Goal: Task Accomplishment & Management: Complete application form

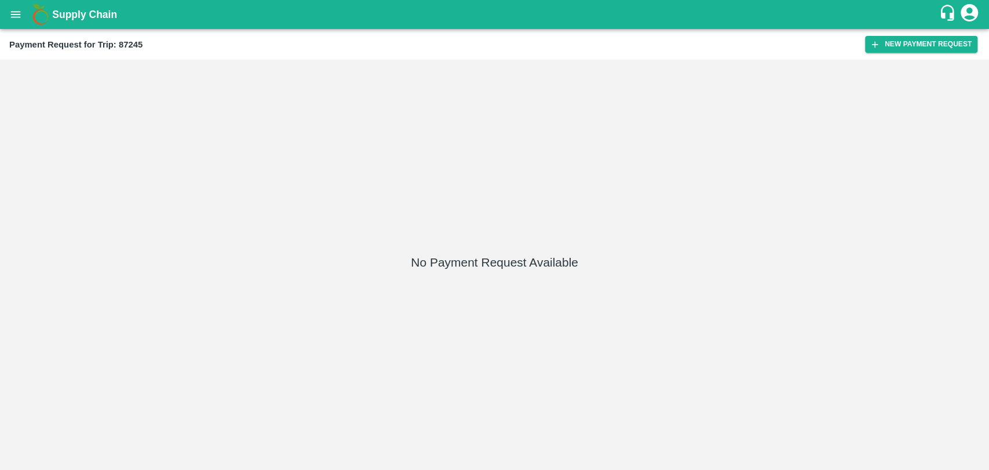
click at [895, 60] on div "No Payment Request Available" at bounding box center [494, 265] width 989 height 410
click at [897, 47] on button "New Payment Request" at bounding box center [921, 44] width 112 height 17
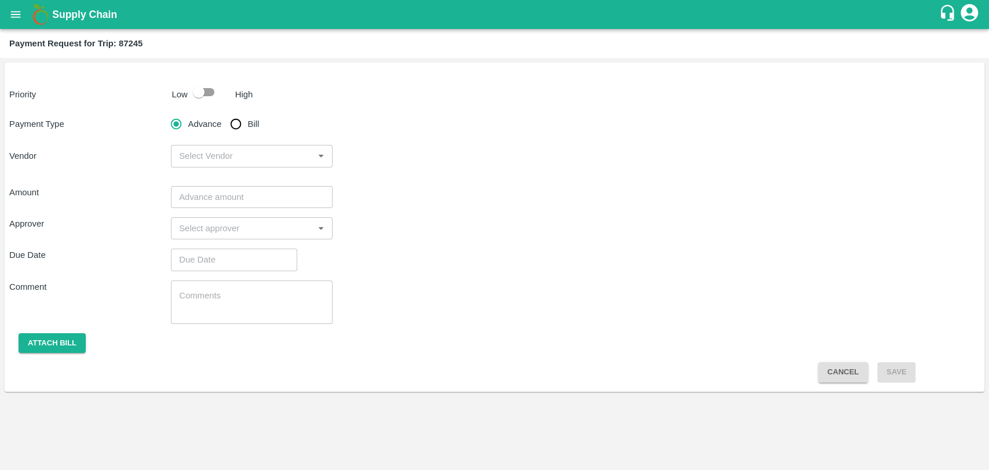
click at [206, 88] on input "checkbox" at bounding box center [199, 92] width 66 height 22
checkbox input "true"
click at [241, 130] on input "Bill" at bounding box center [235, 123] width 23 height 23
radio input "true"
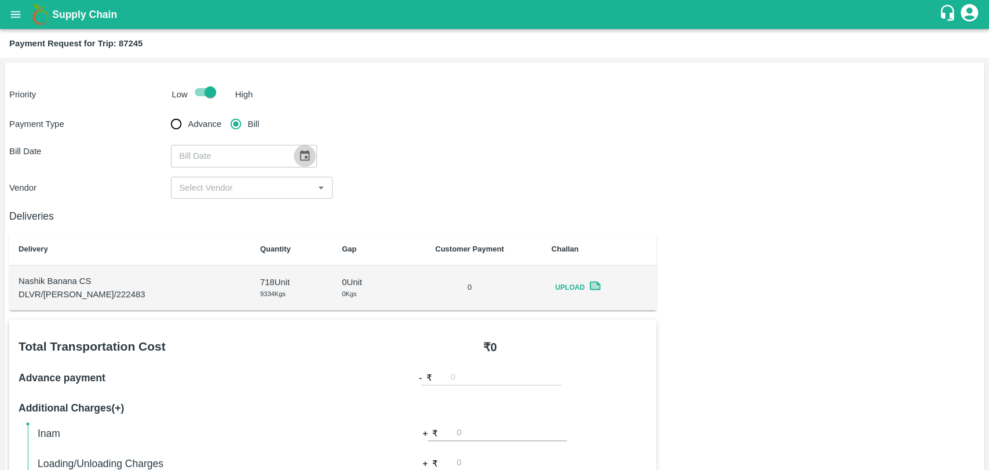
click at [304, 159] on icon "Choose date" at bounding box center [305, 155] width 10 height 11
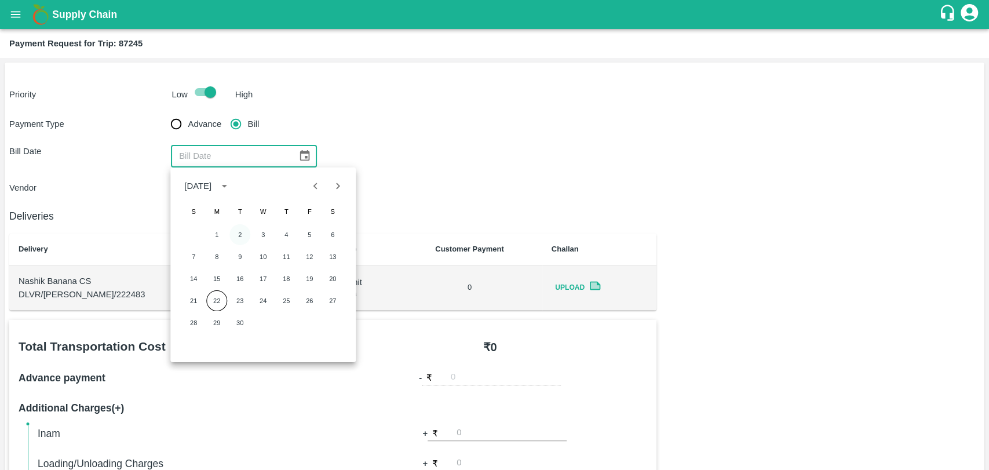
click at [233, 231] on button "2" at bounding box center [239, 234] width 21 height 21
type input "02/09/2025"
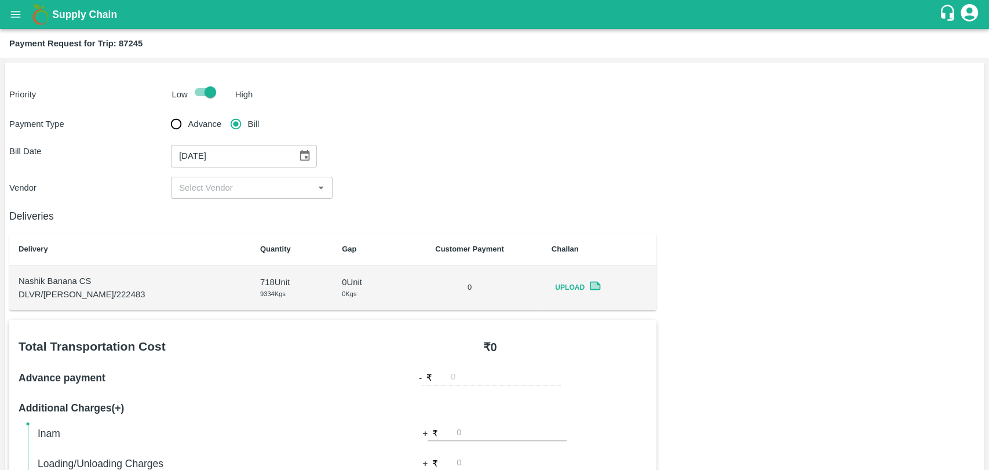
click at [222, 178] on div "​" at bounding box center [252, 188] width 162 height 22
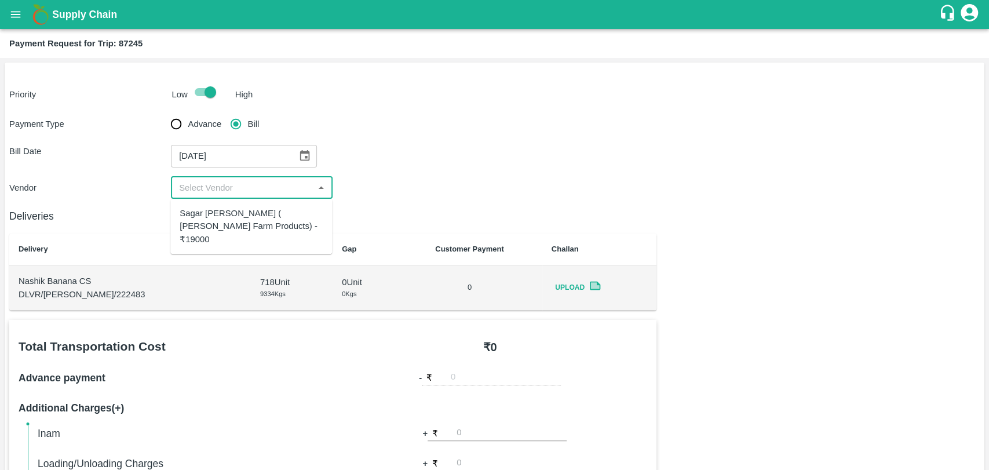
click at [224, 220] on div "Sagar Pramod Patil ( Shreyansh Farm Products) - ₹19000" at bounding box center [251, 226] width 143 height 39
type input "Sagar Pramod Patil ( Shreyansh Farm Products) - ₹19000"
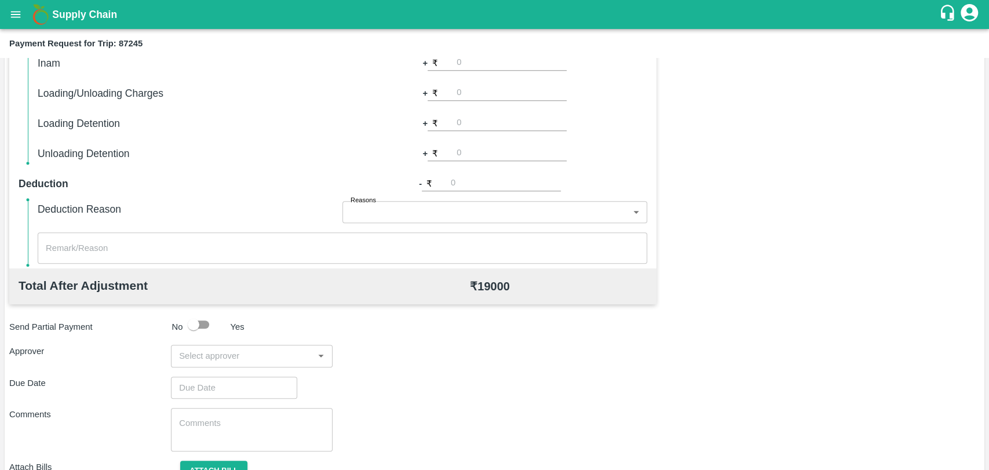
scroll to position [424, 0]
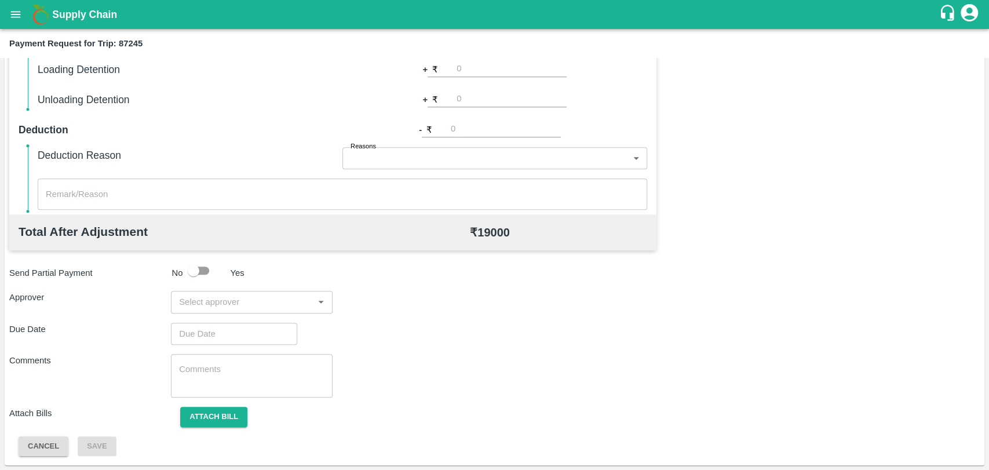
click at [255, 291] on div "​" at bounding box center [252, 302] width 162 height 22
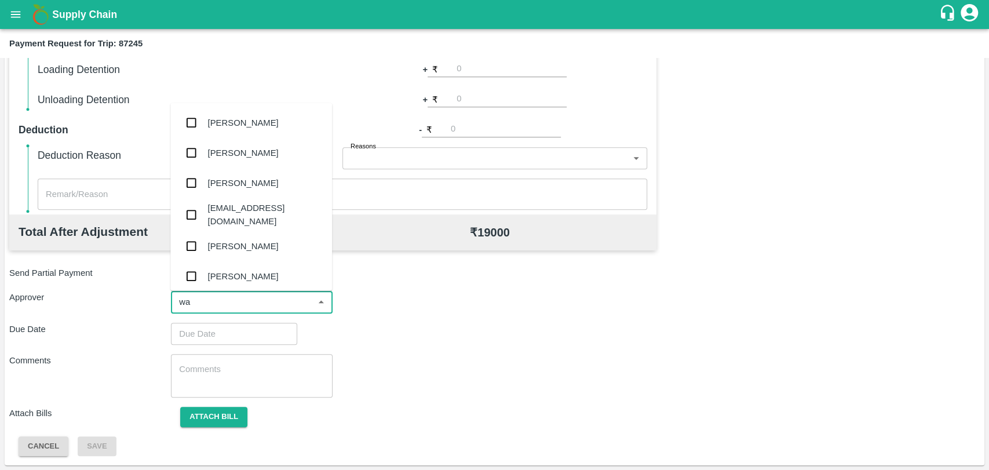
type input "wag"
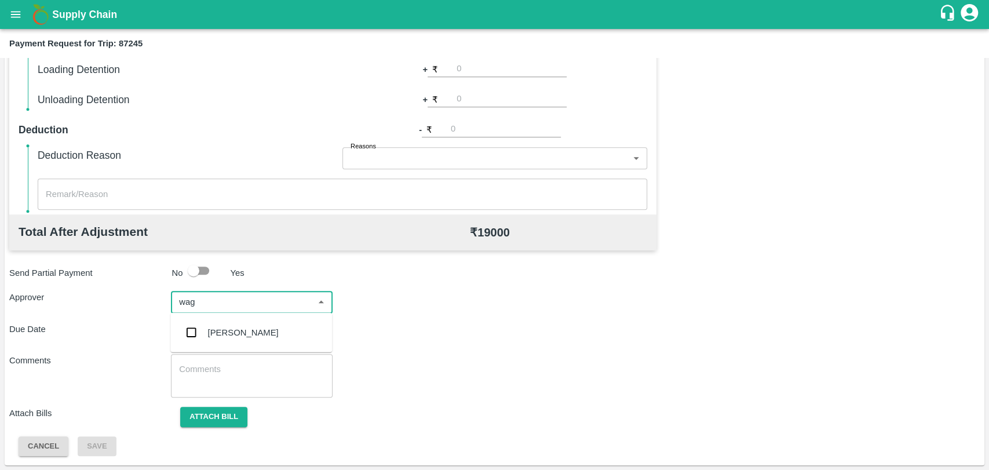
click at [247, 326] on div "Prasad Waghade" at bounding box center [243, 332] width 71 height 13
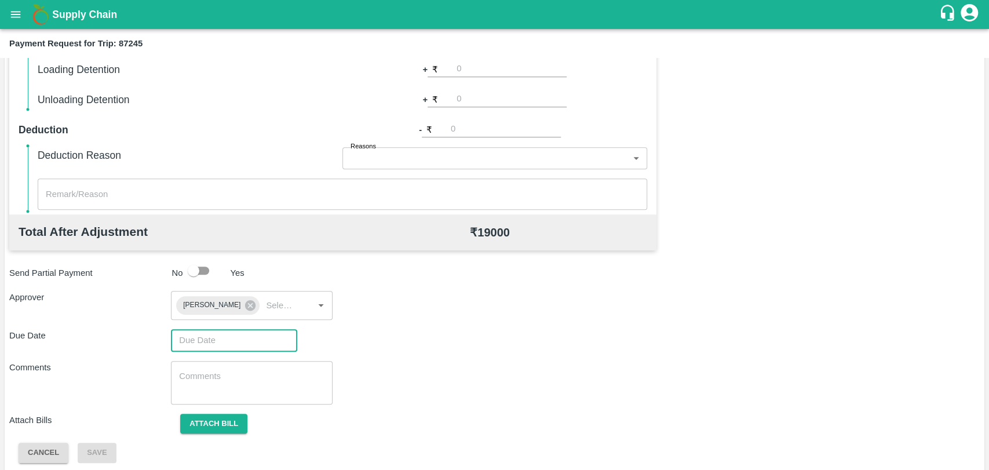
type input "DD/MM/YYYY hh:mm aa"
click at [230, 335] on input "DD/MM/YYYY hh:mm aa" at bounding box center [230, 340] width 118 height 22
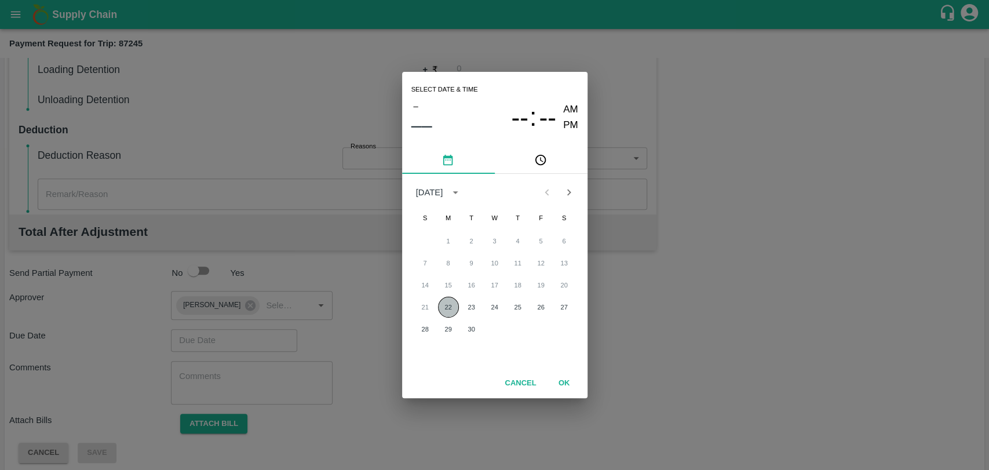
click at [448, 307] on button "22" at bounding box center [448, 307] width 21 height 21
type input "22/09/2025 12:00 AM"
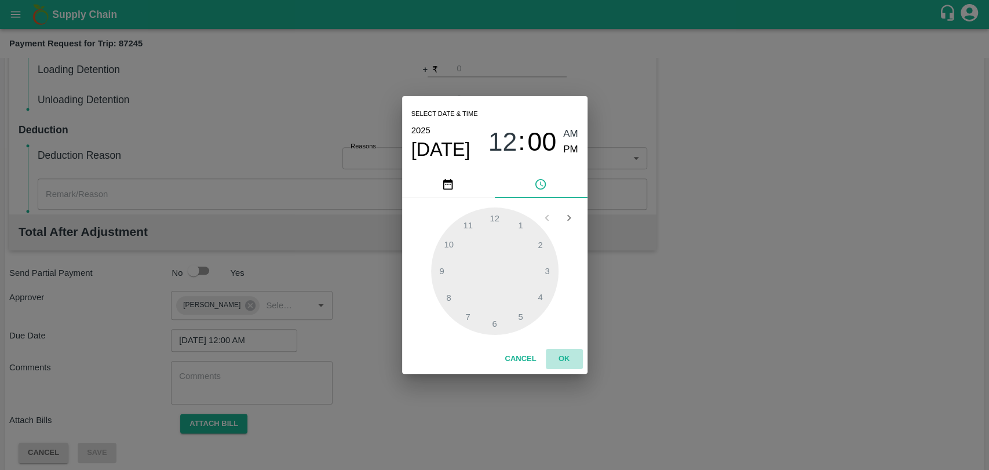
click at [569, 353] on button "OK" at bounding box center [564, 359] width 37 height 20
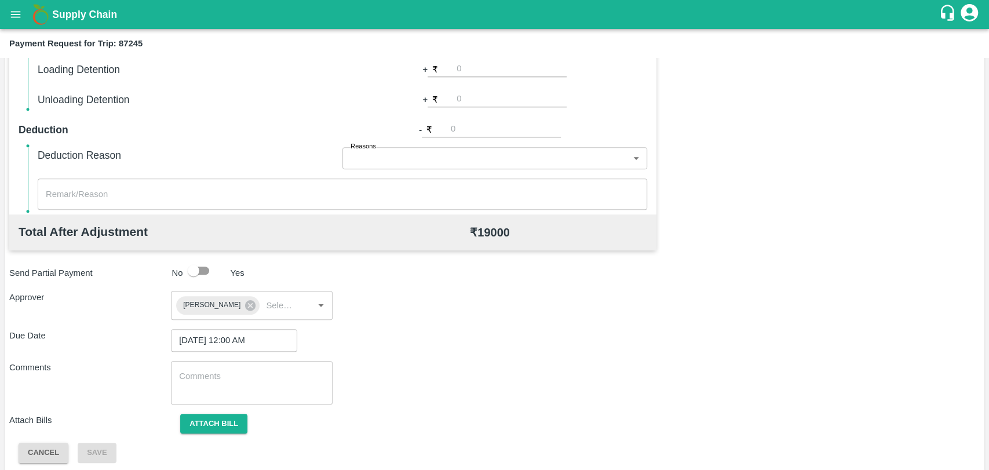
click at [247, 414] on div "Attach bill" at bounding box center [252, 424] width 162 height 20
click at [229, 419] on button "Attach bill" at bounding box center [213, 424] width 67 height 20
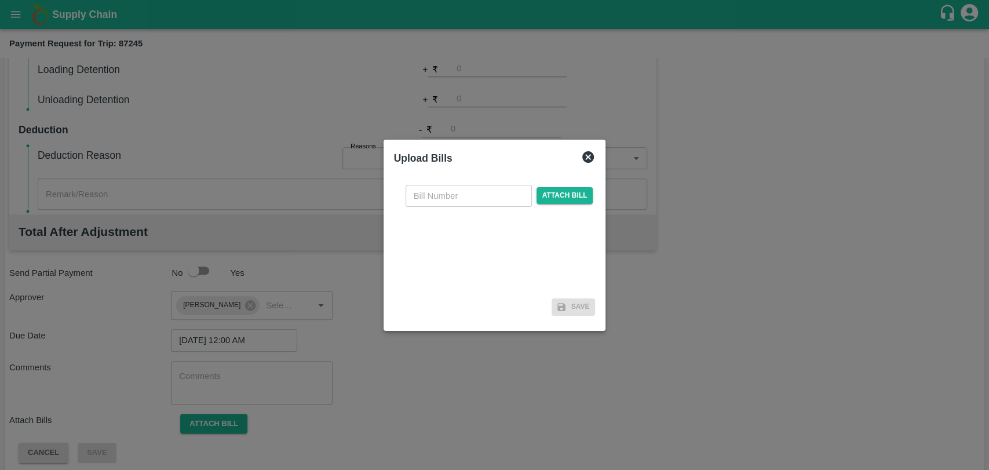
click at [436, 204] on input "text" at bounding box center [468, 196] width 126 height 22
type input "426"
click at [561, 192] on span "Attach bill" at bounding box center [564, 195] width 57 height 17
click at [0, 0] on input "Attach bill" at bounding box center [0, 0] width 0 height 0
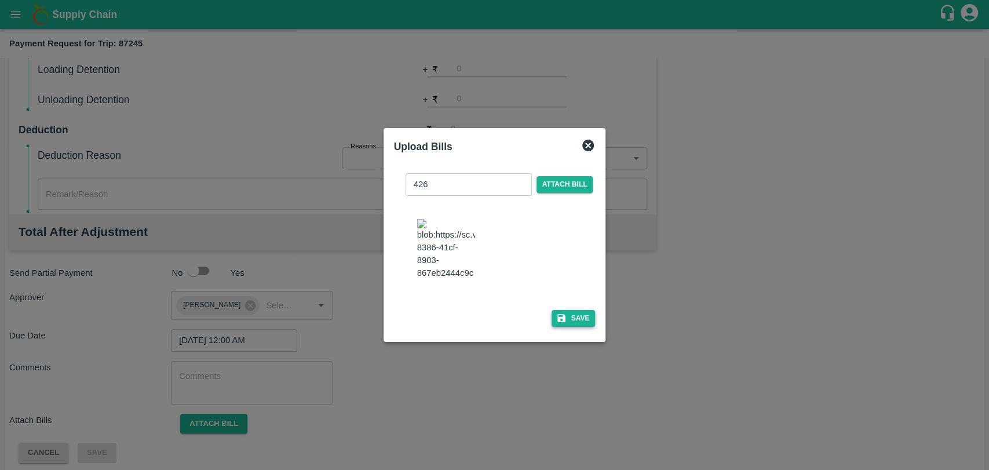
click at [579, 310] on button "Save" at bounding box center [573, 318] width 44 height 17
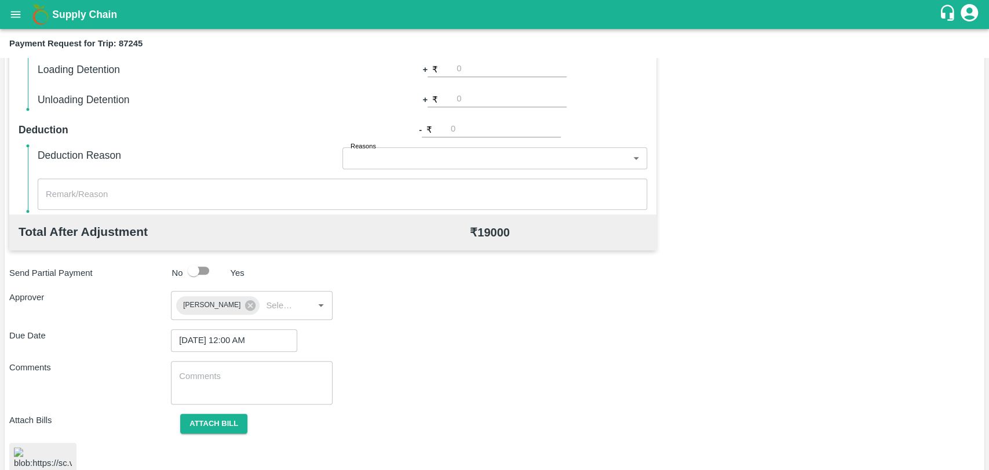
scroll to position [477, 0]
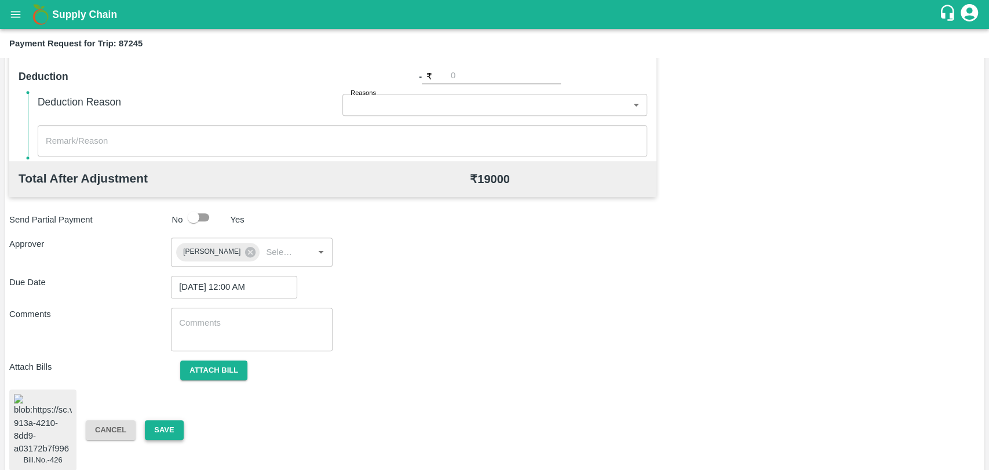
click at [155, 426] on button "Save" at bounding box center [164, 430] width 38 height 20
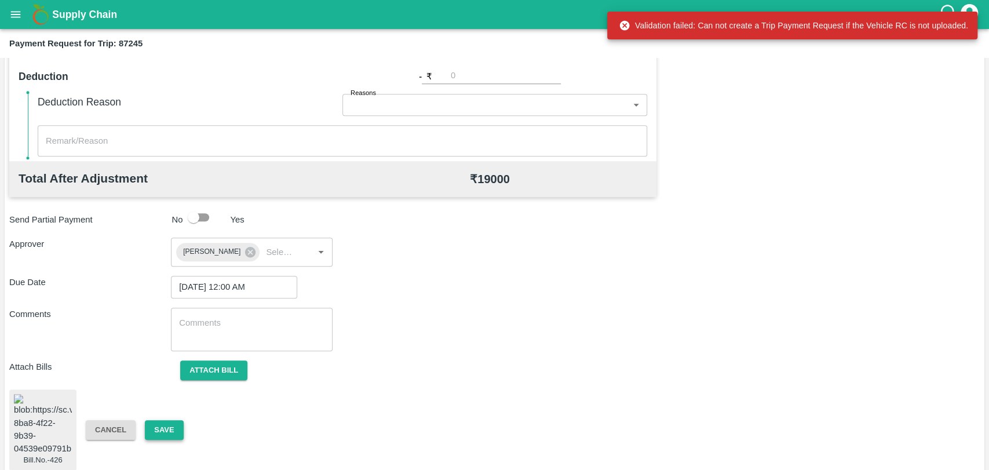
click at [151, 423] on button "Save" at bounding box center [164, 430] width 38 height 20
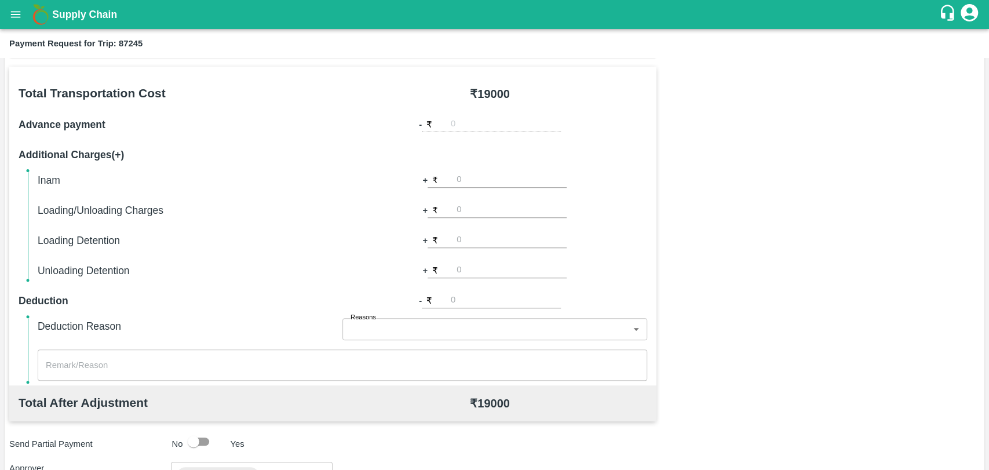
scroll to position [156, 0]
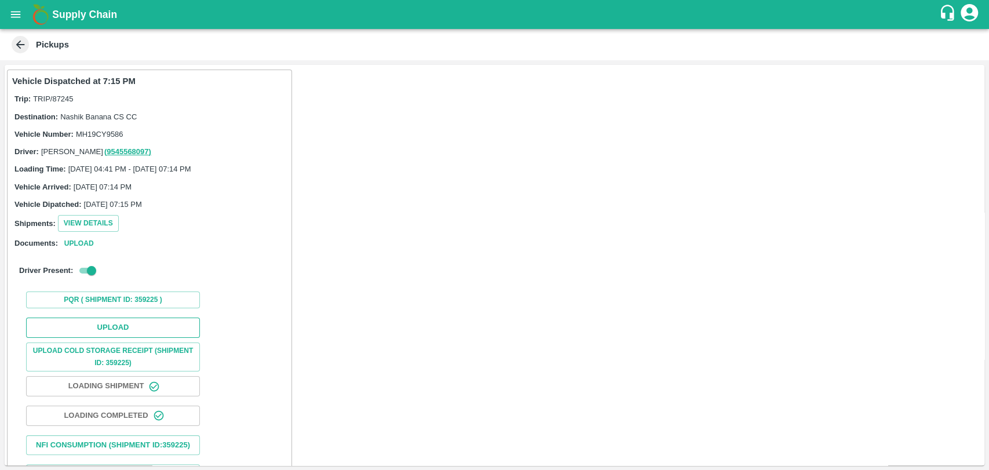
click at [101, 324] on button "Upload" at bounding box center [113, 327] width 174 height 20
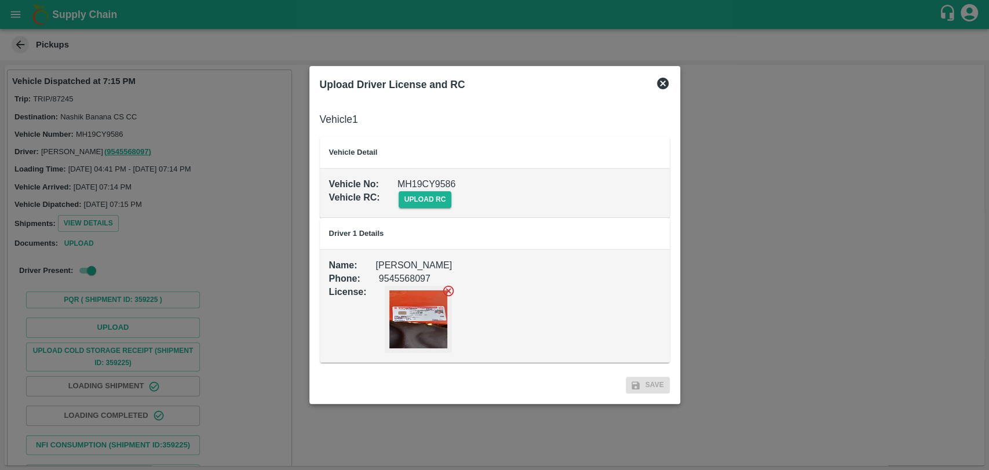
click at [422, 190] on div "upload rc" at bounding box center [416, 190] width 72 height 35
click at [422, 191] on span "upload rc" at bounding box center [424, 199] width 53 height 17
click at [0, 0] on input "upload rc" at bounding box center [0, 0] width 0 height 0
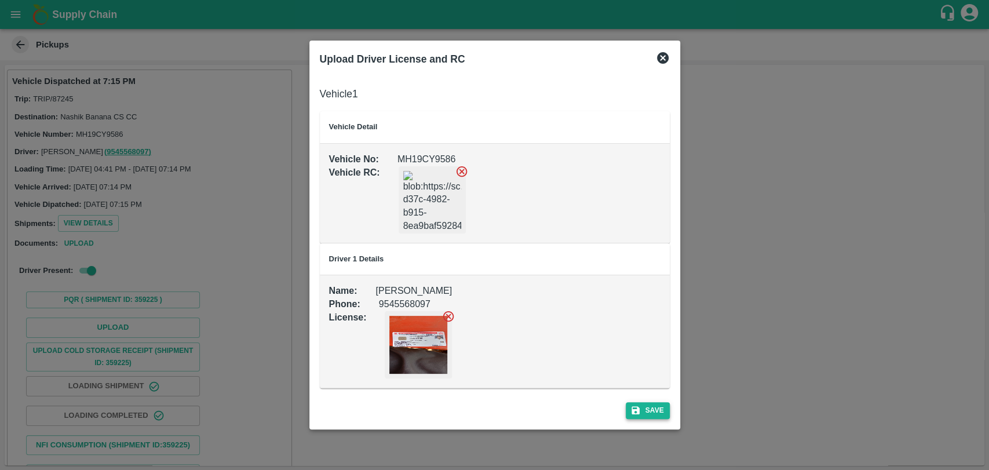
click at [652, 415] on button "Save" at bounding box center [648, 410] width 44 height 17
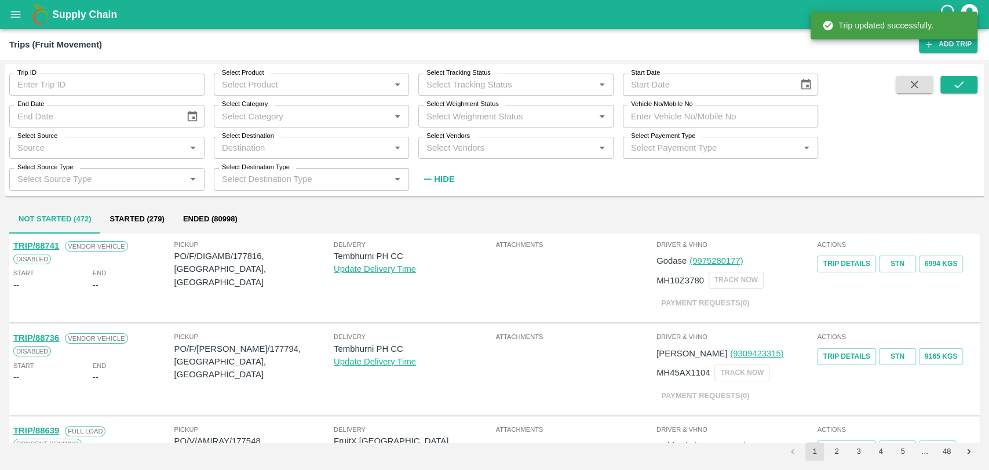
click at [679, 126] on input "Vehicle No/Mobile No" at bounding box center [720, 116] width 195 height 22
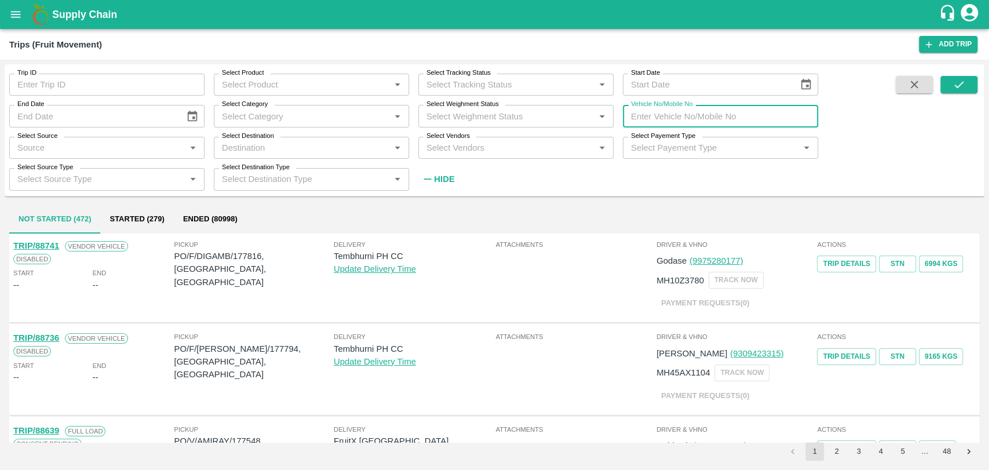
paste input "MH15JC1869"
type input "MH15JC1869"
click at [965, 85] on button "submit" at bounding box center [958, 84] width 37 height 17
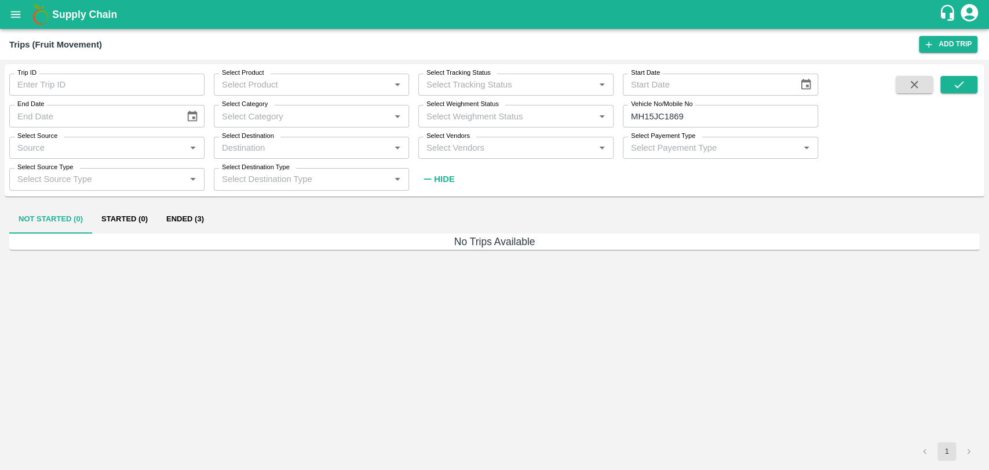
click at [169, 215] on button "Ended (3)" at bounding box center [185, 220] width 56 height 28
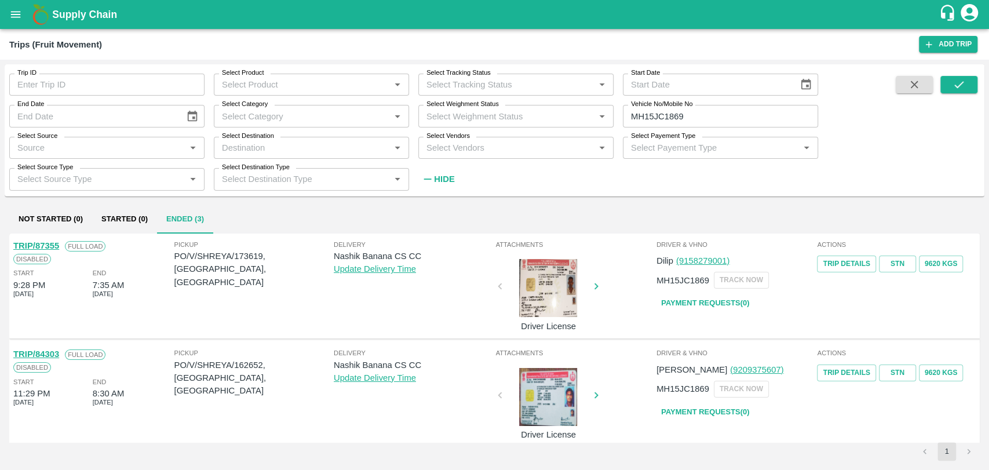
click at [49, 242] on link "TRIP/87355" at bounding box center [36, 245] width 46 height 9
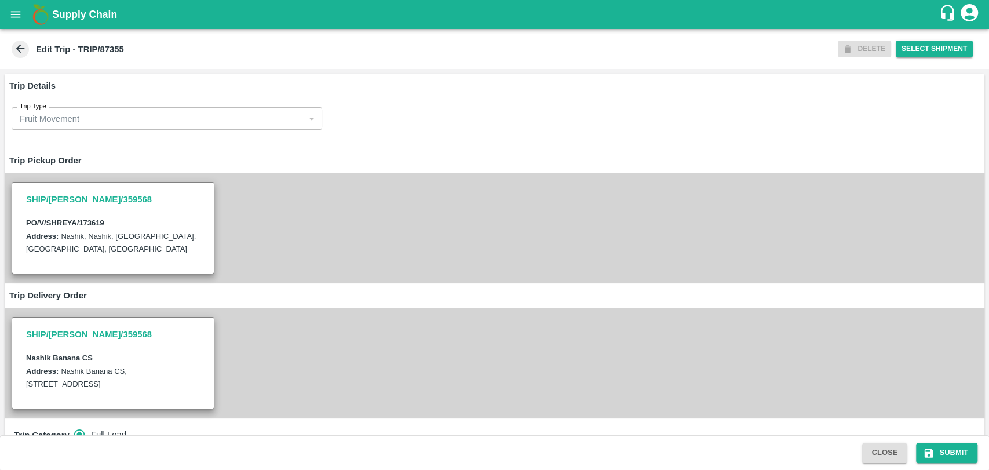
scroll to position [386, 0]
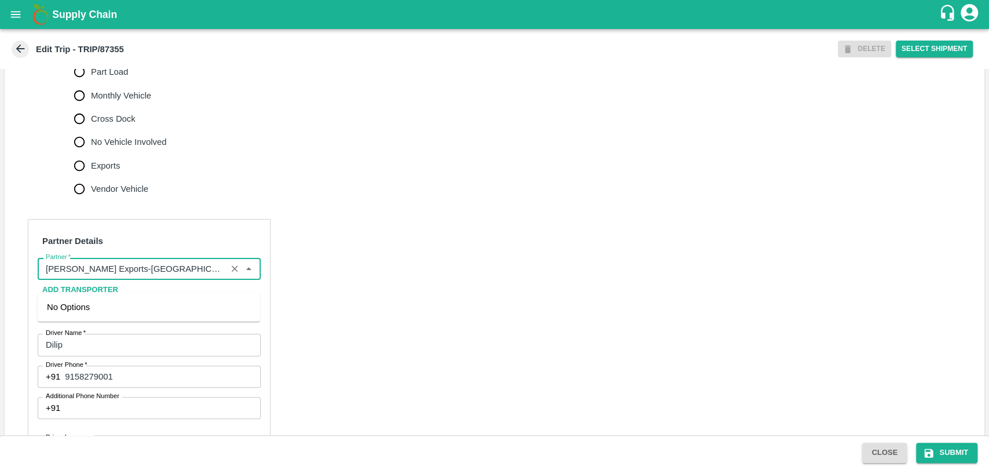
click at [140, 276] on input "Partner   *" at bounding box center [132, 268] width 182 height 15
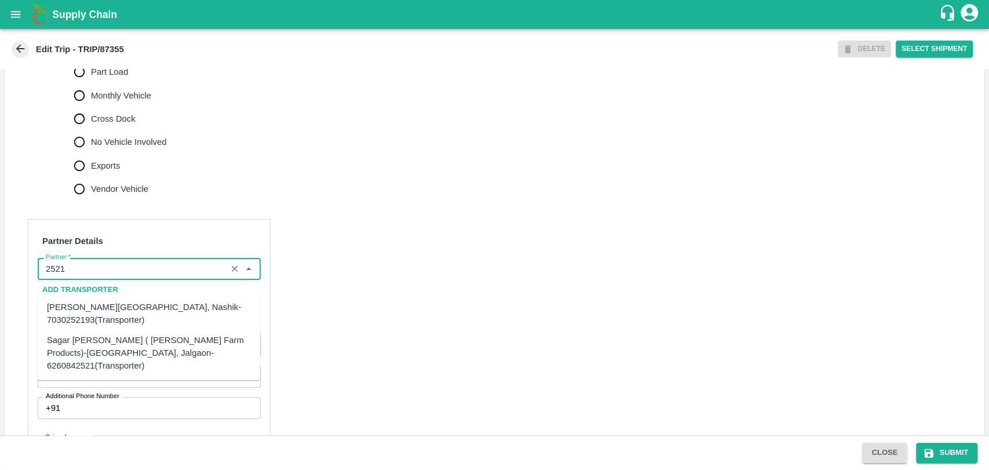
drag, startPoint x: 112, startPoint y: 319, endPoint x: 109, endPoint y: 340, distance: 21.6
click at [109, 340] on ul "Shubham Rajendra Sonawane-Varkheda, Nashik-7030252193(Transporter) Sagar Pramod…" at bounding box center [149, 335] width 222 height 87
click at [109, 340] on div "Sagar [PERSON_NAME] ( [PERSON_NAME] Farm Products)-[GEOGRAPHIC_DATA], Jalgaon-6…" at bounding box center [149, 352] width 204 height 39
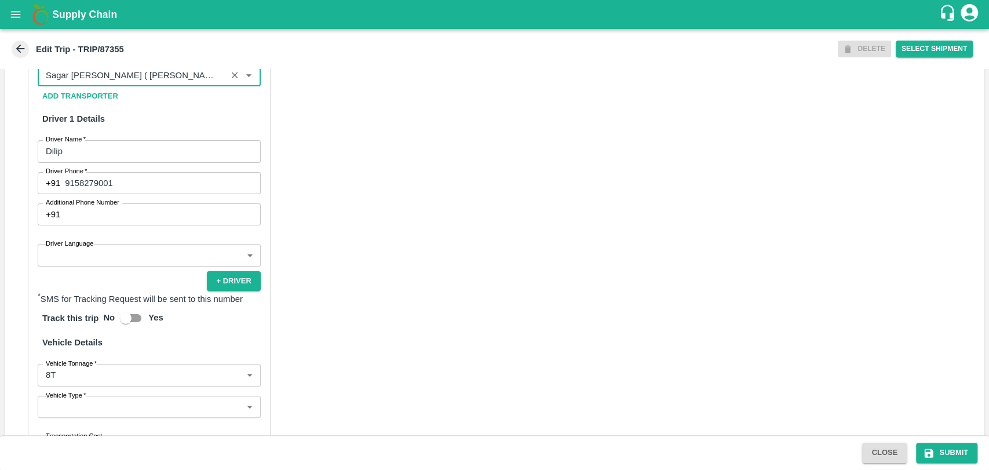
scroll to position [753, 0]
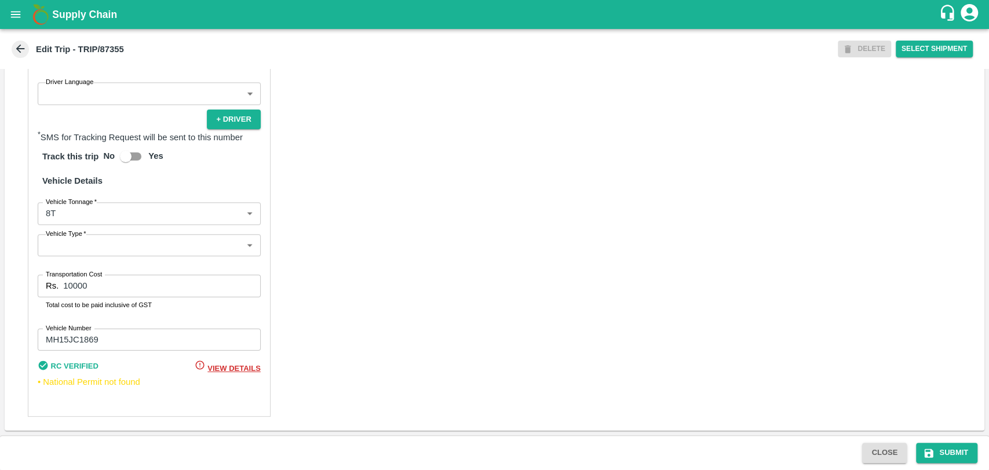
type input "Sagar [PERSON_NAME] ( [PERSON_NAME] Farm Products)-[GEOGRAPHIC_DATA], Jalgaon-6…"
click at [56, 224] on body "Supply Chain Edit Trip - TRIP/87355 DELETE Select Shipment Trip Details Trip Ty…" at bounding box center [494, 235] width 989 height 470
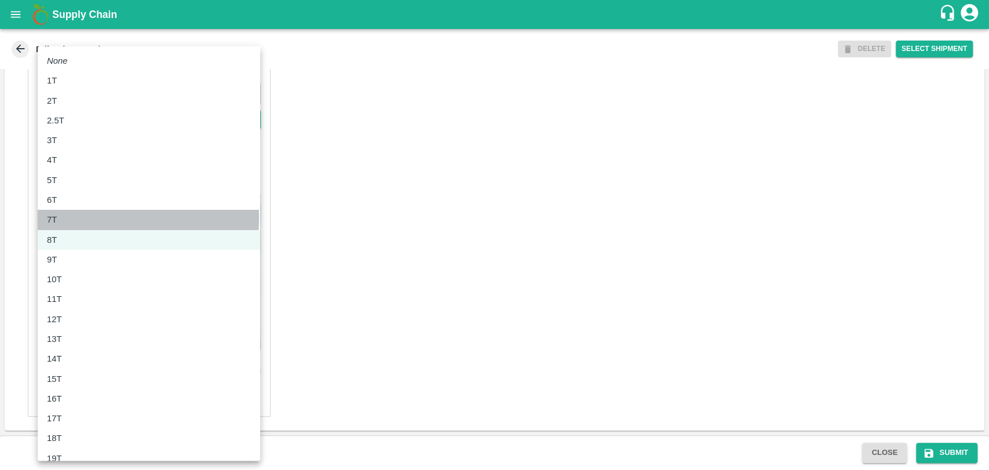
click at [56, 217] on p "7T" at bounding box center [52, 219] width 10 height 13
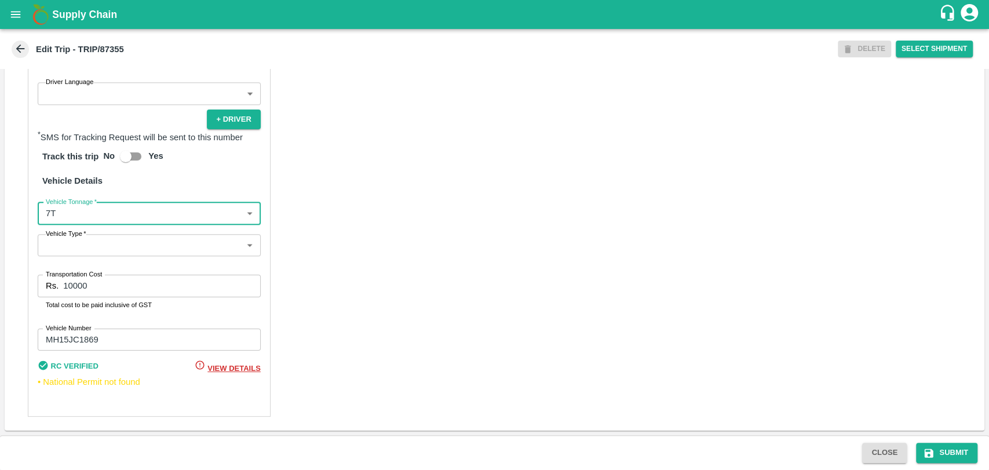
click at [56, 220] on body "Supply Chain Edit Trip - TRIP/87355 DELETE Select Shipment Trip Details Trip Ty…" at bounding box center [494, 235] width 989 height 470
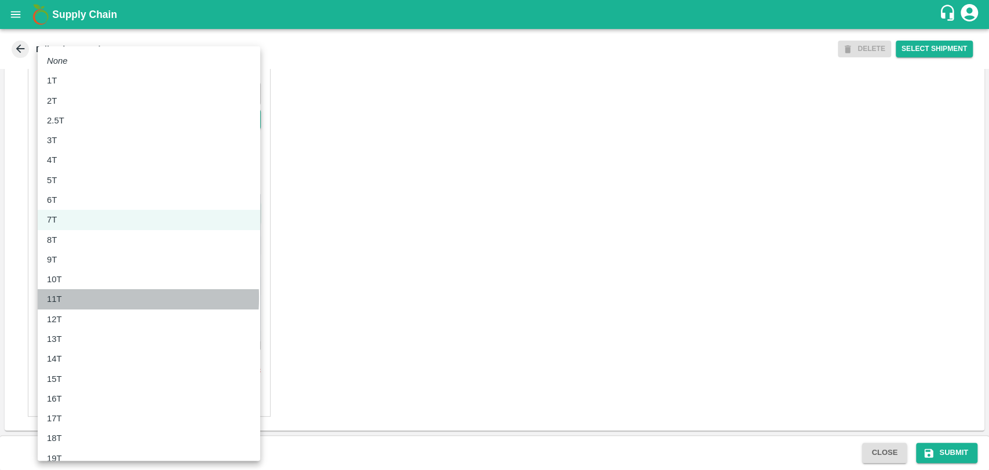
click at [63, 297] on div "11T" at bounding box center [57, 298] width 21 height 13
type input "11000"
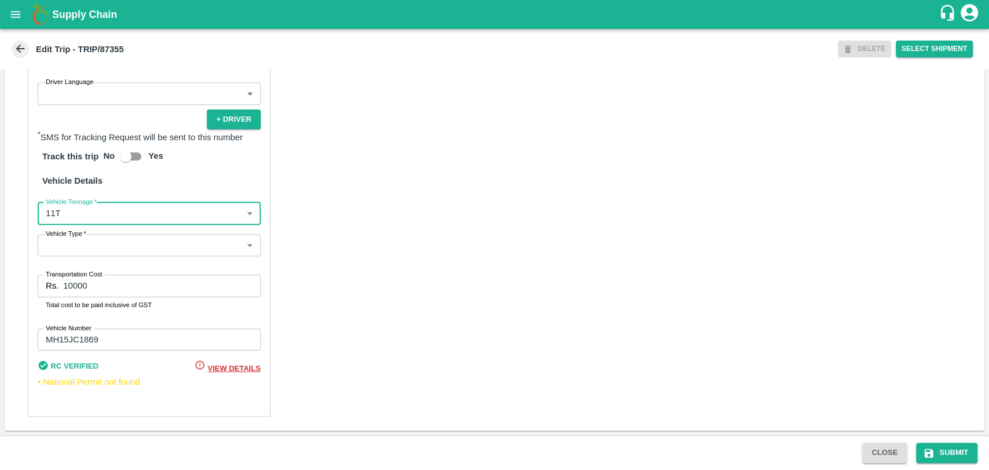
drag, startPoint x: 89, startPoint y: 289, endPoint x: 40, endPoint y: 280, distance: 49.4
click at [41, 281] on div "Rs. 10000 Transportation Cost" at bounding box center [149, 286] width 223 height 22
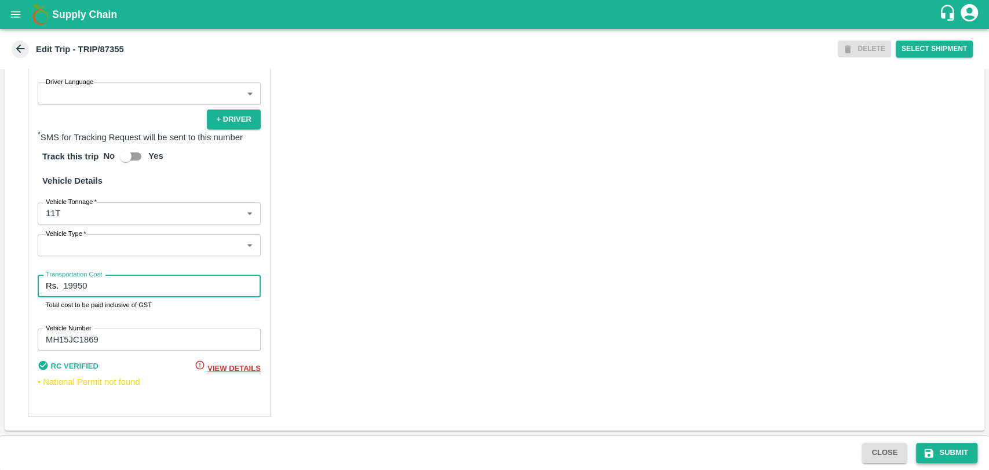
type input "19950"
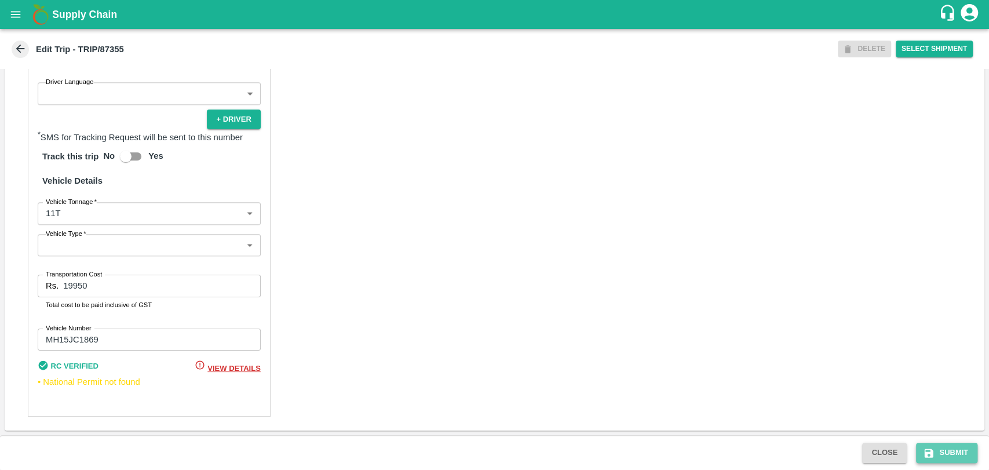
click at [953, 445] on button "Submit" at bounding box center [946, 452] width 61 height 20
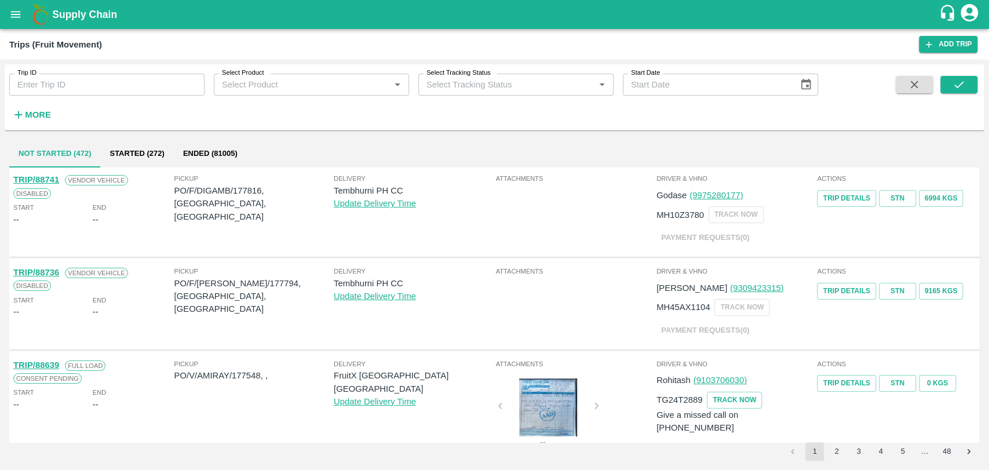
click at [37, 106] on button "More" at bounding box center [31, 115] width 45 height 20
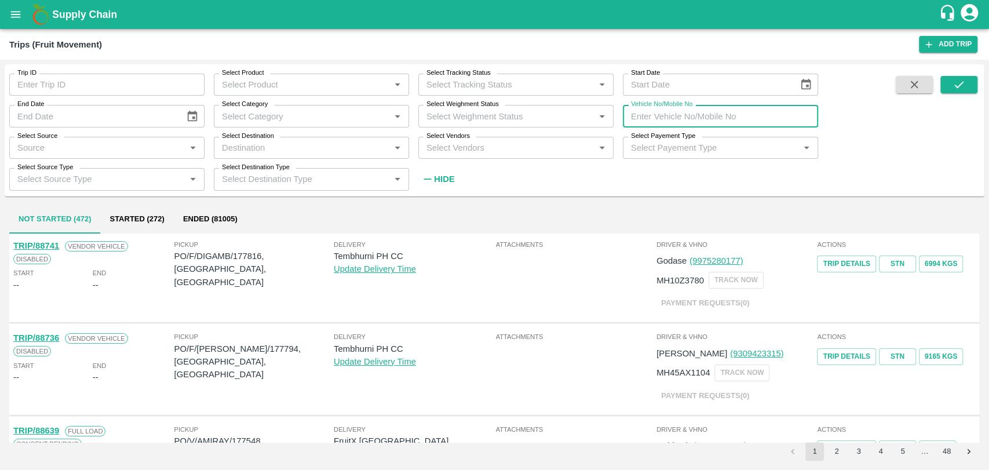
click at [663, 118] on input "Vehicle No/Mobile No" at bounding box center [720, 116] width 195 height 22
paste input "MH44T7488"
type input "MH44T7488"
click at [942, 88] on button "submit" at bounding box center [958, 84] width 37 height 17
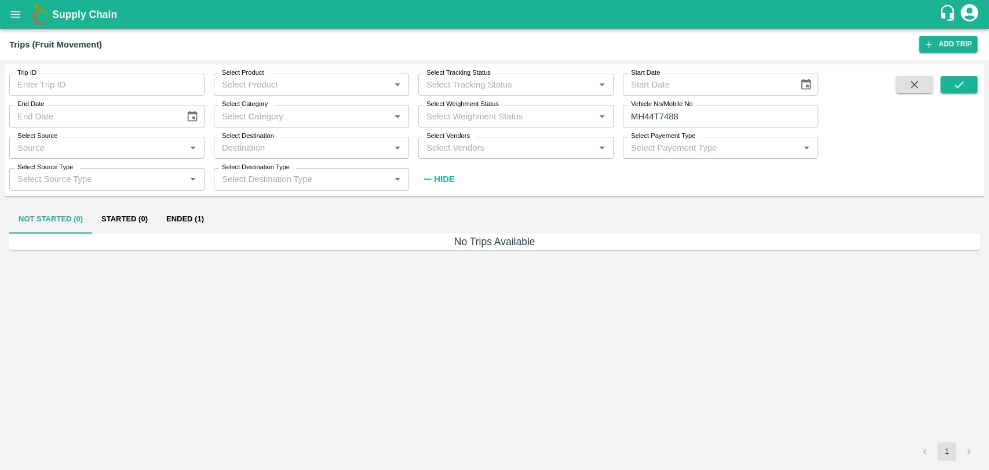
click at [215, 215] on div "Not Started (0) Started (0) Ended (1)" at bounding box center [494, 220] width 970 height 28
click at [178, 224] on button "Ended (1)" at bounding box center [185, 220] width 56 height 28
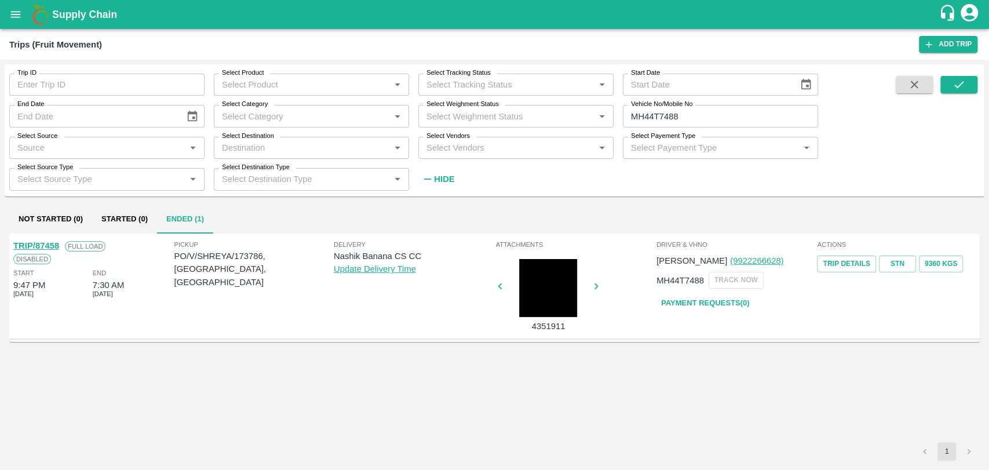
click at [54, 246] on link "TRIP/87458" at bounding box center [36, 245] width 46 height 9
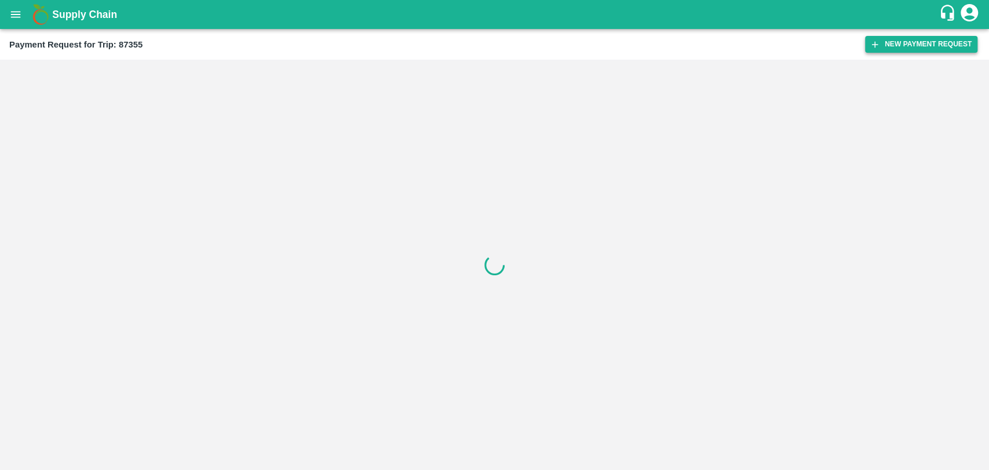
click at [879, 43] on icon "button" at bounding box center [874, 44] width 10 height 10
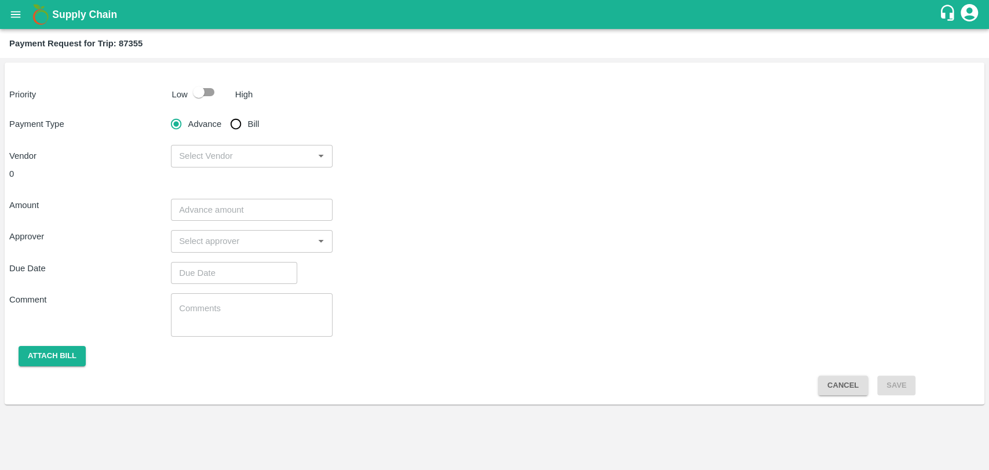
click at [204, 89] on input "checkbox" at bounding box center [199, 92] width 66 height 22
checkbox input "true"
click at [234, 125] on input "Bill" at bounding box center [235, 123] width 23 height 23
radio input "true"
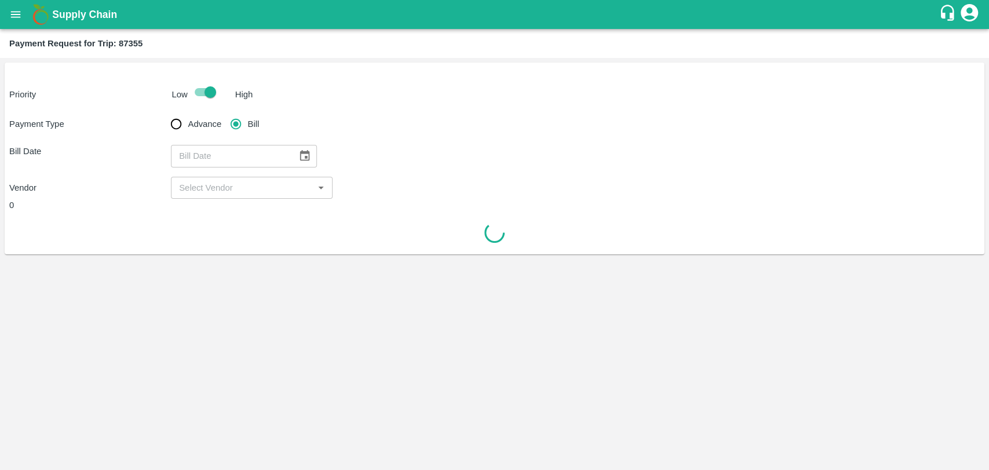
click at [287, 157] on div "​" at bounding box center [244, 156] width 146 height 22
type input "DD/MM/YYYY"
click at [294, 155] on button "Choose date" at bounding box center [305, 156] width 22 height 22
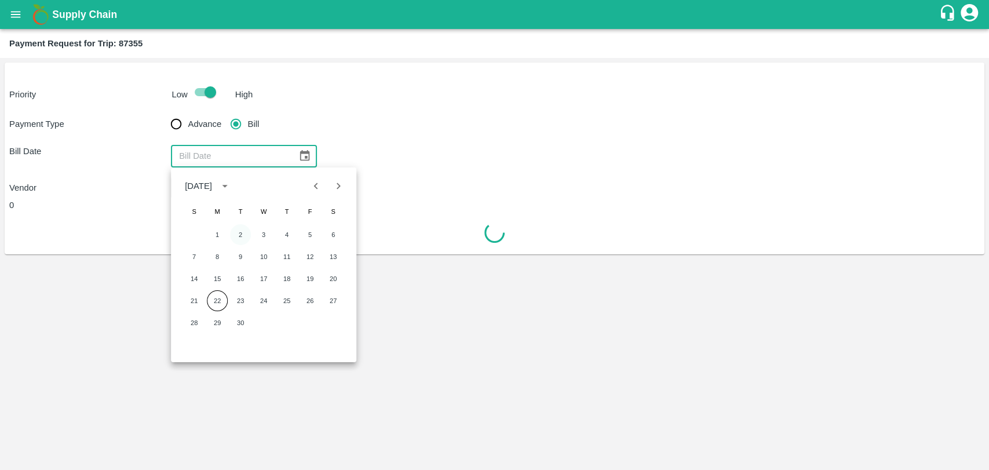
click at [248, 232] on button "2" at bounding box center [240, 234] width 21 height 21
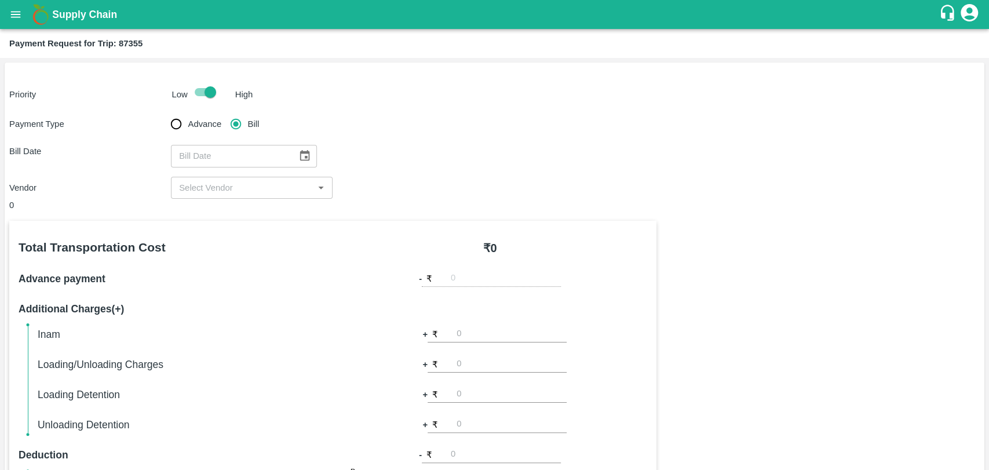
type input "02/09/2025"
click at [218, 185] on input "input" at bounding box center [242, 187] width 136 height 15
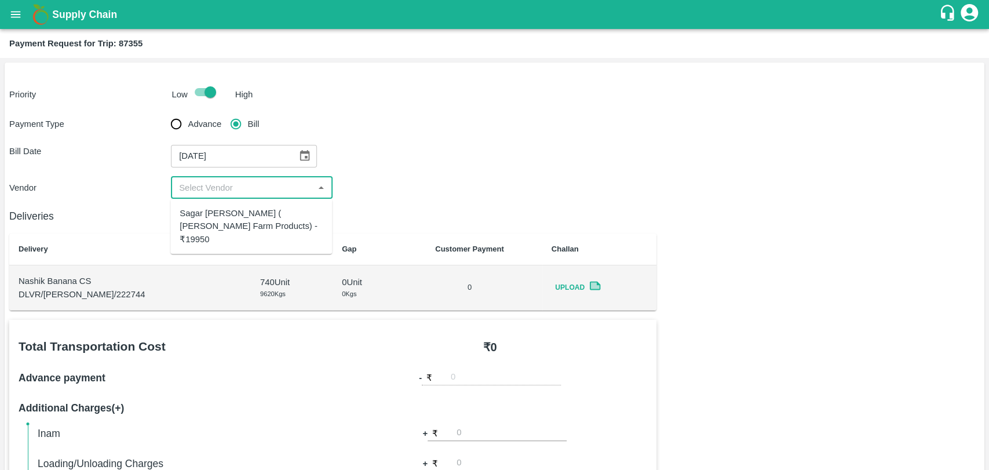
click at [209, 210] on div "Sagar Pramod Patil ( Shreyansh Farm Products) - ₹19950" at bounding box center [251, 226] width 143 height 39
type input "Sagar Pramod Patil ( Shreyansh Farm Products) - ₹19950"
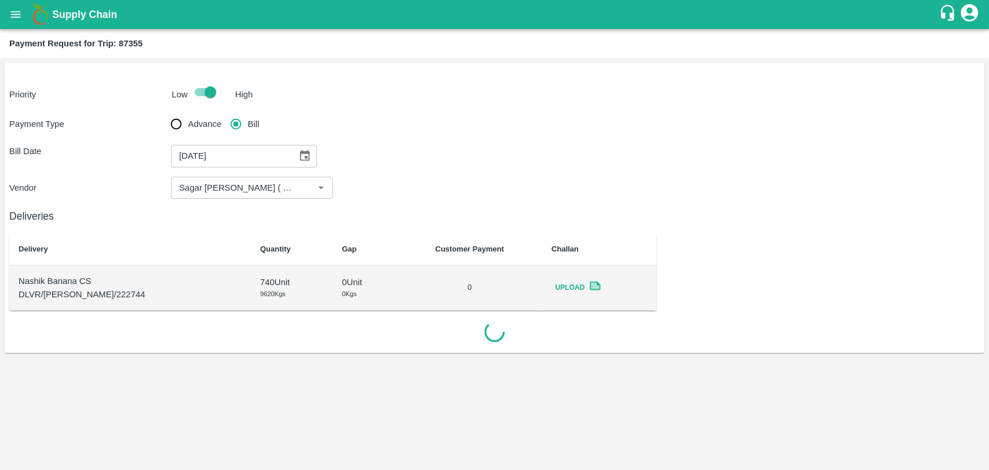
click at [583, 154] on div "Bill Date 02/09/2025 ​" at bounding box center [494, 156] width 970 height 22
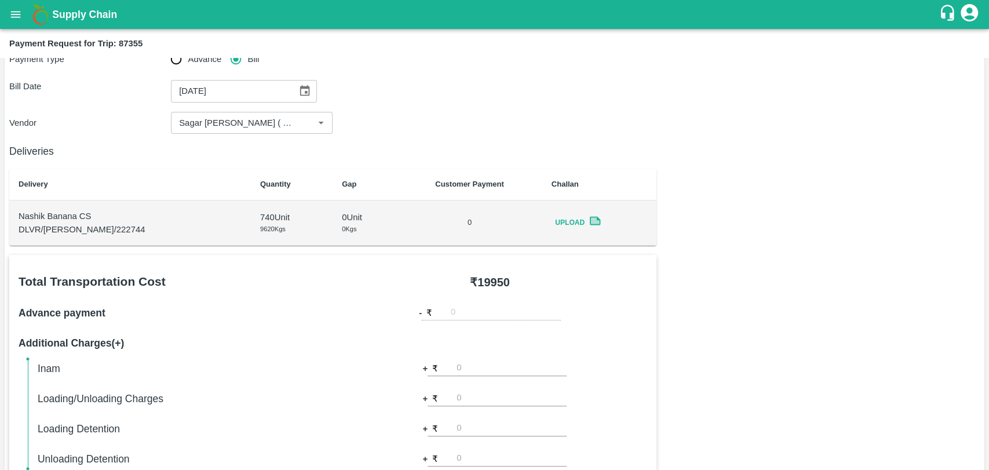
scroll to position [257, 0]
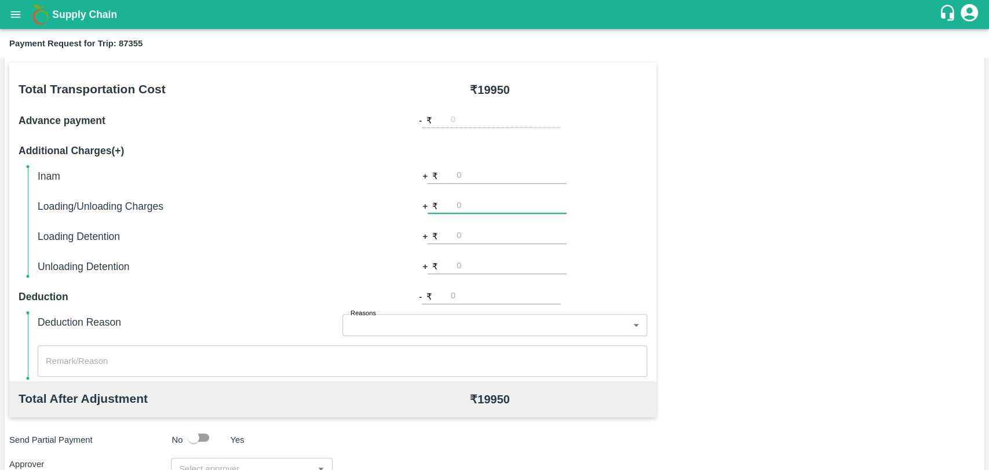
click at [487, 211] on input "number" at bounding box center [511, 206] width 110 height 16
type input "500"
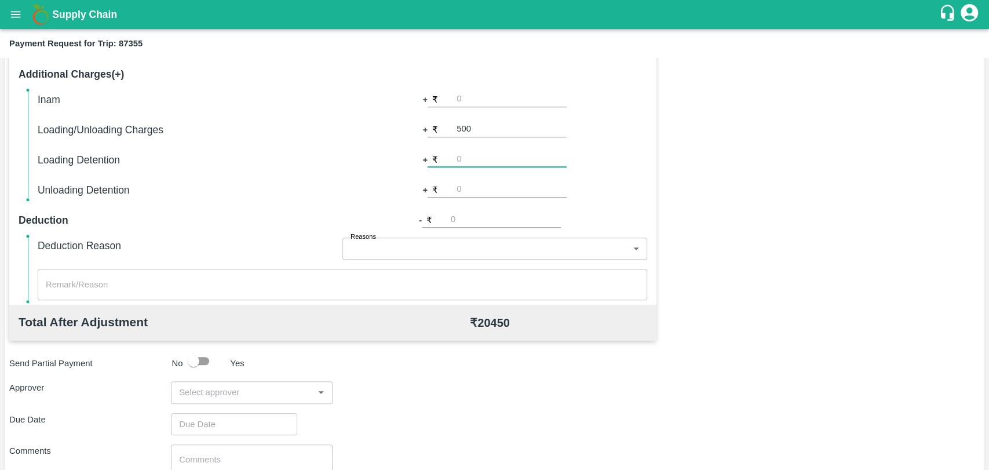
scroll to position [424, 0]
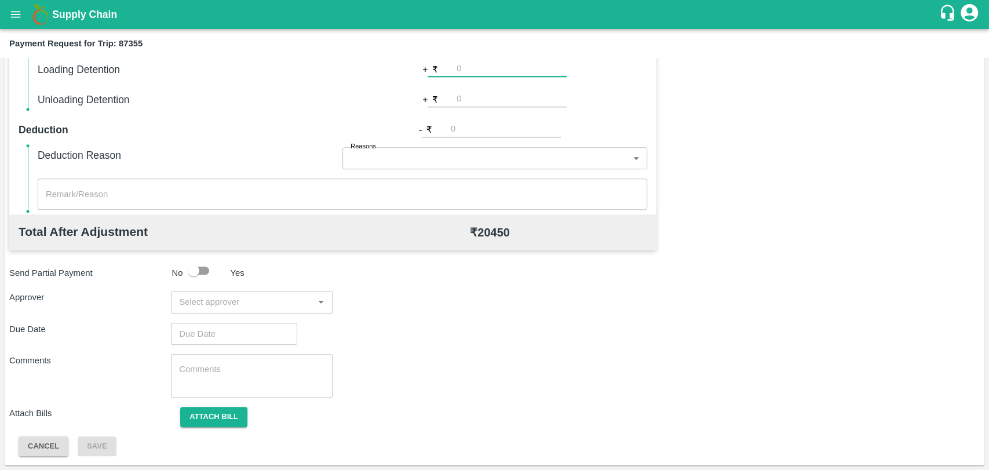
click at [266, 301] on input "input" at bounding box center [242, 301] width 136 height 15
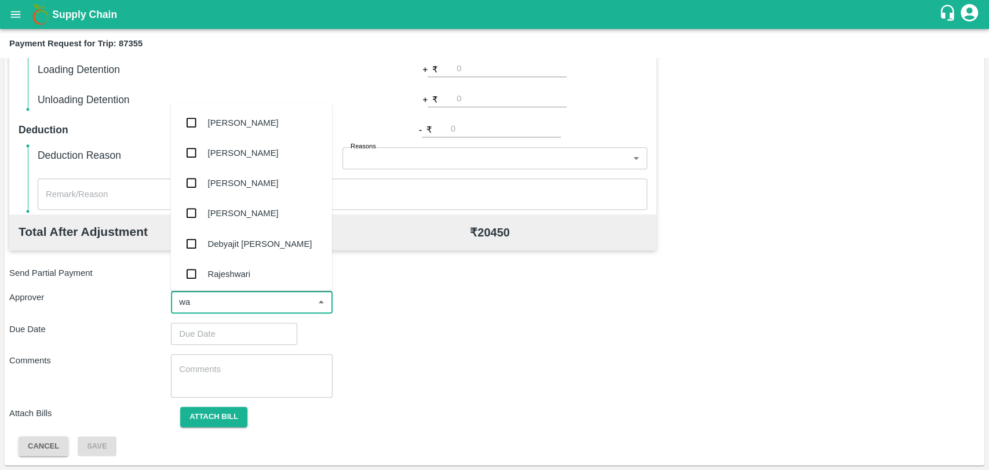
type input "wag"
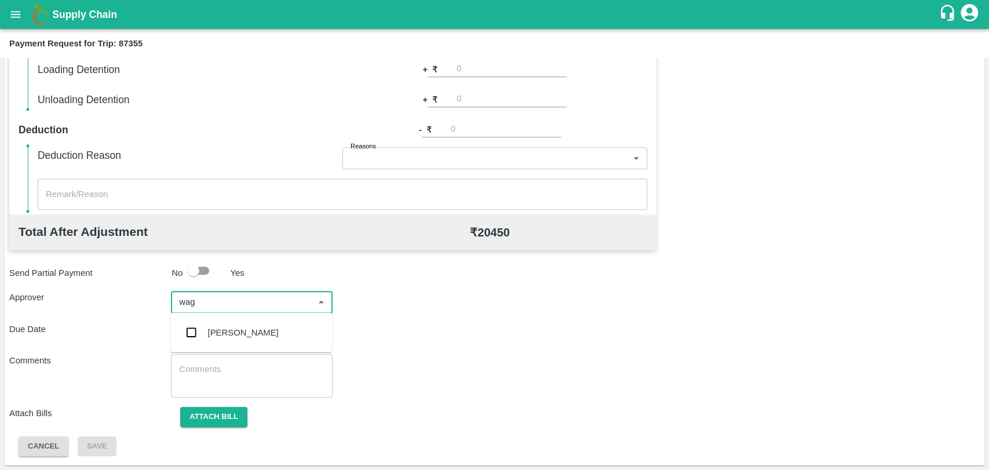
click at [253, 328] on div "Prasad Waghade" at bounding box center [243, 332] width 71 height 13
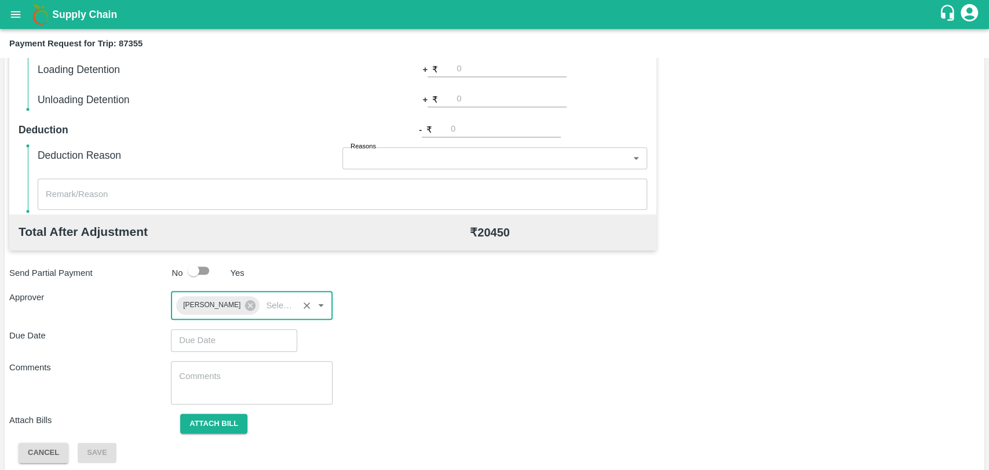
type input "DD/MM/YYYY hh:mm aa"
click at [236, 335] on input "DD/MM/YYYY hh:mm aa" at bounding box center [230, 340] width 118 height 22
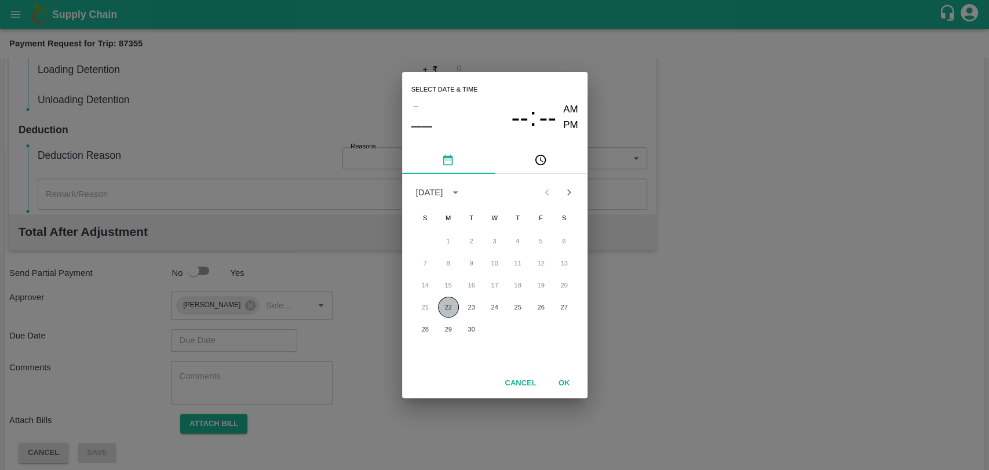
click at [445, 307] on button "22" at bounding box center [448, 307] width 21 height 21
type input "22/09/2025 12:00 AM"
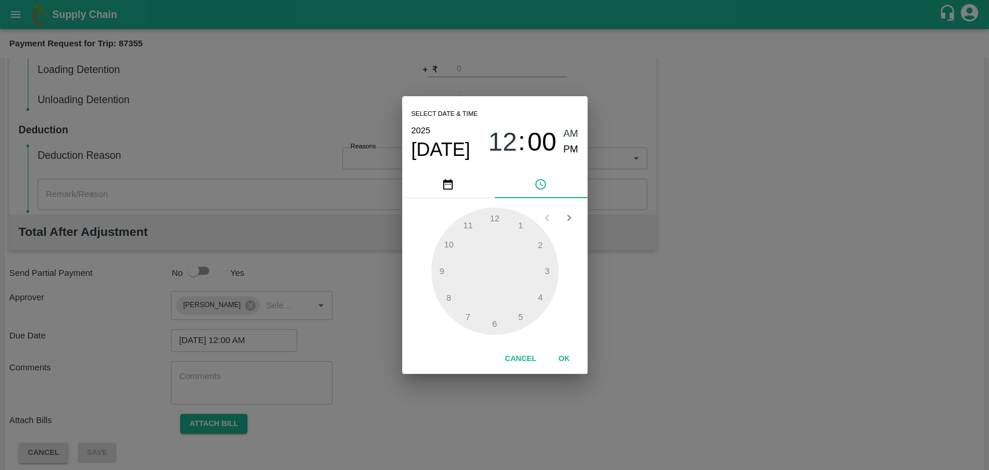
click at [555, 360] on button "OK" at bounding box center [564, 359] width 37 height 20
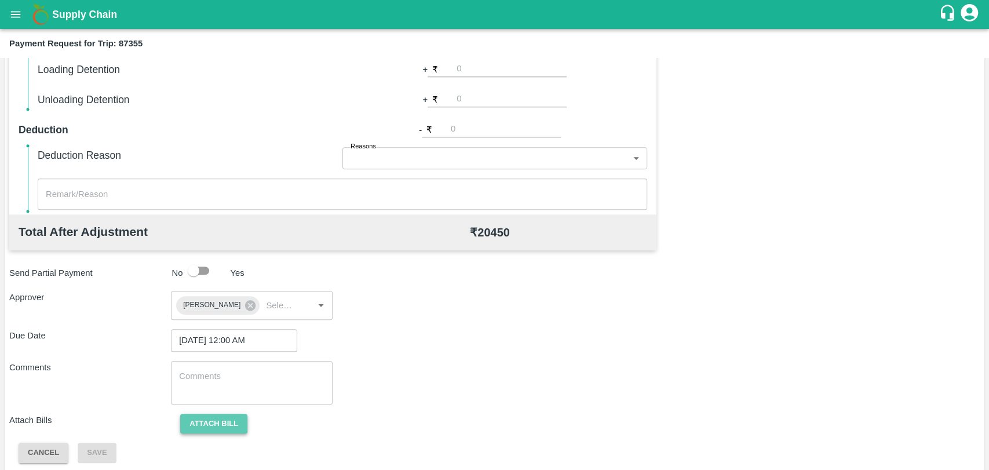
click at [222, 425] on button "Attach bill" at bounding box center [213, 424] width 67 height 20
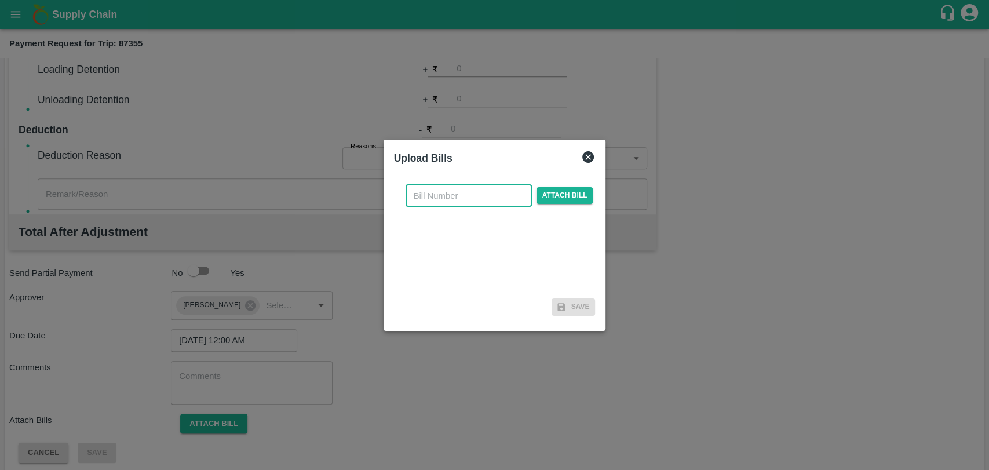
click at [466, 189] on input "text" at bounding box center [468, 196] width 126 height 22
click at [466, 192] on input "text" at bounding box center [468, 196] width 126 height 22
type input "428"
click at [592, 171] on div "428 ​ Attach bill Save" at bounding box center [494, 248] width 211 height 154
click at [562, 196] on span "Attach bill" at bounding box center [564, 195] width 57 height 17
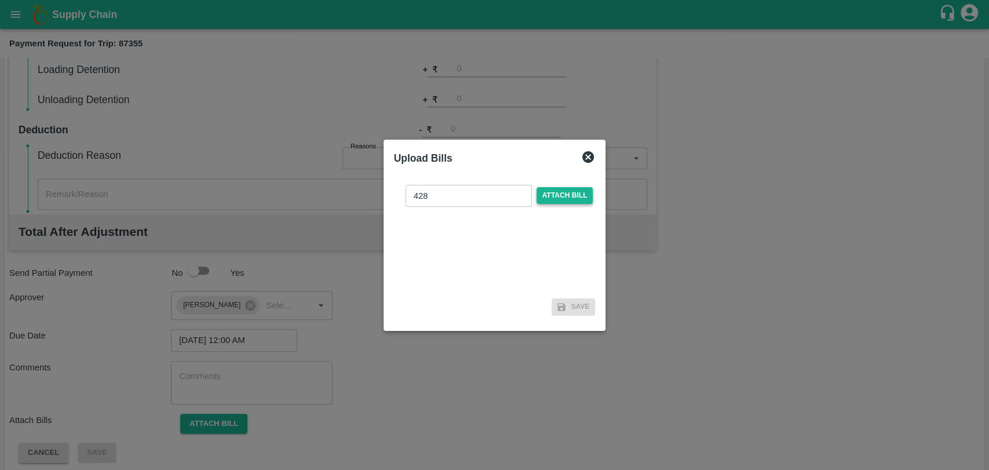
click at [0, 0] on input "Attach bill" at bounding box center [0, 0] width 0 height 0
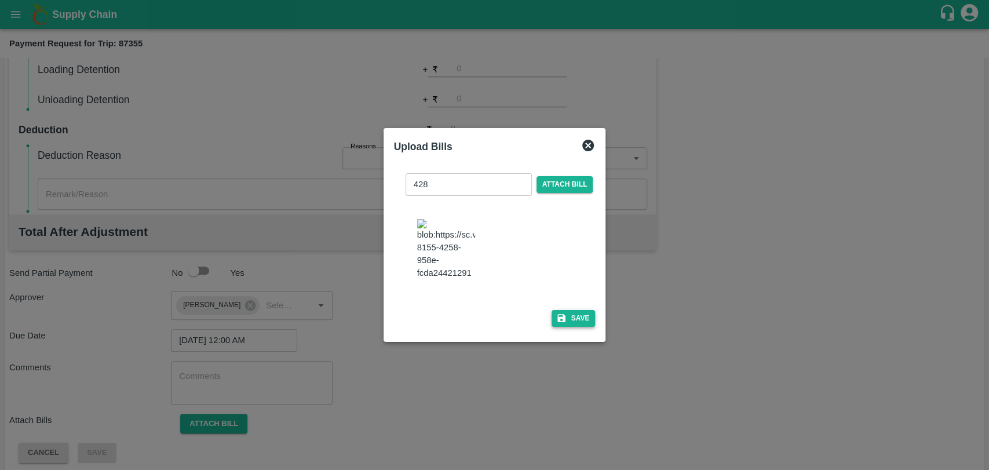
click at [556, 313] on icon "button" at bounding box center [561, 318] width 10 height 10
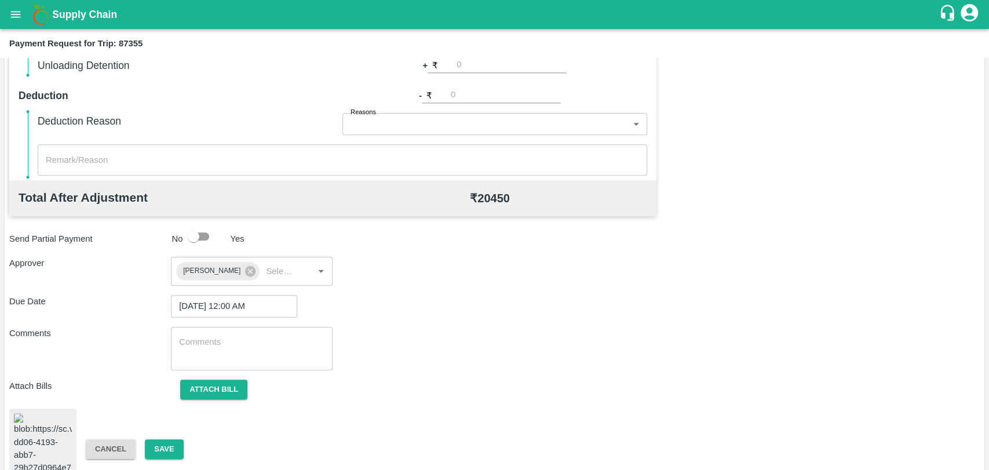
scroll to position [477, 0]
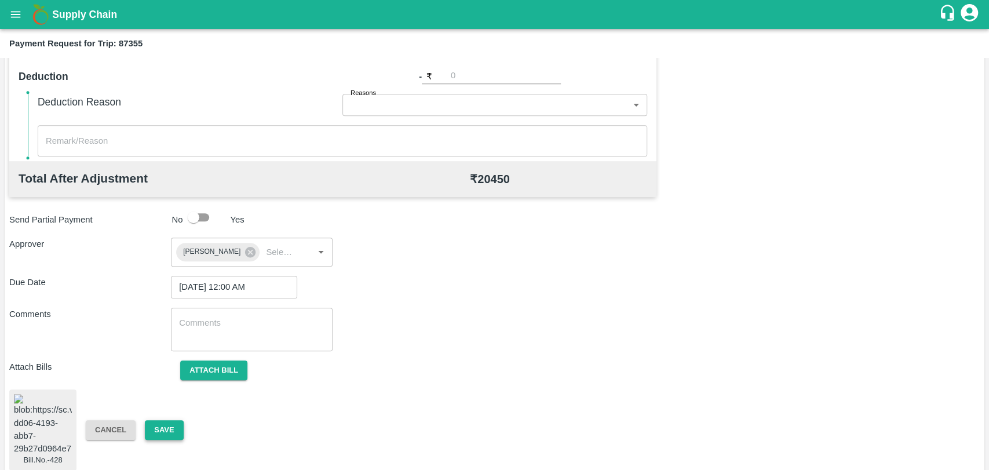
click at [159, 420] on button "Save" at bounding box center [164, 430] width 38 height 20
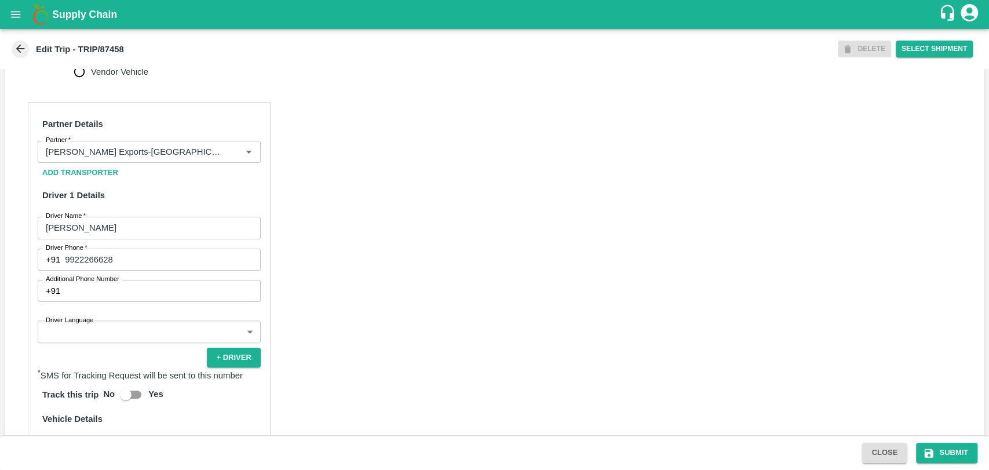
scroll to position [514, 0]
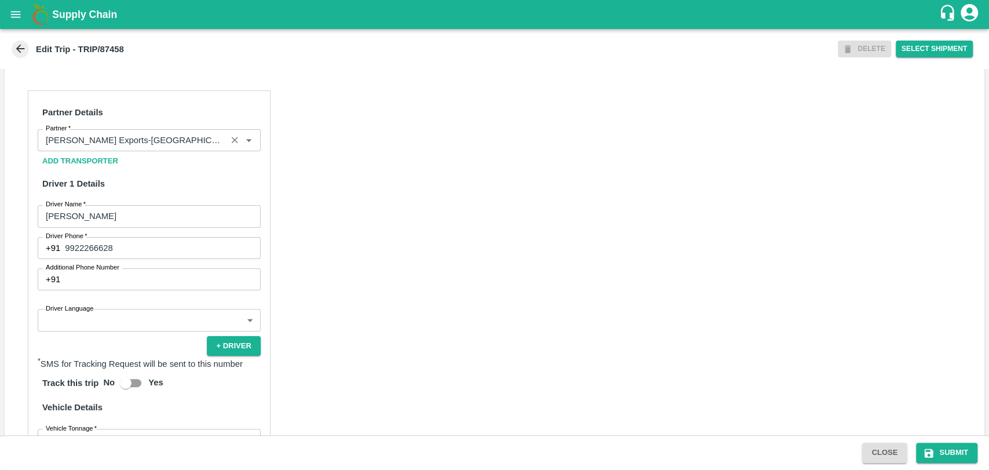
click at [149, 148] on input "Partner   *" at bounding box center [132, 140] width 182 height 15
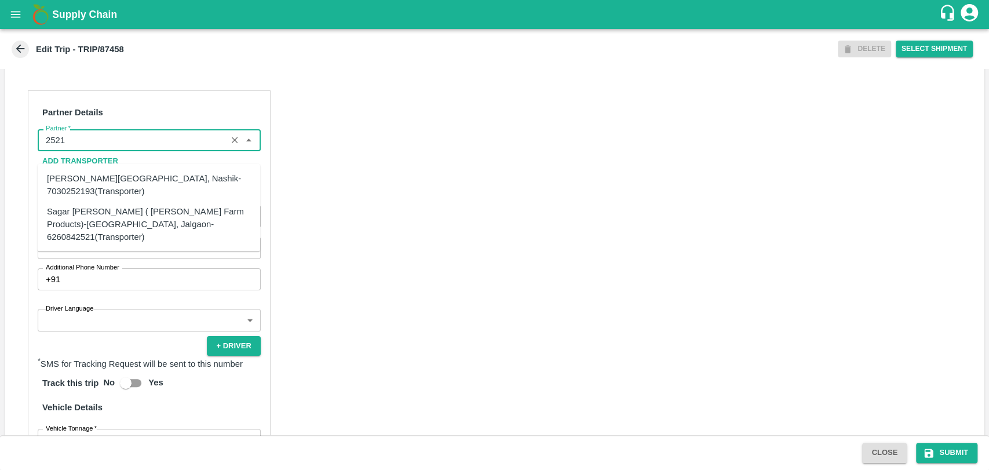
click at [101, 214] on div "Sagar [PERSON_NAME] ( [PERSON_NAME] Farm Products)-[GEOGRAPHIC_DATA], Jalgaon-6…" at bounding box center [149, 223] width 204 height 39
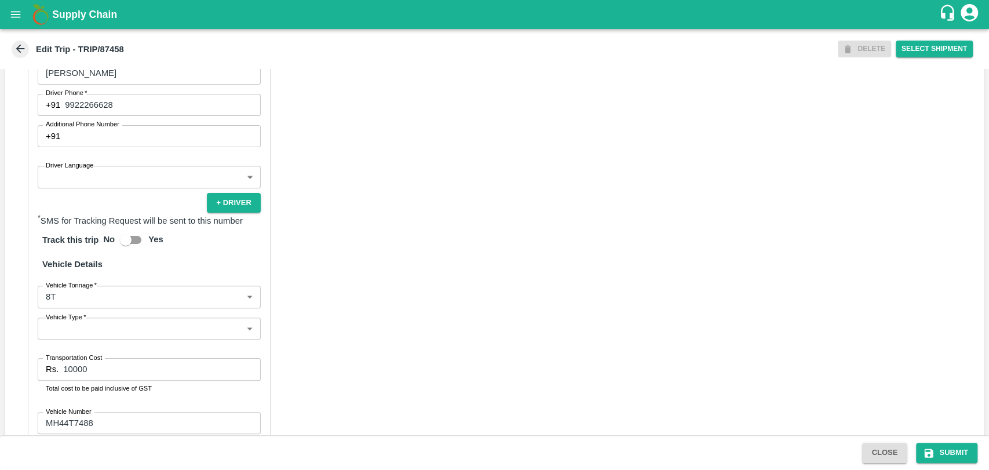
scroll to position [746, 0]
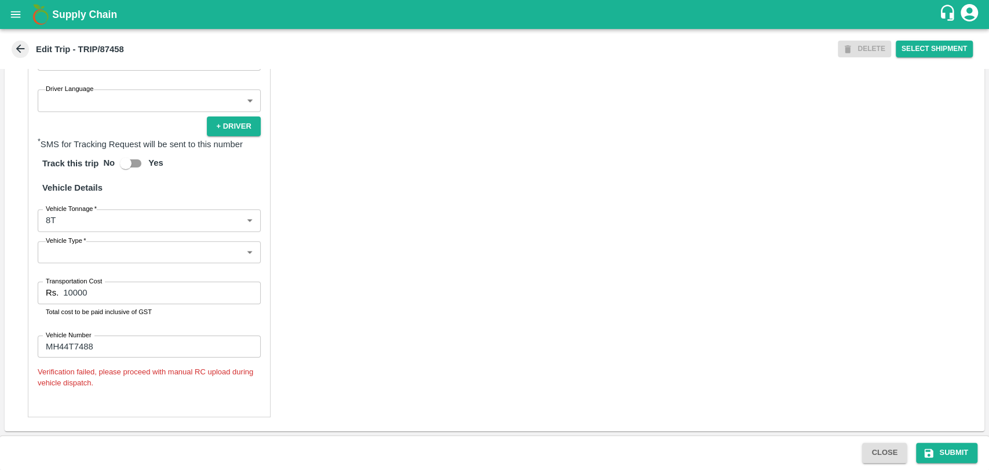
type input "Sagar [PERSON_NAME] ( [PERSON_NAME] Farm Products)-[GEOGRAPHIC_DATA], Jalgaon-6…"
click at [70, 218] on body "Supply Chain Edit Trip - TRIP/87458 DELETE Select Shipment Trip Details Trip Ty…" at bounding box center [494, 235] width 989 height 470
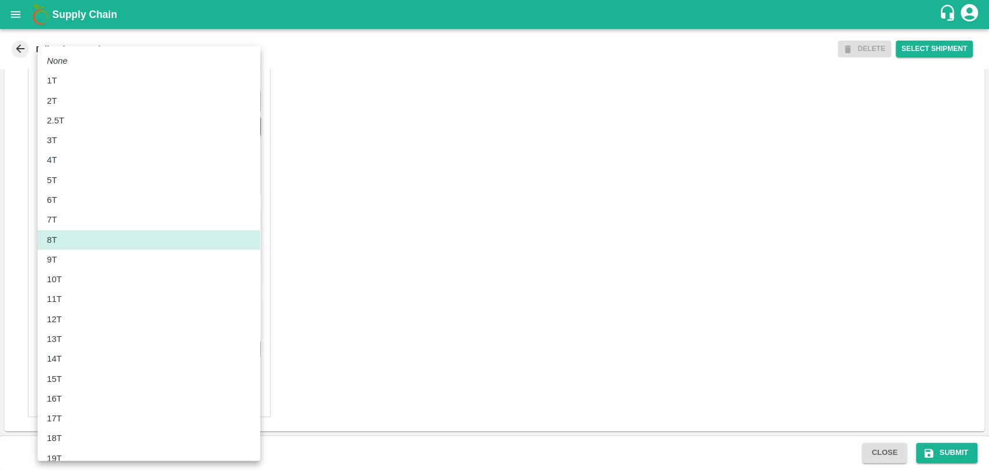
click at [58, 282] on p "10T" at bounding box center [54, 279] width 15 height 13
type input "10000"
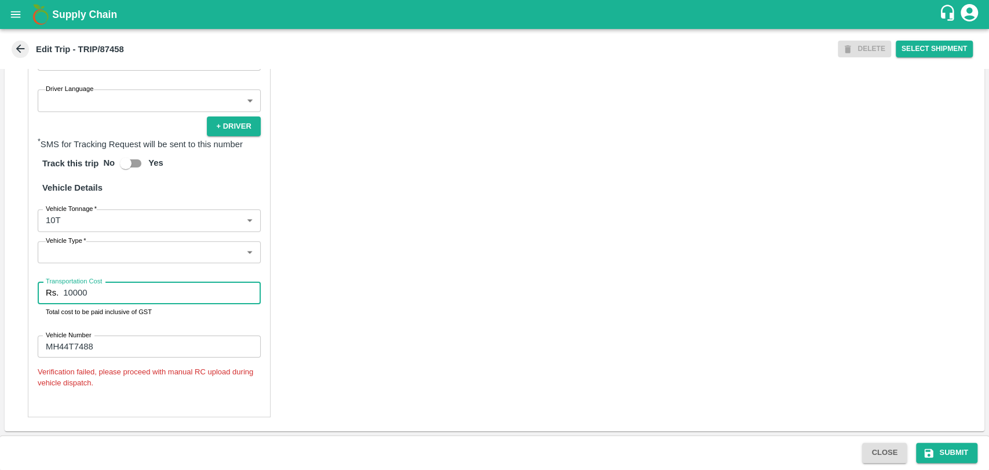
drag, startPoint x: 97, startPoint y: 289, endPoint x: 7, endPoint y: 287, distance: 90.4
click at [7, 287] on div "Partner Details Partner   * Partner Add Transporter Driver 1 Details Driver Nam…" at bounding box center [494, 143] width 979 height 573
type input "19000"
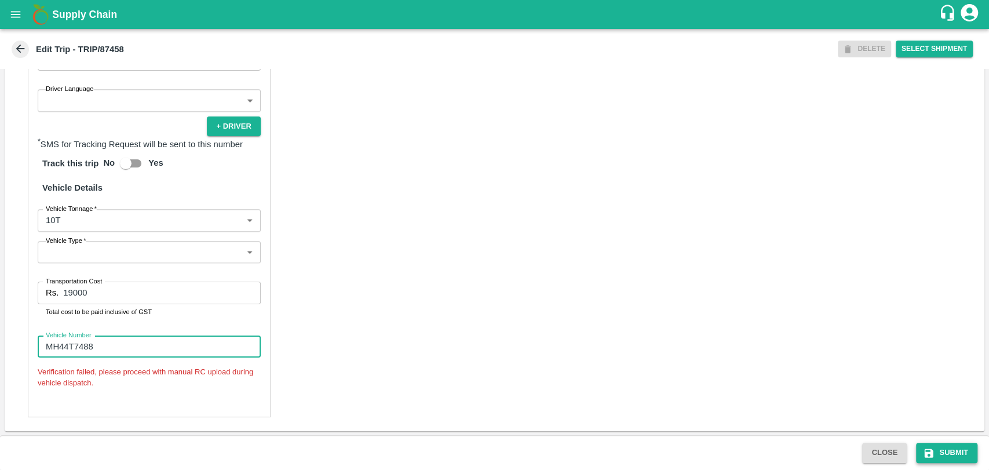
click at [923, 455] on icon "submit" at bounding box center [929, 453] width 12 height 12
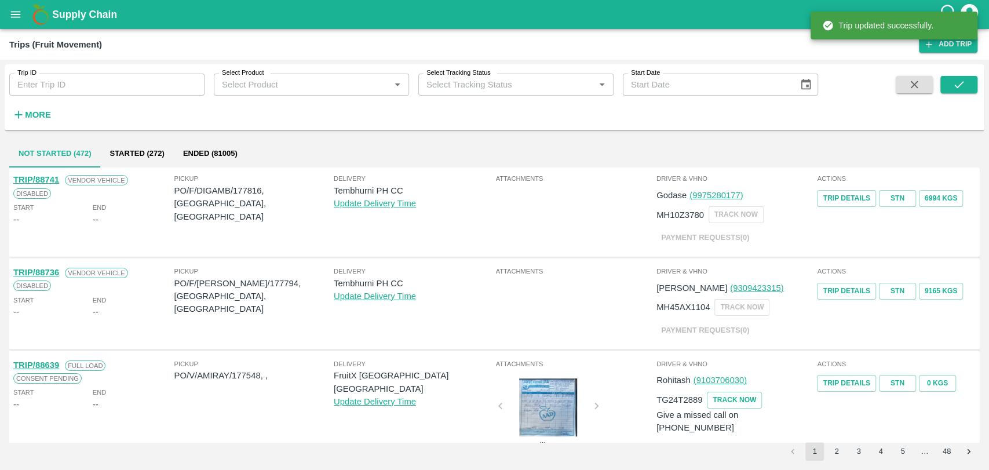
click at [42, 110] on strong "More" at bounding box center [38, 114] width 26 height 9
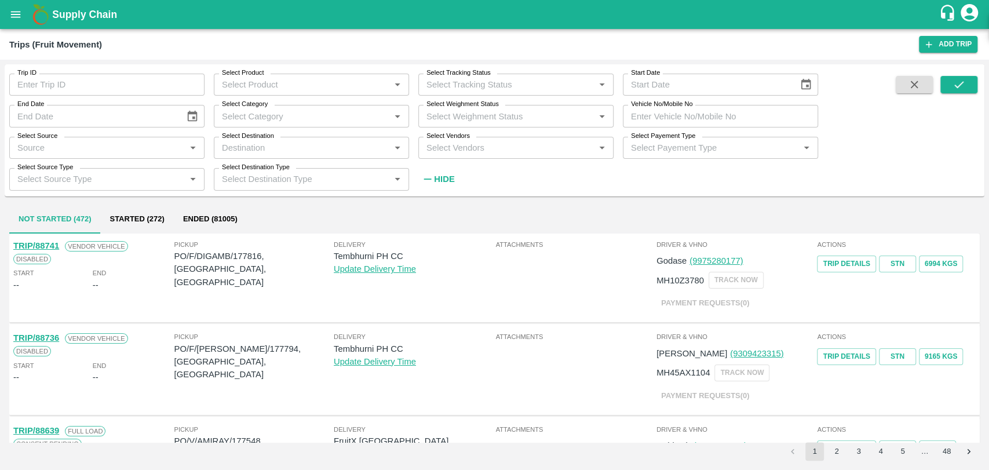
click at [707, 120] on input "Vehicle No/Mobile No" at bounding box center [720, 116] width 195 height 22
paste input "MH18BZ2118"
type input "MH18BZ2118"
click at [963, 89] on icon "submit" at bounding box center [958, 84] width 13 height 13
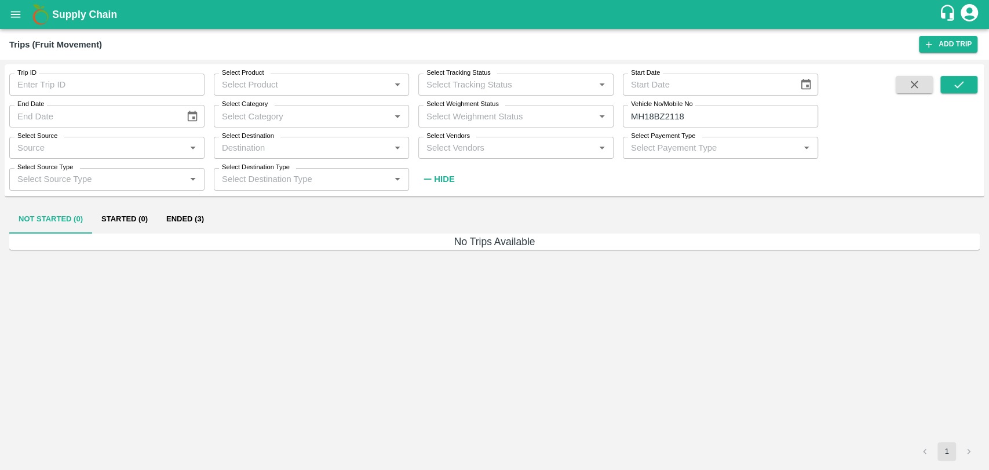
click at [196, 223] on button "Ended (3)" at bounding box center [185, 220] width 56 height 28
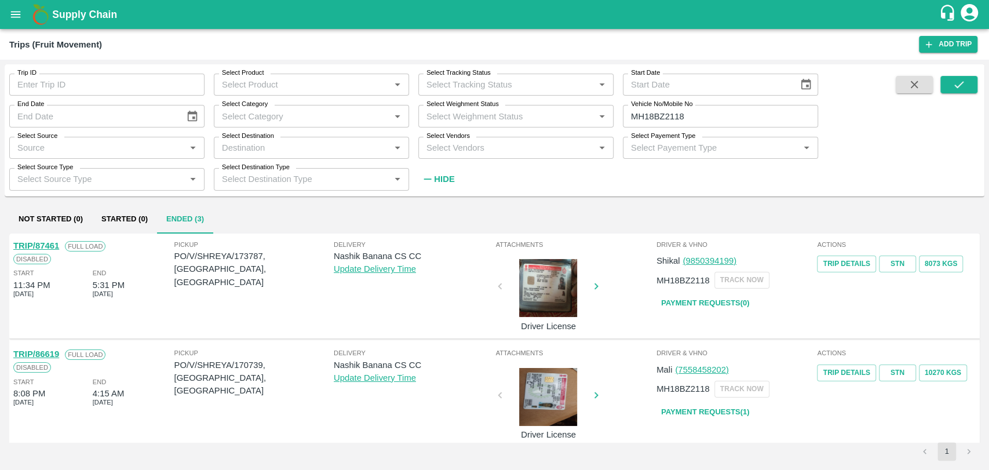
click at [37, 245] on link "TRIP/87461" at bounding box center [36, 245] width 46 height 9
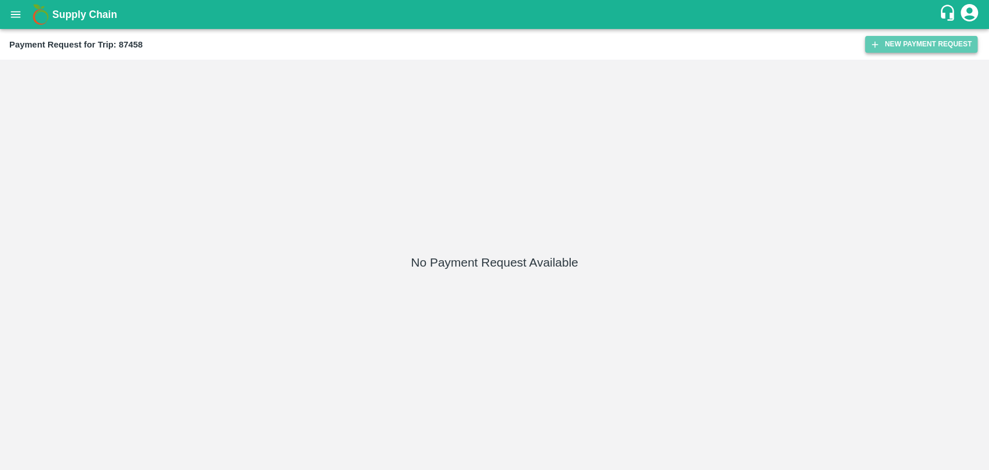
click at [953, 42] on button "New Payment Request" at bounding box center [921, 44] width 112 height 17
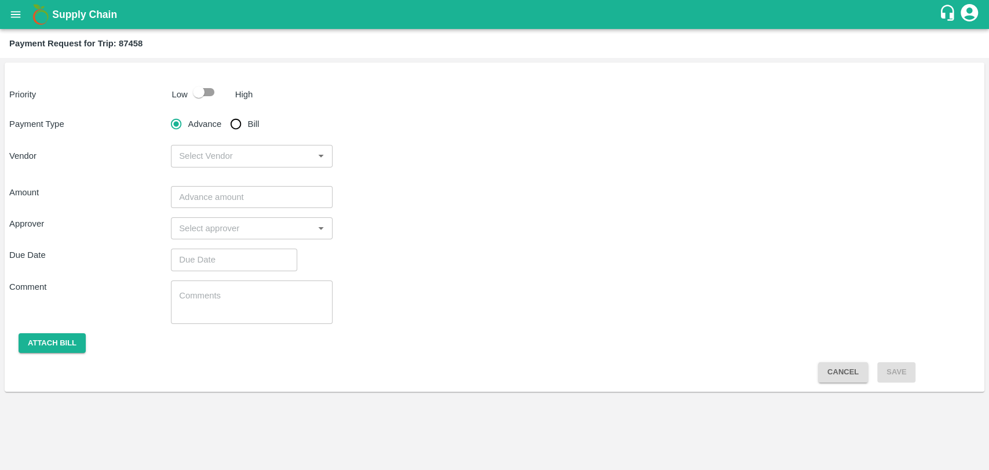
click at [206, 94] on input "checkbox" at bounding box center [199, 92] width 66 height 22
checkbox input "true"
click at [233, 138] on div "Payment Type Advance Bill Vendor ​" at bounding box center [494, 139] width 970 height 55
click at [235, 131] on input "Bill" at bounding box center [235, 123] width 23 height 23
radio input "true"
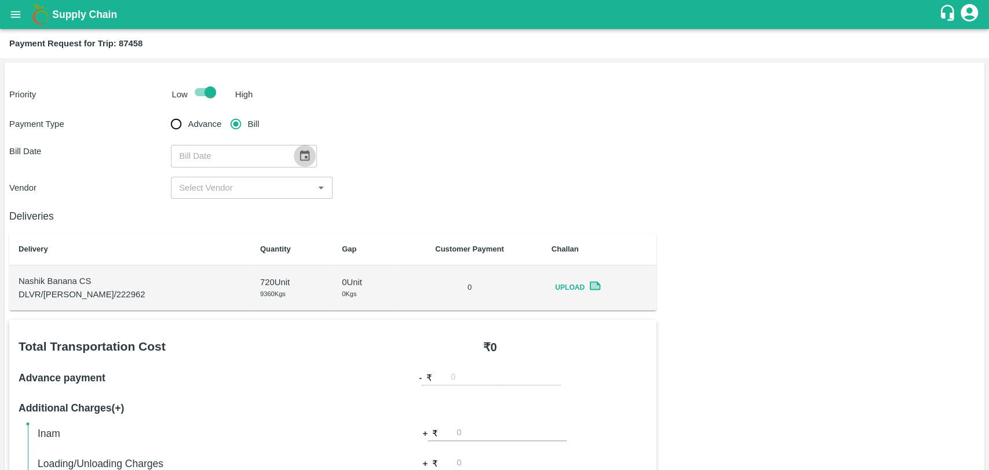
click at [298, 158] on icon "Choose date" at bounding box center [304, 155] width 13 height 13
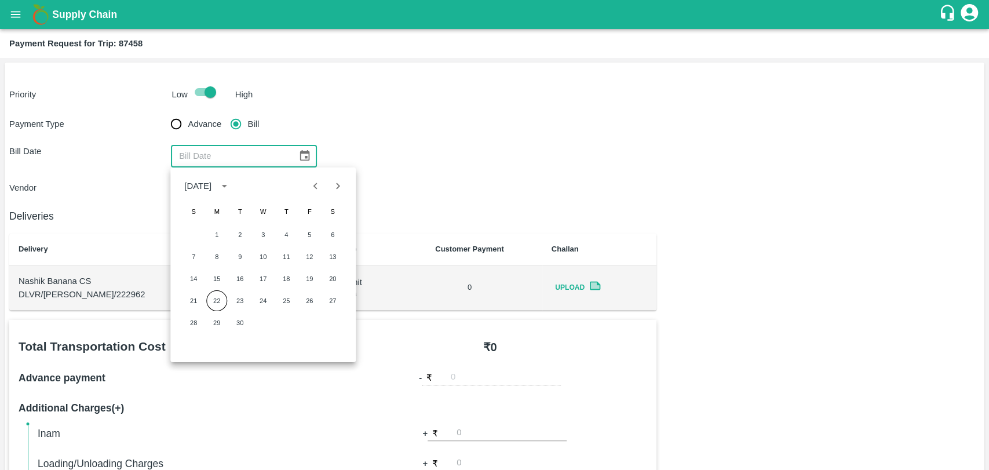
click at [273, 233] on div "1 2 3 4 5 6" at bounding box center [262, 234] width 185 height 21
click at [276, 233] on button "4" at bounding box center [286, 234] width 21 height 21
type input "04/09/2025"
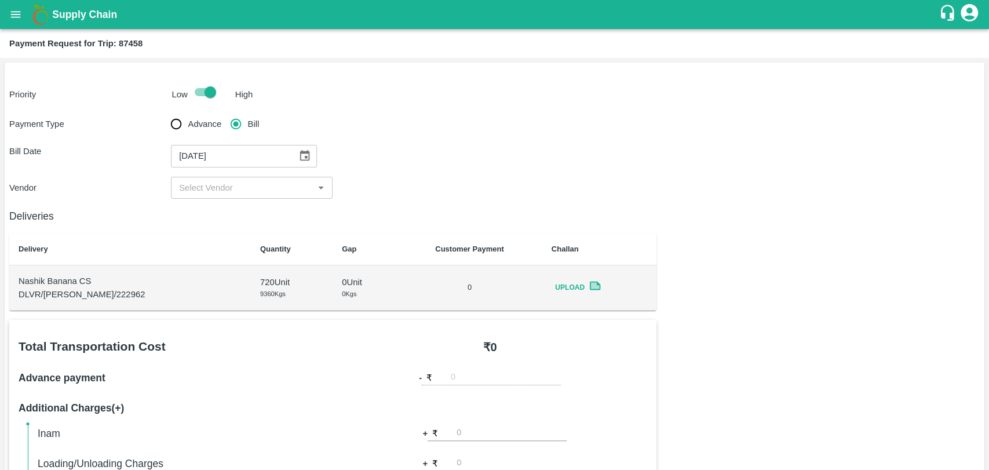
click at [281, 211] on button "4" at bounding box center [281, 205] width 16 height 12
click at [236, 192] on input "input" at bounding box center [242, 187] width 136 height 15
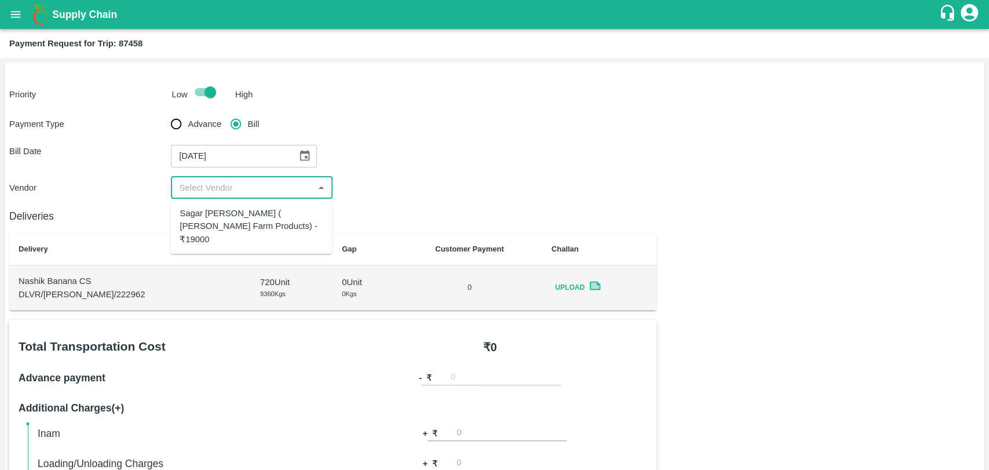
click at [234, 210] on div "Sagar Pramod Patil ( Shreyansh Farm Products) - ₹19000" at bounding box center [251, 226] width 143 height 39
type input "Sagar Pramod Patil ( Shreyansh Farm Products) - ₹19000"
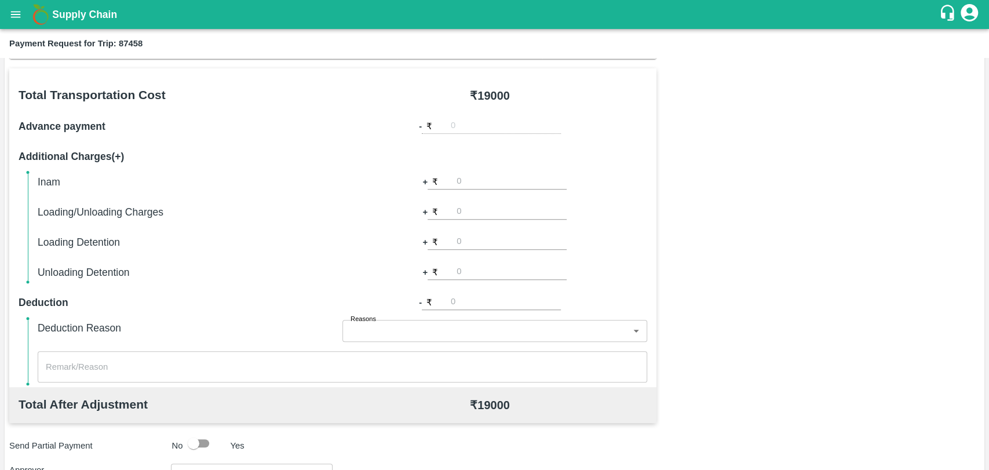
scroll to position [257, 0]
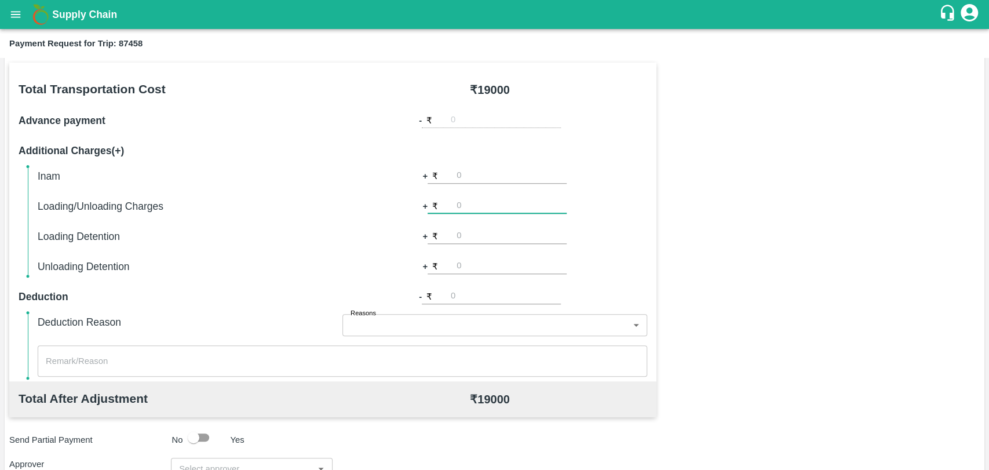
click at [480, 200] on input "number" at bounding box center [511, 206] width 110 height 16
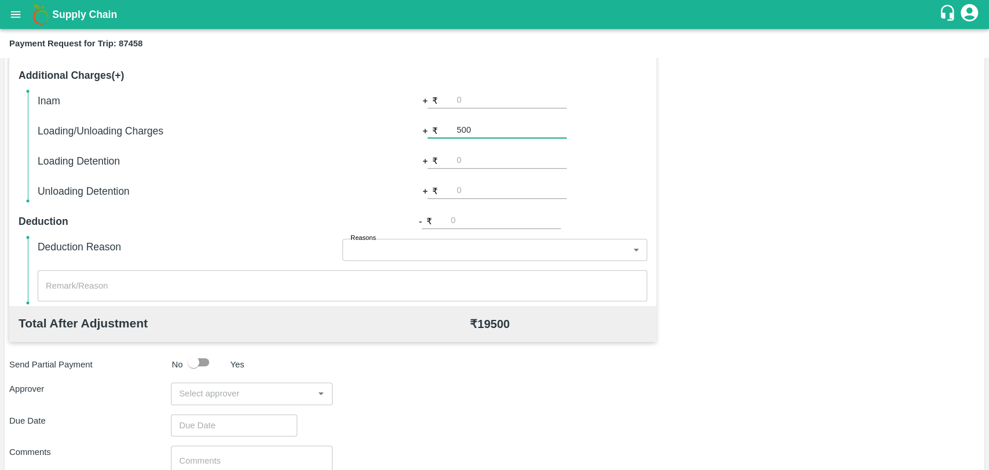
scroll to position [424, 0]
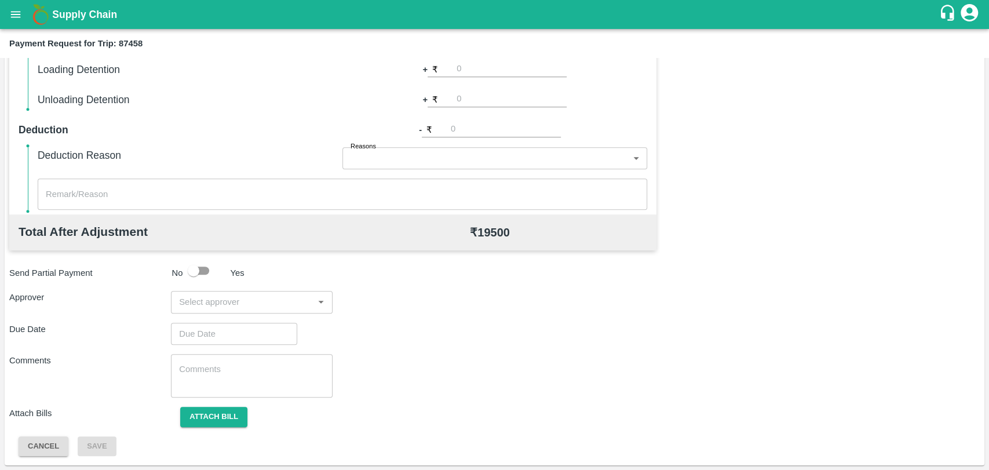
type input "500"
click at [253, 296] on input "input" at bounding box center [242, 301] width 136 height 15
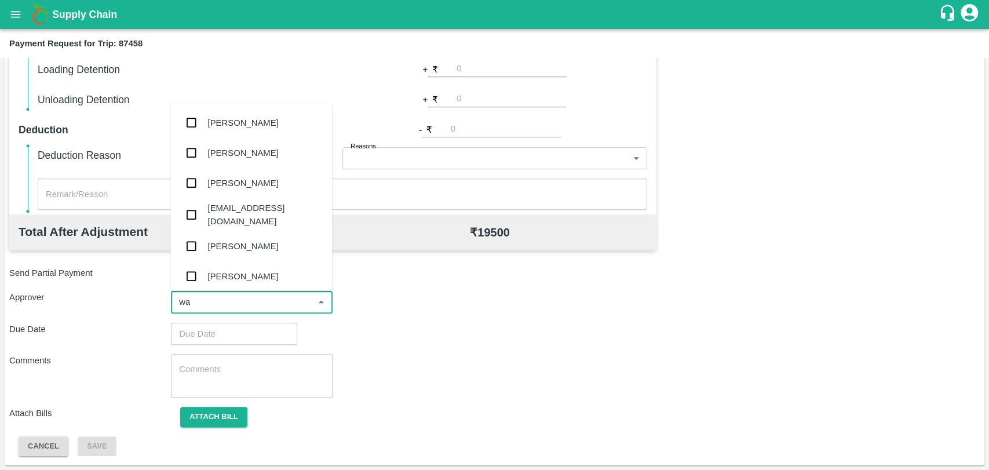
type input "wag"
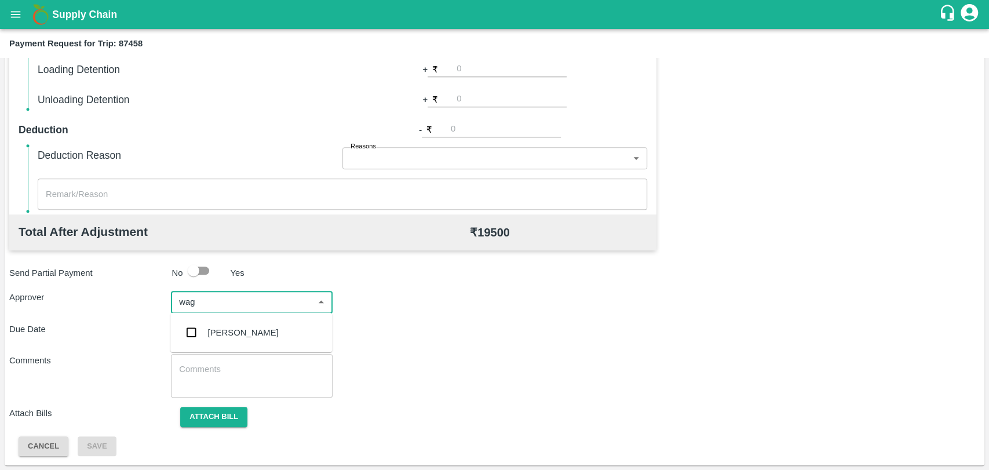
click at [243, 326] on div "Prasad Waghade" at bounding box center [243, 332] width 71 height 13
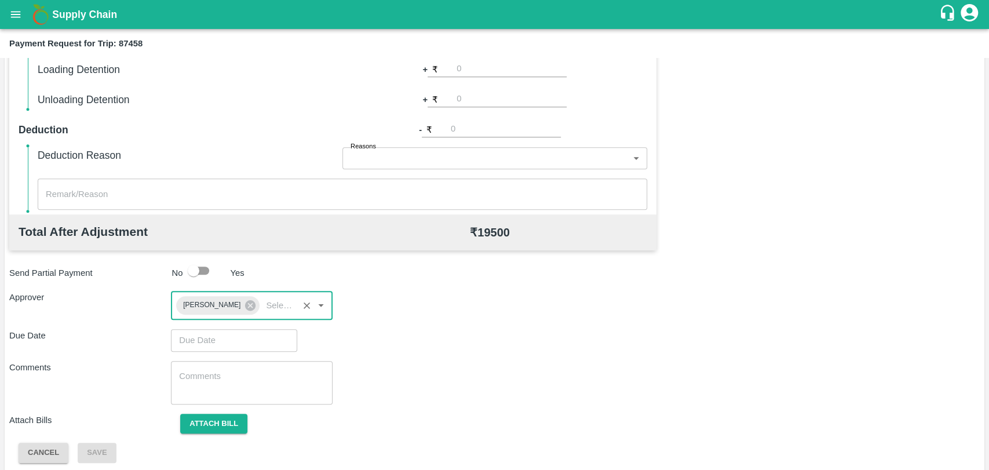
type input "DD/MM/YYYY hh:mm aa"
click at [225, 336] on input "DD/MM/YYYY hh:mm aa" at bounding box center [230, 340] width 118 height 22
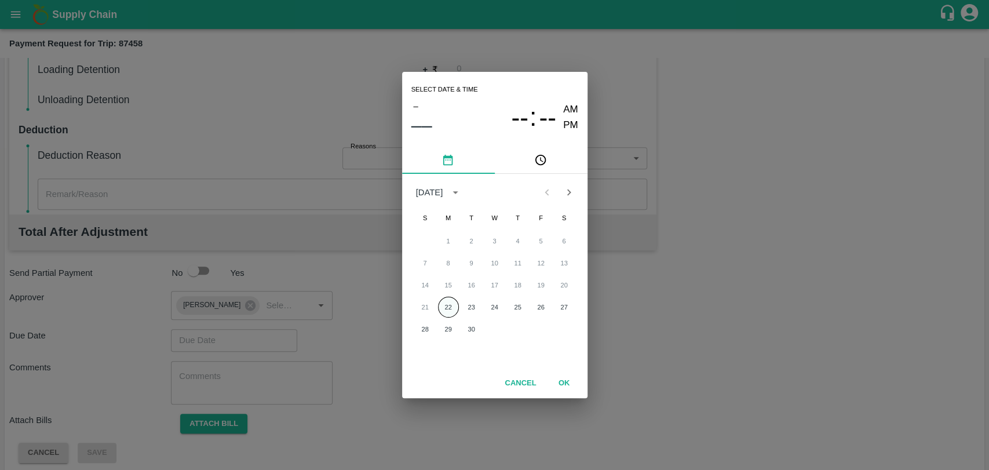
click at [451, 303] on button "22" at bounding box center [448, 307] width 21 height 21
type input "[DATE] 12:00 AM"
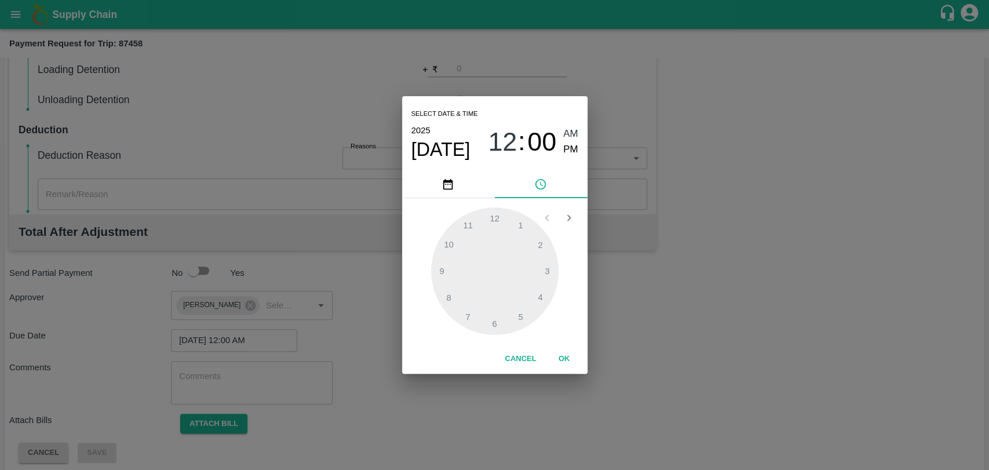
click at [569, 354] on button "OK" at bounding box center [564, 359] width 37 height 20
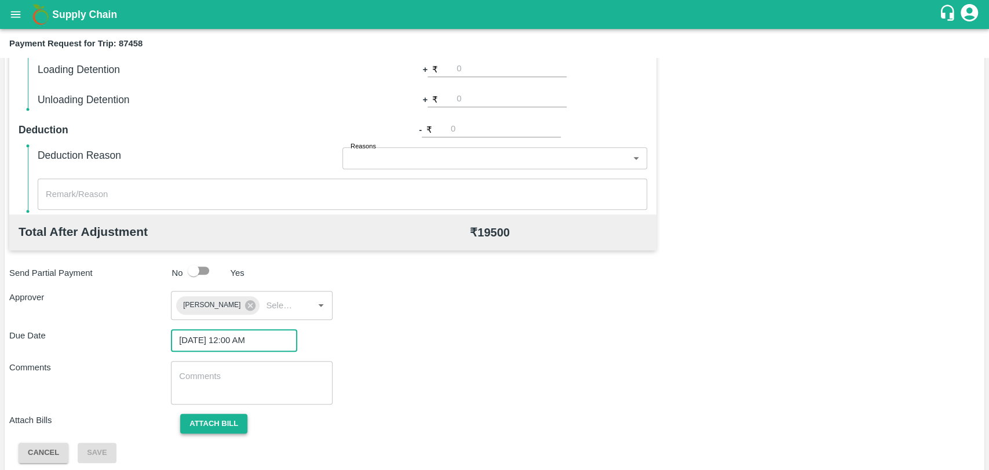
click at [227, 418] on button "Attach bill" at bounding box center [213, 424] width 67 height 20
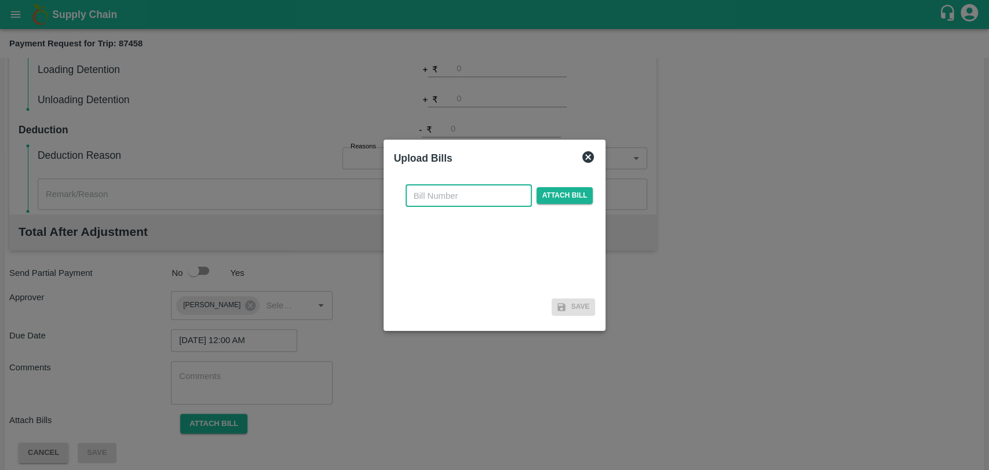
click at [433, 200] on input "text" at bounding box center [468, 196] width 126 height 22
type input "429"
click at [550, 187] on span "Attach bill" at bounding box center [564, 195] width 57 height 17
click at [0, 0] on input "Attach bill" at bounding box center [0, 0] width 0 height 0
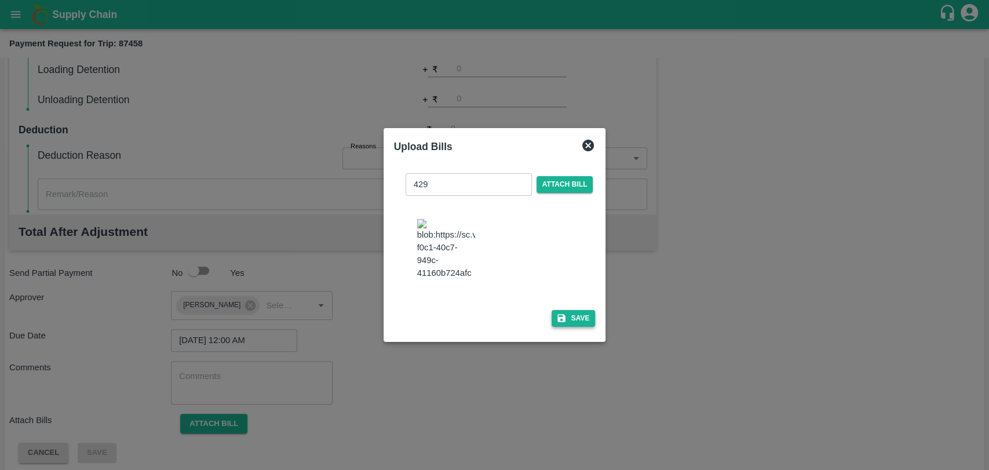
click at [565, 319] on button "Save" at bounding box center [573, 318] width 44 height 17
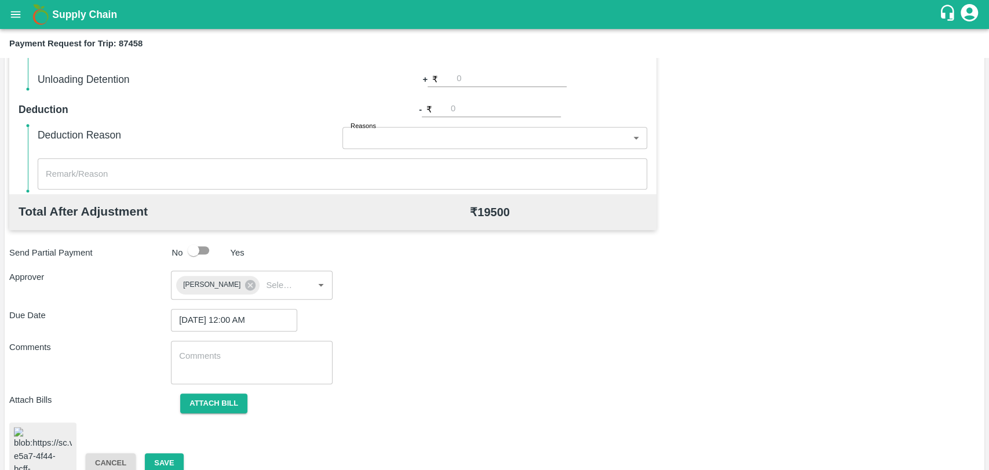
scroll to position [477, 0]
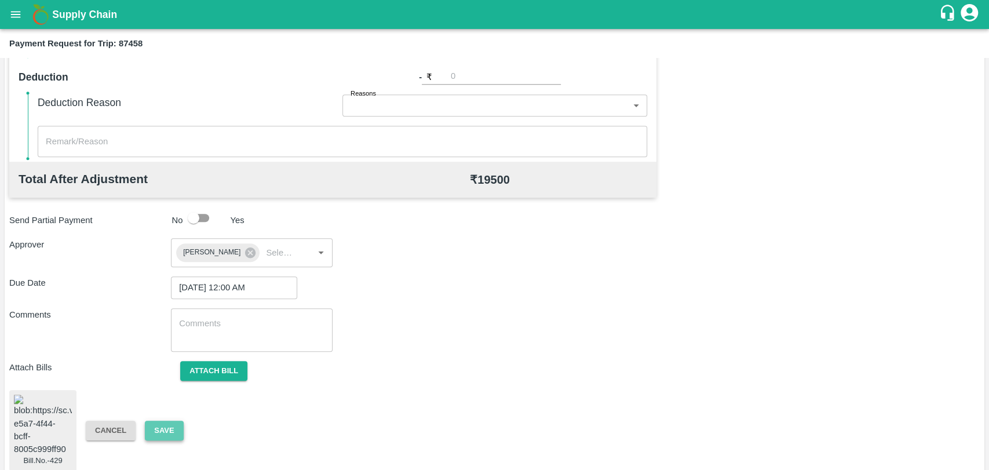
click at [173, 424] on button "Save" at bounding box center [164, 430] width 38 height 20
click at [177, 420] on button "Save" at bounding box center [164, 430] width 38 height 20
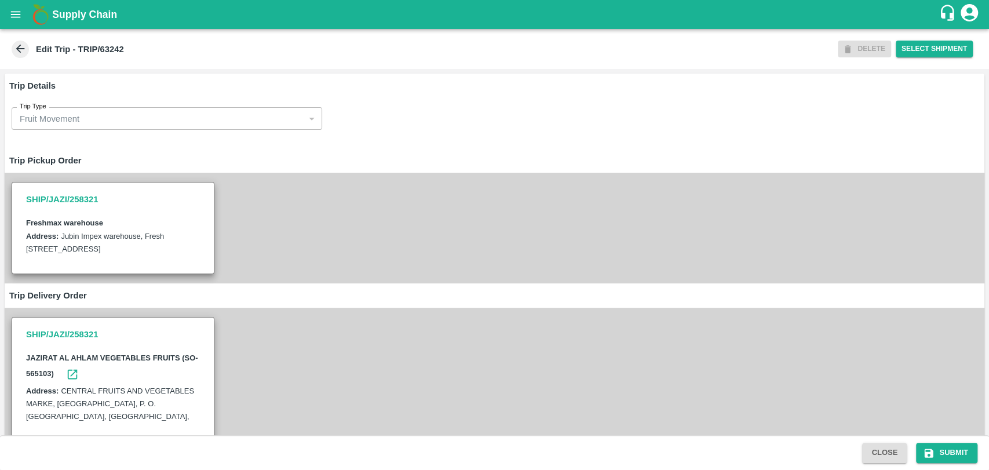
scroll to position [579, 0]
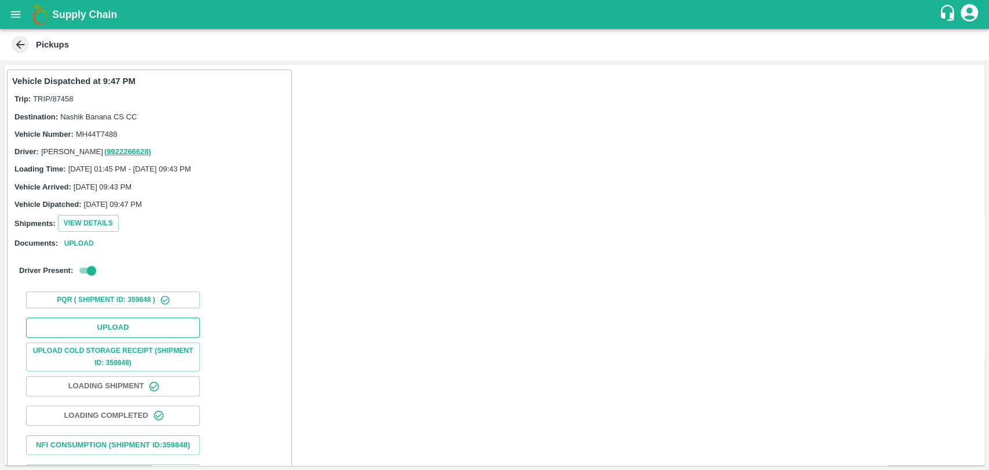
click at [102, 320] on button "Upload" at bounding box center [113, 327] width 174 height 20
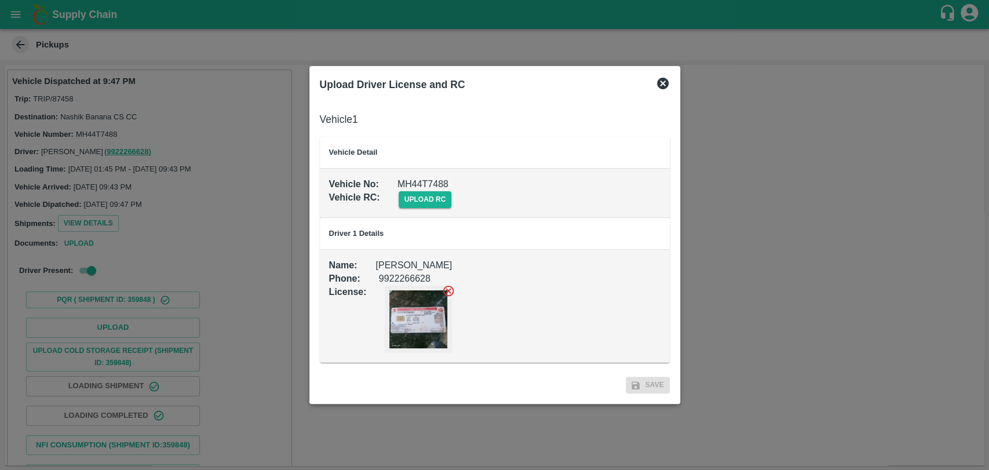
click at [412, 210] on td "Vehicle No : MH44T7488 Vehicle RC : upload rc" at bounding box center [495, 193] width 350 height 49
click at [414, 207] on span "upload rc" at bounding box center [424, 199] width 53 height 17
click at [0, 0] on input "upload rc" at bounding box center [0, 0] width 0 height 0
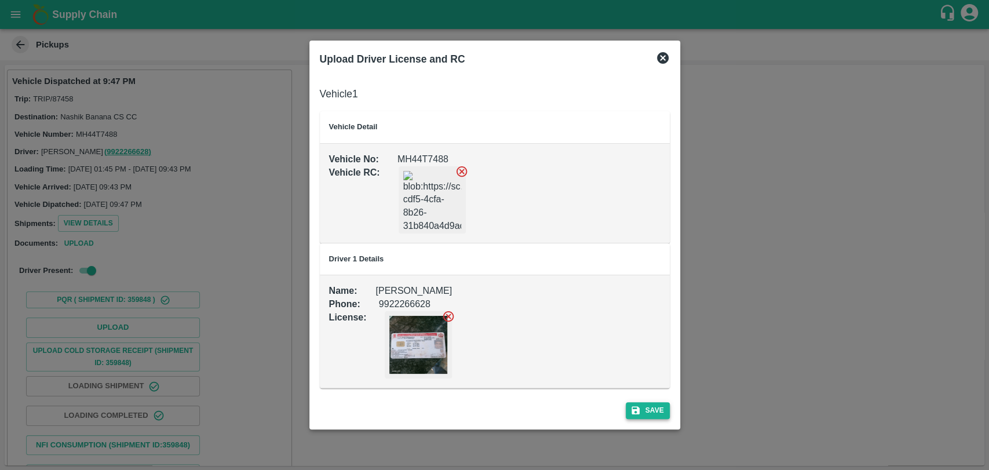
click at [648, 406] on button "Save" at bounding box center [648, 410] width 44 height 17
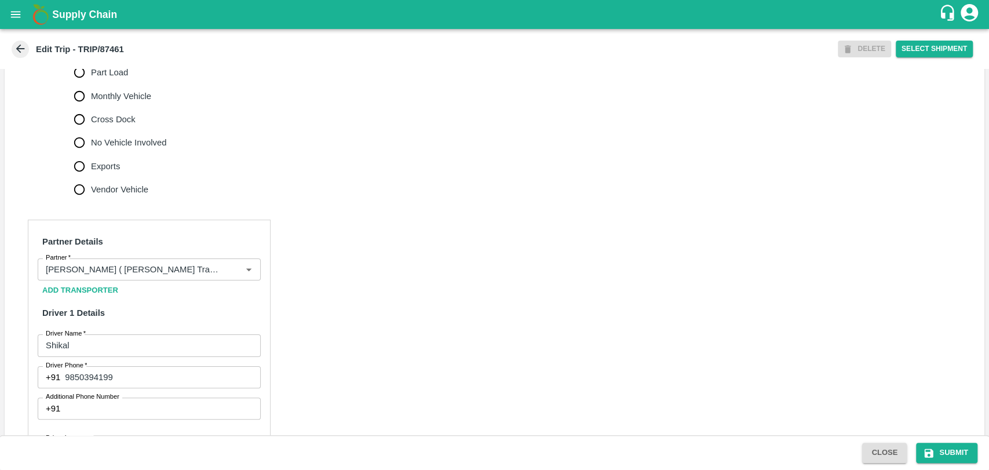
scroll to position [386, 0]
click at [112, 276] on input "Partner   *" at bounding box center [132, 268] width 182 height 15
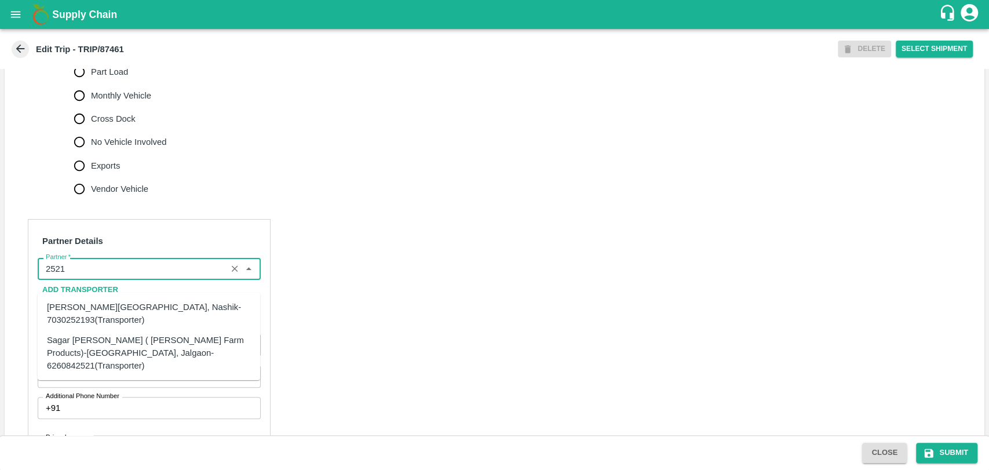
drag, startPoint x: 93, startPoint y: 312, endPoint x: 93, endPoint y: 360, distance: 48.1
click at [93, 360] on ul "Shubham Rajendra Sonawane-Varkheda, Nashik-7030252193(Transporter) Sagar Pramod…" at bounding box center [149, 335] width 222 height 87
click at [93, 345] on div "Sagar Pramod Patil ( Shreyansh Farm Products)-Jalgaon, Jalgaon-6260842521(Trans…" at bounding box center [149, 352] width 204 height 39
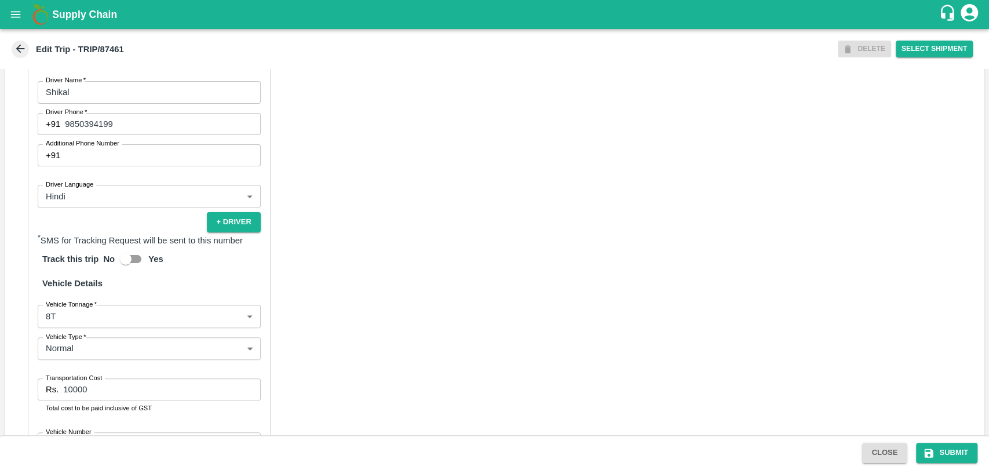
scroll to position [754, 0]
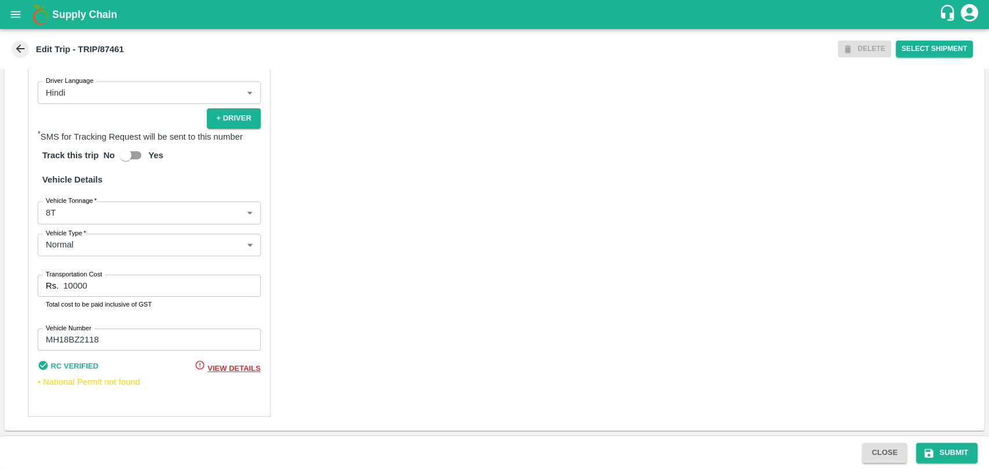
type input "Sagar Pramod Patil ( Shreyansh Farm Products)-Jalgaon, Jalgaon-6260842521(Trans…"
click at [54, 221] on body "Supply Chain Edit Trip - TRIP/87461 DELETE Select Shipment Trip Details Trip Ty…" at bounding box center [494, 235] width 989 height 470
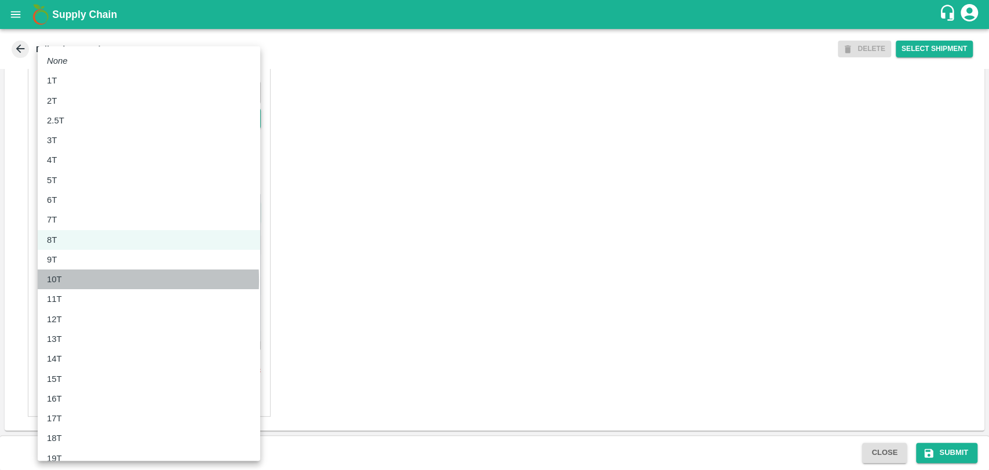
click at [58, 280] on p "10T" at bounding box center [54, 279] width 15 height 13
type input "10000"
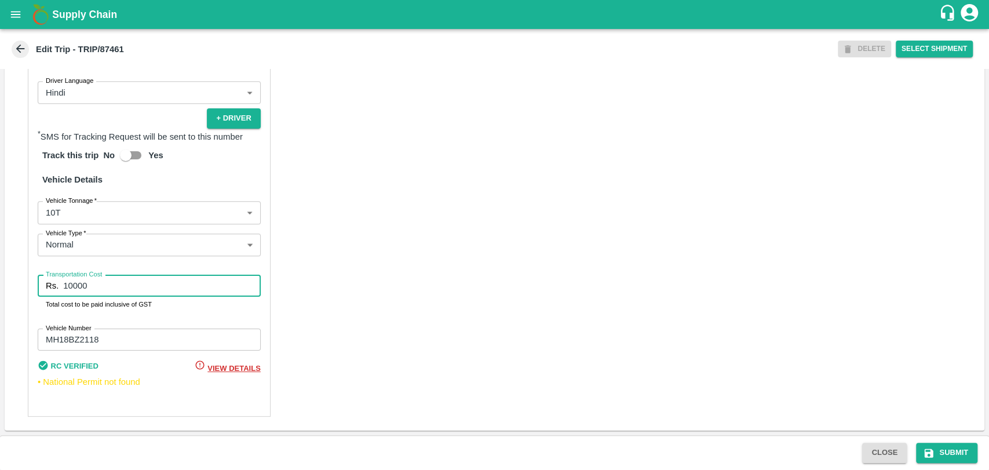
click at [72, 289] on input "10000" at bounding box center [161, 286] width 197 height 22
type input "19000"
click at [939, 447] on button "Submit" at bounding box center [946, 452] width 61 height 20
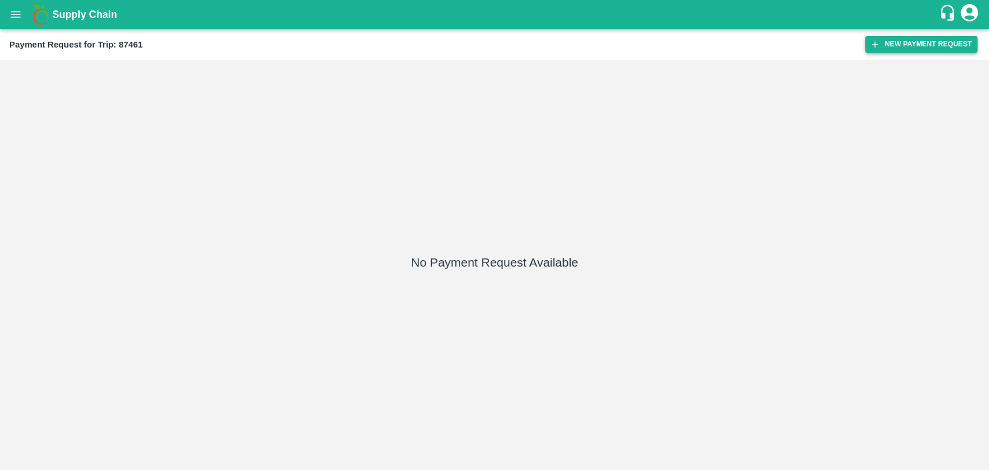
click at [913, 42] on button "New Payment Request" at bounding box center [921, 44] width 112 height 17
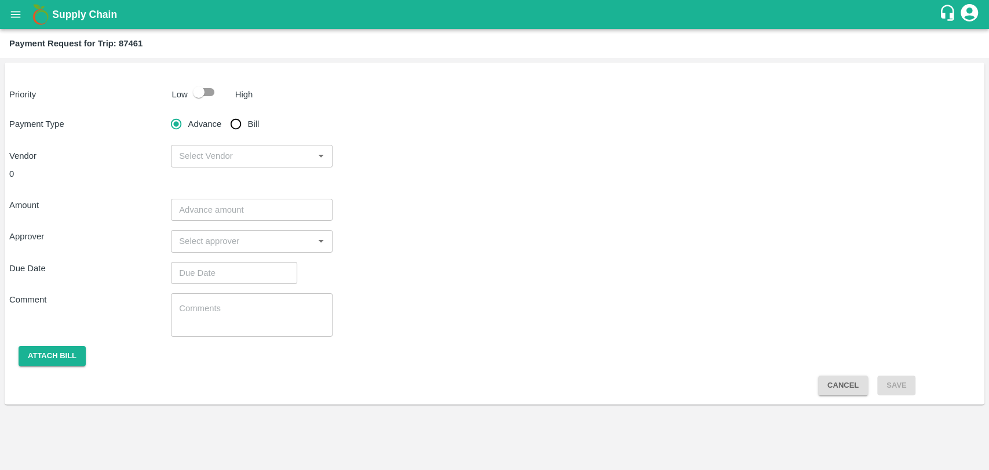
click at [212, 94] on input "checkbox" at bounding box center [199, 92] width 66 height 22
checkbox input "true"
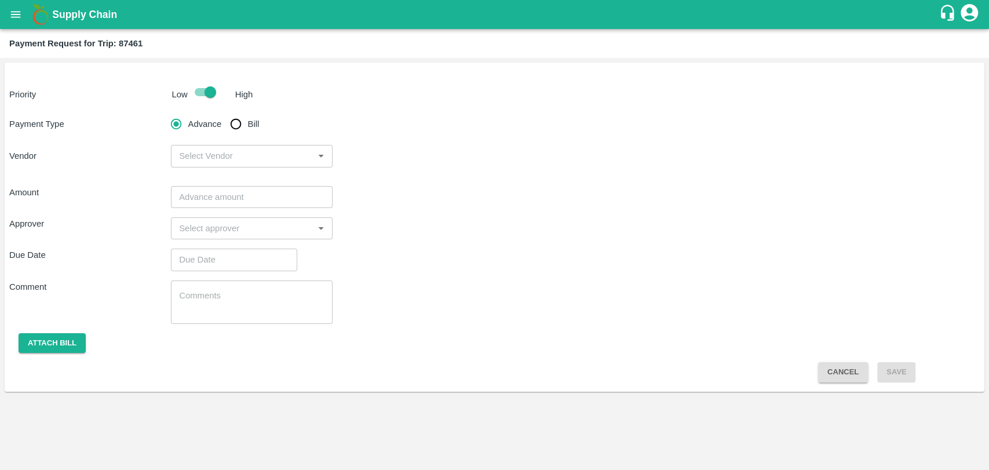
click at [232, 125] on input "Bill" at bounding box center [235, 123] width 23 height 23
radio input "true"
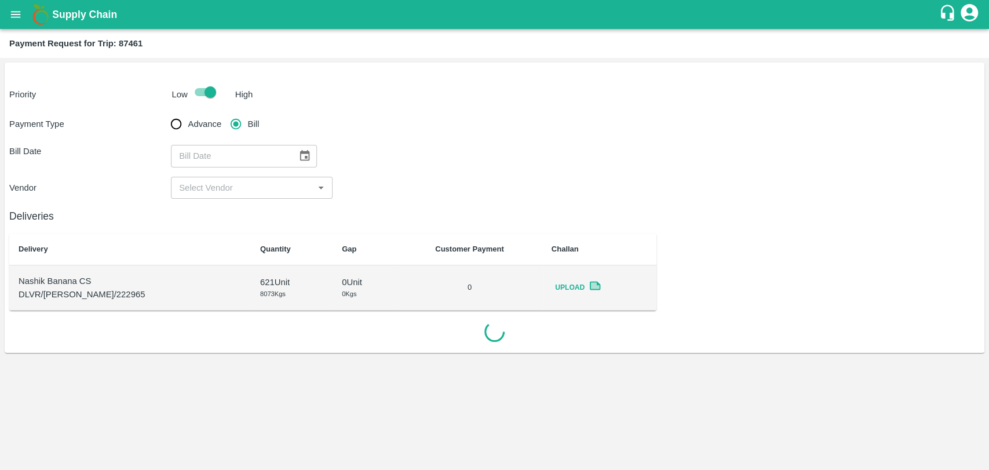
click at [294, 156] on button "Choose date" at bounding box center [305, 156] width 22 height 22
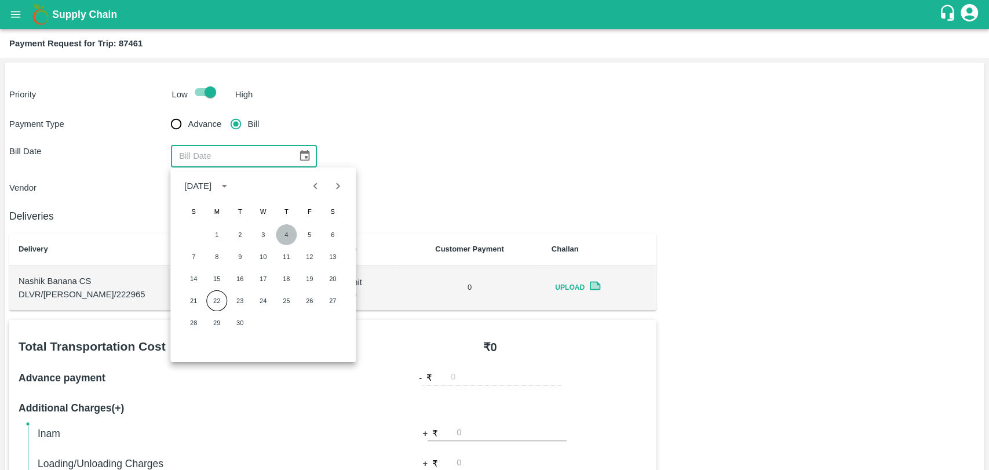
click at [282, 230] on button "4" at bounding box center [286, 234] width 21 height 21
type input "[DATE]"
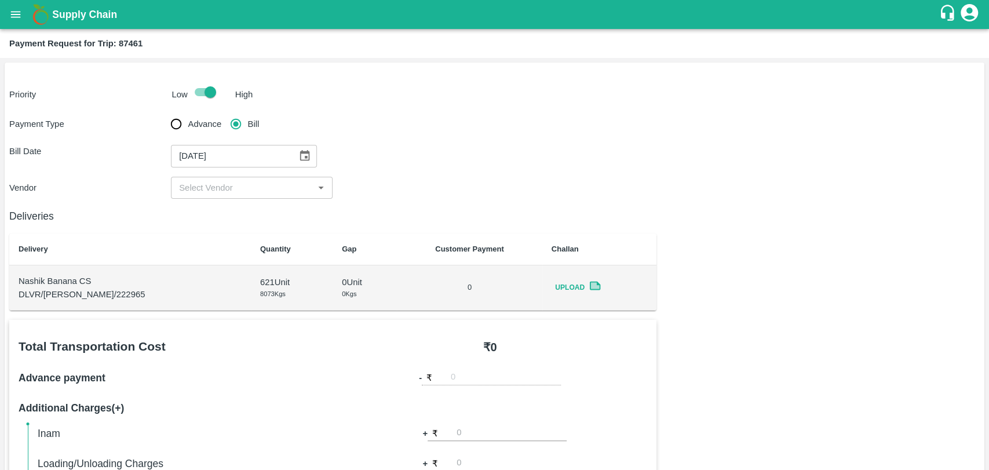
click at [227, 186] on input "input" at bounding box center [242, 187] width 136 height 15
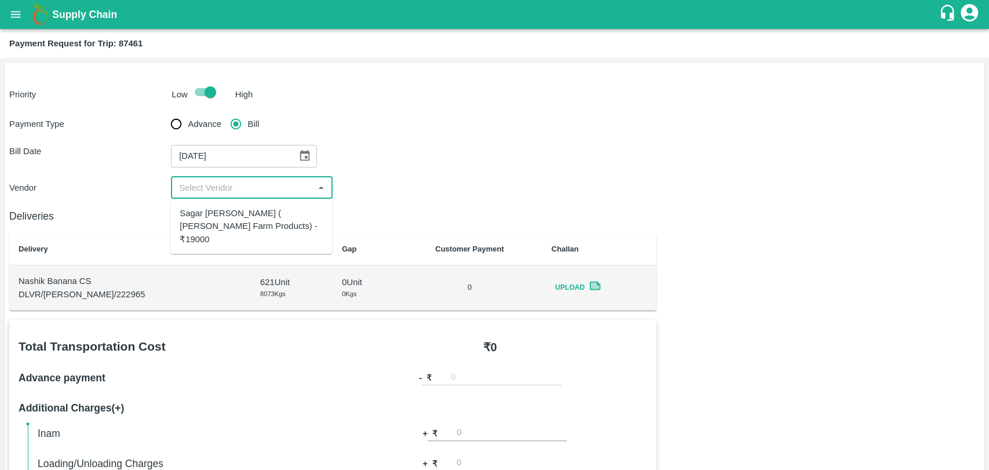
click at [220, 221] on div "Sagar [PERSON_NAME] ( [PERSON_NAME] Farm Products) - ₹19000" at bounding box center [251, 226] width 143 height 39
type input "Sagar [PERSON_NAME] ( [PERSON_NAME] Farm Products) - ₹19000"
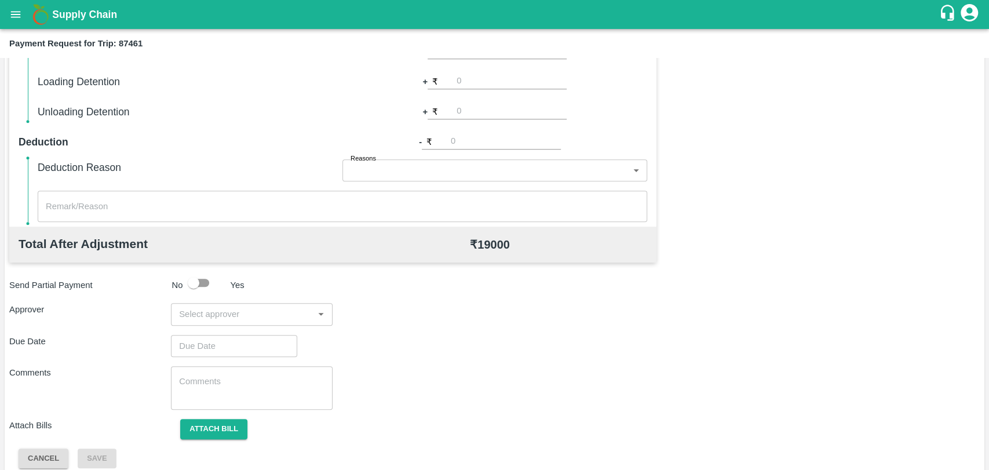
scroll to position [424, 0]
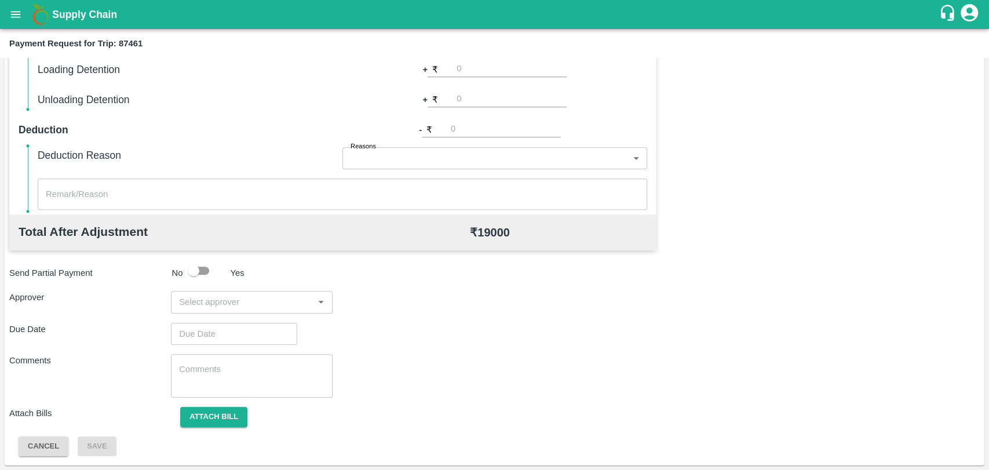
click at [233, 301] on input "input" at bounding box center [242, 301] width 136 height 15
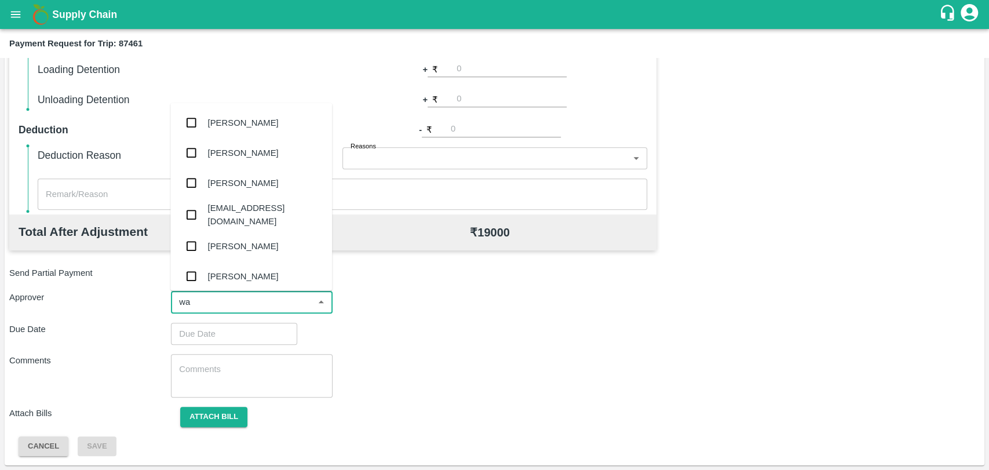
type input "wag"
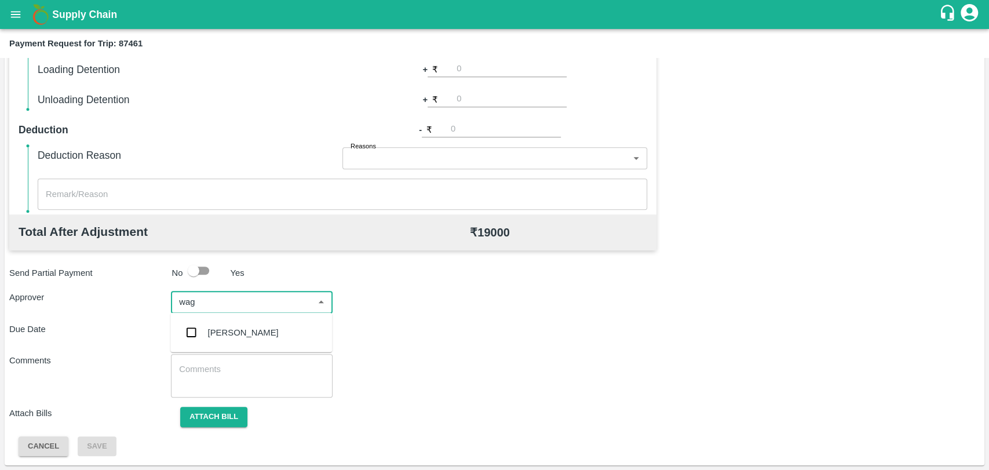
click at [232, 317] on div "[PERSON_NAME]" at bounding box center [251, 332] width 162 height 30
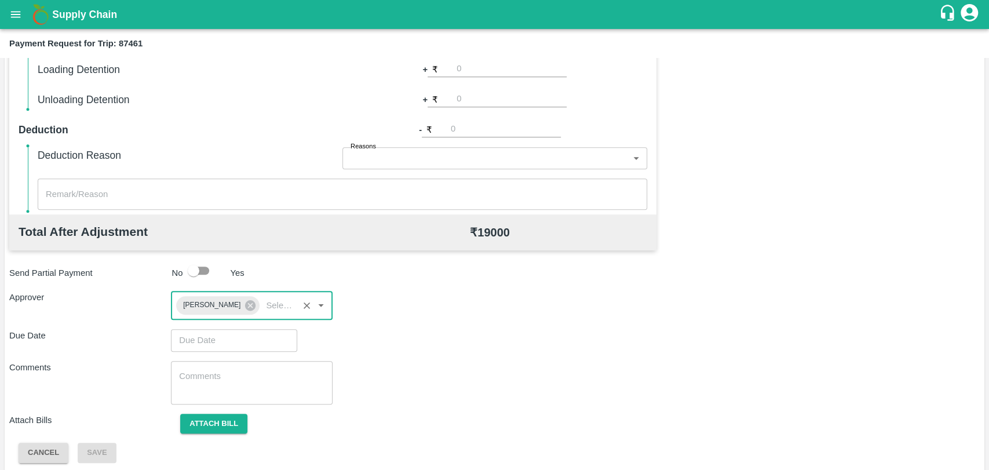
type input "DD/MM/YYYY hh:mm aa"
click at [229, 330] on input "DD/MM/YYYY hh:mm aa" at bounding box center [230, 340] width 118 height 22
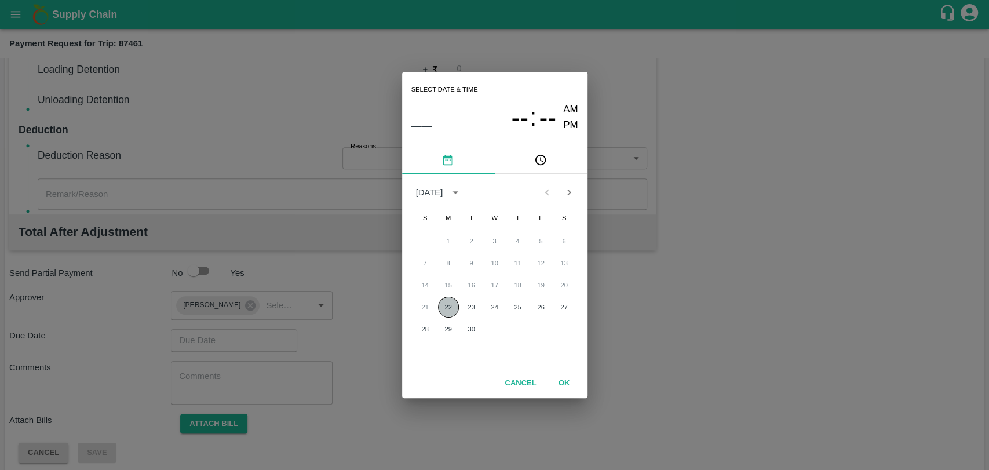
click at [448, 300] on button "22" at bounding box center [448, 307] width 21 height 21
type input "[DATE] 12:00 AM"
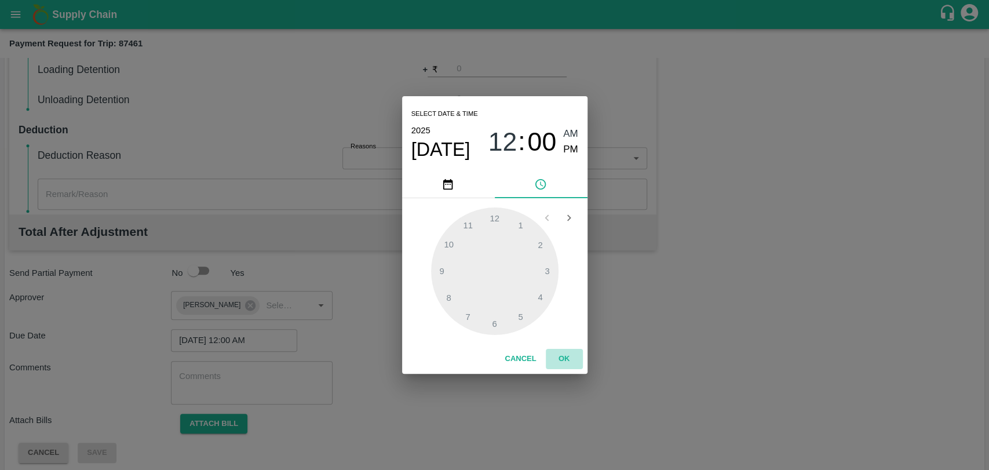
click at [565, 361] on button "OK" at bounding box center [564, 359] width 37 height 20
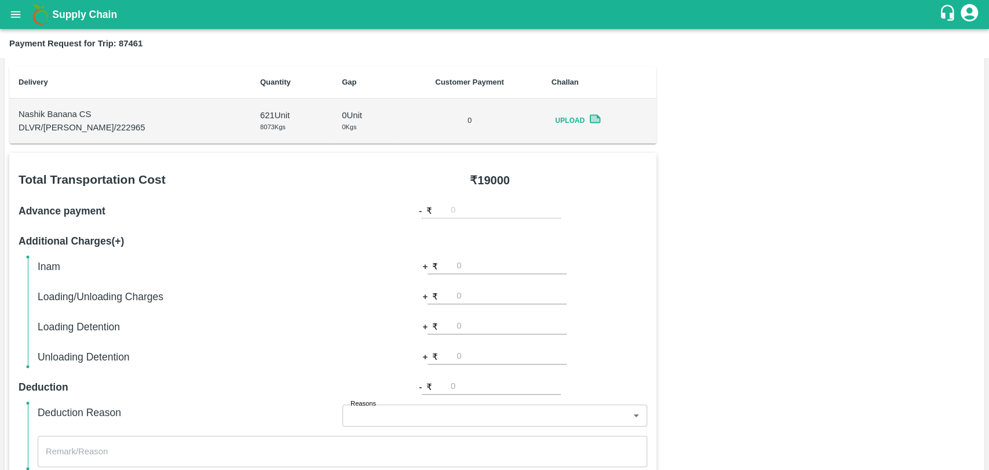
scroll to position [431, 0]
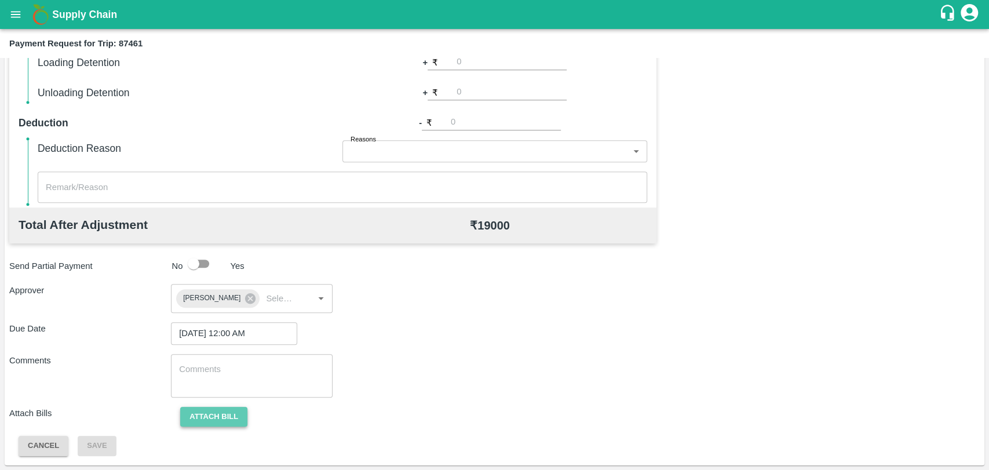
click at [227, 419] on button "Attach bill" at bounding box center [213, 417] width 67 height 20
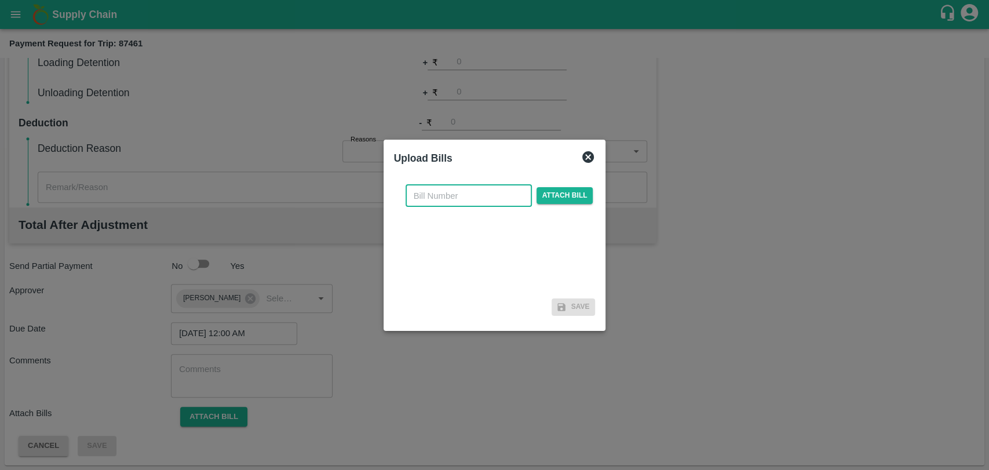
click at [451, 191] on input "text" at bounding box center [468, 196] width 126 height 22
type input "430"
click at [542, 196] on span "Attach bill" at bounding box center [564, 195] width 57 height 17
click at [0, 0] on input "Attach bill" at bounding box center [0, 0] width 0 height 0
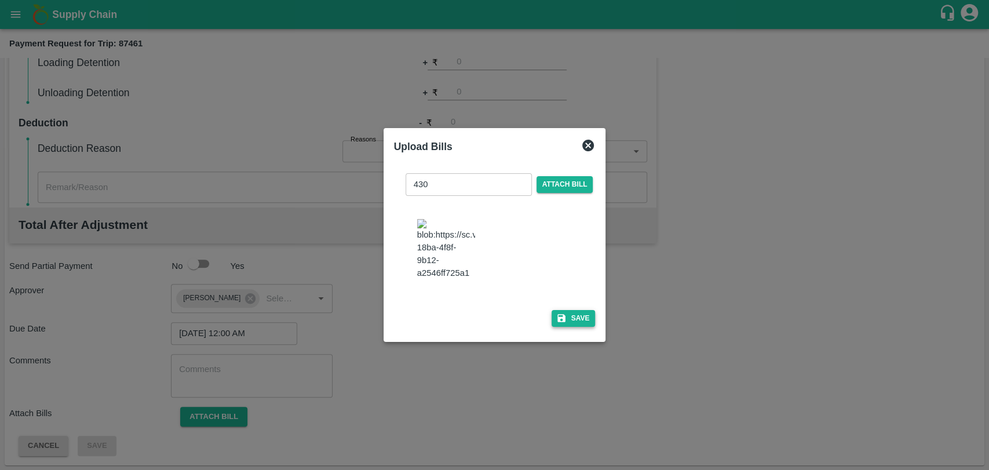
click at [562, 313] on icon "button" at bounding box center [561, 318] width 10 height 10
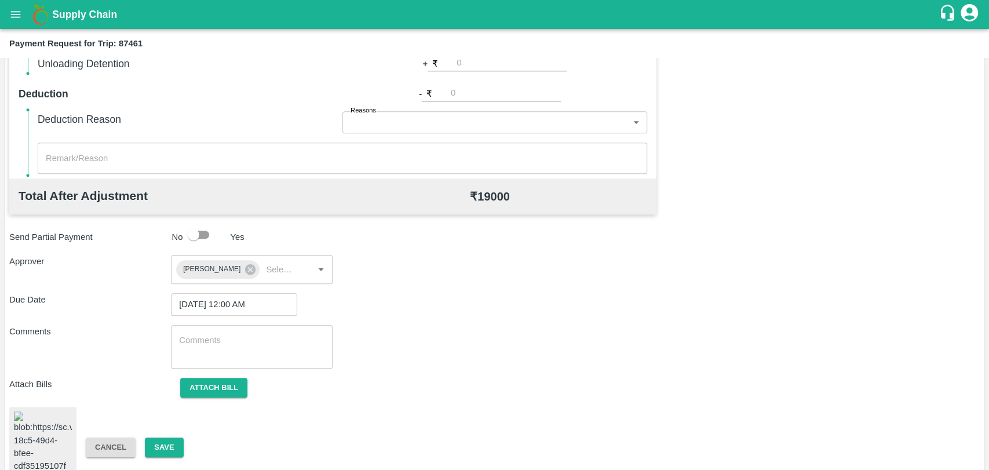
scroll to position [476, 0]
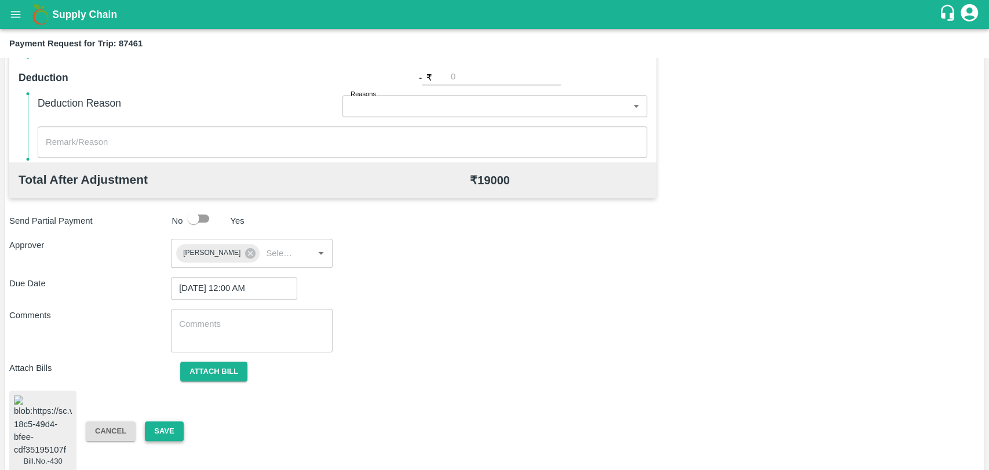
click at [163, 422] on button "Save" at bounding box center [164, 431] width 38 height 20
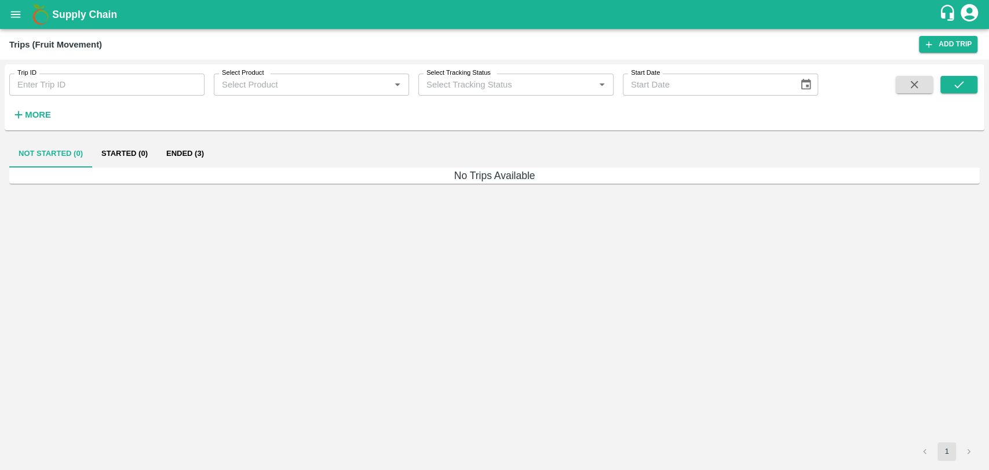
click at [34, 116] on strong "More" at bounding box center [38, 114] width 26 height 9
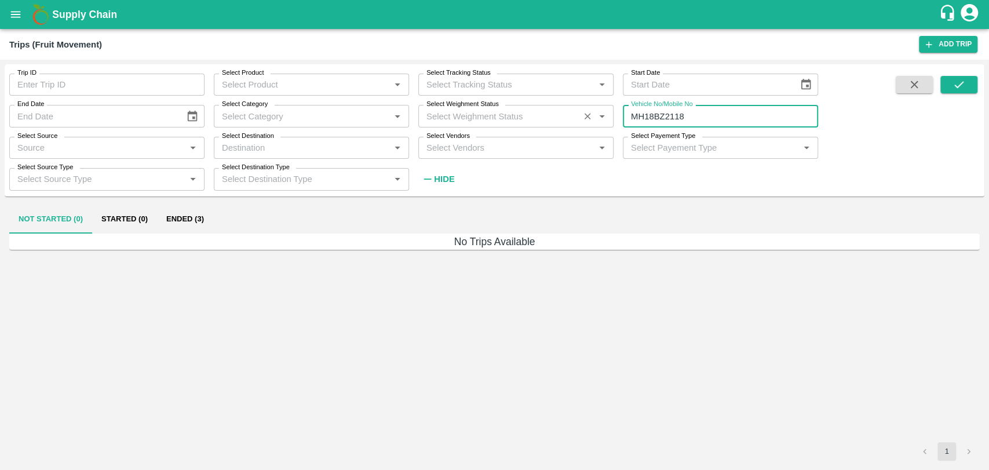
drag, startPoint x: 737, startPoint y: 115, endPoint x: 518, endPoint y: 110, distance: 219.0
click at [520, 110] on div "Trip ID Trip ID Select Product Select Product   * Select Tracking Status Select…" at bounding box center [409, 127] width 818 height 126
paste input "text"
type input "MH47AS5685"
click at [956, 82] on icon "submit" at bounding box center [958, 84] width 13 height 13
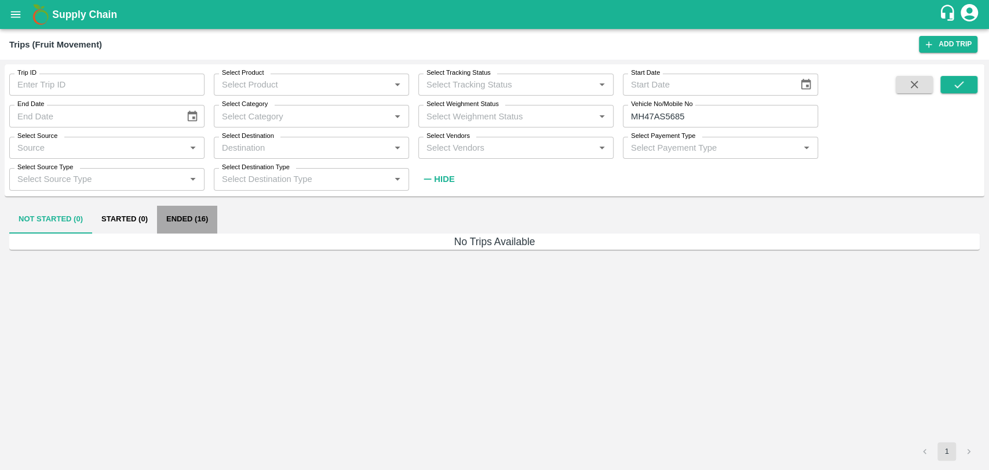
click at [178, 223] on button "Ended (16)" at bounding box center [187, 220] width 60 height 28
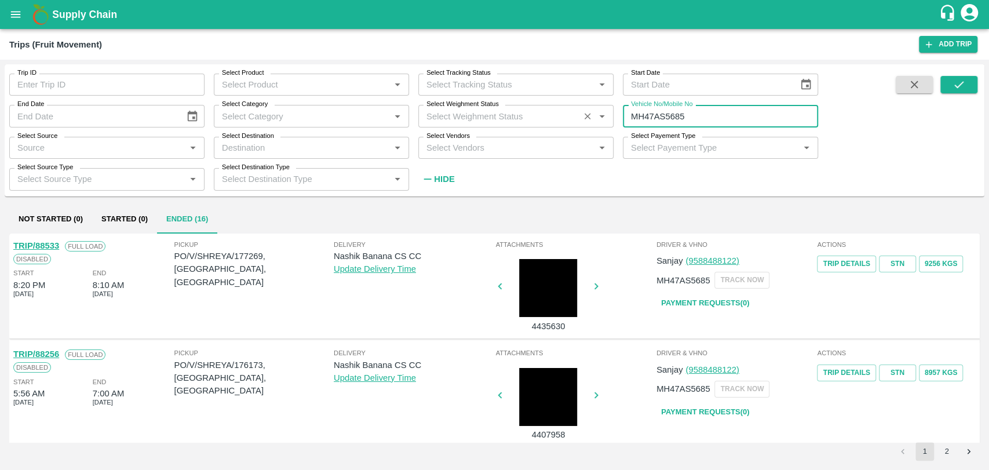
drag, startPoint x: 665, startPoint y: 114, endPoint x: 612, endPoint y: 113, distance: 53.9
click at [636, 115] on input "MH47AS5685" at bounding box center [720, 116] width 195 height 22
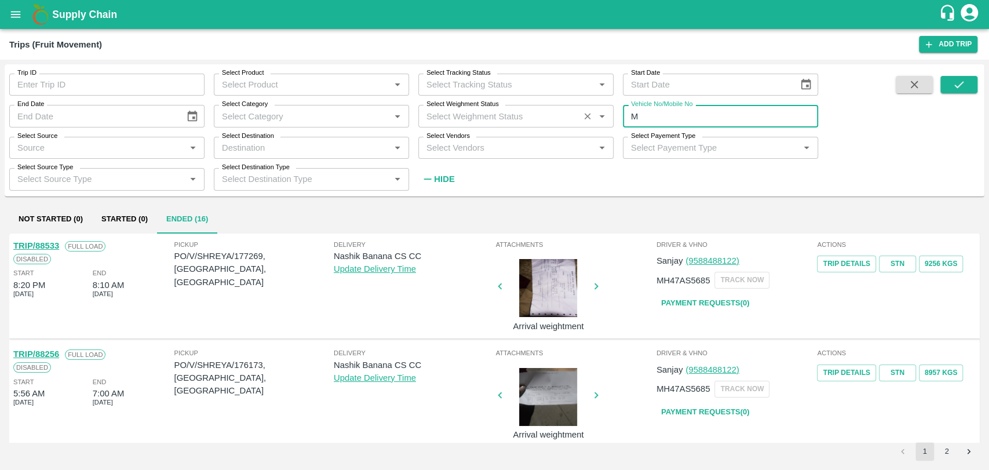
type input "M"
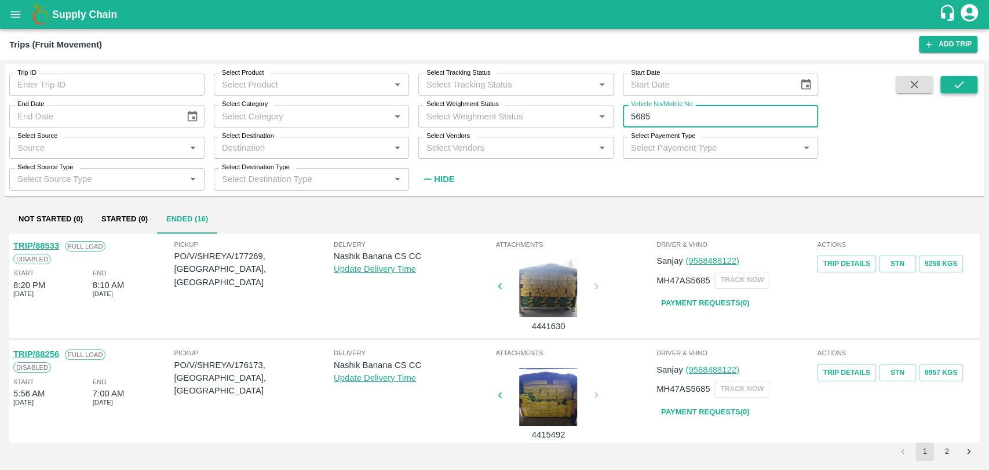
click at [946, 87] on button "submit" at bounding box center [958, 84] width 37 height 17
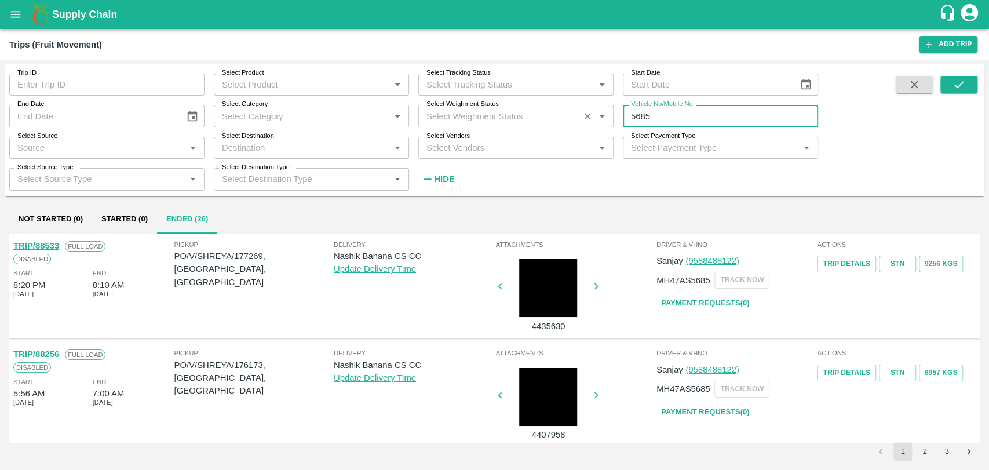
drag, startPoint x: 649, startPoint y: 113, endPoint x: 602, endPoint y: 110, distance: 47.0
click at [604, 110] on div "Trip ID Trip ID Select Product Select Product   * Select Tracking Status Select…" at bounding box center [409, 127] width 818 height 126
type input "5685"
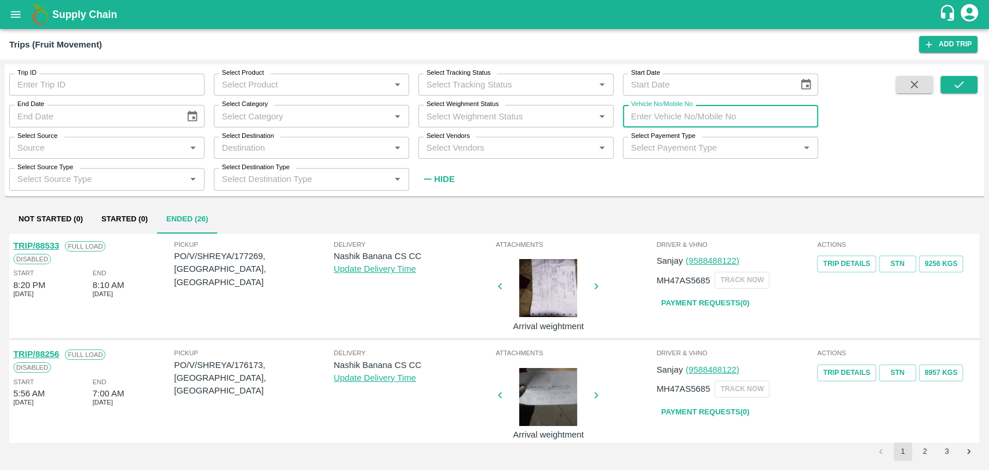
click at [92, 89] on input "Trip ID" at bounding box center [106, 85] width 195 height 22
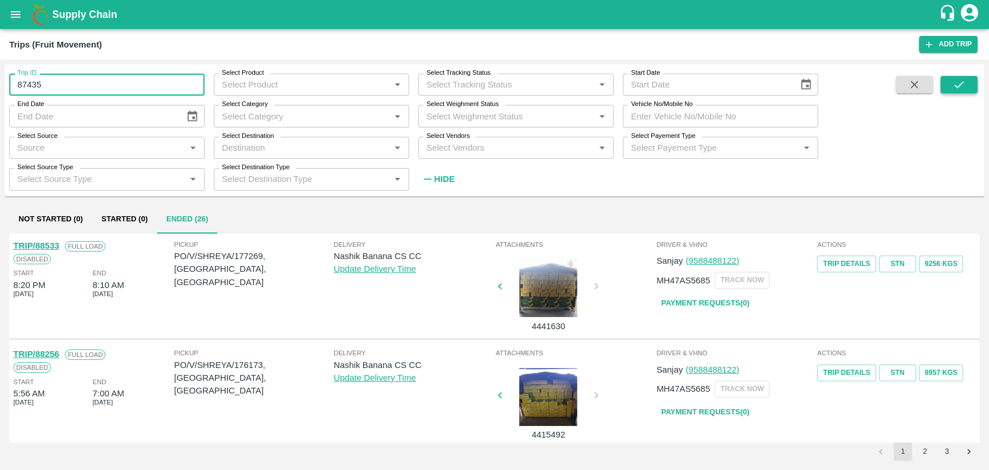
type input "87435"
click at [952, 76] on button "submit" at bounding box center [958, 84] width 37 height 17
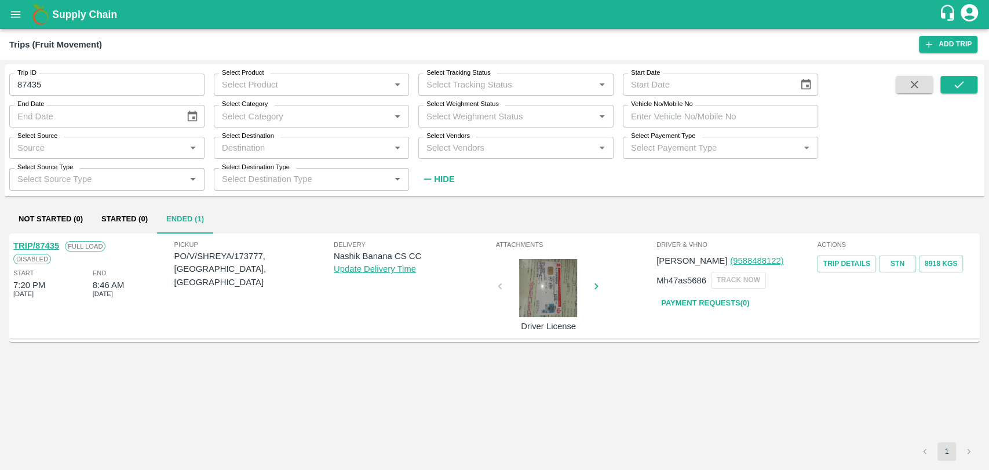
click at [48, 246] on link "TRIP/87435" at bounding box center [36, 245] width 46 height 9
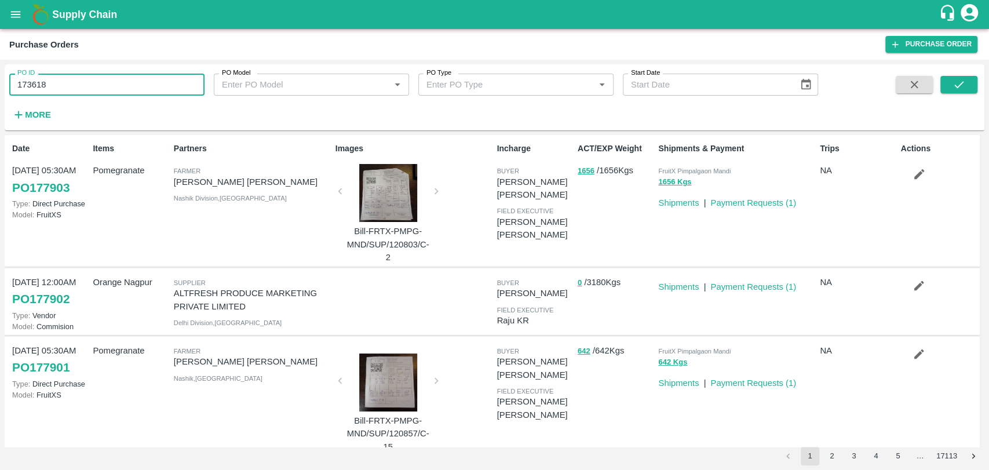
drag, startPoint x: 46, startPoint y: 80, endPoint x: 0, endPoint y: 84, distance: 45.9
click at [0, 84] on div "PO ID 173618 PO ID PO Model PO Model   * PO Type PO Type   * Start Date Start D…" at bounding box center [494, 265] width 989 height 410
paste input "777"
type input "173777"
click at [970, 84] on button "submit" at bounding box center [958, 84] width 37 height 17
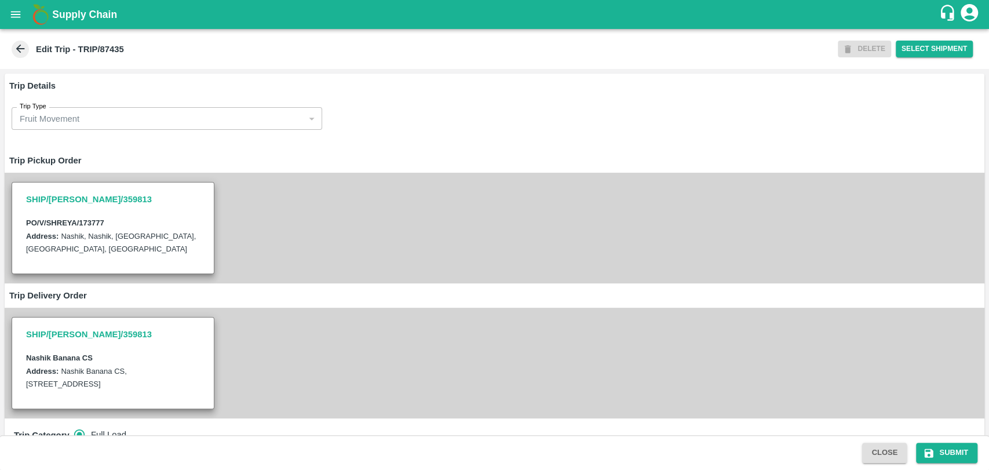
scroll to position [386, 0]
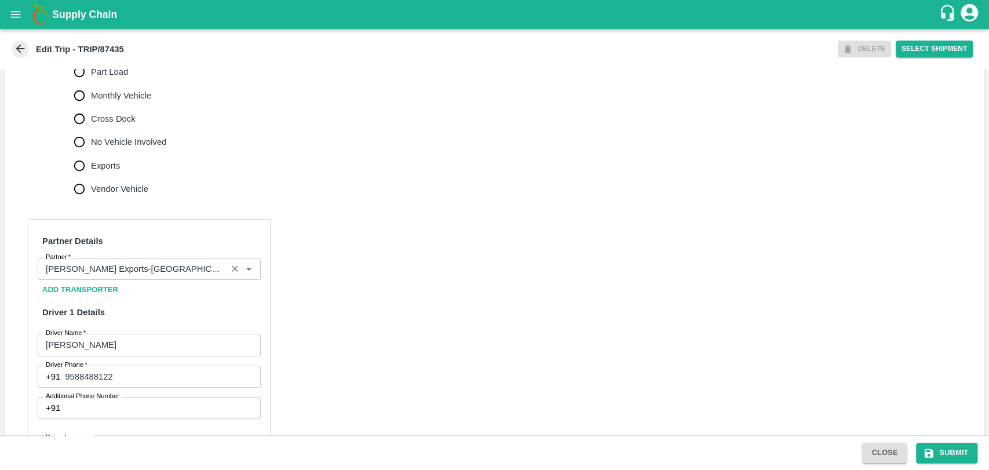
click at [120, 276] on input "Partner   *" at bounding box center [132, 268] width 182 height 15
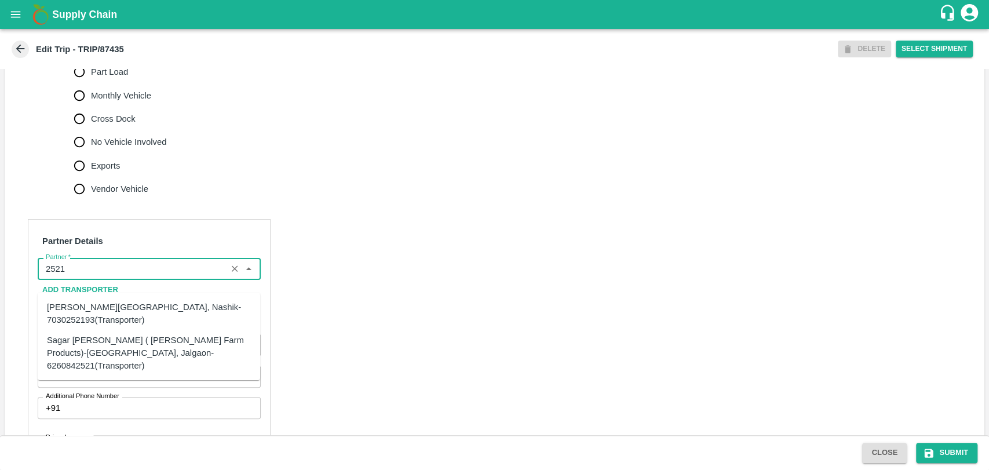
drag, startPoint x: 105, startPoint y: 309, endPoint x: 105, endPoint y: 335, distance: 26.1
click at [105, 335] on ul "[PERSON_NAME], Nashik-7030252193(Transporter) Sagar [PERSON_NAME] ( [PERSON_NAM…" at bounding box center [149, 335] width 222 height 87
click at [105, 335] on div "Sagar [PERSON_NAME] ( [PERSON_NAME] Farm Products)-[GEOGRAPHIC_DATA], Jalgaon-6…" at bounding box center [149, 352] width 204 height 39
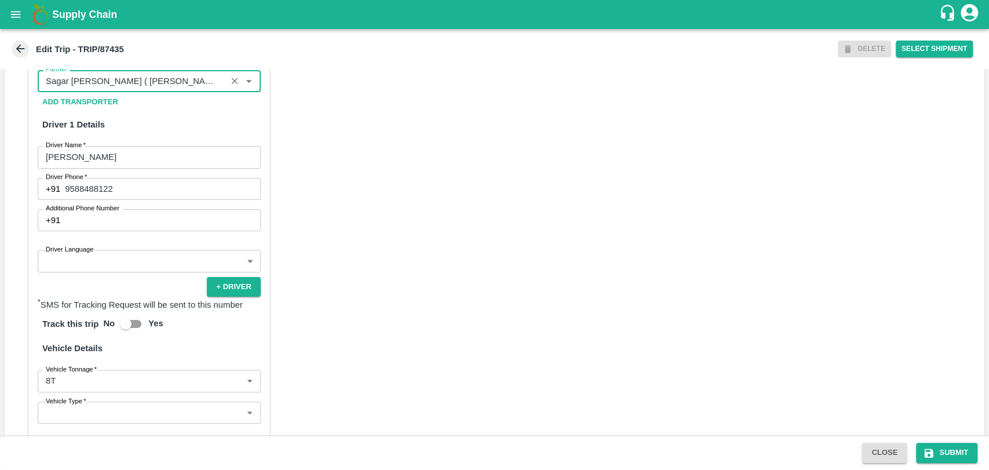
scroll to position [753, 0]
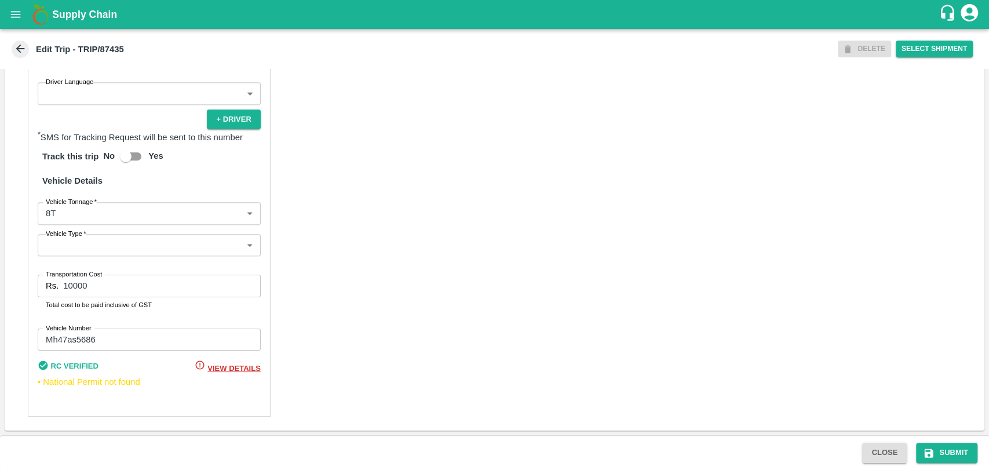
type input "Sagar [PERSON_NAME] ( [PERSON_NAME] Farm Products)-[GEOGRAPHIC_DATA], Jalgaon-6…"
click at [75, 207] on body "Supply Chain Edit Trip - TRIP/87435 DELETE Select Shipment Trip Details Trip Ty…" at bounding box center [494, 235] width 989 height 470
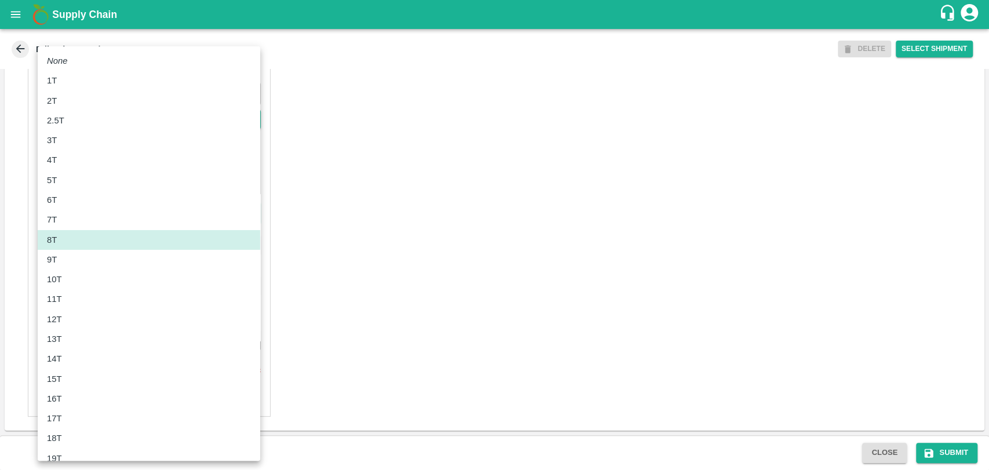
click at [65, 299] on div "11T" at bounding box center [57, 298] width 21 height 13
type input "11000"
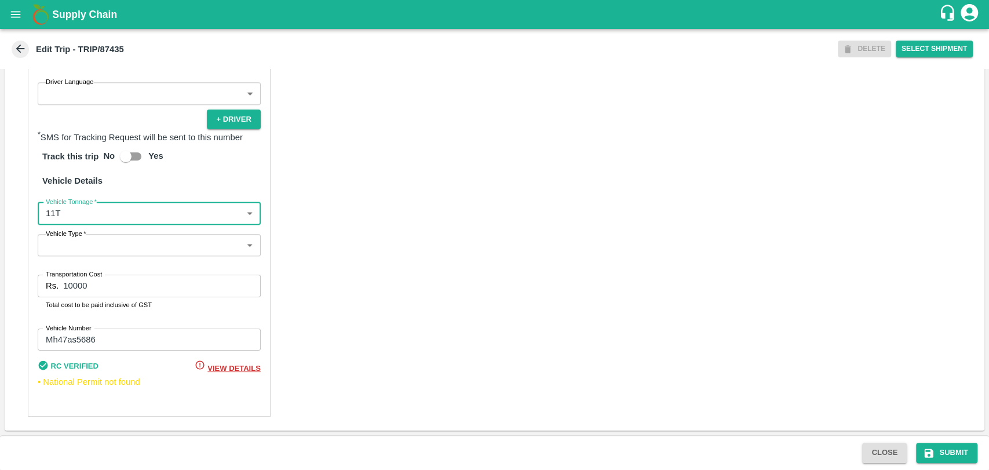
drag, startPoint x: 98, startPoint y: 284, endPoint x: 6, endPoint y: 276, distance: 91.9
click at [6, 276] on div "Partner Details Partner   * Partner Add Transporter Driver 1 Details Driver Nam…" at bounding box center [494, 140] width 979 height 580
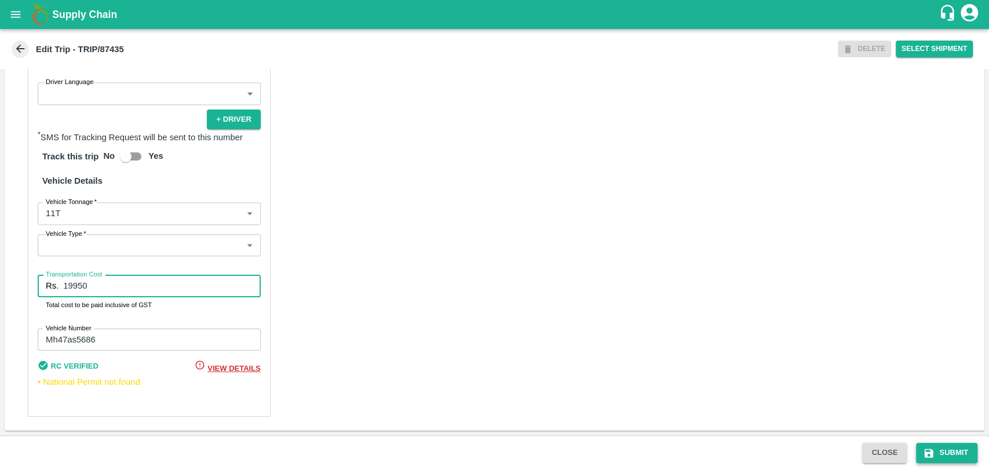
type input "19950"
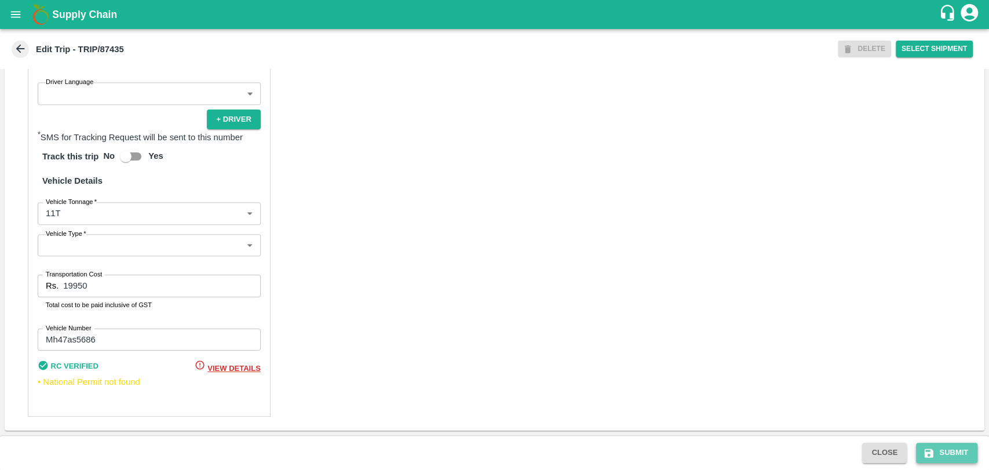
click at [948, 454] on button "Submit" at bounding box center [946, 452] width 61 height 20
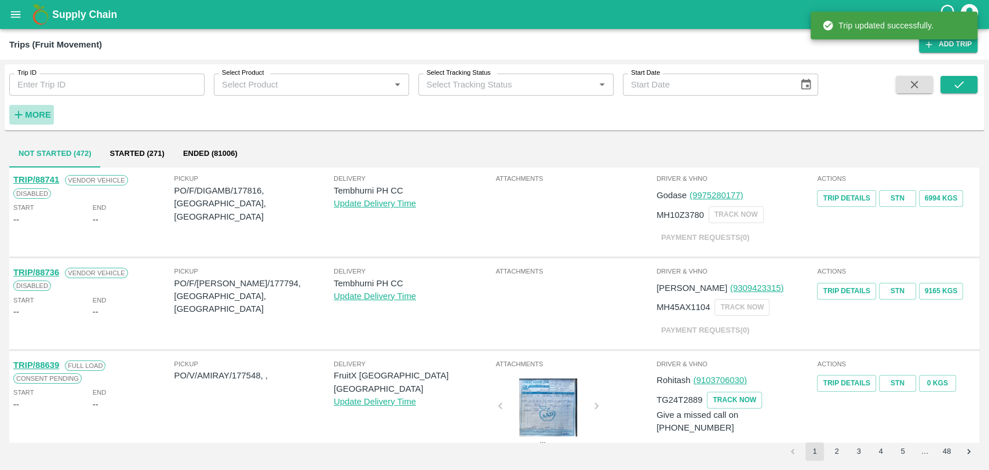
click at [30, 112] on strong "More" at bounding box center [38, 114] width 26 height 9
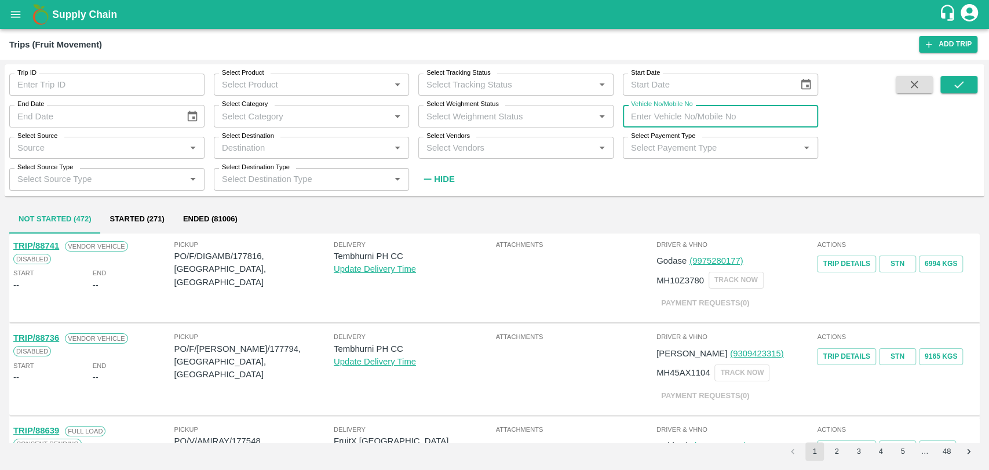
click at [755, 115] on input "Vehicle No/Mobile No" at bounding box center [720, 116] width 195 height 22
paste input "MH03EG0871"
type input "MH03EG0871"
click at [953, 85] on icon "submit" at bounding box center [958, 84] width 13 height 13
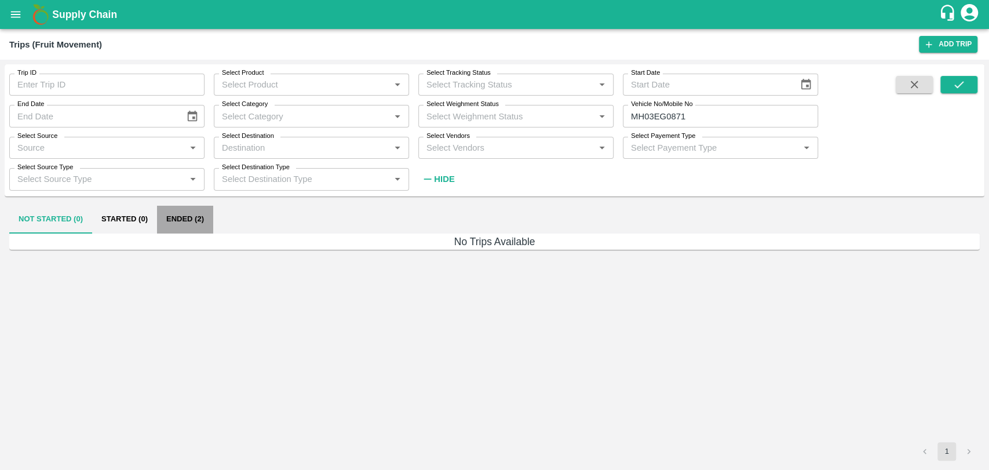
click at [203, 221] on button "Ended (2)" at bounding box center [185, 220] width 56 height 28
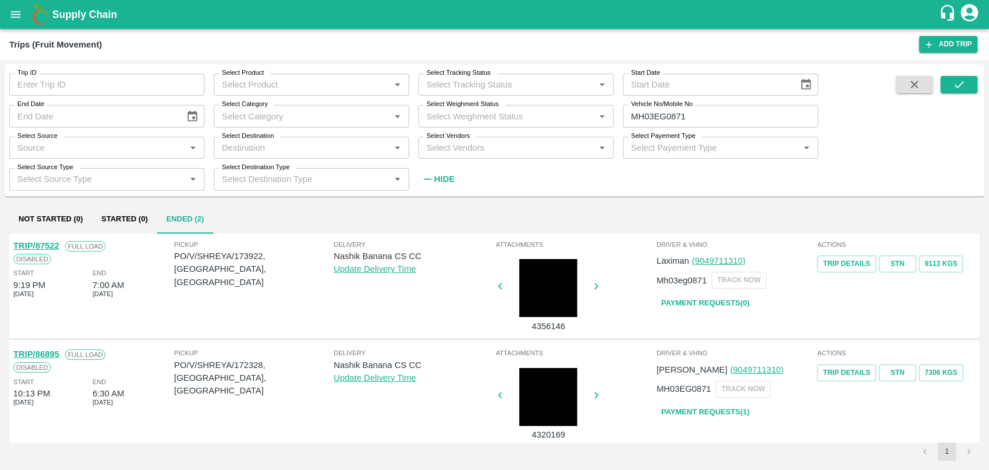
click at [58, 243] on link "TRIP/87522" at bounding box center [36, 245] width 46 height 9
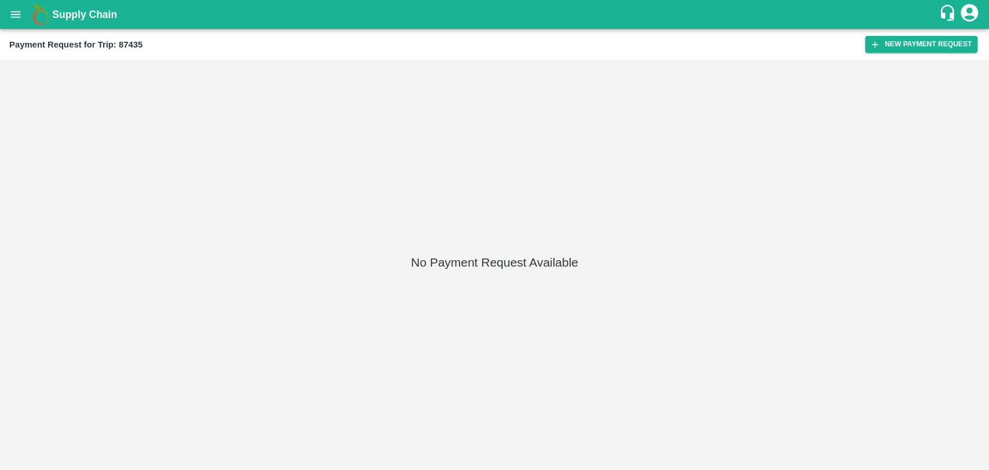
click at [875, 53] on div "Payment Request for Trip: 87435 New Payment Request" at bounding box center [494, 44] width 989 height 31
click at [877, 45] on icon "button" at bounding box center [874, 44] width 10 height 10
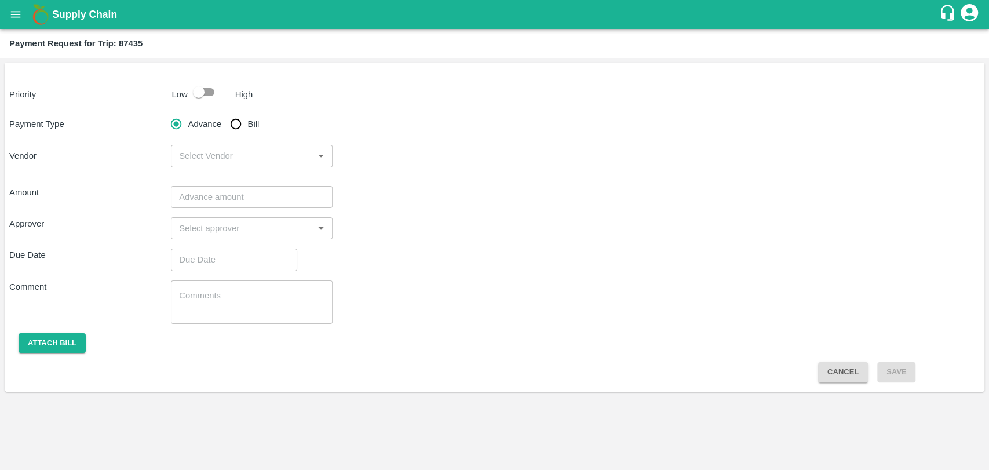
click at [195, 89] on input "checkbox" at bounding box center [199, 92] width 66 height 22
checkbox input "true"
click at [239, 127] on input "Bill" at bounding box center [235, 123] width 23 height 23
radio input "true"
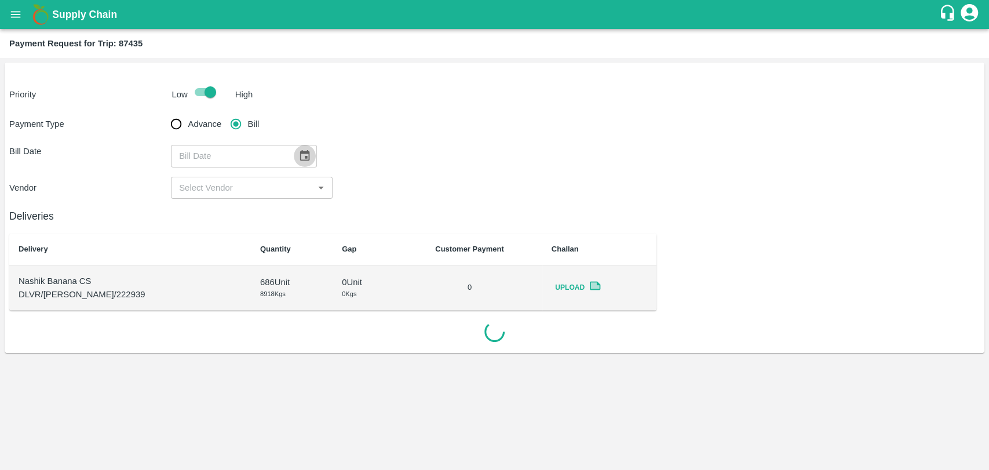
click at [298, 151] on icon "Choose date" at bounding box center [304, 155] width 13 height 13
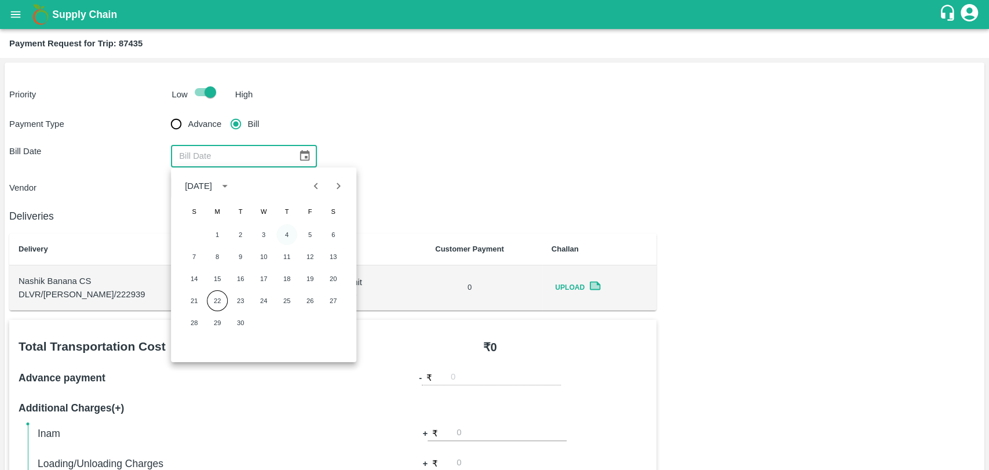
click at [287, 233] on button "4" at bounding box center [286, 234] width 21 height 21
type input "[DATE]"
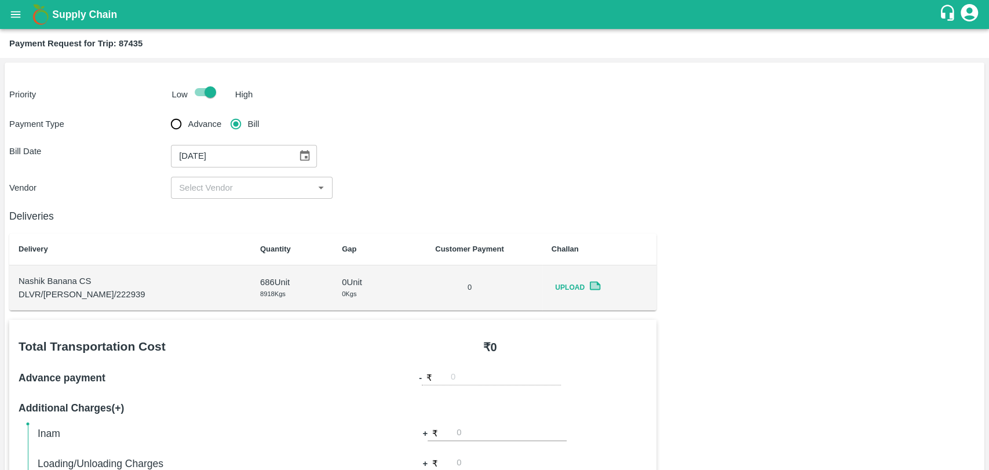
click at [210, 184] on input "input" at bounding box center [242, 187] width 136 height 15
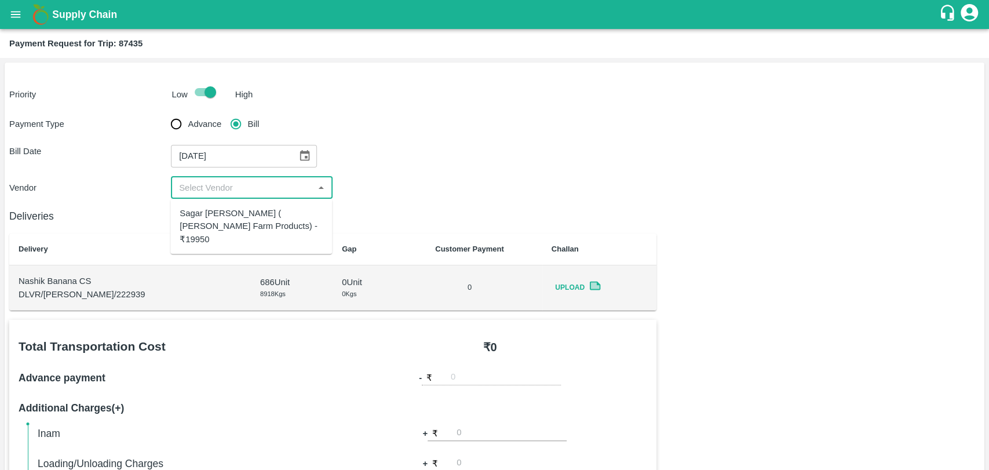
click at [217, 225] on div "Sagar [PERSON_NAME] ( [PERSON_NAME] Farm Products) - ₹19950" at bounding box center [251, 226] width 143 height 39
type input "Sagar [PERSON_NAME] ( [PERSON_NAME] Farm Products) - ₹19950"
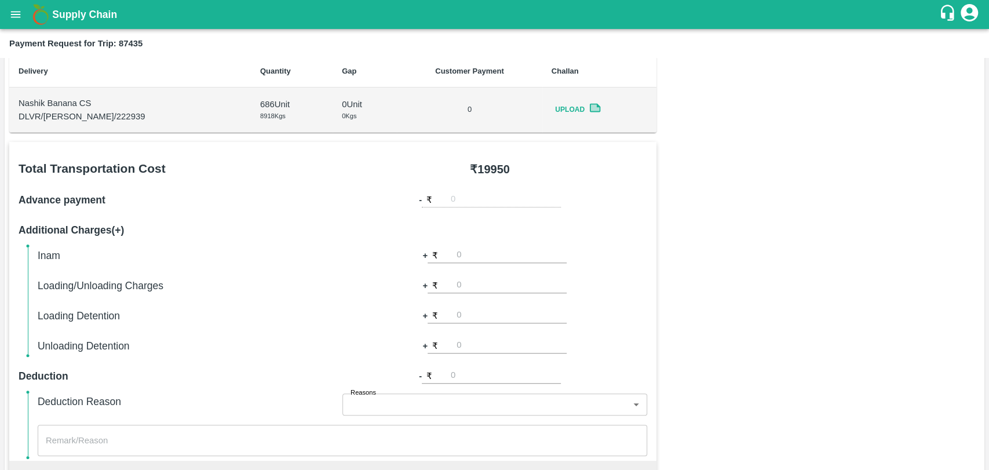
scroll to position [386, 0]
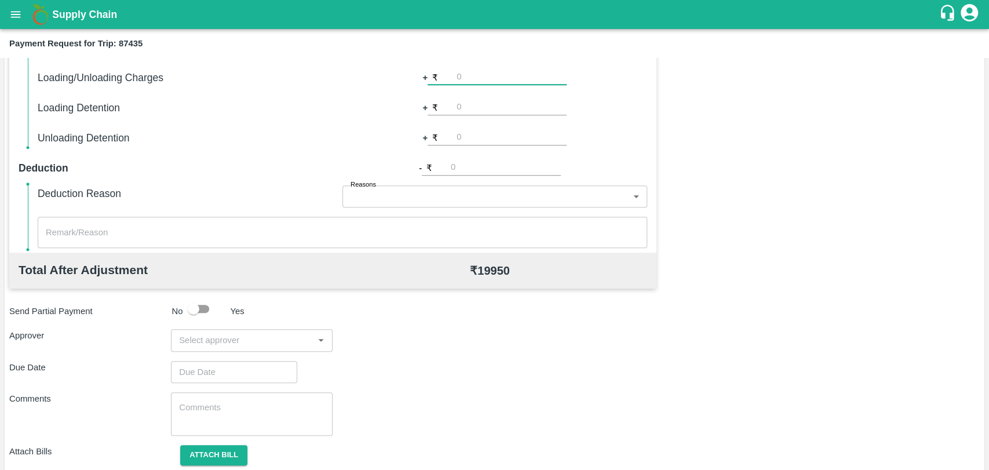
click at [468, 82] on input "number" at bounding box center [511, 78] width 110 height 16
type input "500"
click at [819, 180] on div "Total Transportation Cost ₹ 19950 Advance payment - ₹ Additional Charges(+) Ina…" at bounding box center [494, 214] width 970 height 561
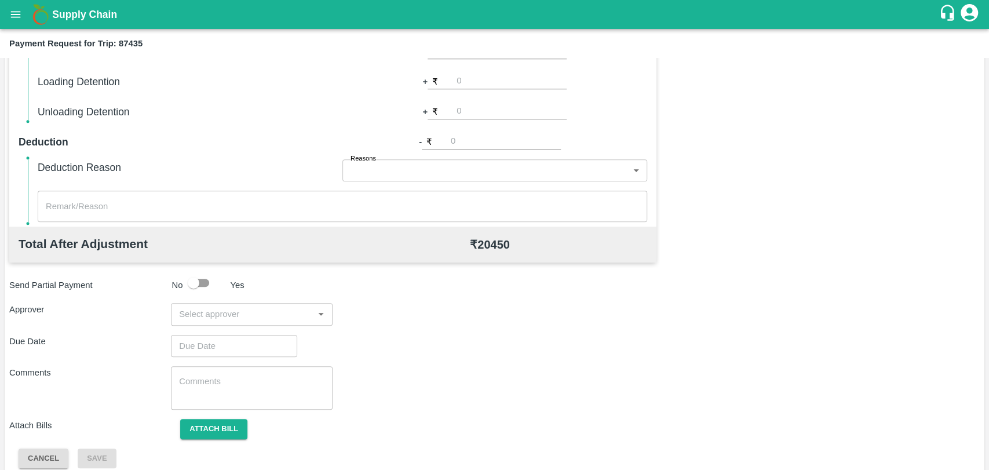
scroll to position [424, 0]
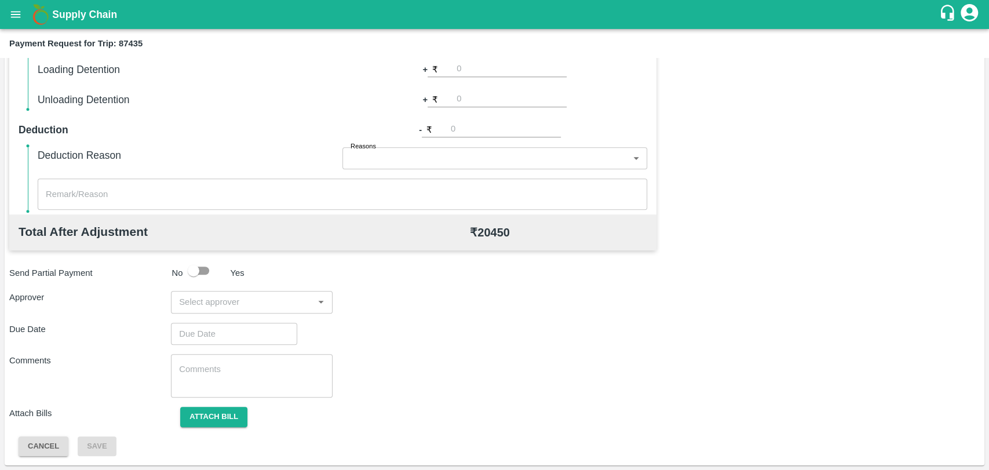
click at [242, 312] on div "​" at bounding box center [252, 302] width 162 height 22
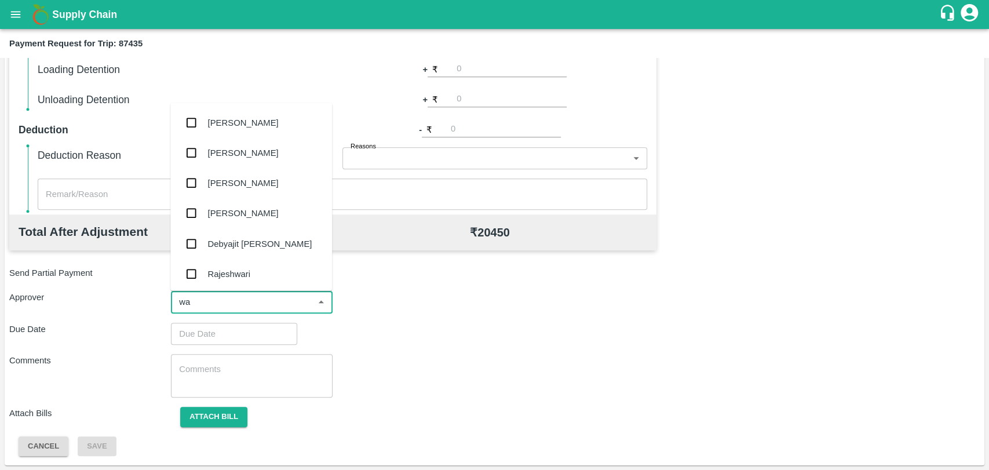
type input "wag"
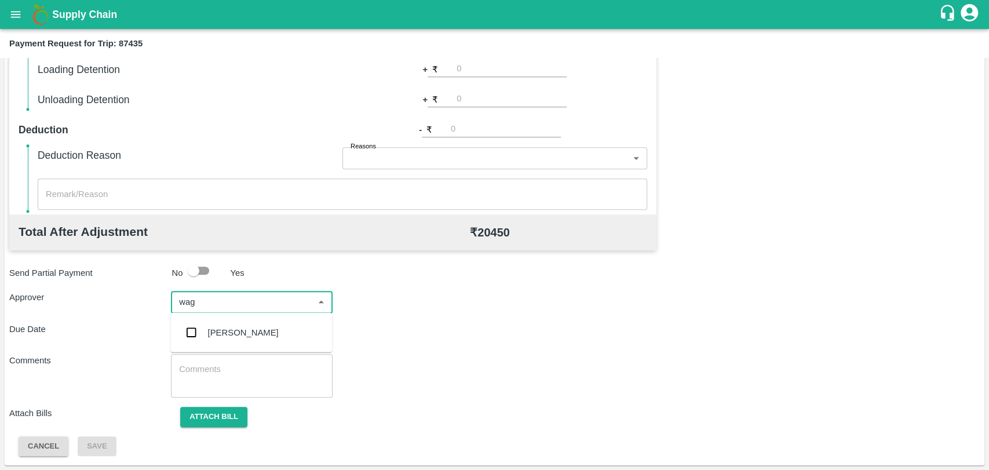
click at [225, 327] on div "[PERSON_NAME]" at bounding box center [243, 332] width 71 height 13
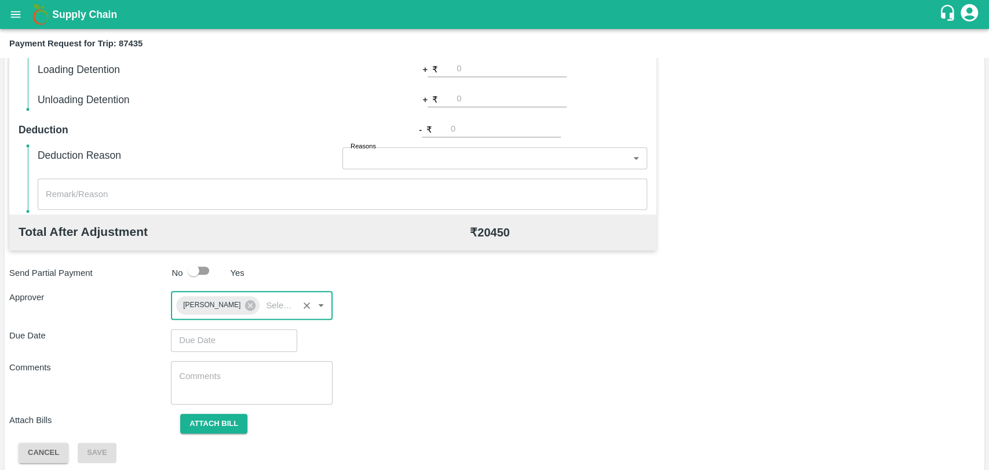
type input "DD/MM/YYYY hh:mm aa"
click at [224, 331] on input "DD/MM/YYYY hh:mm aa" at bounding box center [230, 340] width 118 height 22
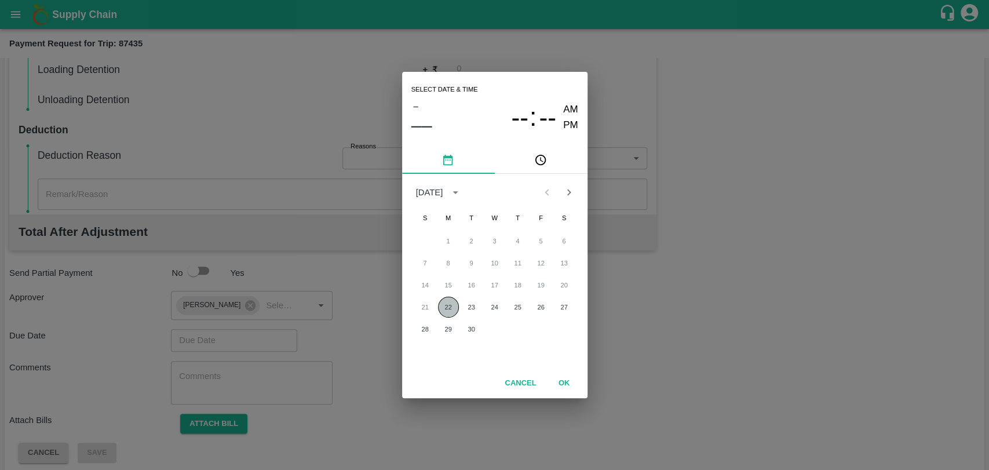
click at [440, 308] on button "22" at bounding box center [448, 307] width 21 height 21
type input "[DATE] 12:00 AM"
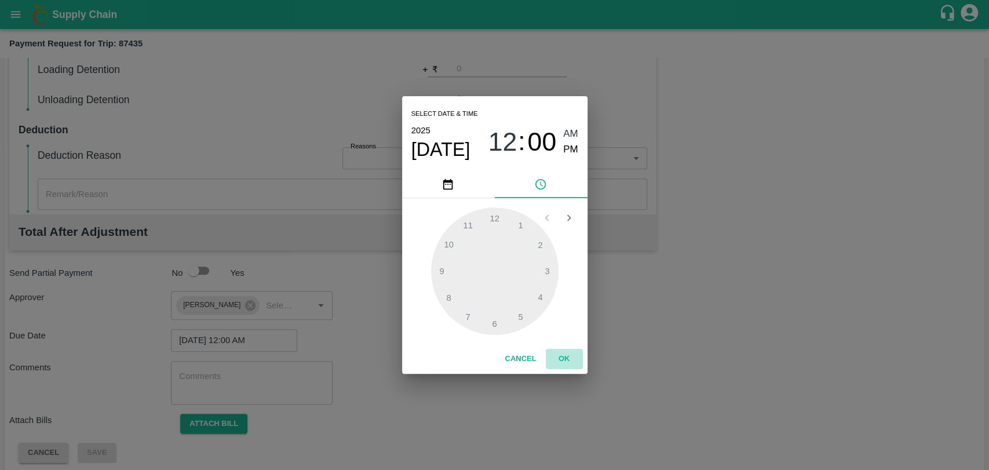
click at [562, 353] on button "OK" at bounding box center [564, 359] width 37 height 20
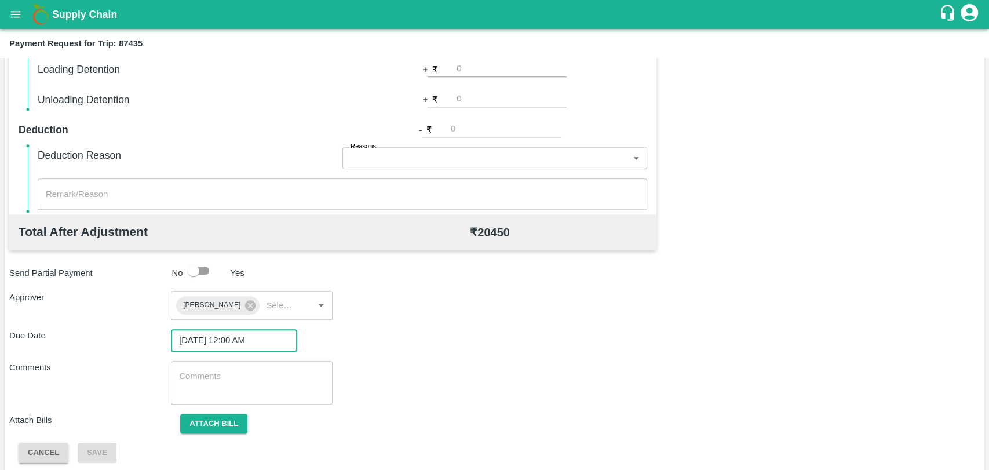
click at [250, 420] on span "Attach bill" at bounding box center [214, 422] width 86 height 9
click at [246, 421] on button "Attach bill" at bounding box center [213, 424] width 67 height 20
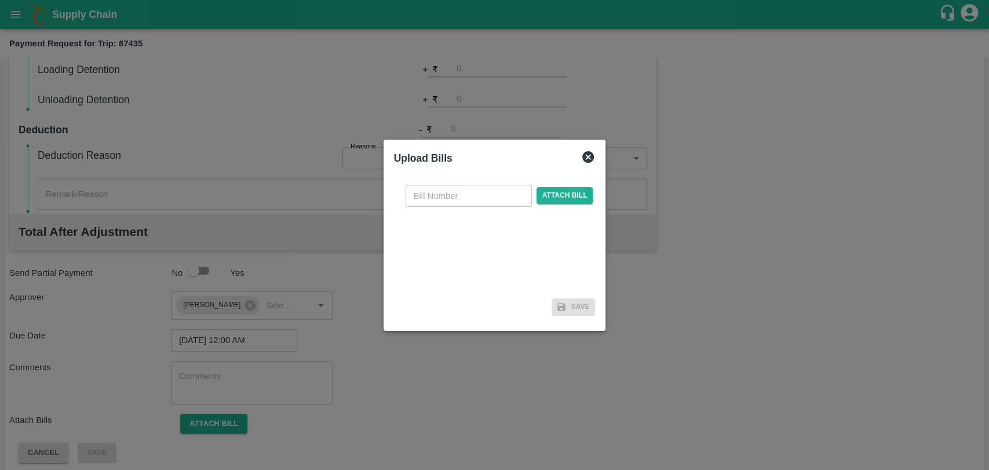
click at [456, 190] on input "text" at bounding box center [468, 196] width 126 height 22
type input "431"
click at [549, 197] on span "Attach bill" at bounding box center [564, 195] width 57 height 17
click at [0, 0] on input "Attach bill" at bounding box center [0, 0] width 0 height 0
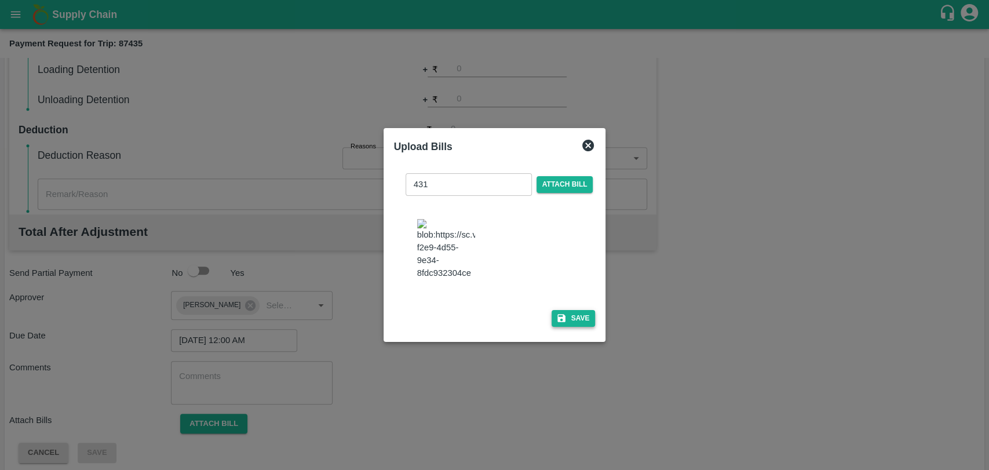
click at [565, 310] on button "Save" at bounding box center [573, 318] width 44 height 17
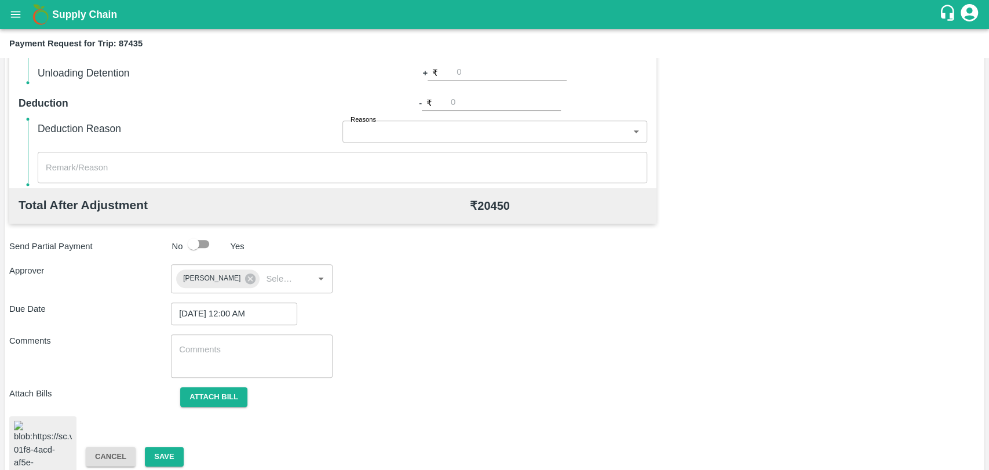
scroll to position [474, 0]
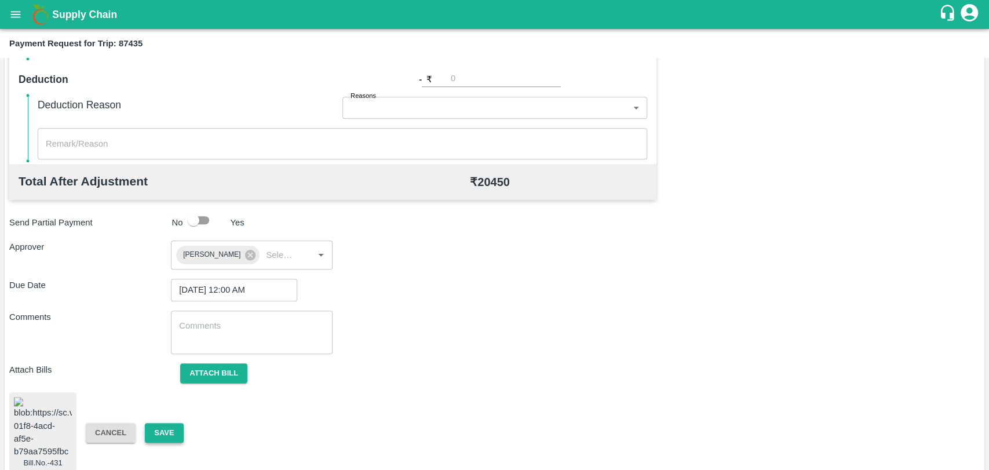
click at [158, 426] on button "Save" at bounding box center [164, 433] width 38 height 20
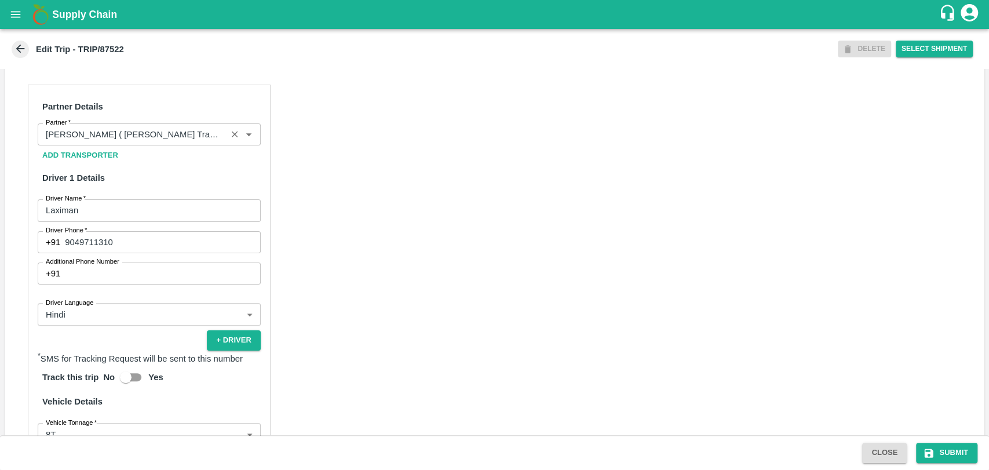
scroll to position [514, 0]
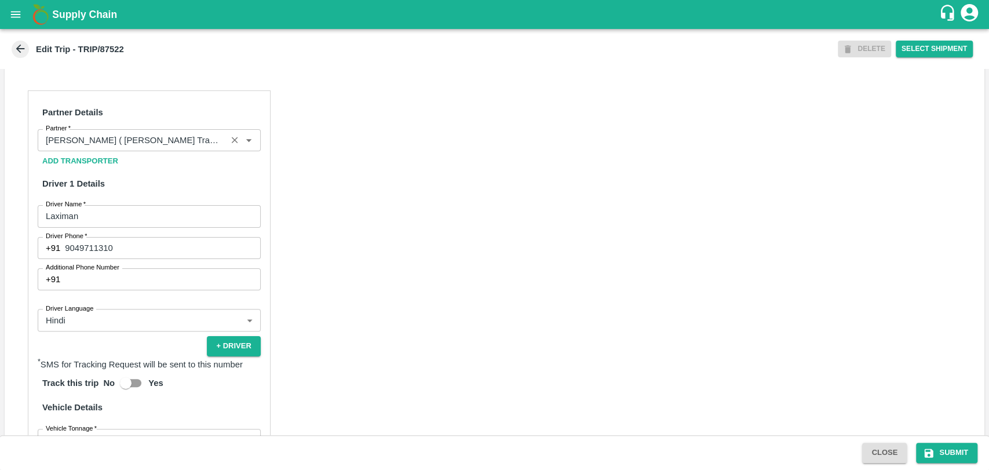
click at [159, 148] on input "Partner   *" at bounding box center [132, 140] width 182 height 15
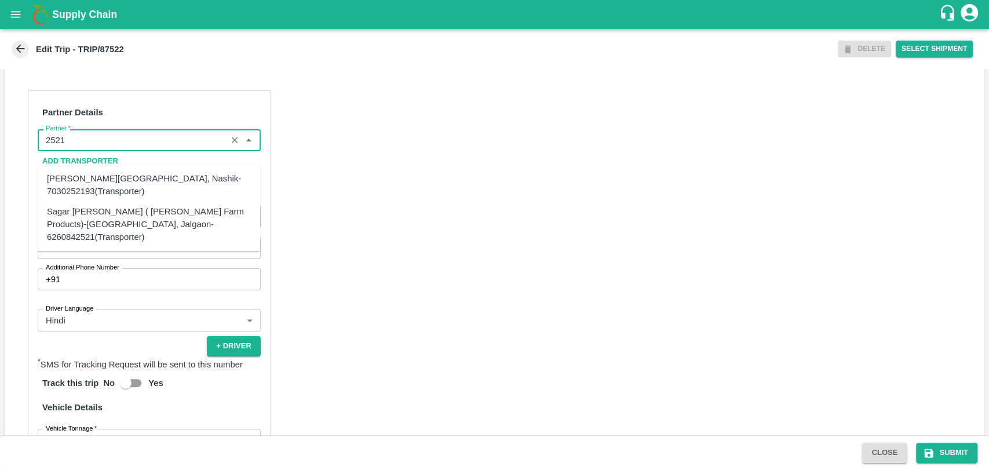
click at [104, 212] on div "Sagar [PERSON_NAME] ( [PERSON_NAME] Farm Products)-[GEOGRAPHIC_DATA], Jalgaon-6…" at bounding box center [149, 223] width 204 height 39
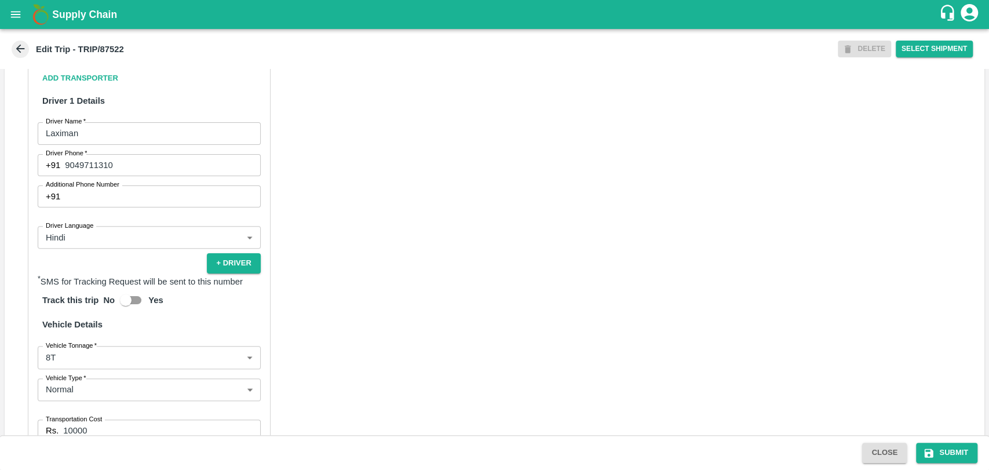
scroll to position [740, 0]
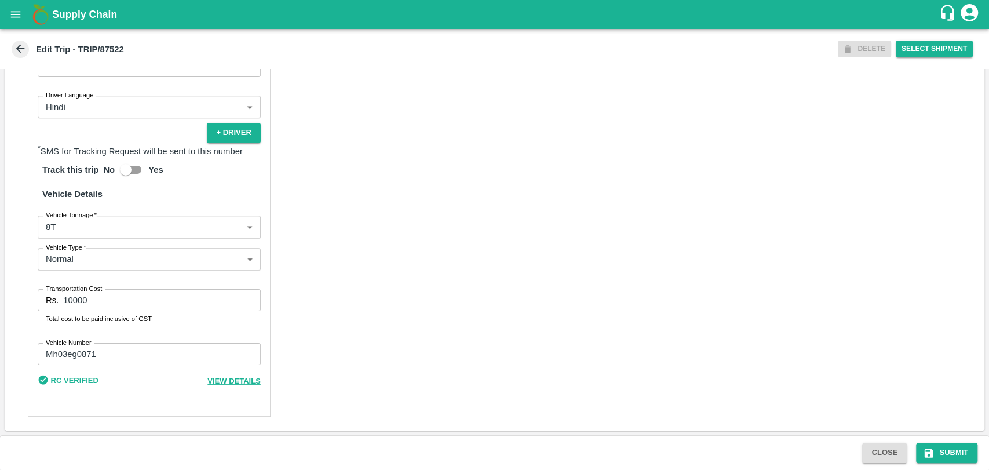
type input "Sagar [PERSON_NAME] ( [PERSON_NAME] Farm Products)-[GEOGRAPHIC_DATA], Jalgaon-6…"
click at [88, 233] on body "Supply Chain Edit Trip - TRIP/87522 DELETE Select Shipment Trip Details Trip Ty…" at bounding box center [494, 235] width 989 height 470
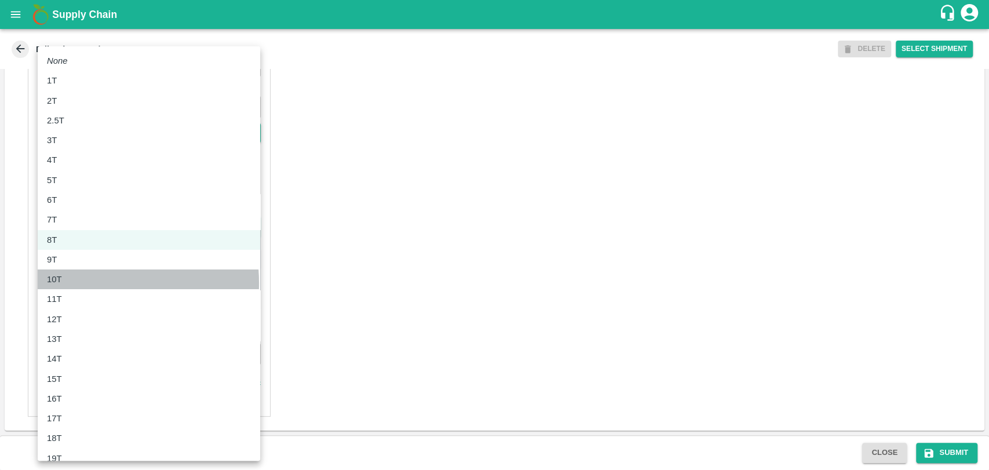
click at [68, 283] on div "10T" at bounding box center [149, 279] width 204 height 13
type input "10000"
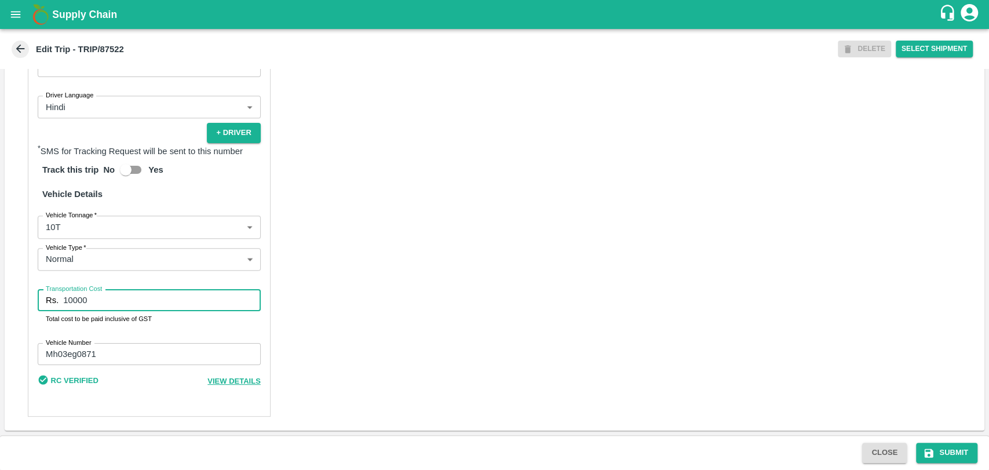
drag, startPoint x: 107, startPoint y: 291, endPoint x: 42, endPoint y: 288, distance: 64.4
click at [42, 288] on div "Partner Details Partner   * Partner Add Transporter Driver 1 Details Driver Nam…" at bounding box center [149, 146] width 243 height 539
type input "19000"
click at [942, 449] on button "Submit" at bounding box center [946, 452] width 61 height 20
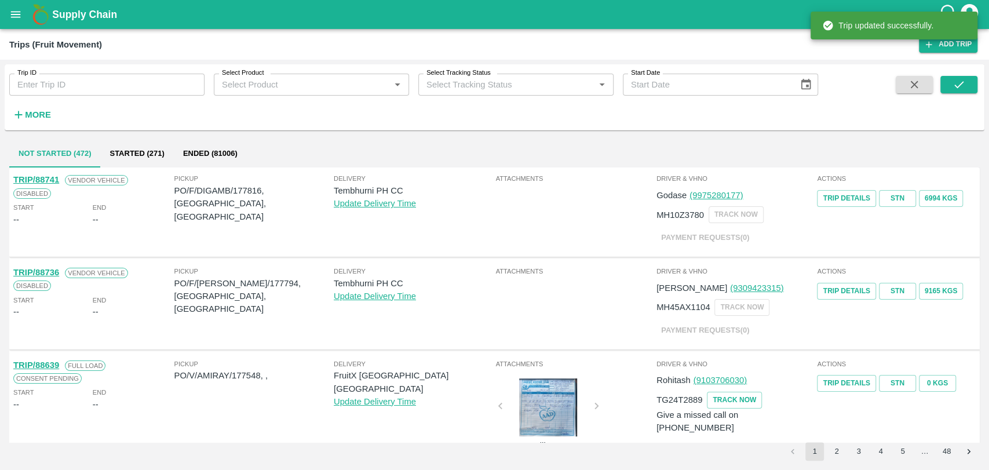
click at [46, 115] on strong "More" at bounding box center [38, 114] width 26 height 9
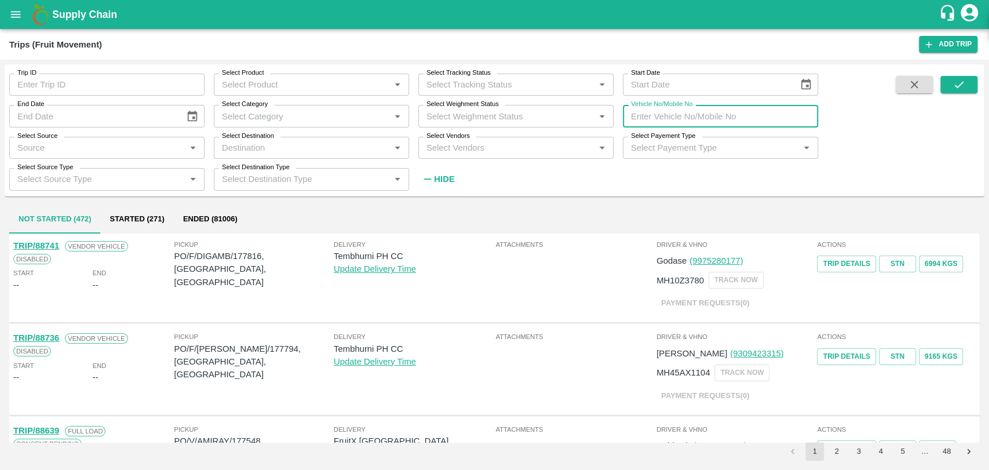
click at [676, 117] on input "Vehicle No/Mobile No" at bounding box center [720, 116] width 195 height 22
paste input "MH18BG9756"
type input "MH18BG9756"
click at [948, 87] on button "submit" at bounding box center [958, 84] width 37 height 17
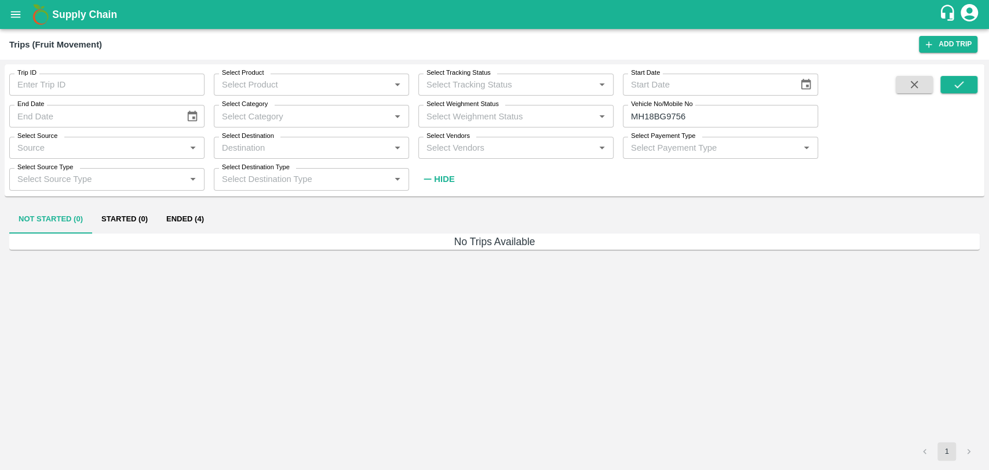
click at [195, 220] on button "Ended (4)" at bounding box center [185, 220] width 56 height 28
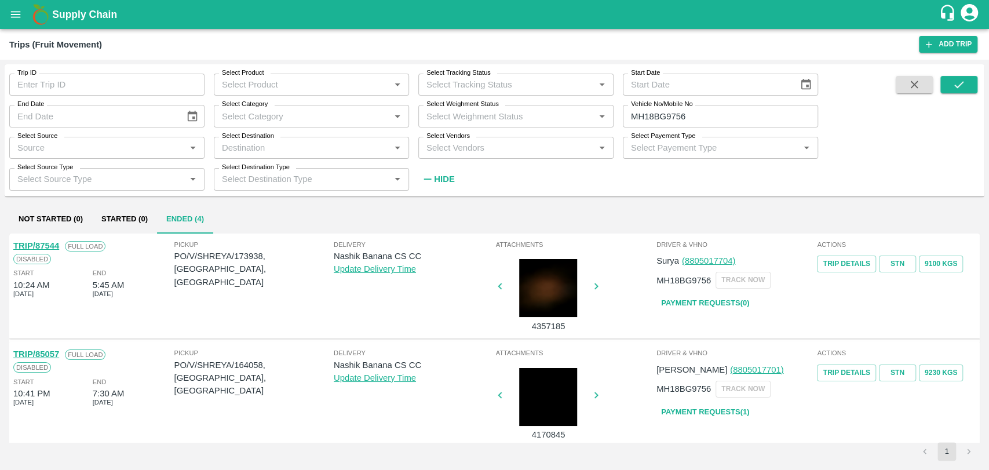
click at [55, 248] on link "TRIP/87544" at bounding box center [36, 245] width 46 height 9
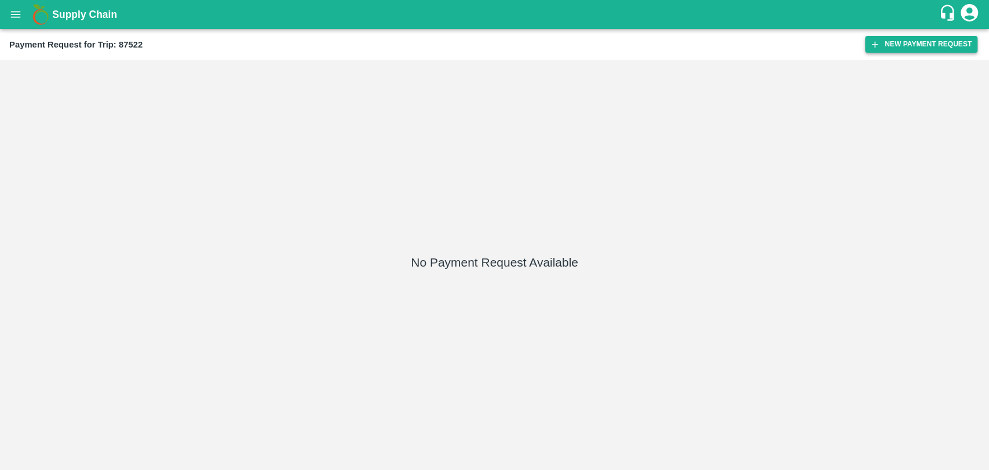
click at [883, 52] on button "New Payment Request" at bounding box center [921, 44] width 112 height 17
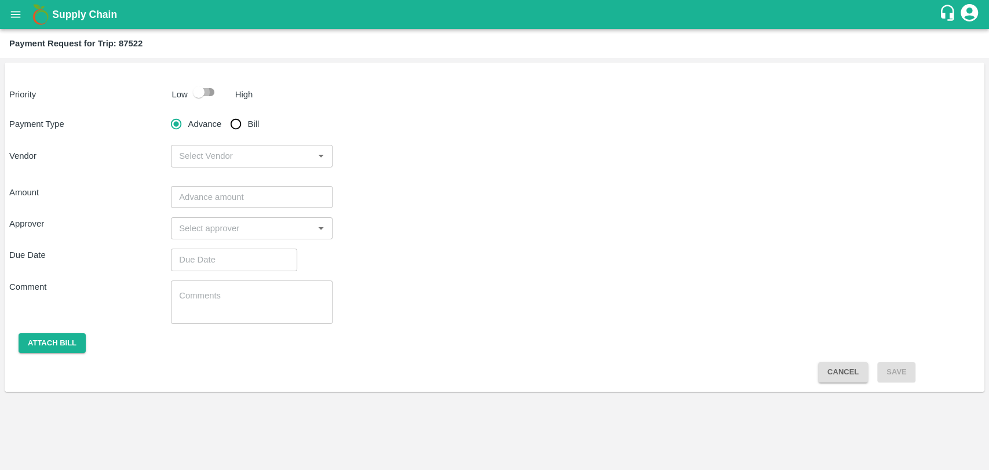
click at [200, 97] on input "checkbox" at bounding box center [199, 92] width 66 height 22
checkbox input "true"
click at [231, 119] on input "Bill" at bounding box center [235, 123] width 23 height 23
radio input "true"
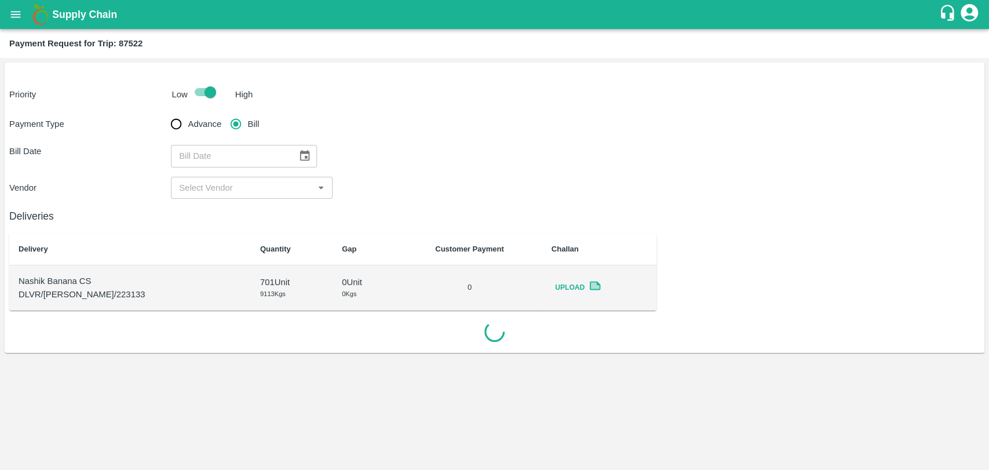
click at [298, 159] on icon "Choose date" at bounding box center [304, 155] width 13 height 13
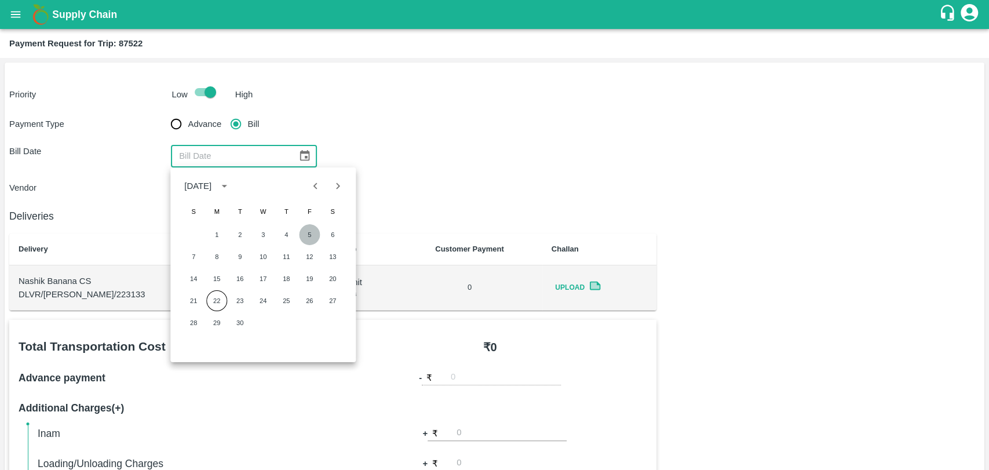
click at [303, 236] on button "5" at bounding box center [309, 234] width 21 height 21
type input "[DATE]"
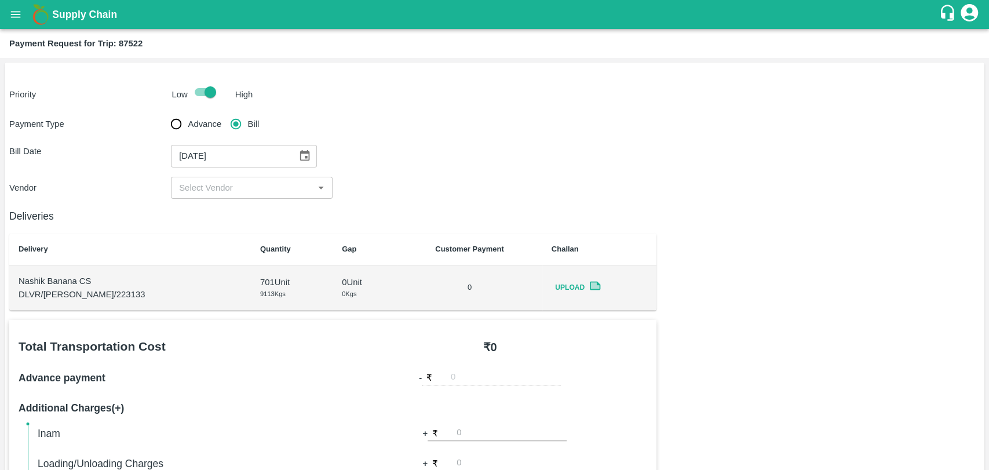
click at [233, 182] on input "input" at bounding box center [242, 187] width 136 height 15
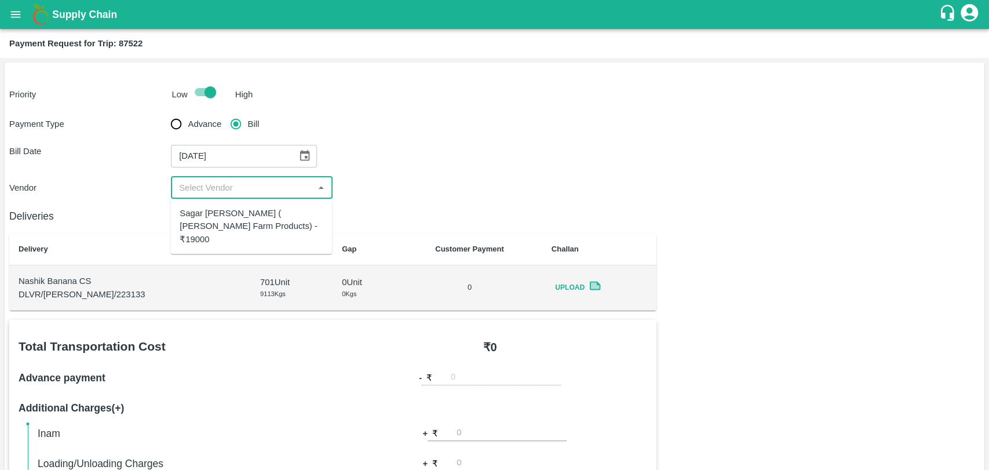
click at [228, 207] on div "Sagar [PERSON_NAME] ( [PERSON_NAME] Farm Products) - ₹19000" at bounding box center [251, 226] width 143 height 39
type input "Sagar [PERSON_NAME] ( [PERSON_NAME] Farm Products) - ₹19000"
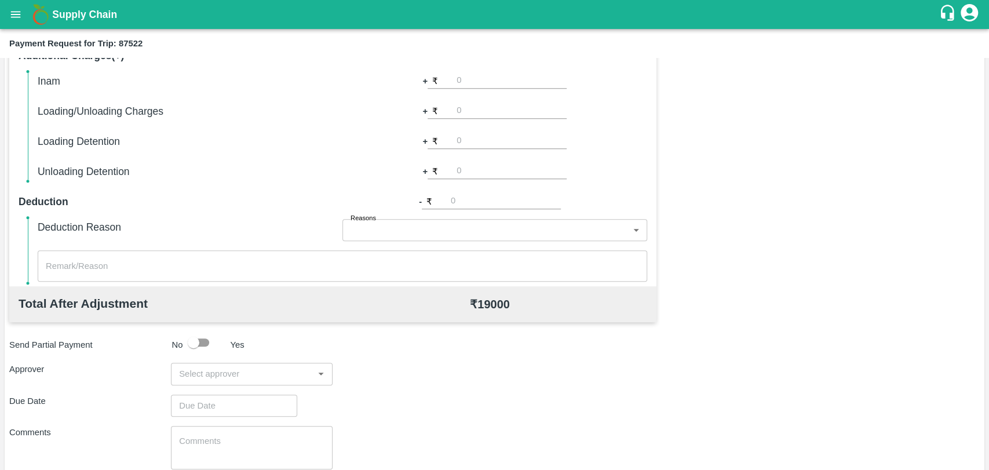
scroll to position [321, 0]
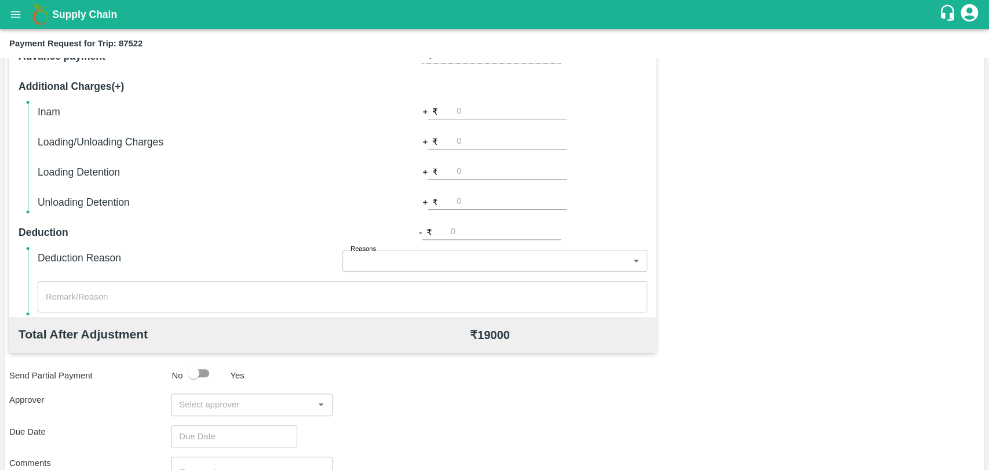
click at [465, 138] on input "number" at bounding box center [511, 142] width 110 height 16
type input "500"
click at [224, 408] on input "input" at bounding box center [242, 404] width 136 height 15
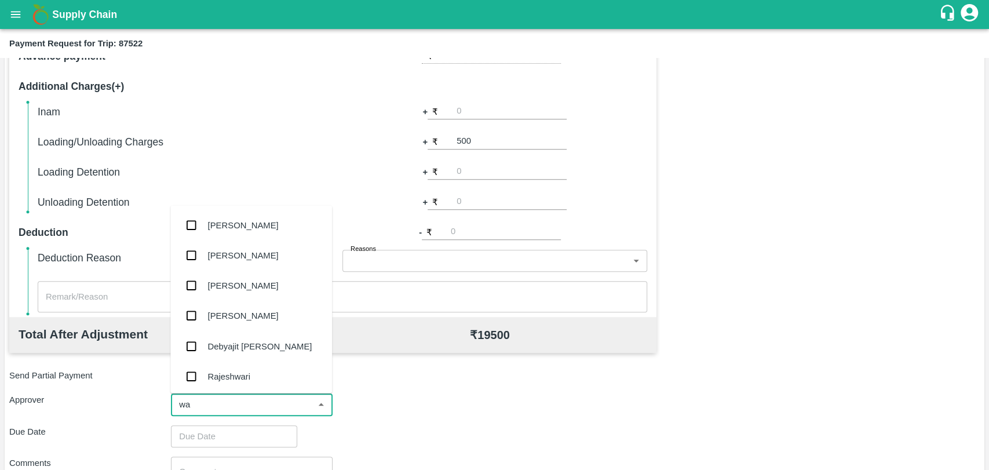
type input "wag"
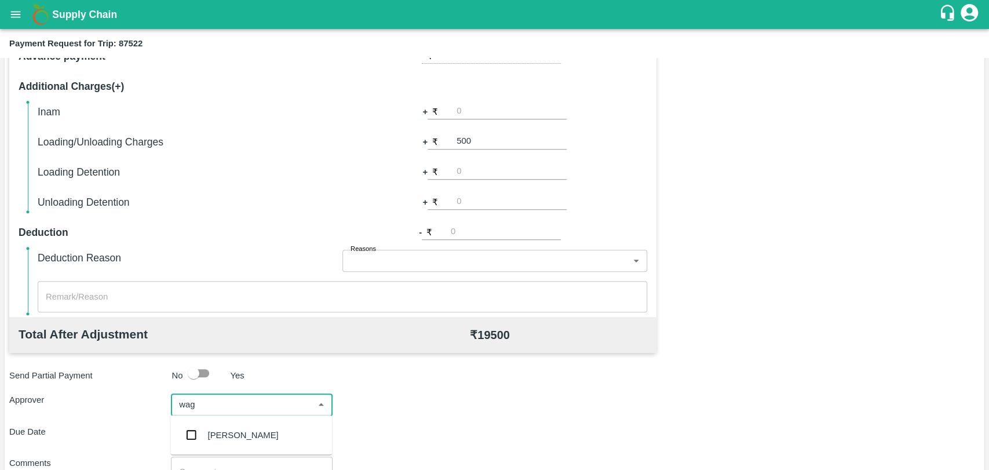
click at [214, 426] on div "Prasad Waghade" at bounding box center [251, 434] width 162 height 30
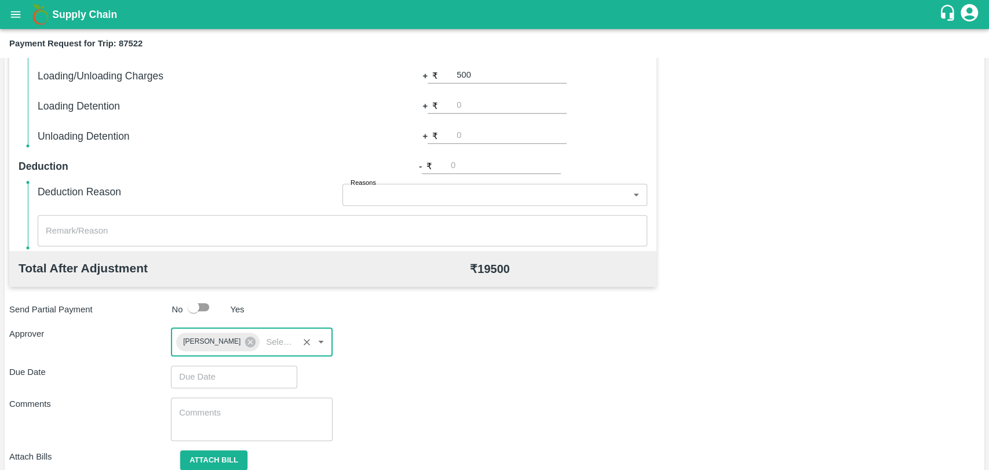
scroll to position [431, 0]
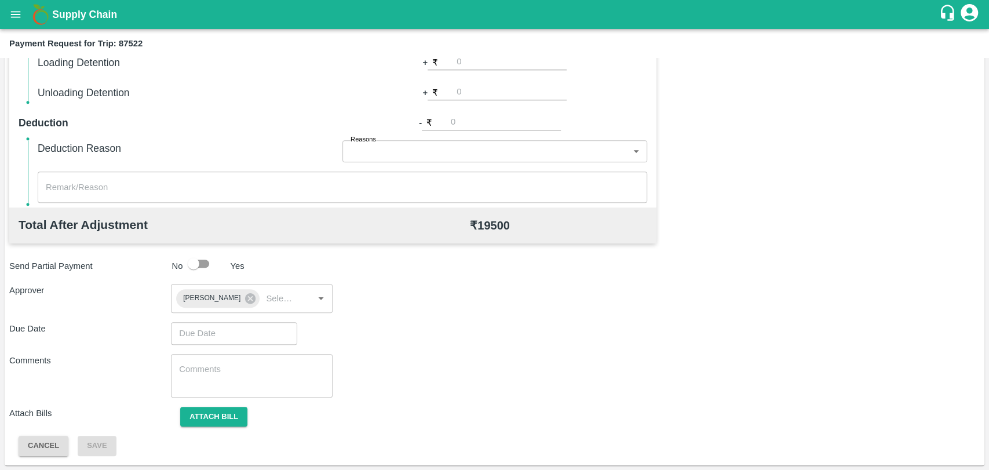
click at [205, 321] on div "Total Transportation Cost ₹ 19000 Advance payment - ₹ Additional Charges(+) Ina…" at bounding box center [494, 172] width 970 height 567
type input "DD/MM/YYYY hh:mm aa"
click at [205, 330] on input "DD/MM/YYYY hh:mm aa" at bounding box center [230, 333] width 118 height 22
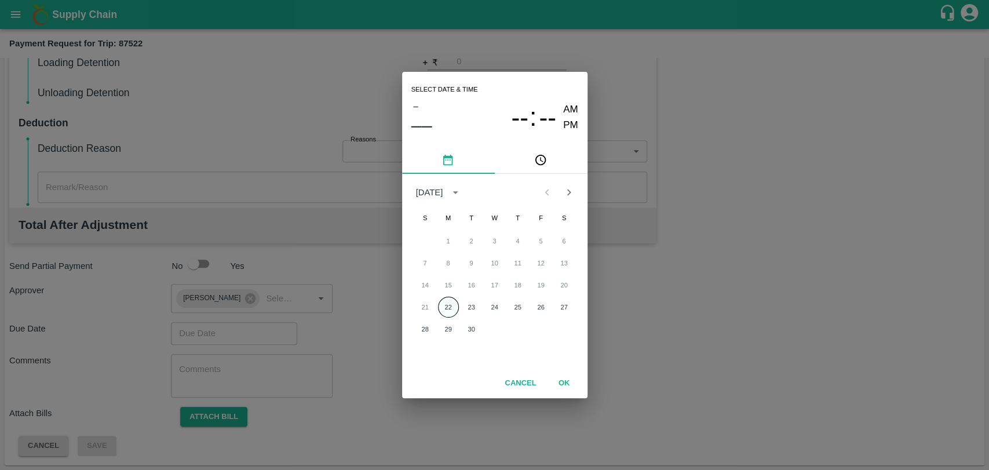
click at [444, 313] on button "22" at bounding box center [448, 307] width 21 height 21
type input "22/09/2025 12:00 AM"
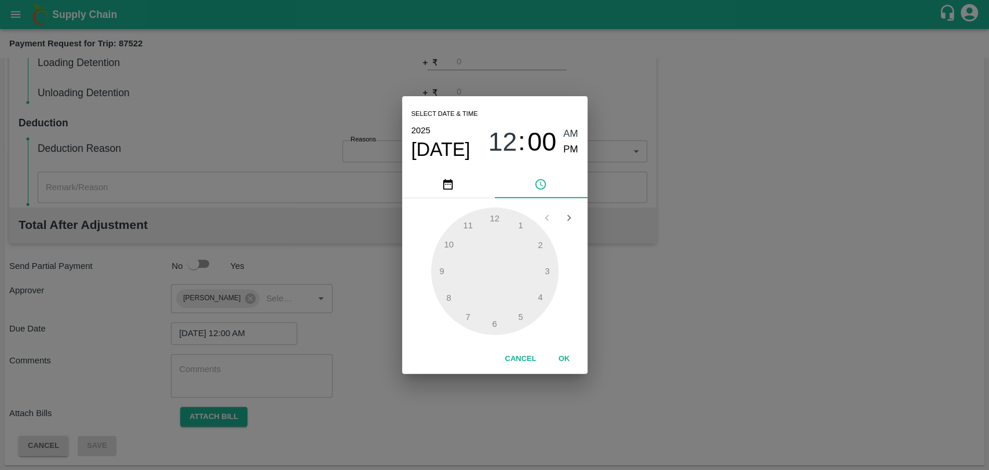
click at [552, 352] on button "OK" at bounding box center [564, 359] width 37 height 20
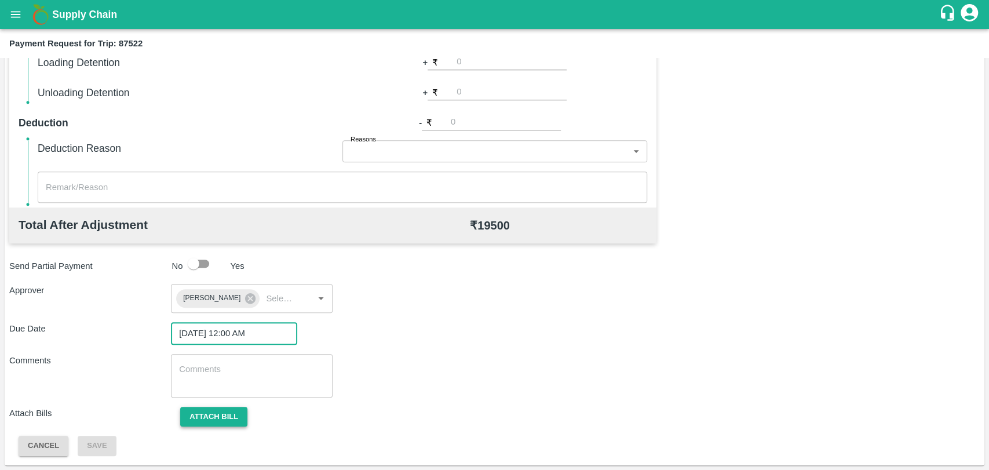
click at [234, 417] on button "Attach bill" at bounding box center [213, 417] width 67 height 20
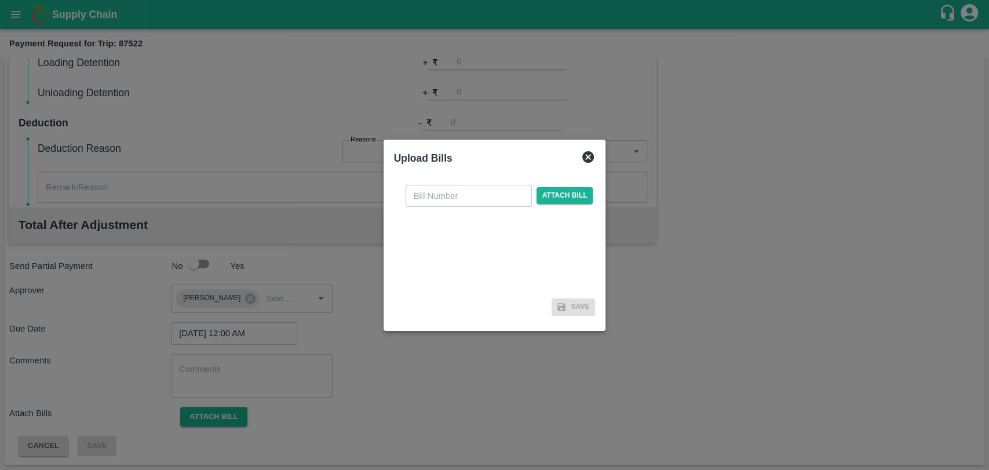
click at [468, 186] on input "text" at bounding box center [468, 196] width 126 height 22
click at [440, 195] on input "text" at bounding box center [468, 196] width 126 height 22
type input "432"
click at [562, 190] on span "Attach bill" at bounding box center [564, 195] width 57 height 17
click at [0, 0] on input "Attach bill" at bounding box center [0, 0] width 0 height 0
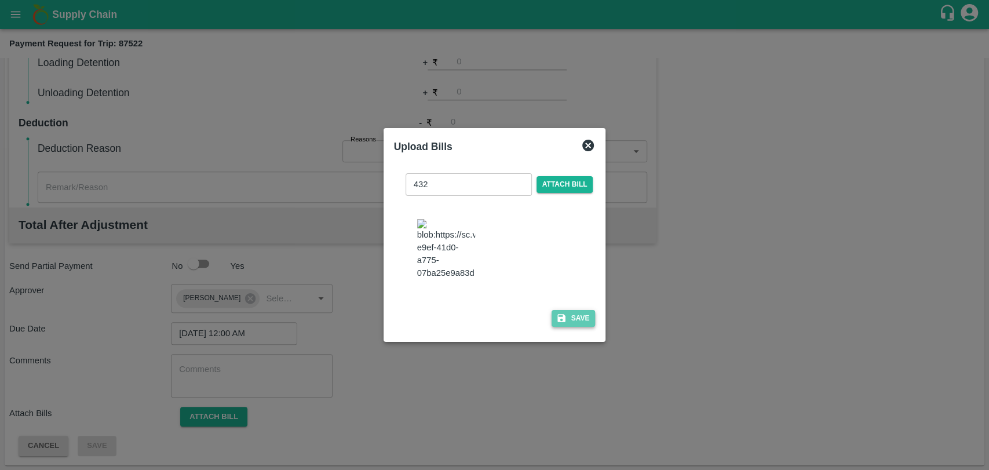
click at [572, 313] on button "Save" at bounding box center [573, 318] width 44 height 17
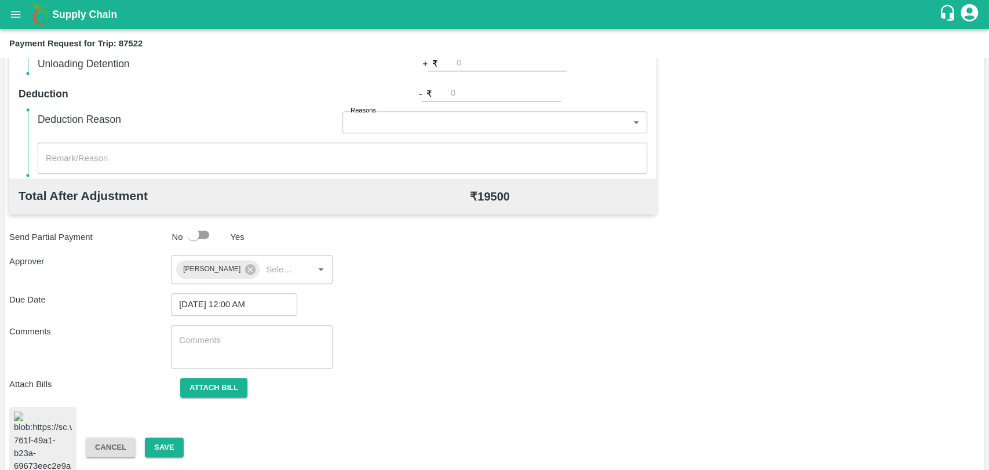
scroll to position [476, 0]
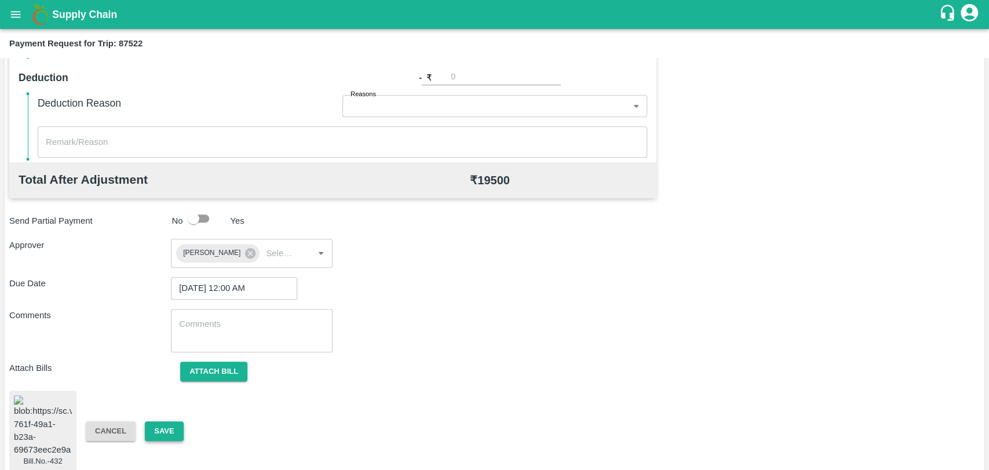
click at [171, 421] on button "Save" at bounding box center [164, 431] width 38 height 20
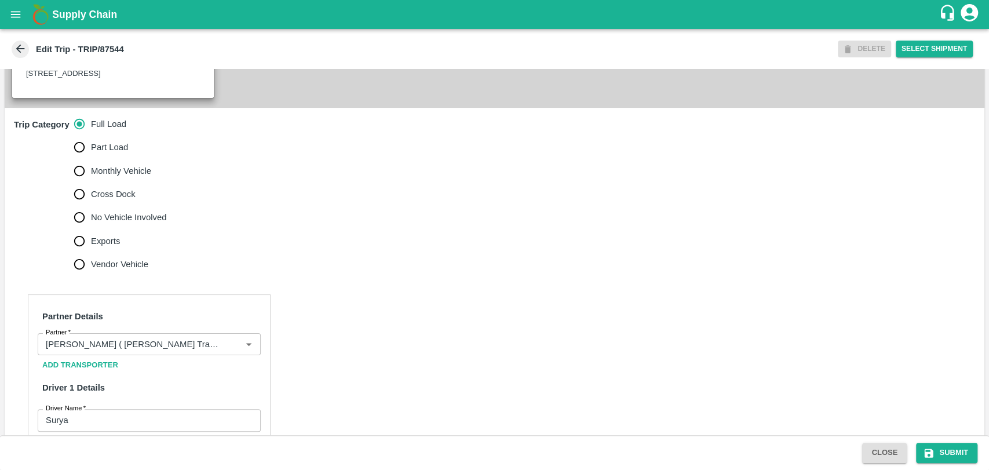
scroll to position [386, 0]
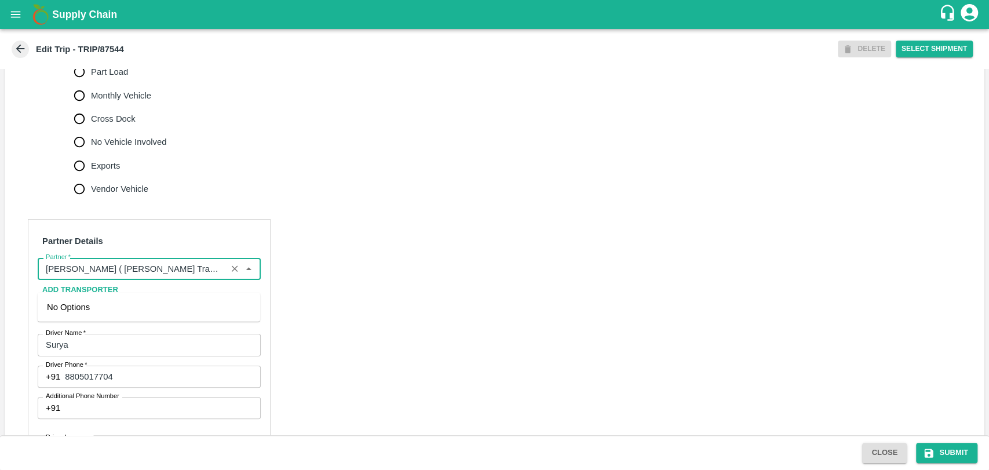
click at [153, 276] on input "Partner   *" at bounding box center [132, 268] width 182 height 15
type input "w"
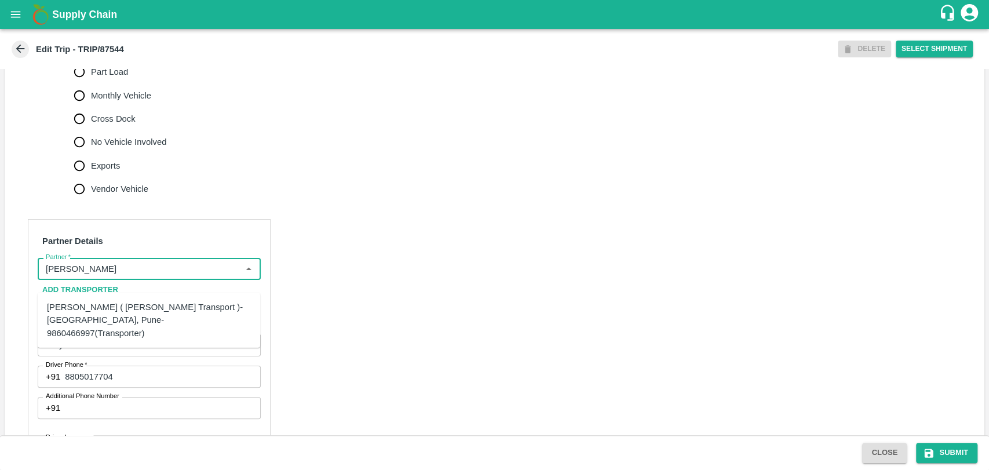
click at [100, 312] on div "[PERSON_NAME] ( [PERSON_NAME] Transport )-[GEOGRAPHIC_DATA], Pune-9860466997(Tr…" at bounding box center [149, 320] width 204 height 39
type input "[PERSON_NAME] ( [PERSON_NAME] Transport )-[GEOGRAPHIC_DATA], Pune-9860466997(Tr…"
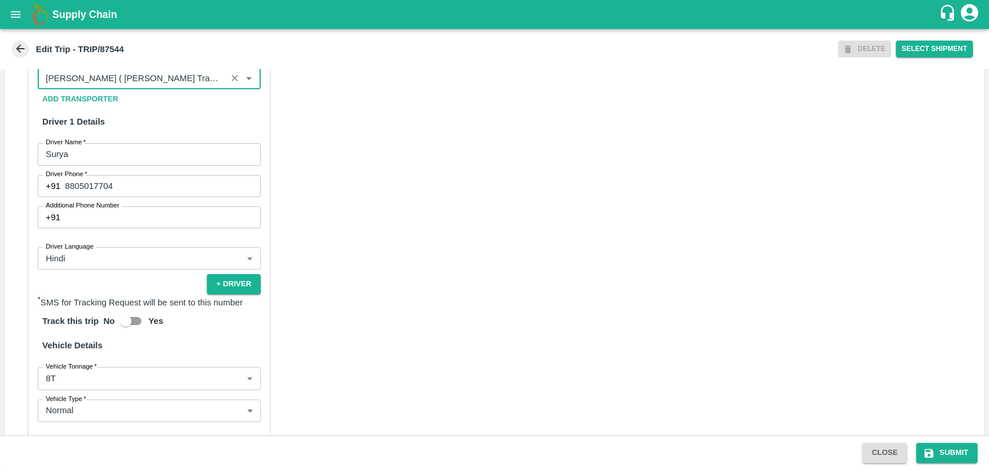
scroll to position [740, 0]
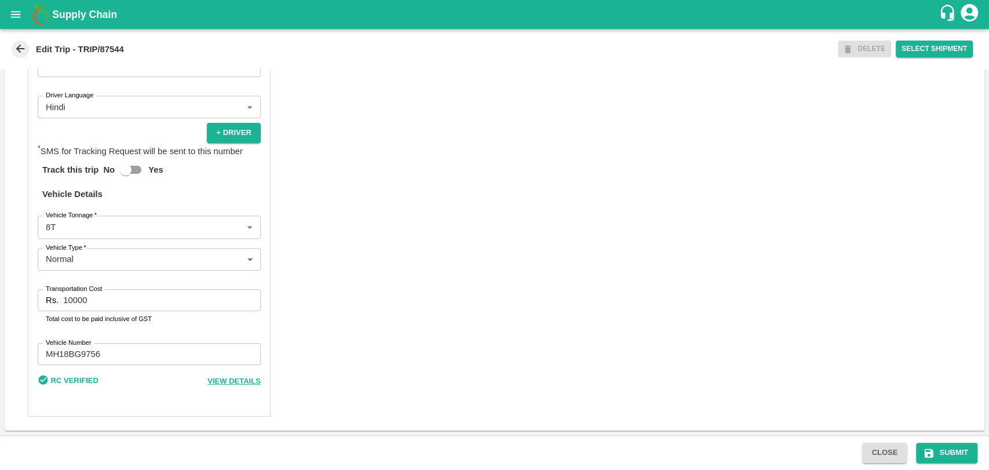
click at [77, 219] on label "Vehicle Tonnage   *" at bounding box center [71, 214] width 51 height 9
click at [75, 229] on body "Supply Chain Edit Trip - TRIP/87544 DELETE Select Shipment Trip Details Trip Ty…" at bounding box center [494, 235] width 989 height 470
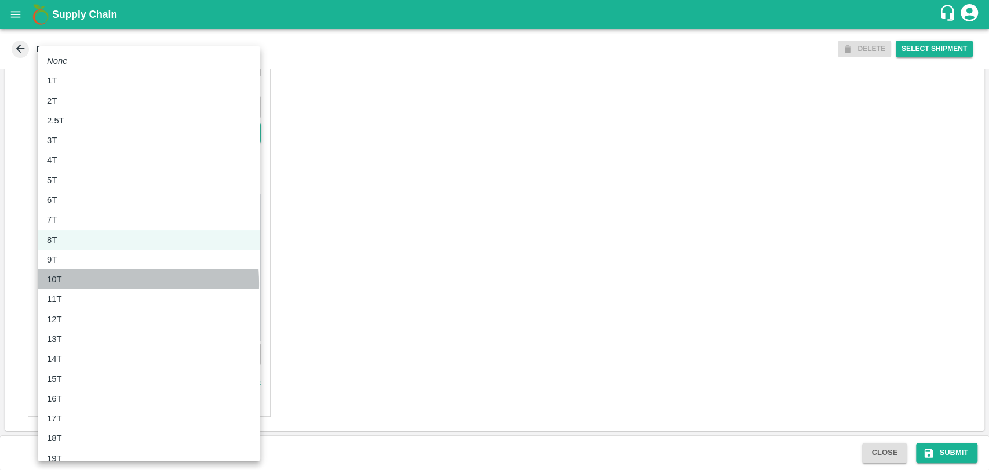
click at [81, 283] on div "10T" at bounding box center [149, 279] width 204 height 13
type input "10000"
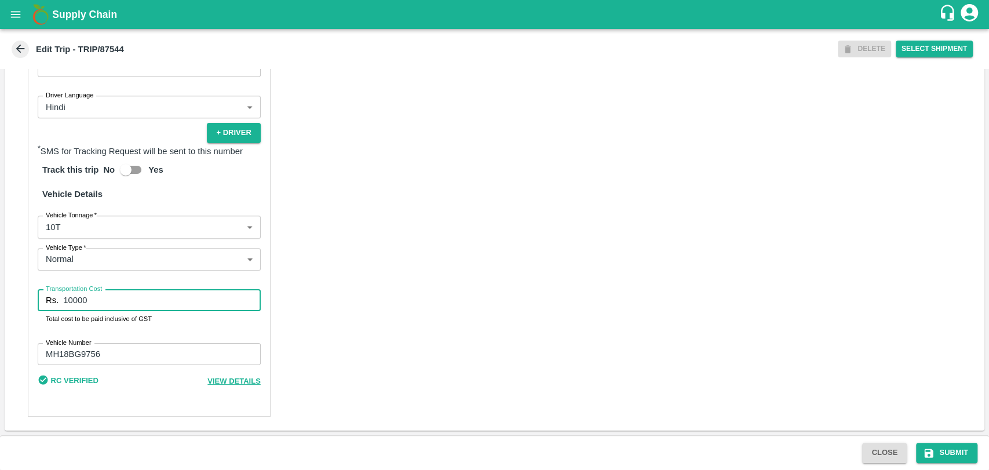
drag, startPoint x: 93, startPoint y: 306, endPoint x: 31, endPoint y: 301, distance: 62.8
click at [31, 301] on div "Partner Details Partner   * Partner Add Transporter Driver 1 Details Driver Nam…" at bounding box center [149, 146] width 243 height 539
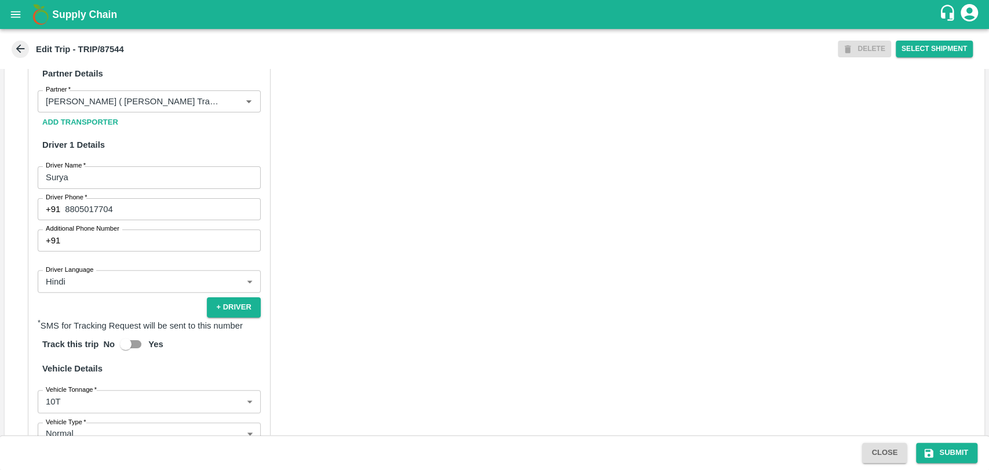
scroll to position [418, 0]
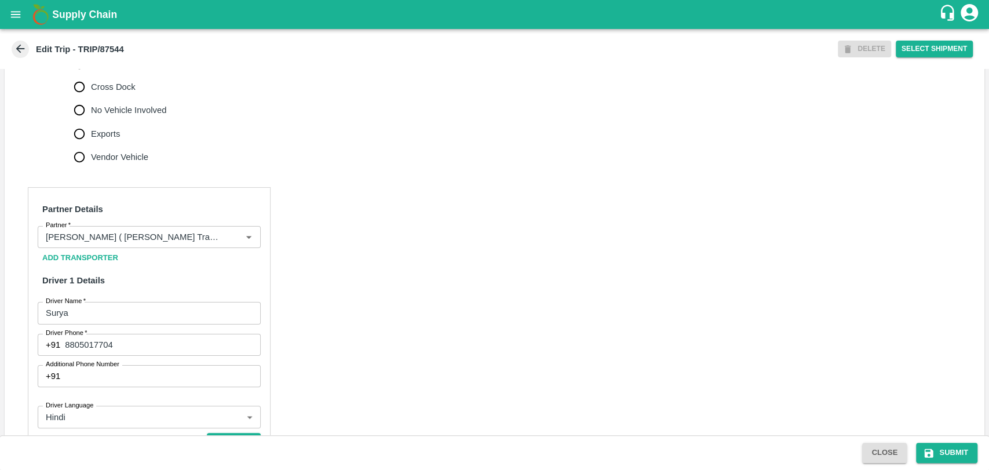
type input "19000"
click at [139, 237] on div "Partner Details Partner   * Partner Add Transporter Driver 1 Details Driver Nam…" at bounding box center [149, 456] width 243 height 539
click at [139, 242] on input "Partner   *" at bounding box center [132, 236] width 182 height 15
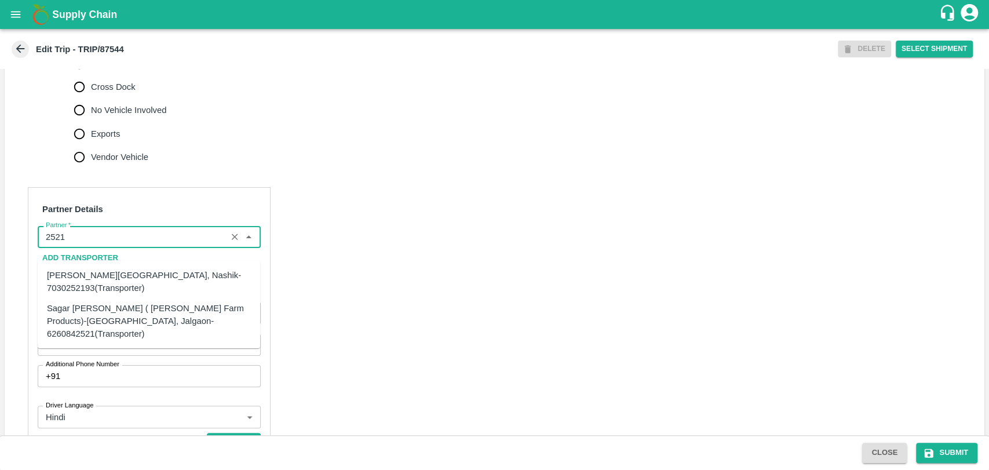
click at [103, 317] on div "Sagar [PERSON_NAME] ( [PERSON_NAME] Farm Products)-[GEOGRAPHIC_DATA], Jalgaon-6…" at bounding box center [149, 320] width 204 height 39
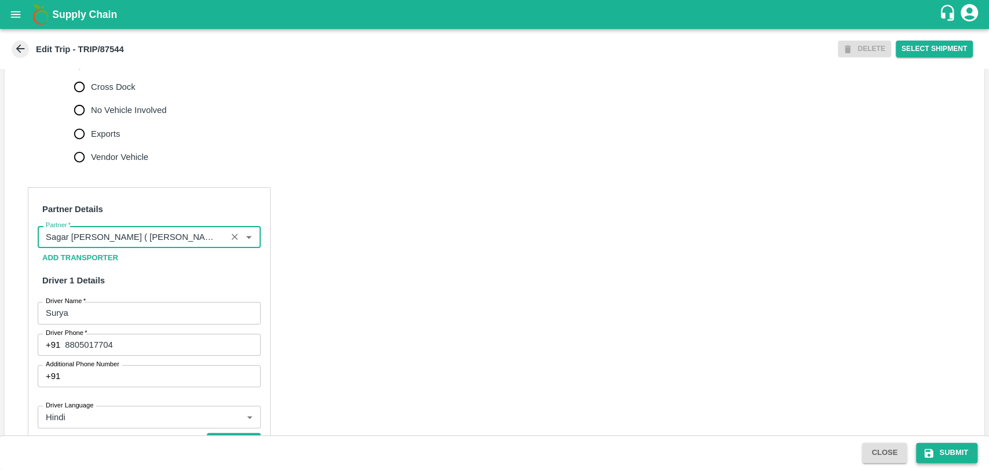
type input "Sagar [PERSON_NAME] ( [PERSON_NAME] Farm Products)-[GEOGRAPHIC_DATA], Jalgaon-6…"
click at [941, 449] on button "Submit" at bounding box center [946, 452] width 61 height 20
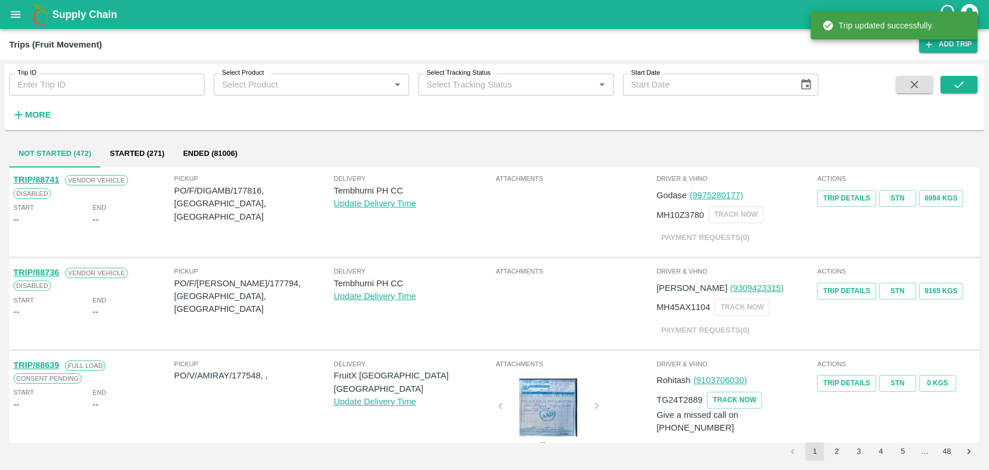
click at [42, 113] on strong "More" at bounding box center [38, 114] width 26 height 9
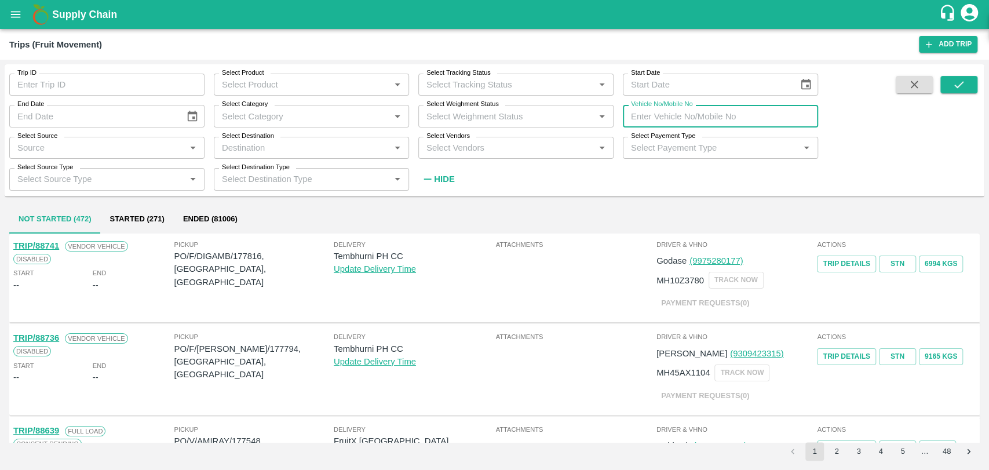
click at [811, 125] on input "Vehicle No/Mobile No" at bounding box center [720, 116] width 195 height 22
paste input "MH19CX0605"
type input "MH19CX0605"
click at [955, 81] on icon "submit" at bounding box center [958, 84] width 13 height 13
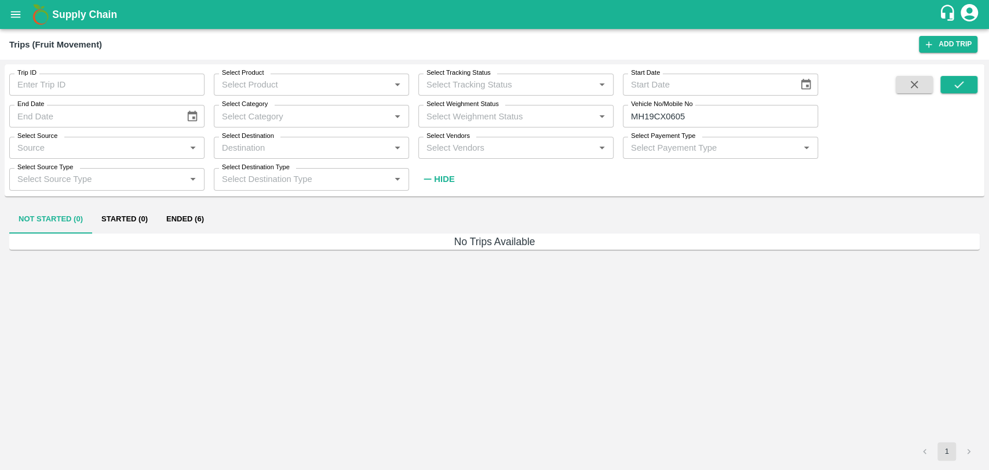
click at [203, 220] on button "Ended (6)" at bounding box center [185, 220] width 56 height 28
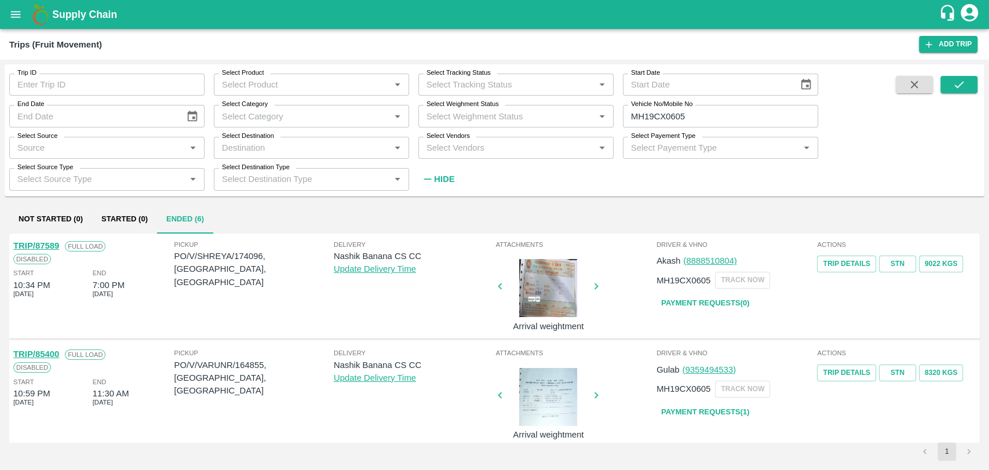
click at [49, 245] on link "TRIP/87589" at bounding box center [36, 245] width 46 height 9
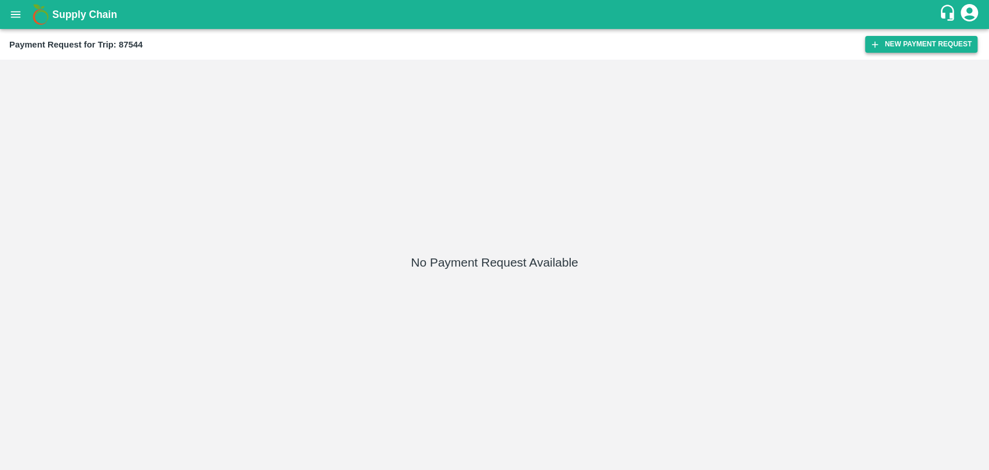
click at [899, 39] on button "New Payment Request" at bounding box center [921, 44] width 112 height 17
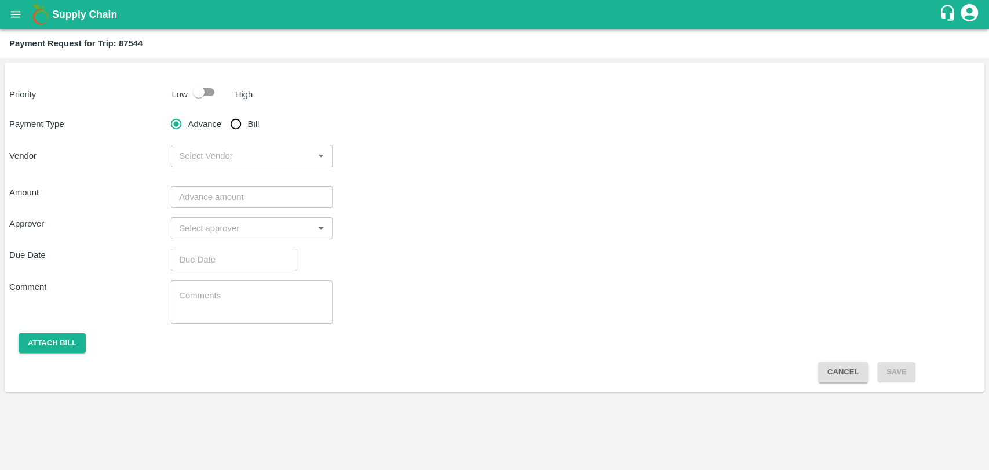
click at [227, 89] on div at bounding box center [209, 92] width 43 height 22
click at [213, 97] on input "checkbox" at bounding box center [199, 92] width 66 height 22
checkbox input "true"
click at [236, 133] on input "Bill" at bounding box center [235, 123] width 23 height 23
radio input "true"
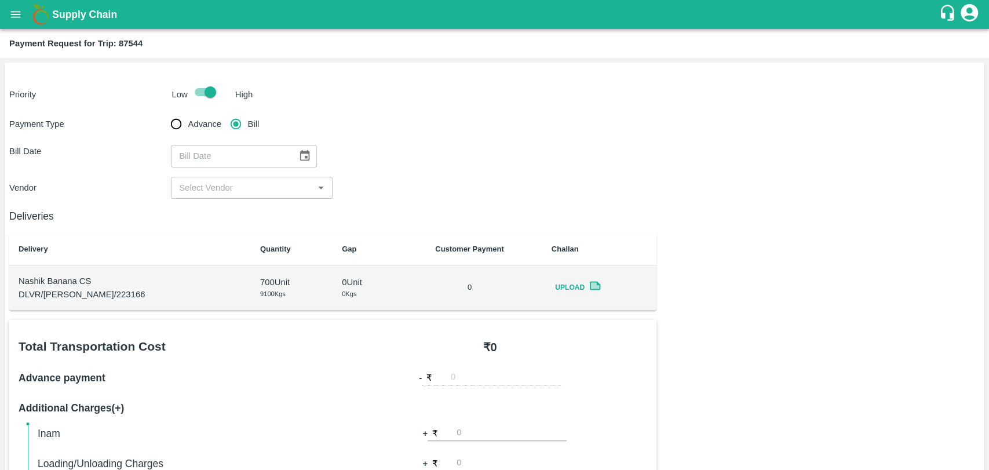
click at [288, 150] on div "​" at bounding box center [244, 156] width 146 height 22
type input "DD/MM/YYYY"
click at [298, 159] on icon "Choose date" at bounding box center [304, 155] width 13 height 13
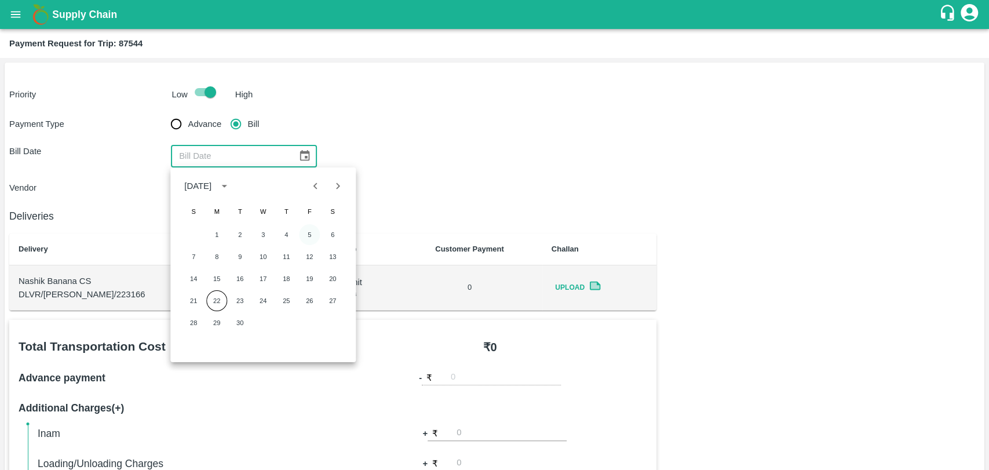
click at [320, 233] on div "1 2 3 4 5 6" at bounding box center [262, 234] width 185 height 21
click at [303, 231] on button "5" at bounding box center [309, 234] width 21 height 21
type input "05/09/2025"
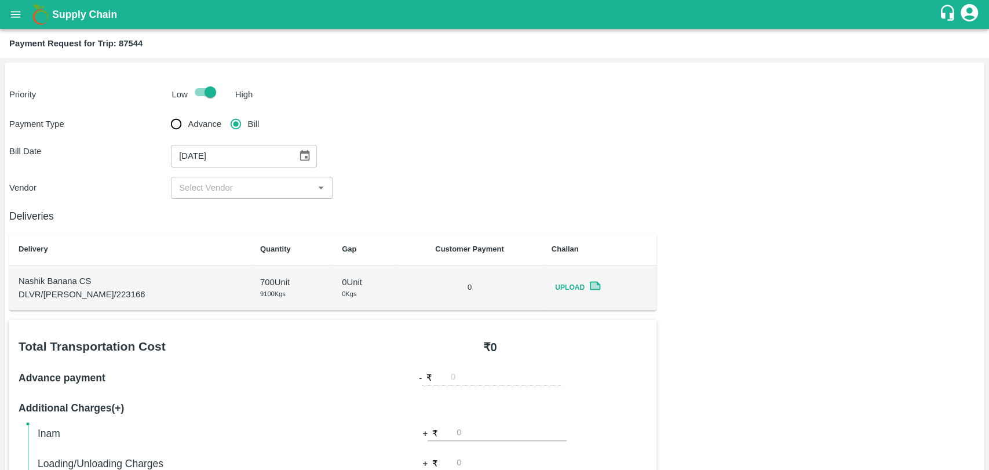
click at [228, 199] on div "Deliveries Delivery Quantity Gap Customer Payment Challan Nashik Banana CS DLVR…" at bounding box center [332, 255] width 647 height 112
click at [227, 191] on input "input" at bounding box center [242, 187] width 136 height 15
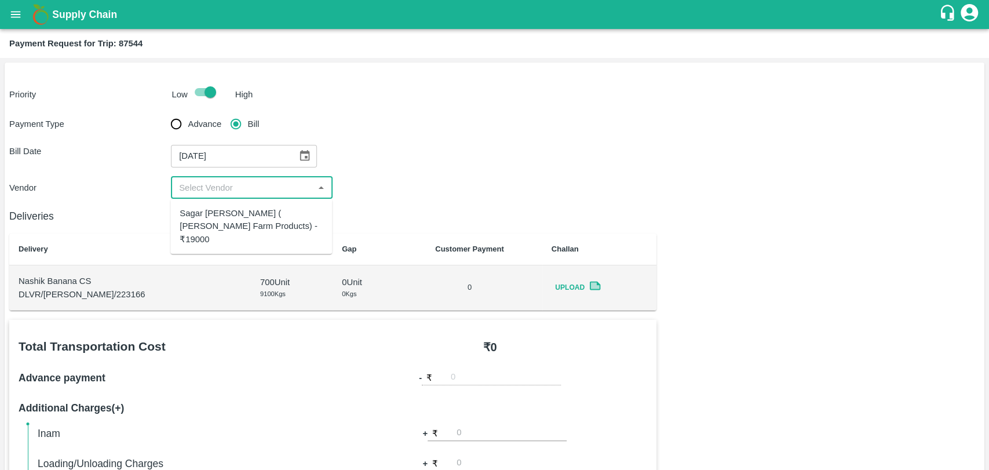
click at [228, 208] on div "Sagar [PERSON_NAME] ( [PERSON_NAME] Farm Products) - ₹19000" at bounding box center [251, 226] width 143 height 39
type input "Sagar [PERSON_NAME] ( [PERSON_NAME] Farm Products) - ₹19000"
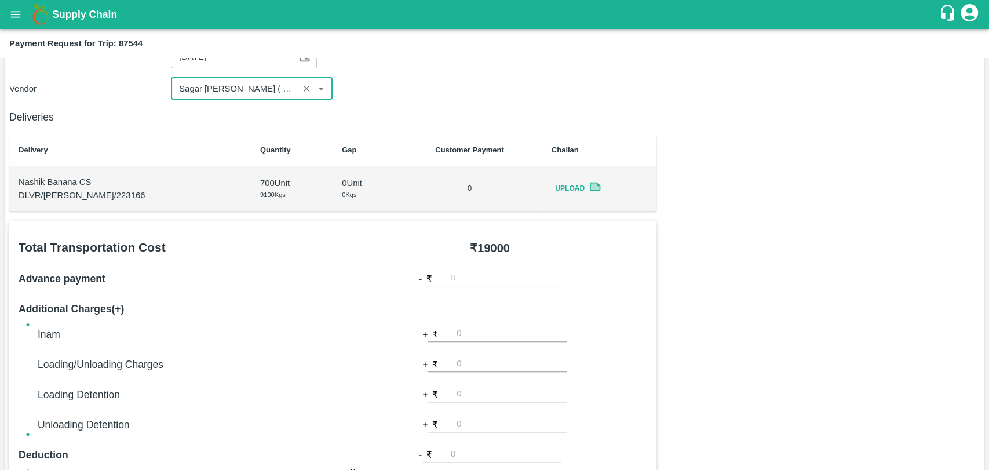
scroll to position [193, 0]
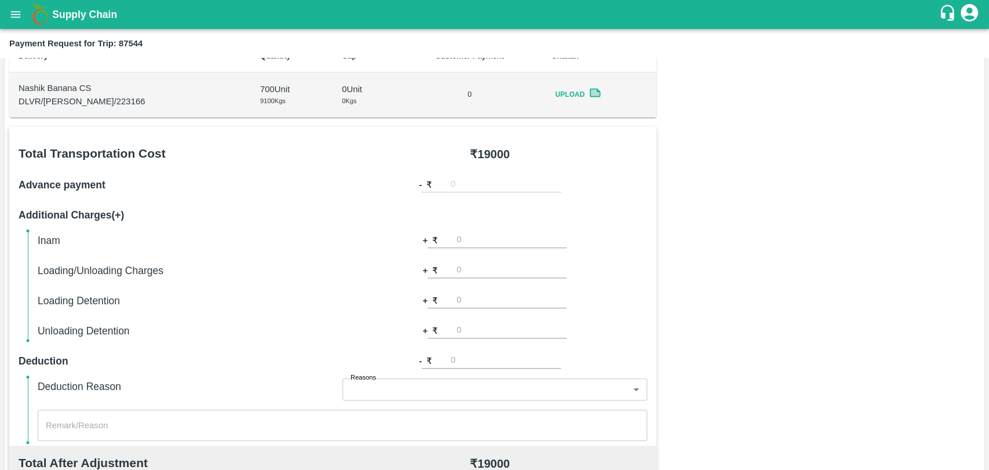
click at [467, 271] on input "number" at bounding box center [511, 270] width 110 height 16
type input "500"
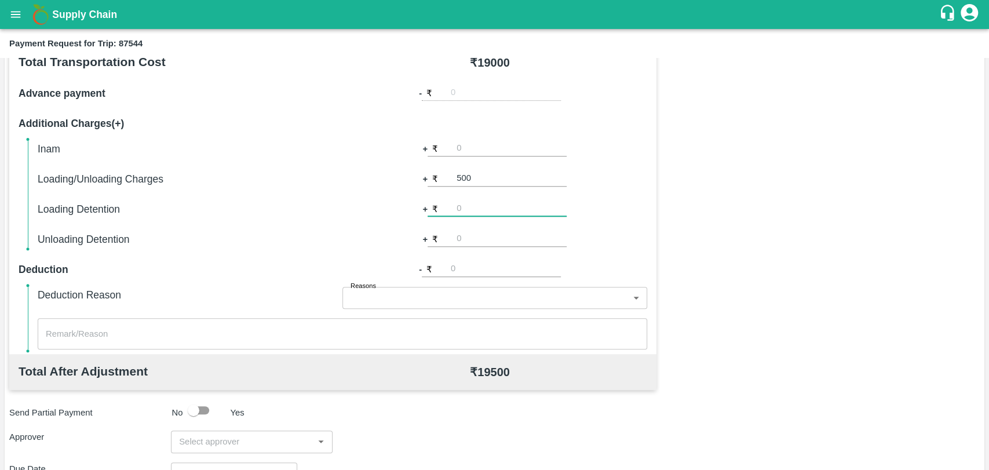
scroll to position [321, 0]
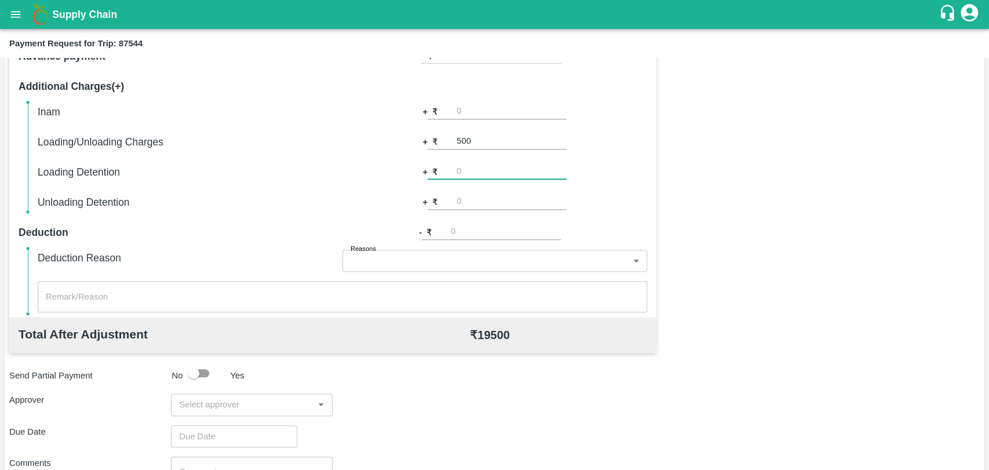
click at [220, 402] on input "input" at bounding box center [242, 404] width 136 height 15
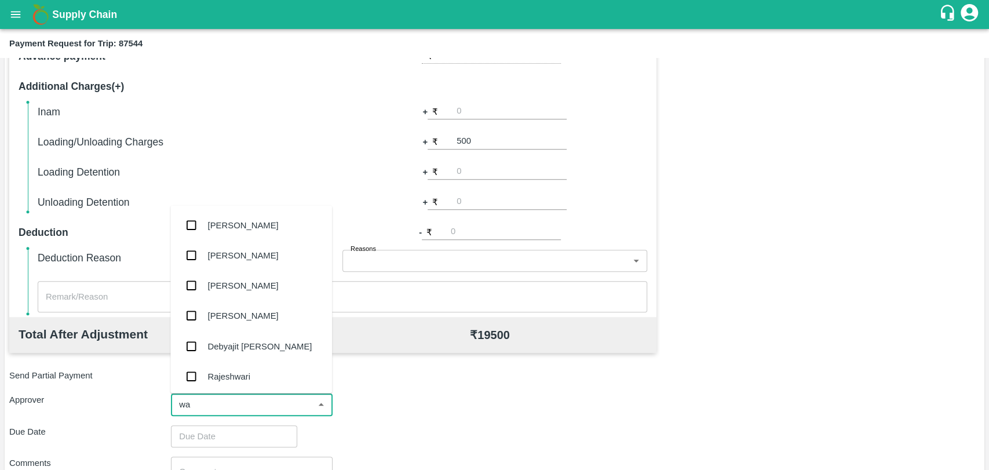
type input "wag"
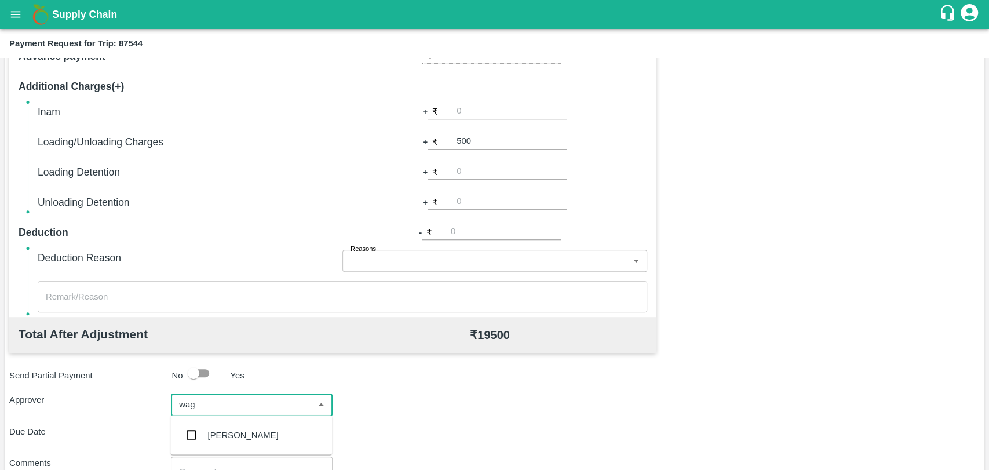
click at [226, 433] on div "Prasad Waghade" at bounding box center [243, 434] width 71 height 13
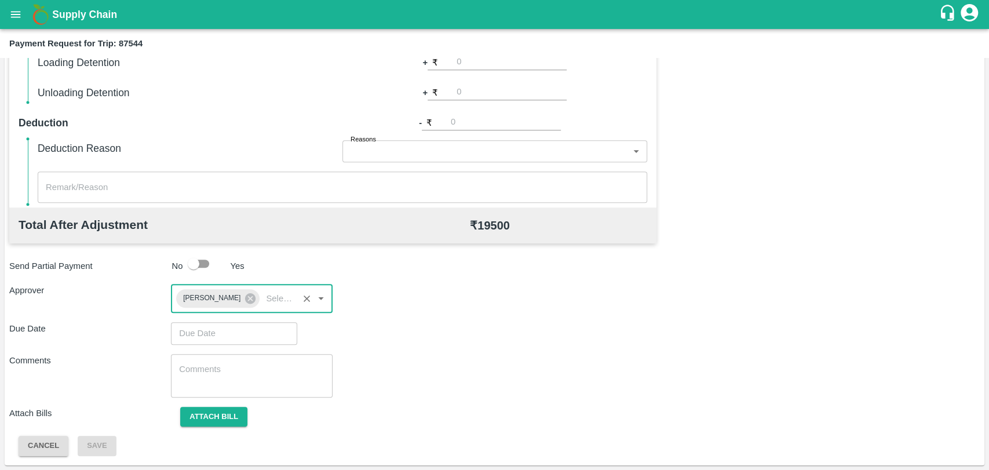
type input "DD/MM/YYYY hh:mm aa"
click at [201, 332] on input "DD/MM/YYYY hh:mm aa" at bounding box center [230, 333] width 118 height 22
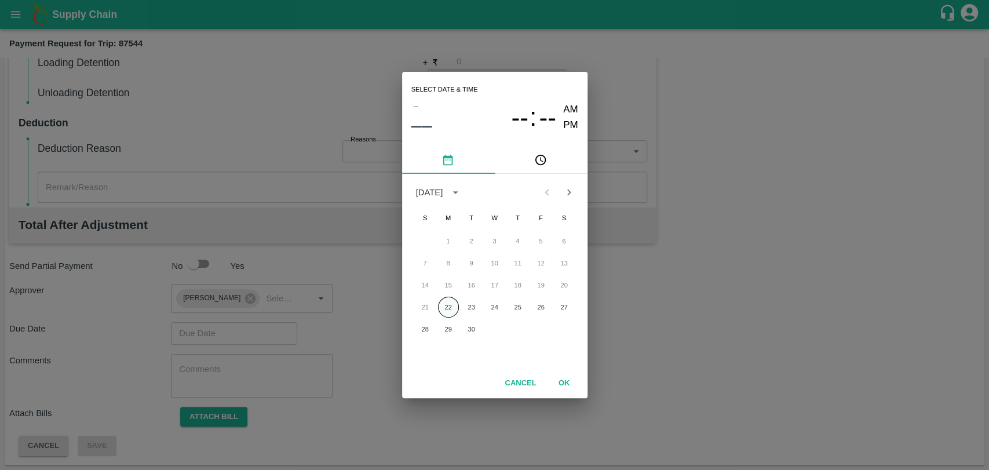
click at [448, 310] on button "22" at bounding box center [448, 307] width 21 height 21
type input "22/09/2025 12:00 AM"
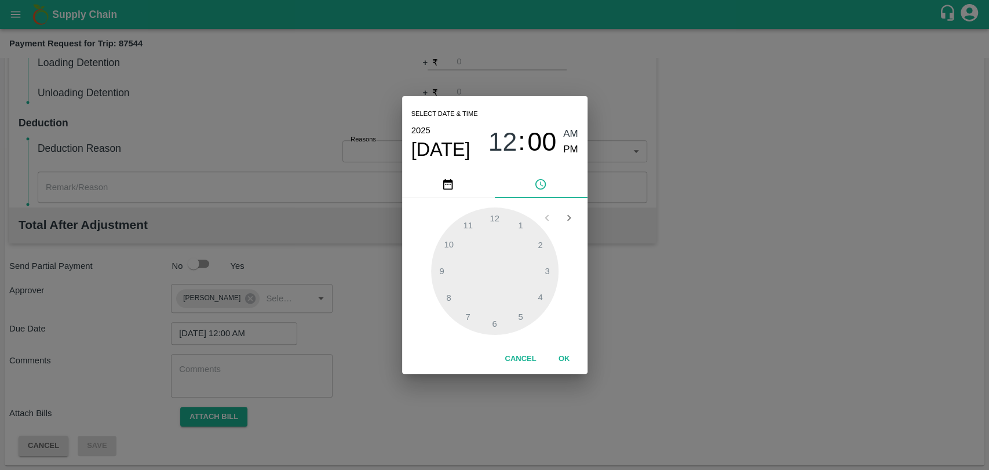
click at [563, 363] on button "OK" at bounding box center [564, 359] width 37 height 20
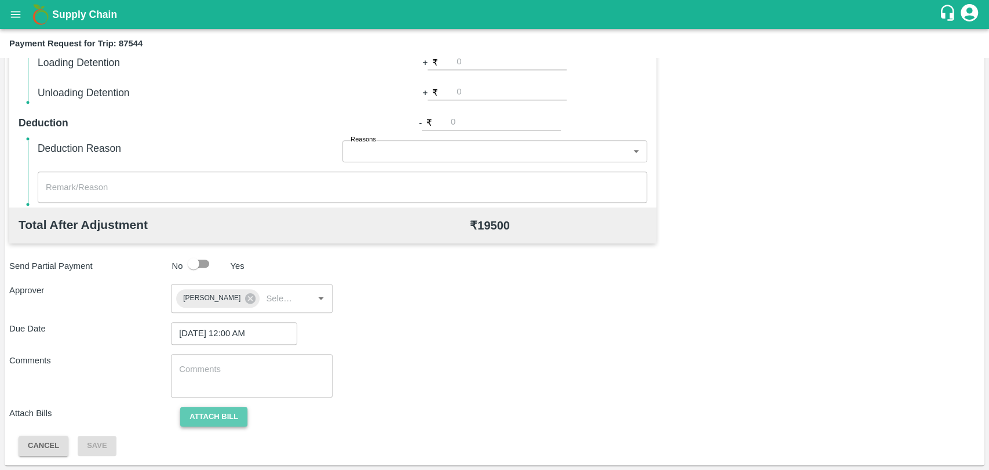
click at [220, 419] on button "Attach bill" at bounding box center [213, 417] width 67 height 20
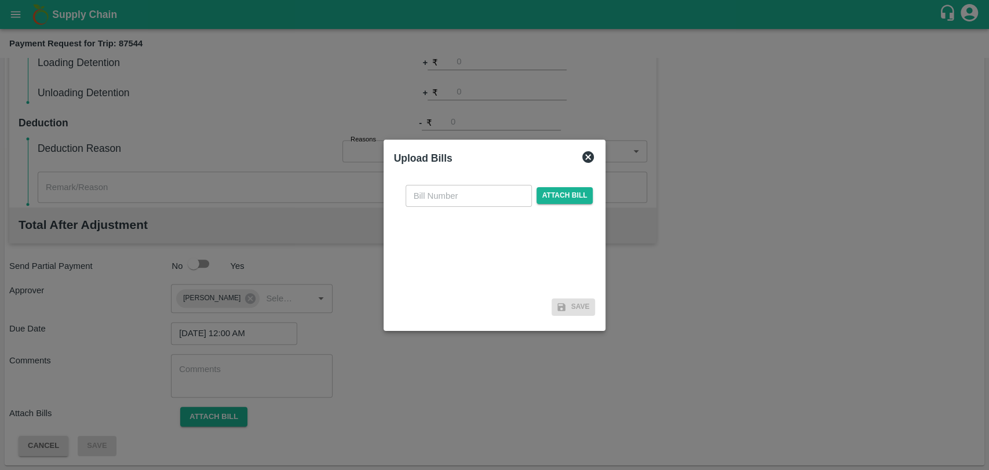
click at [466, 189] on input "text" at bounding box center [468, 196] width 126 height 22
type input "433"
click at [581, 197] on span "Attach bill" at bounding box center [564, 195] width 57 height 17
click at [0, 0] on input "Attach bill" at bounding box center [0, 0] width 0 height 0
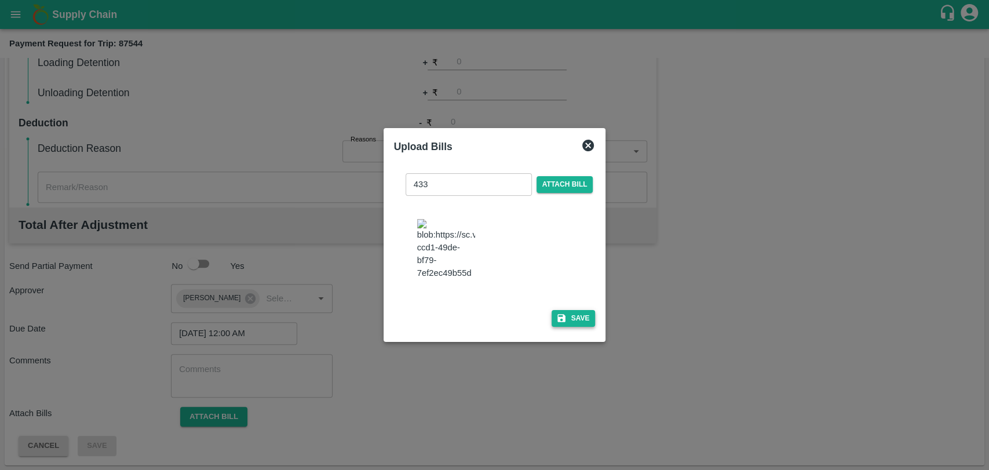
click at [558, 314] on icon "button" at bounding box center [561, 318] width 8 height 8
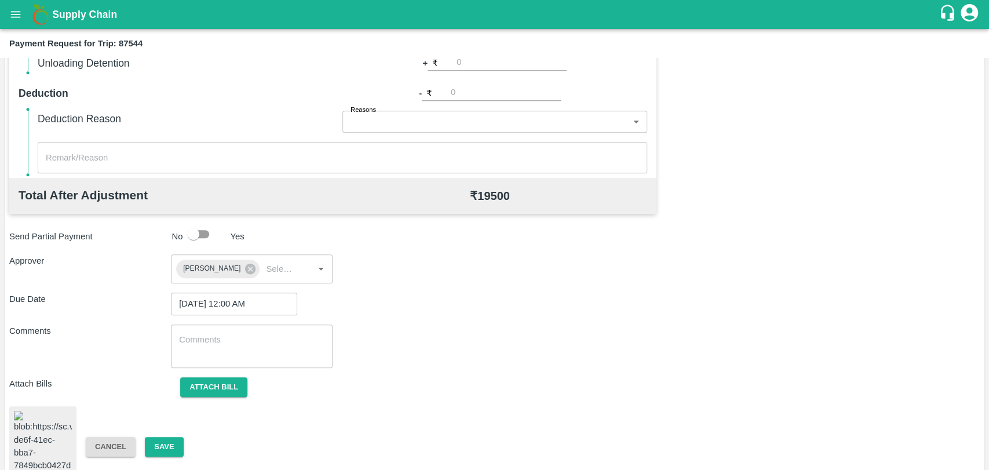
scroll to position [474, 0]
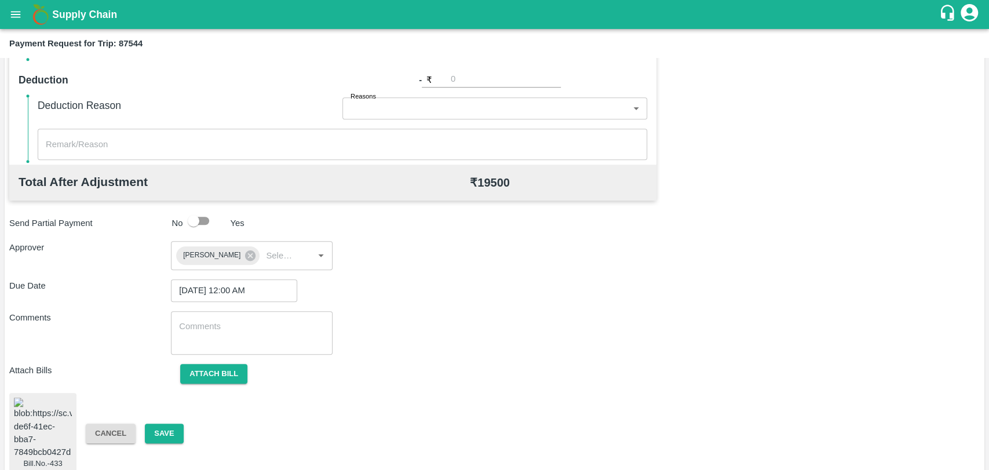
click at [158, 440] on div "Bill.No.-433 Cancel Save" at bounding box center [494, 433] width 970 height 81
click at [159, 432] on button "Save" at bounding box center [164, 433] width 38 height 20
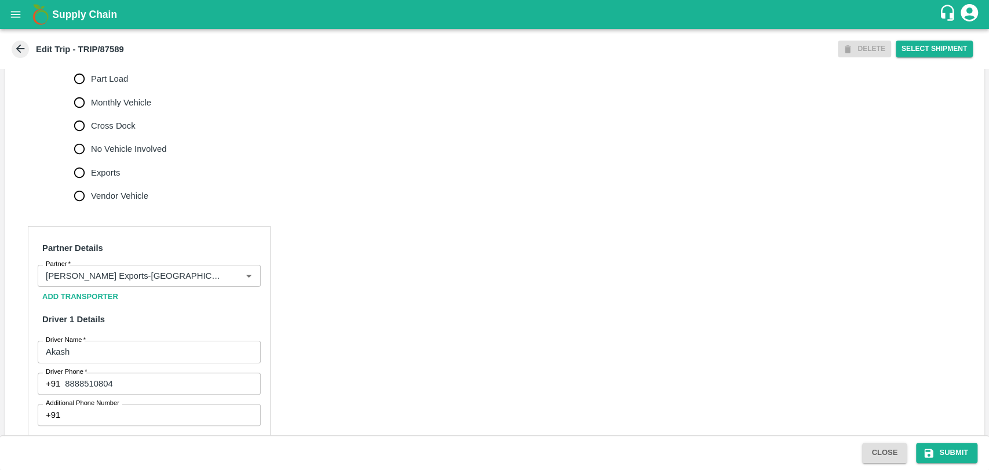
scroll to position [481, 0]
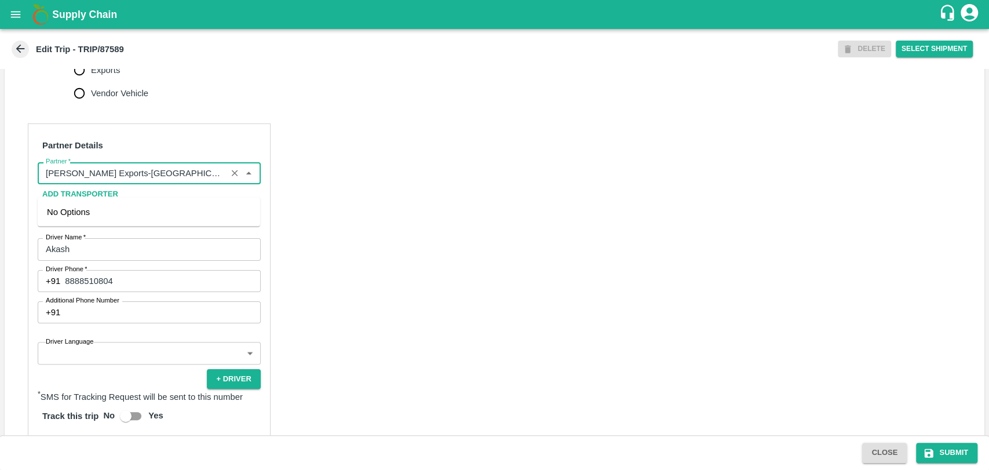
click at [152, 181] on input "Partner   *" at bounding box center [132, 173] width 182 height 15
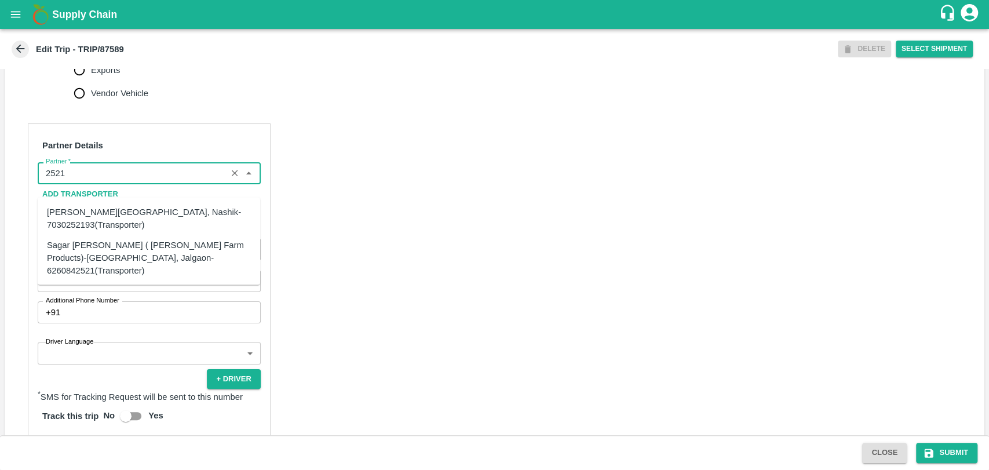
click at [131, 256] on div "Sagar [PERSON_NAME] ( [PERSON_NAME] Farm Products)-[GEOGRAPHIC_DATA], Jalgaon-6…" at bounding box center [149, 257] width 204 height 39
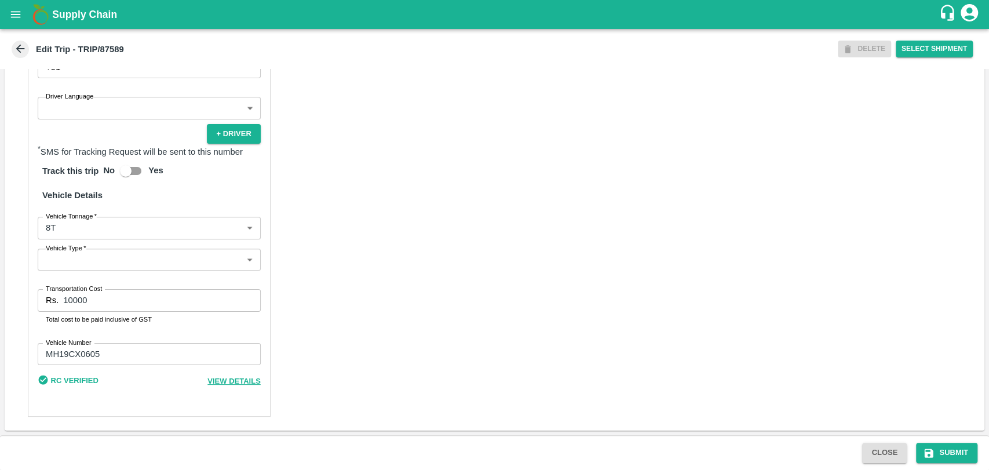
scroll to position [738, 0]
type input "Sagar [PERSON_NAME] ( [PERSON_NAME] Farm Products)-[GEOGRAPHIC_DATA], Jalgaon-6…"
click at [107, 231] on body "Supply Chain Edit Trip - TRIP/87589 DELETE Select Shipment Trip Details Trip Ty…" at bounding box center [494, 235] width 989 height 470
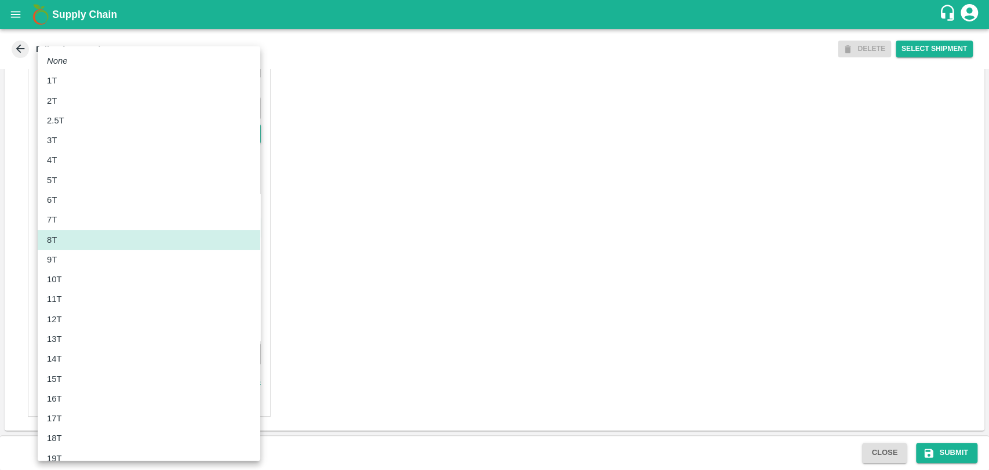
click at [88, 277] on div "10T" at bounding box center [149, 279] width 204 height 13
type input "10000"
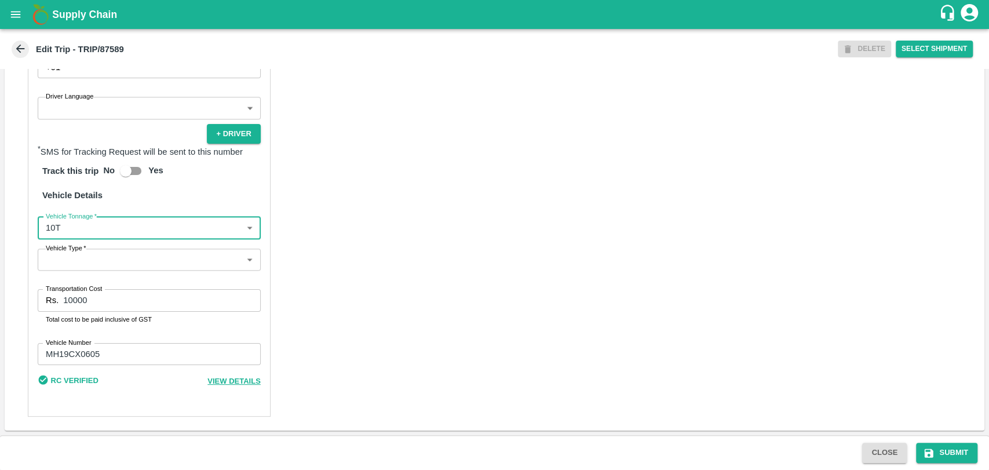
click at [74, 303] on input "10000" at bounding box center [161, 300] width 197 height 22
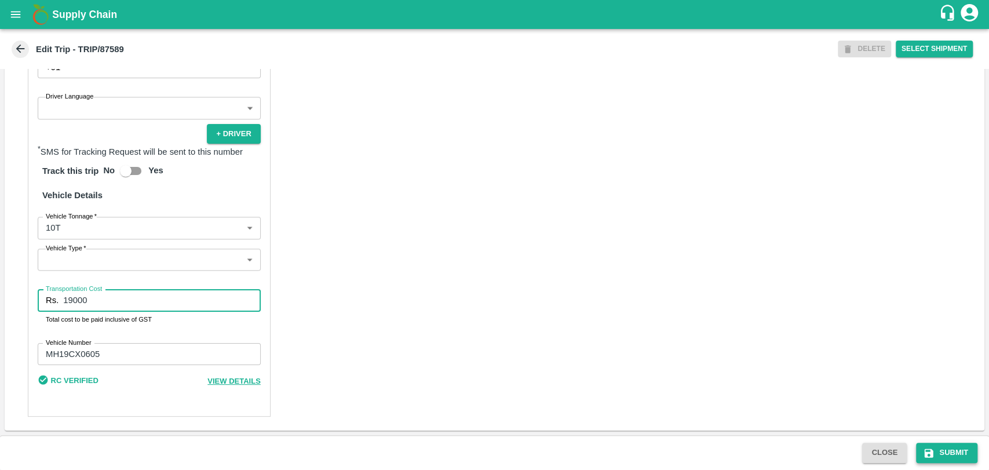
type input "19000"
click at [952, 448] on button "Submit" at bounding box center [946, 452] width 61 height 20
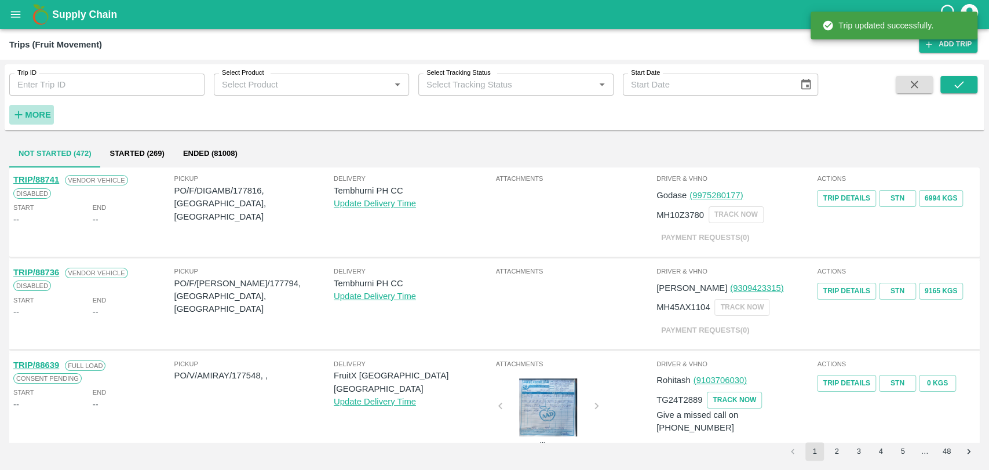
click at [42, 105] on button "More" at bounding box center [31, 115] width 45 height 20
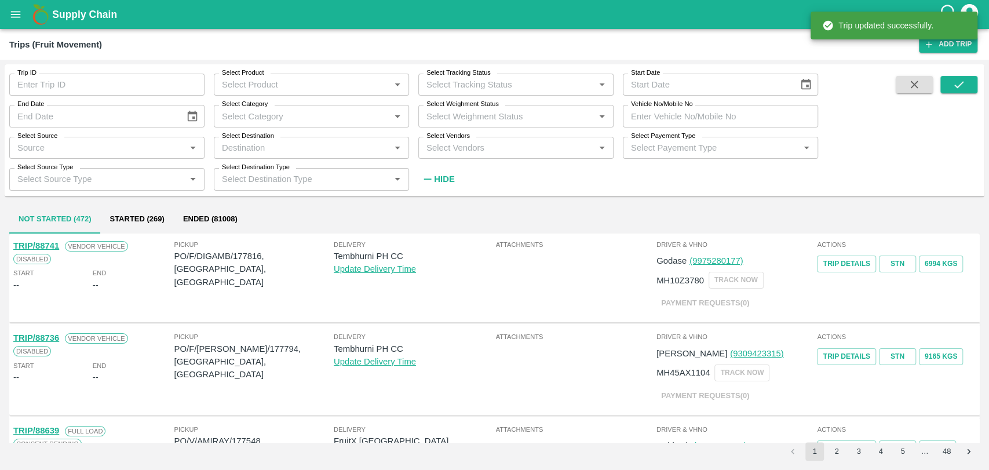
click at [734, 112] on input "Vehicle No/Mobile No" at bounding box center [720, 116] width 195 height 22
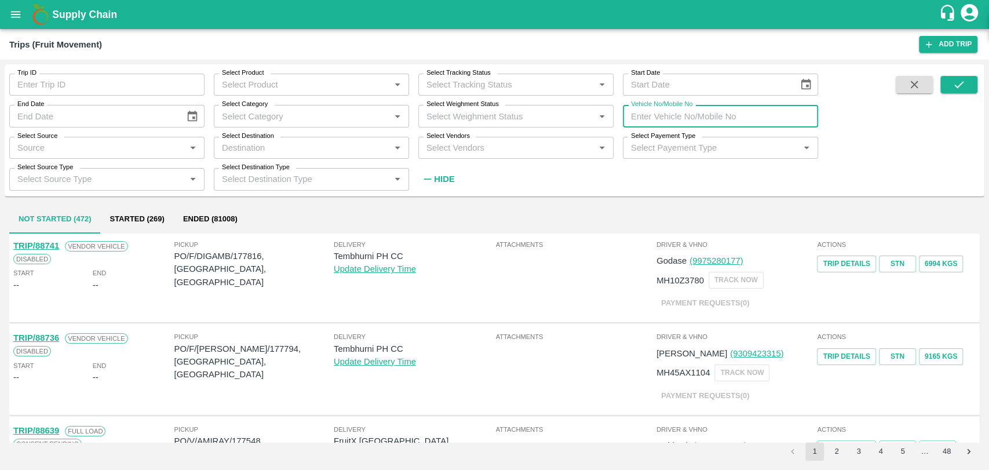
paste input "MH15FV4378"
type input "MH15FV4378"
click at [945, 87] on button "submit" at bounding box center [958, 84] width 37 height 17
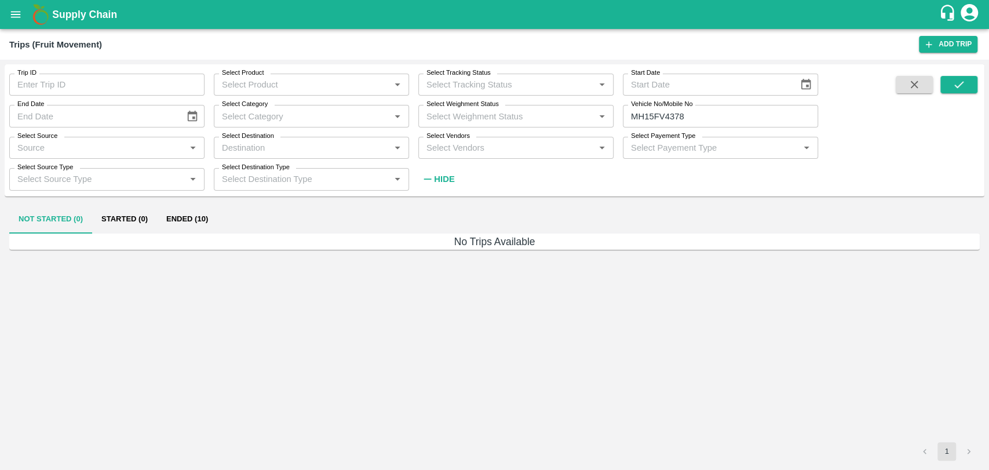
click at [195, 214] on button "Ended (10)" at bounding box center [187, 220] width 60 height 28
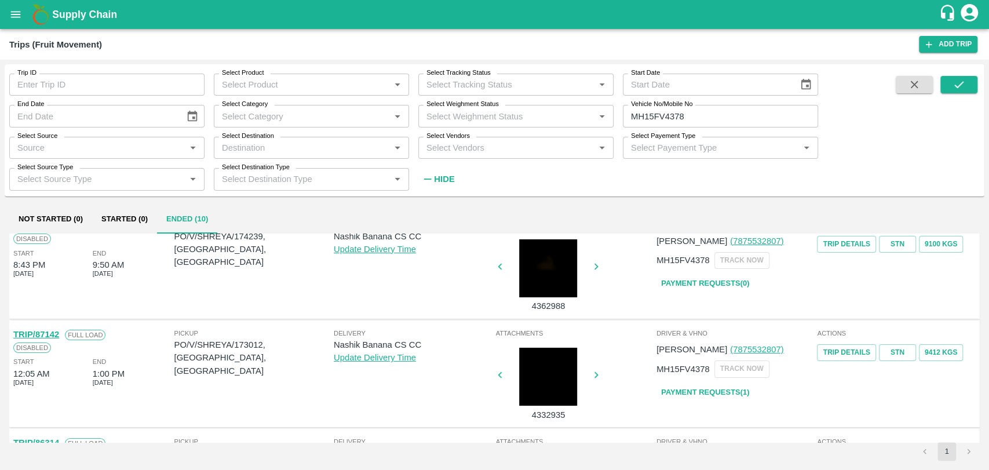
scroll to position [64, 0]
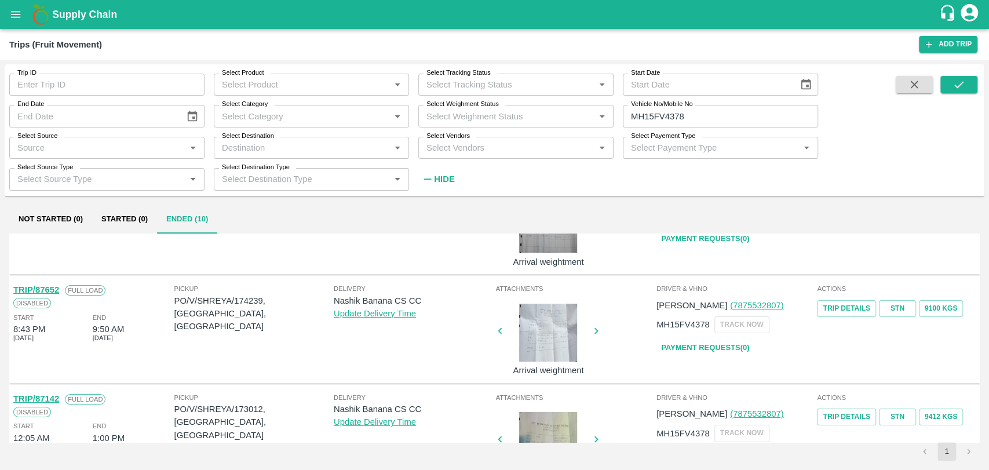
click at [51, 290] on link "TRIP/87652" at bounding box center [36, 289] width 46 height 9
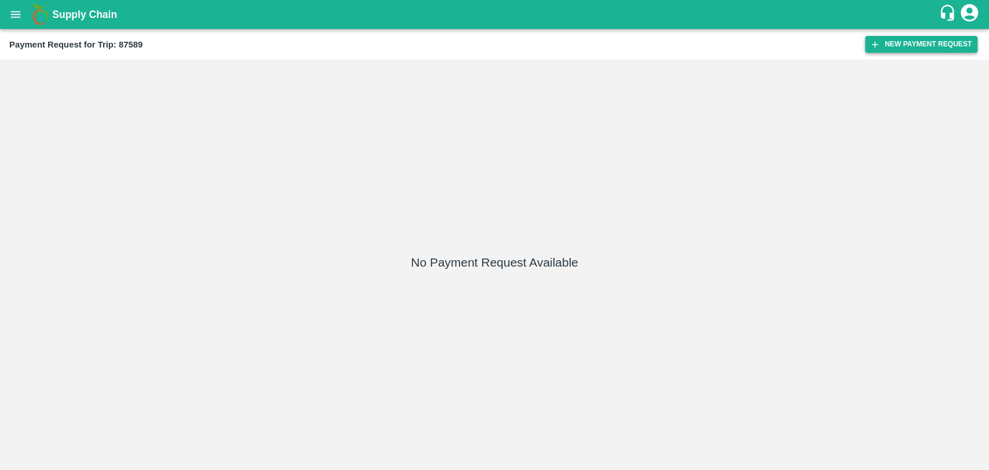
click at [886, 43] on button "New Payment Request" at bounding box center [921, 44] width 112 height 17
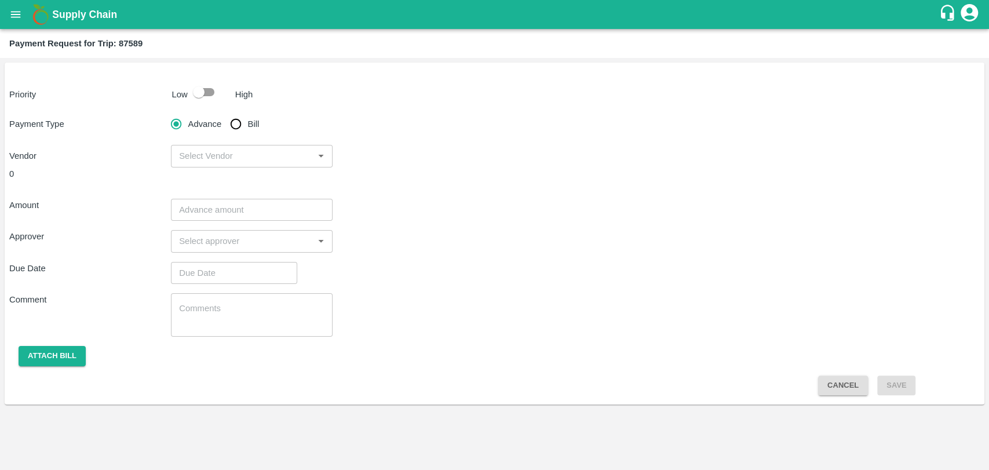
click at [208, 89] on input "checkbox" at bounding box center [199, 92] width 66 height 22
checkbox input "true"
click at [231, 122] on input "Bill" at bounding box center [235, 123] width 23 height 23
radio input "true"
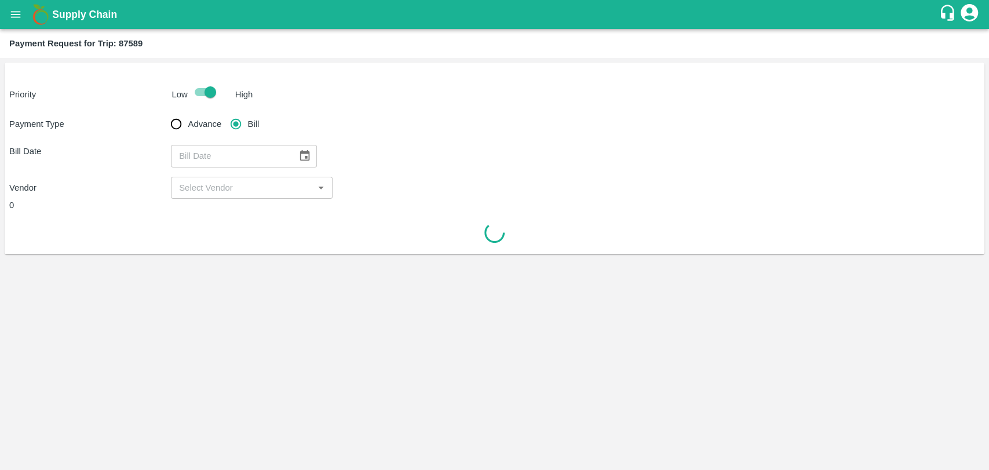
click at [294, 158] on button "Choose date" at bounding box center [305, 156] width 22 height 22
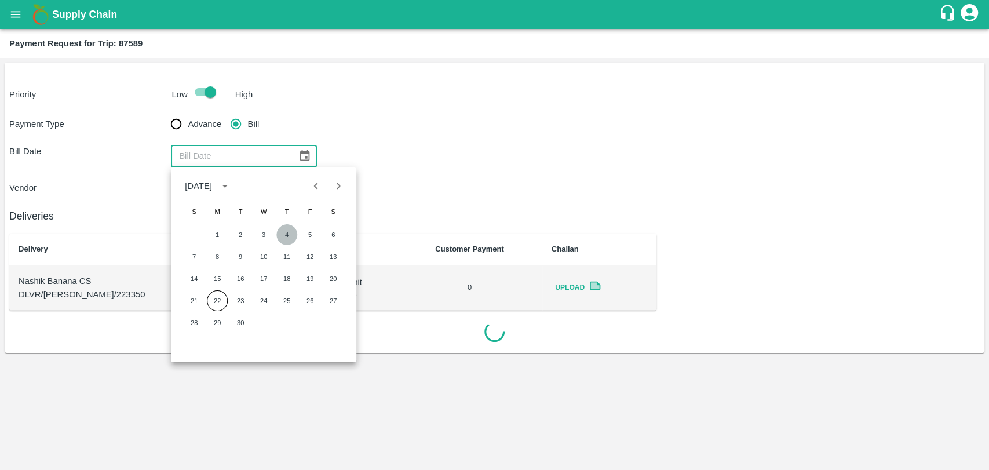
click at [281, 233] on button "4" at bounding box center [286, 234] width 21 height 21
type input "[DATE]"
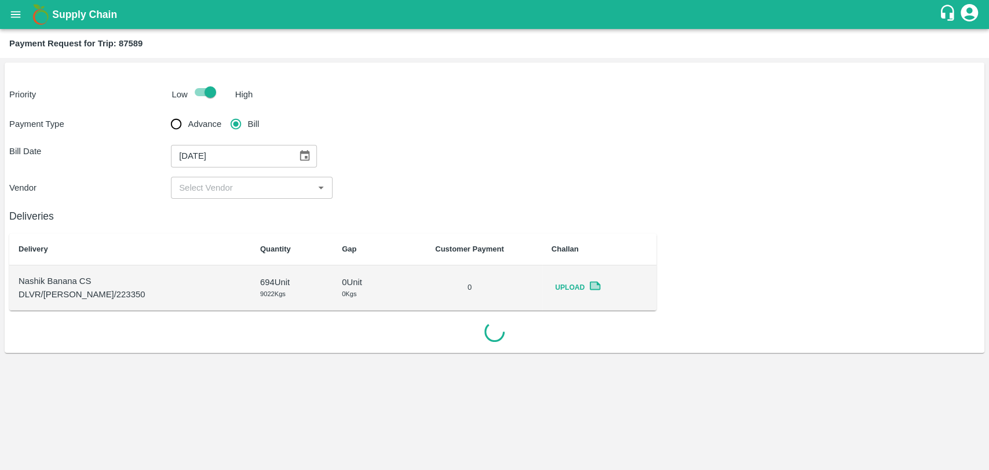
click at [216, 208] on h6 "Deliveries" at bounding box center [332, 216] width 647 height 16
click at [202, 170] on div "Payment Type Advance Bill Bill Date [DATE] ​ Vendor ​" at bounding box center [494, 155] width 970 height 86
click at [204, 185] on input "input" at bounding box center [242, 187] width 136 height 15
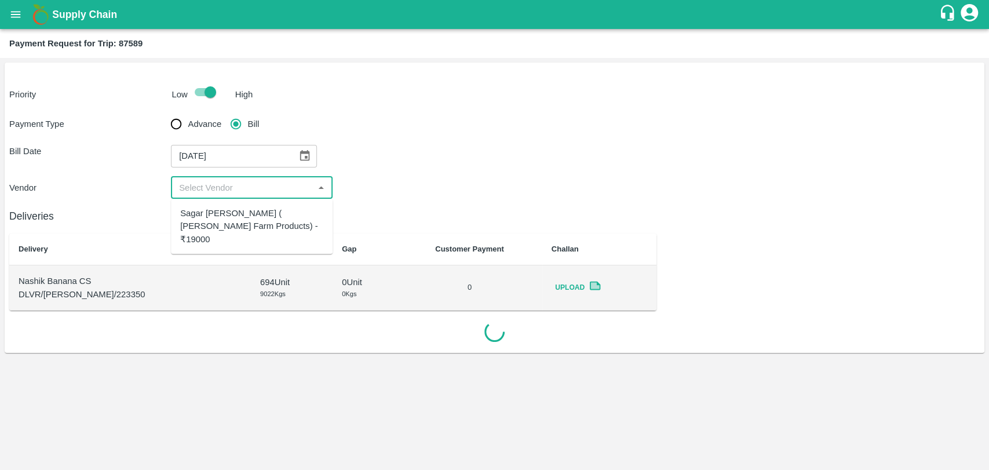
click at [260, 244] on b "Quantity" at bounding box center [275, 248] width 31 height 9
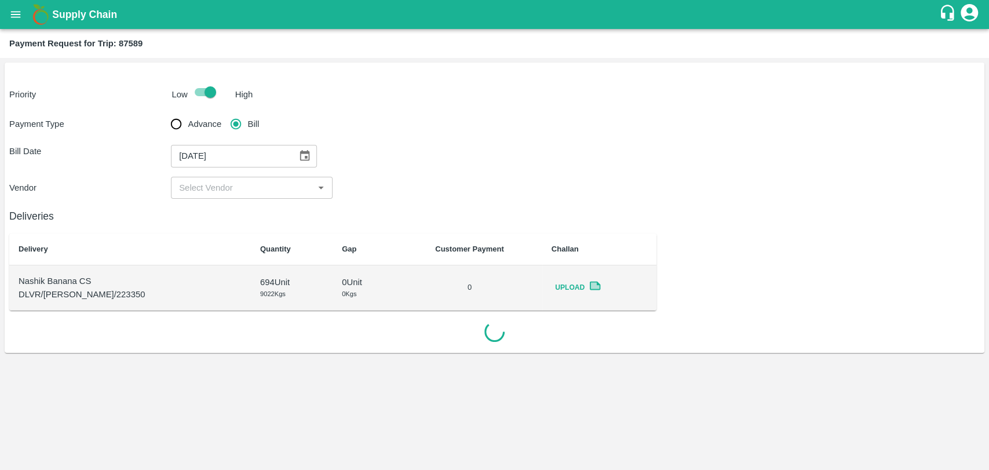
click at [222, 228] on div "Deliveries Delivery Quantity Gap Customer Payment Challan Nashik Banana CS DLVR…" at bounding box center [332, 255] width 647 height 112
click at [213, 182] on input "input" at bounding box center [242, 187] width 136 height 15
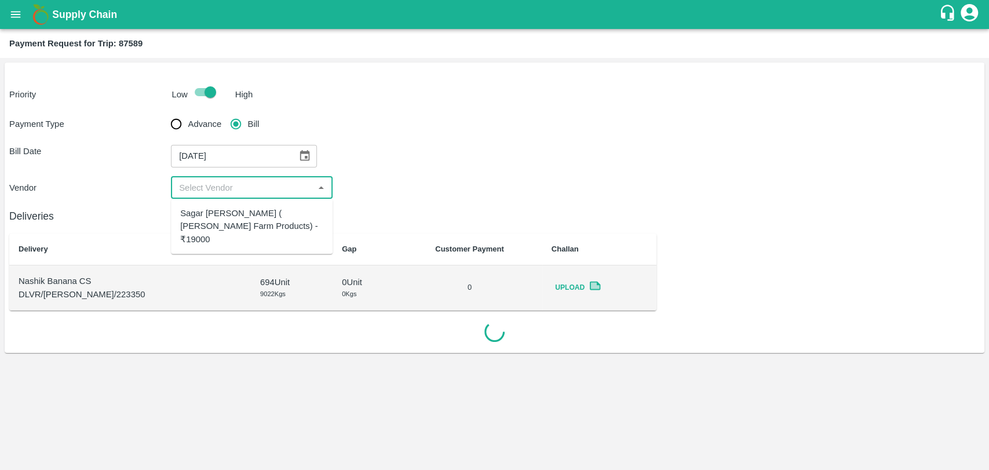
click at [211, 218] on div "Sagar [PERSON_NAME] ( [PERSON_NAME] Farm Products) - ₹19000" at bounding box center [251, 226] width 143 height 39
type input "Sagar [PERSON_NAME] ( [PERSON_NAME] Farm Products) - ₹19000"
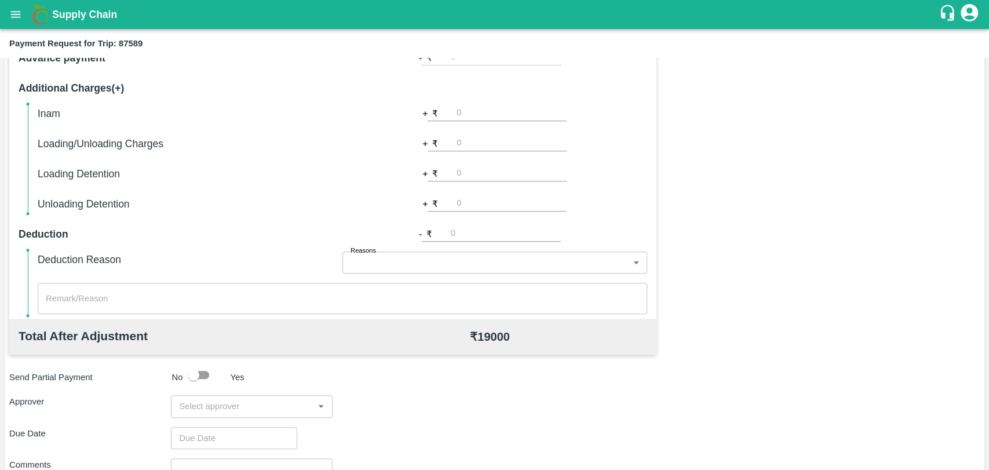
scroll to position [321, 0]
click at [275, 406] on input "input" at bounding box center [242, 404] width 136 height 15
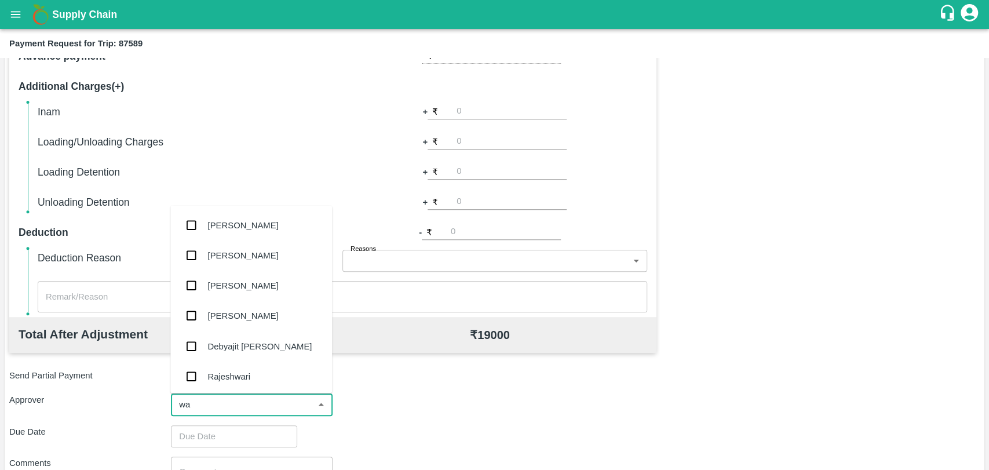
type input "wag"
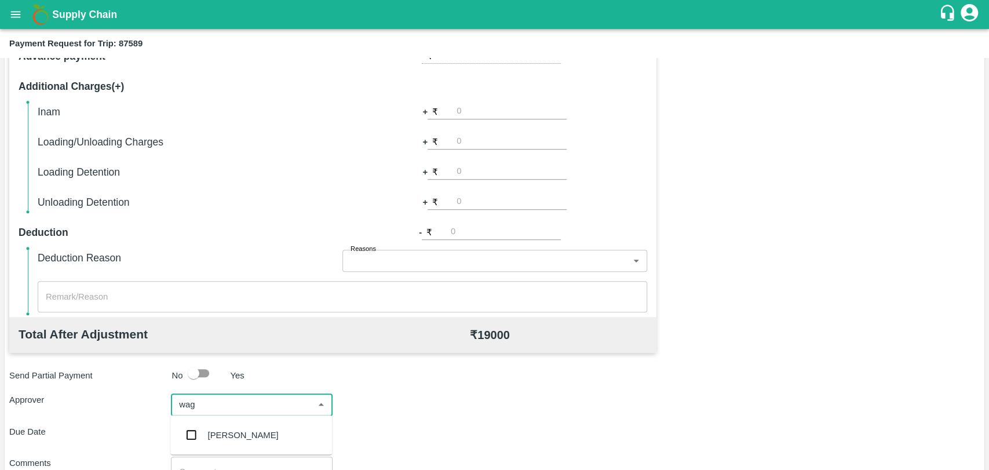
click at [258, 437] on div "[PERSON_NAME]" at bounding box center [243, 434] width 71 height 13
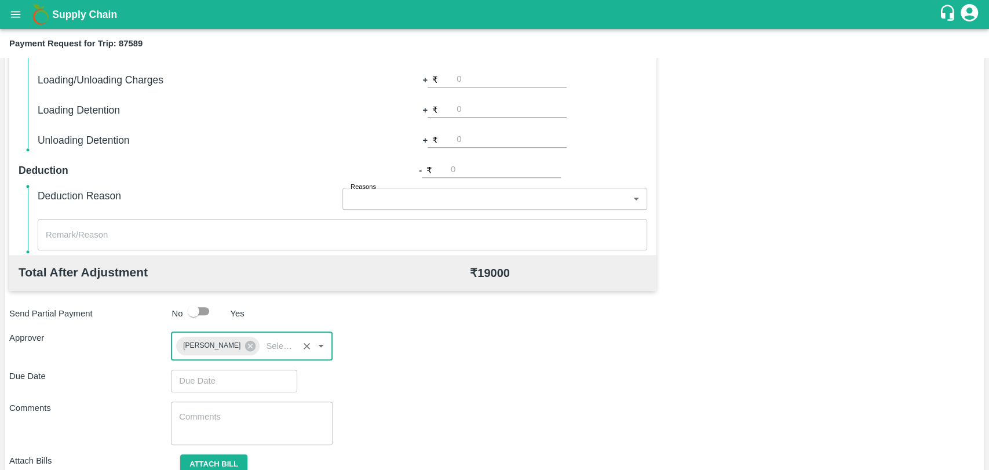
scroll to position [431, 0]
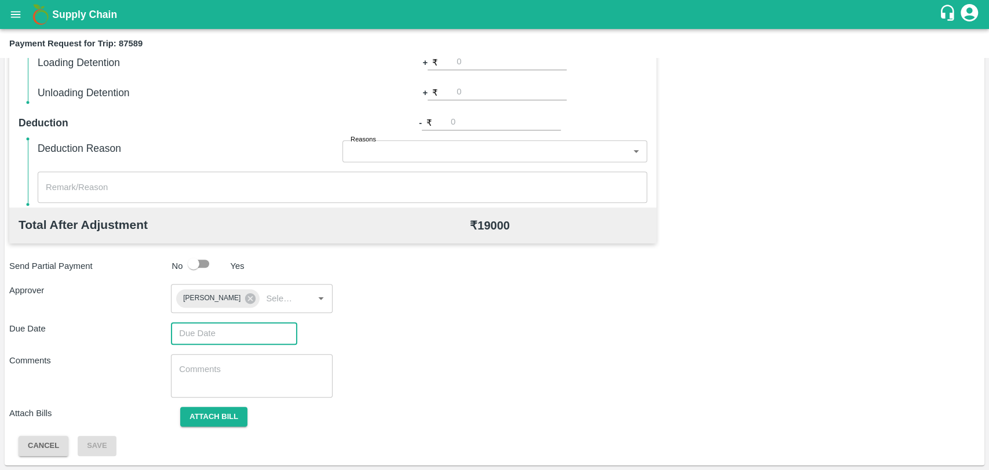
type input "DD/MM/YYYY hh:mm aa"
click at [200, 335] on input "DD/MM/YYYY hh:mm aa" at bounding box center [230, 333] width 118 height 22
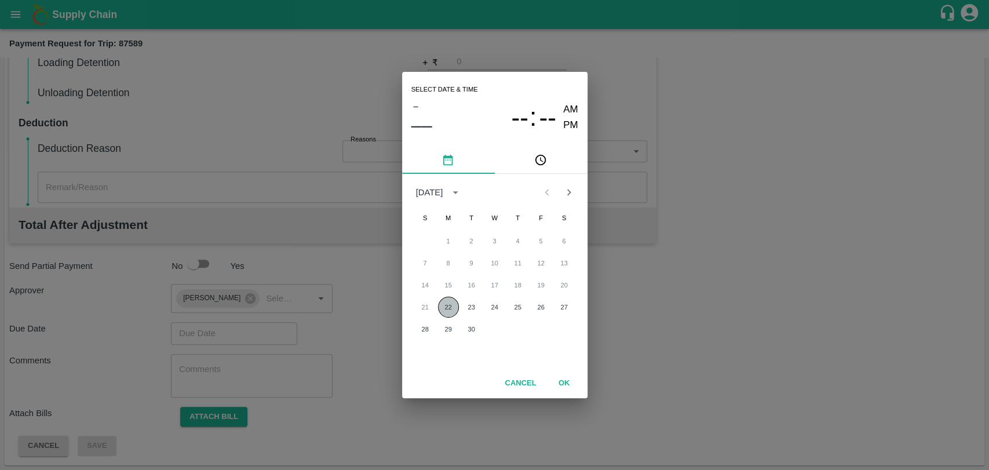
click at [454, 307] on button "22" at bounding box center [448, 307] width 21 height 21
type input "22/09/2025 12:00 AM"
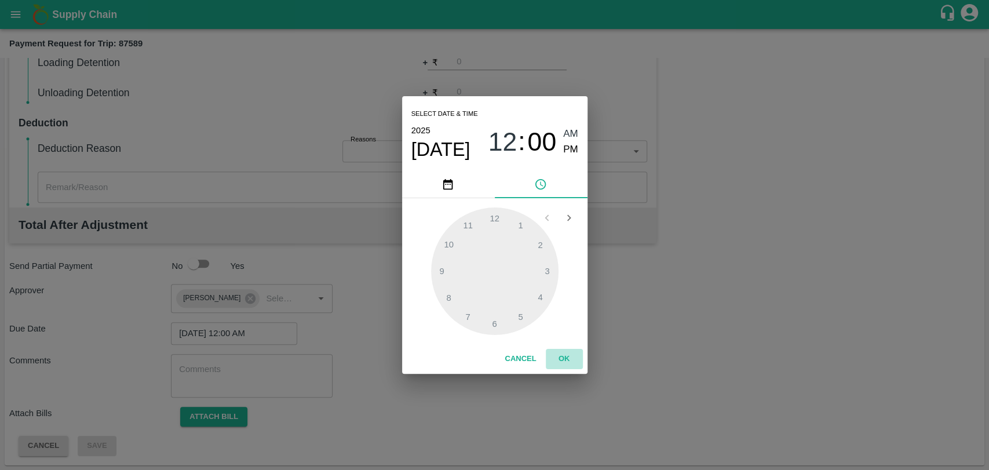
click at [559, 350] on button "OK" at bounding box center [564, 359] width 37 height 20
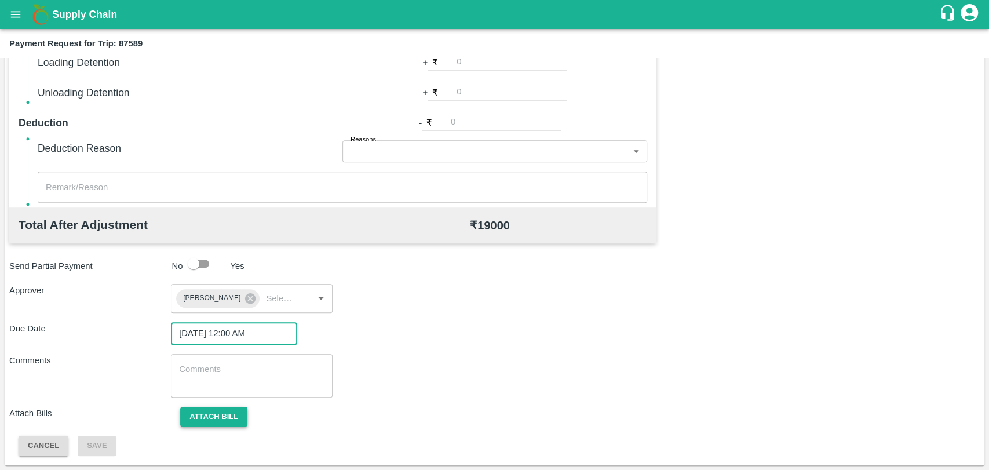
click at [225, 409] on button "Attach bill" at bounding box center [213, 417] width 67 height 20
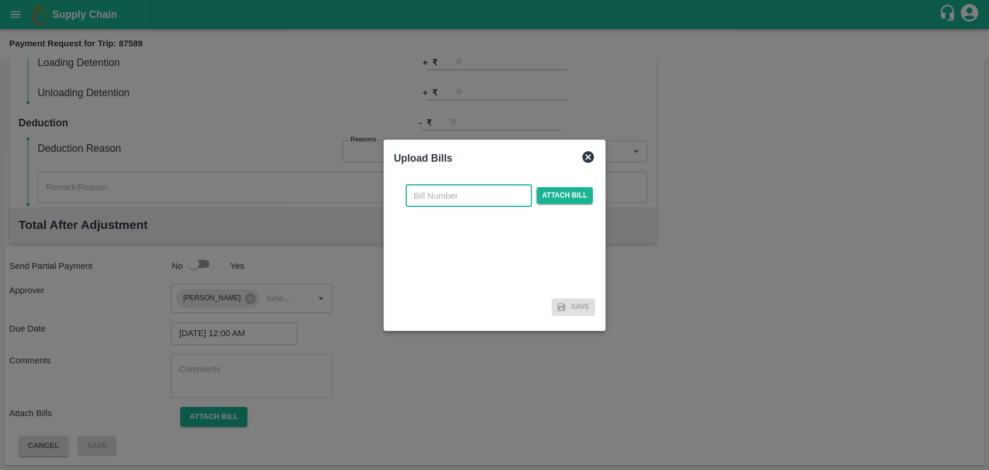
click at [479, 193] on input "text" at bounding box center [468, 196] width 126 height 22
type input "434"
click at [547, 200] on span "Attach bill" at bounding box center [564, 195] width 57 height 17
click at [0, 0] on input "Attach bill" at bounding box center [0, 0] width 0 height 0
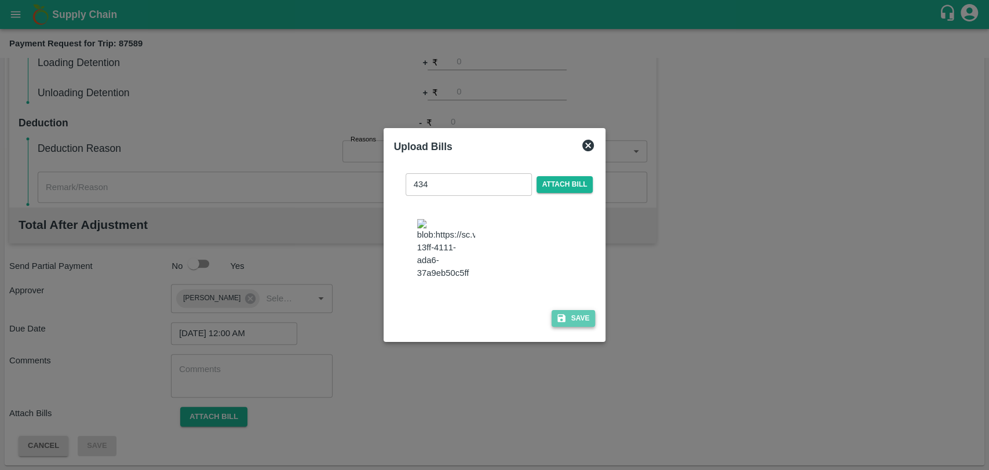
click at [578, 317] on button "Save" at bounding box center [573, 318] width 44 height 17
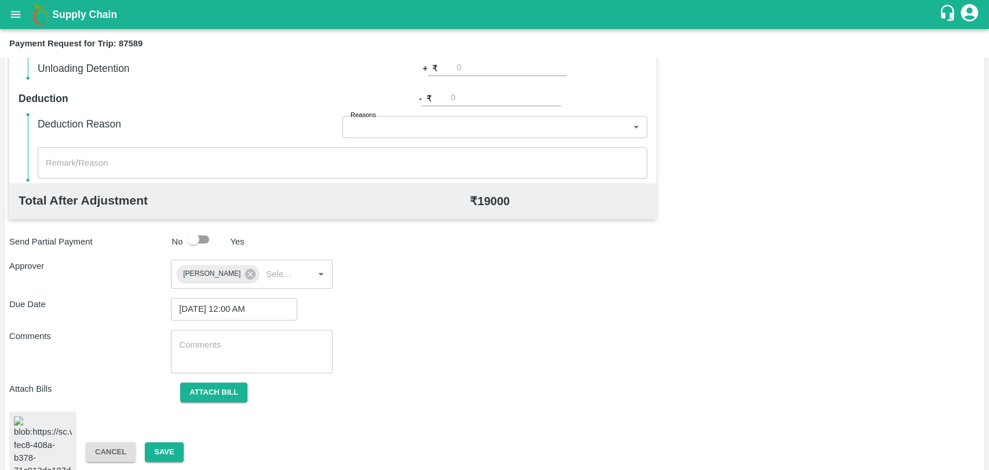
scroll to position [477, 0]
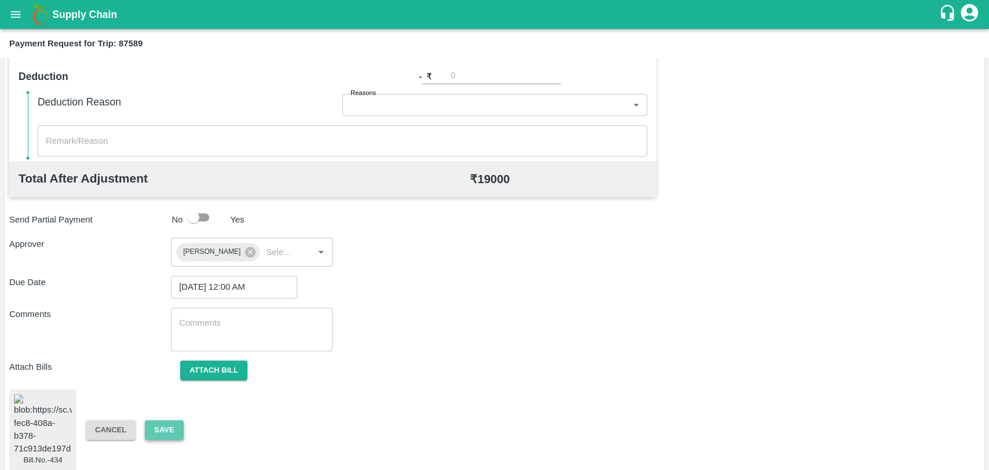
click at [181, 420] on button "Save" at bounding box center [164, 430] width 38 height 20
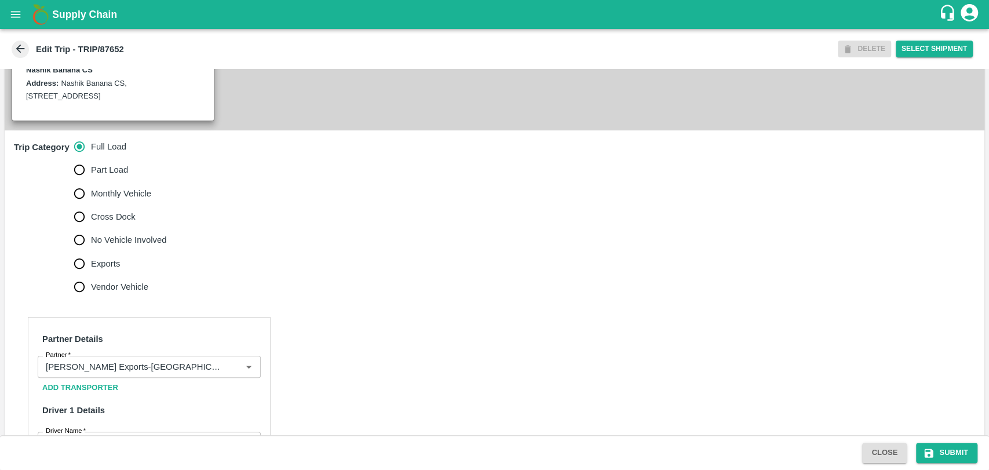
scroll to position [386, 0]
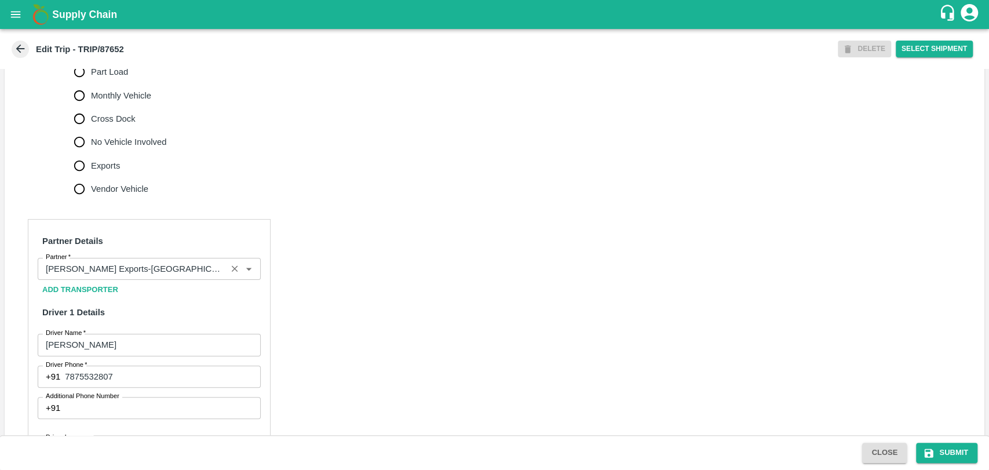
click at [144, 273] on input "Partner   *" at bounding box center [132, 268] width 182 height 15
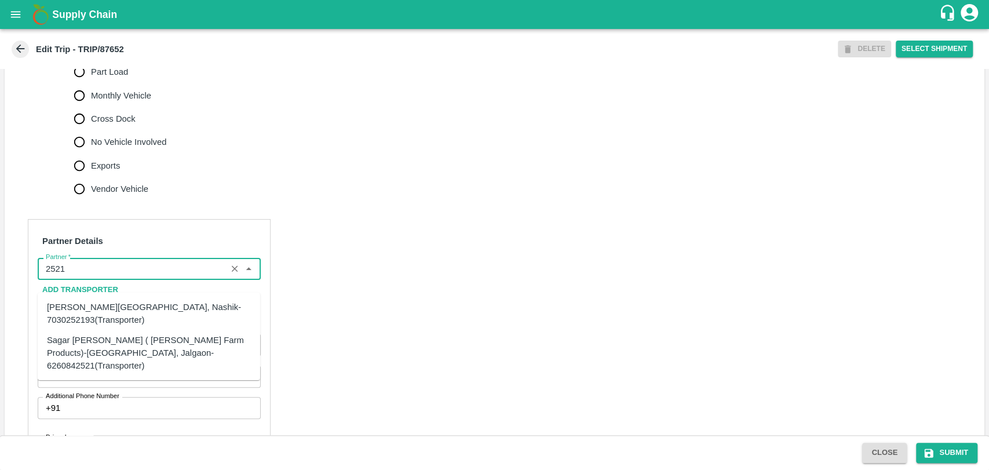
click at [88, 331] on div "Sagar [PERSON_NAME] ( [PERSON_NAME] Farm Products)-[GEOGRAPHIC_DATA], Jalgaon-6…" at bounding box center [149, 353] width 222 height 46
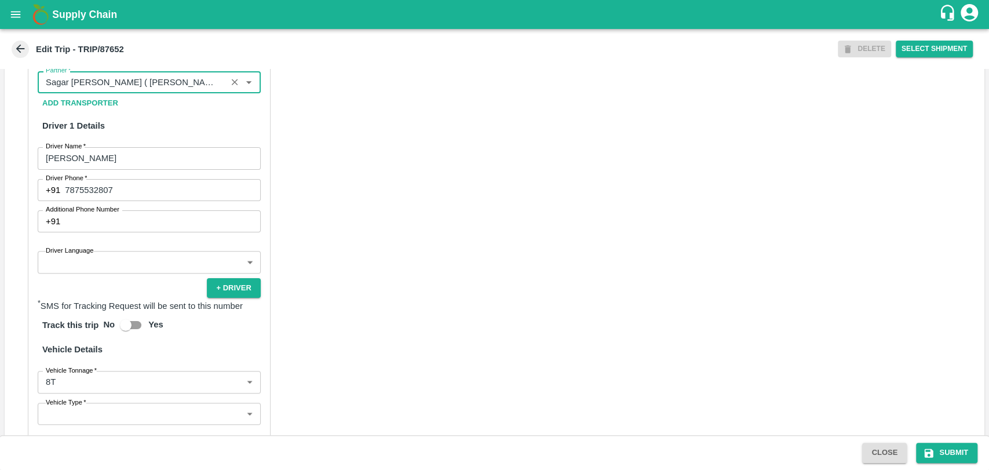
scroll to position [753, 0]
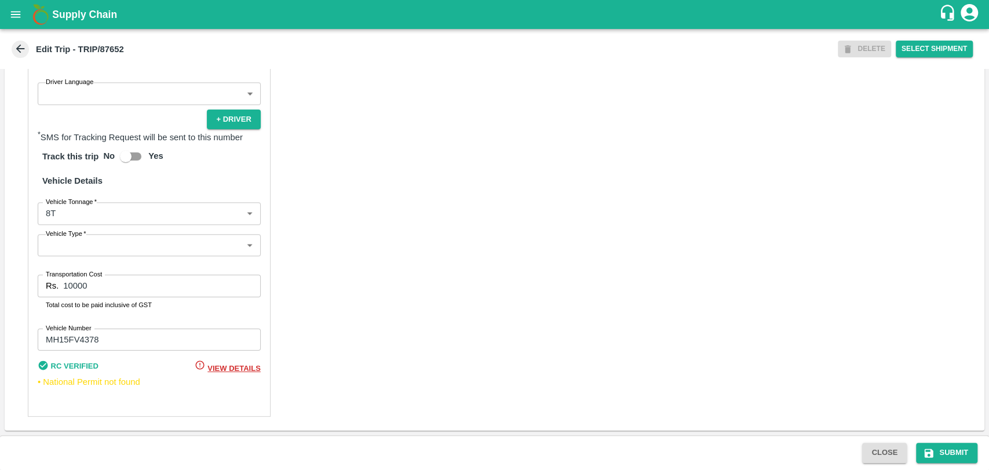
type input "Sagar [PERSON_NAME] ( [PERSON_NAME] Farm Products)-[GEOGRAPHIC_DATA], Jalgaon-6…"
click at [61, 211] on body "Supply Chain Edit Trip - TRIP/87652 DELETE Select Shipment Trip Details Trip Ty…" at bounding box center [494, 235] width 989 height 470
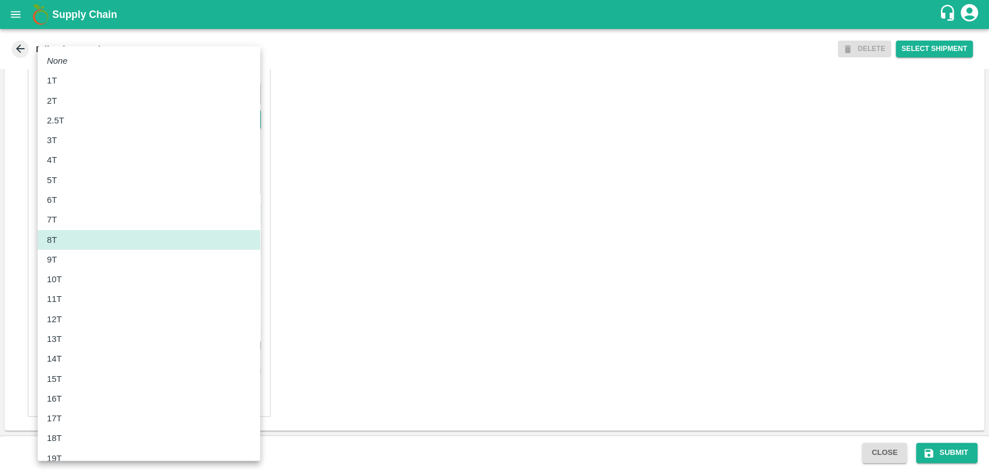
click at [65, 274] on div "10T" at bounding box center [57, 279] width 21 height 13
type input "10000"
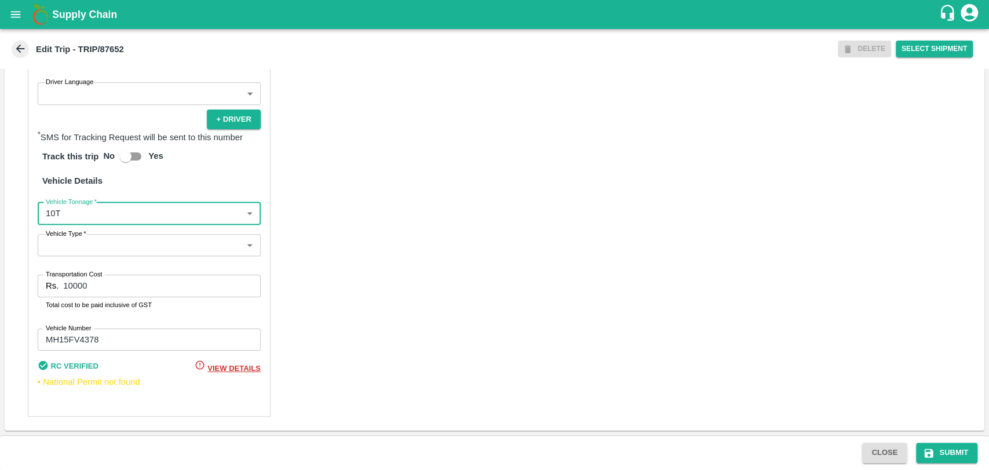
click at [71, 281] on input "10000" at bounding box center [161, 286] width 197 height 22
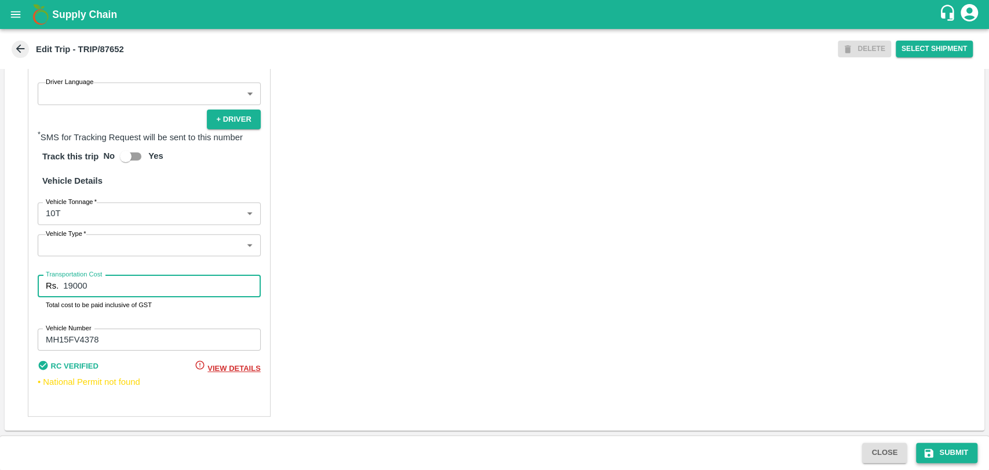
type input "19000"
click at [920, 453] on button "Submit" at bounding box center [946, 452] width 61 height 20
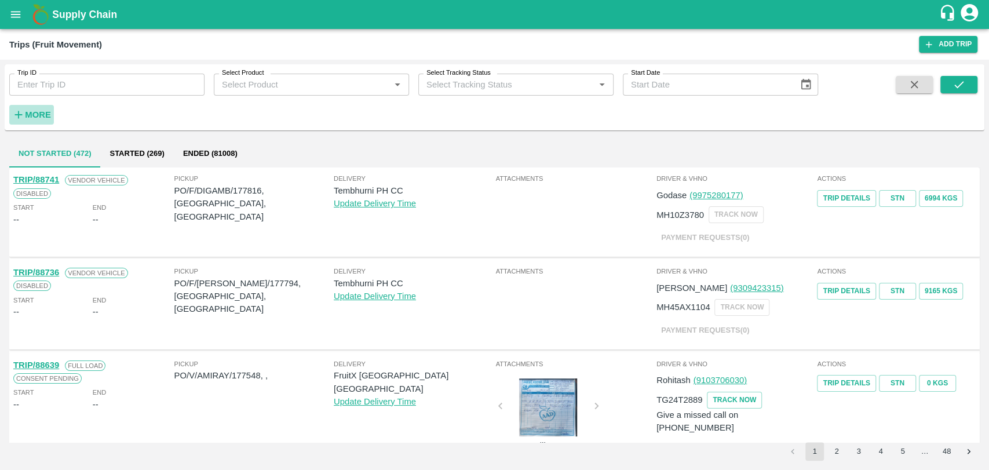
click at [41, 106] on button "More" at bounding box center [31, 115] width 45 height 20
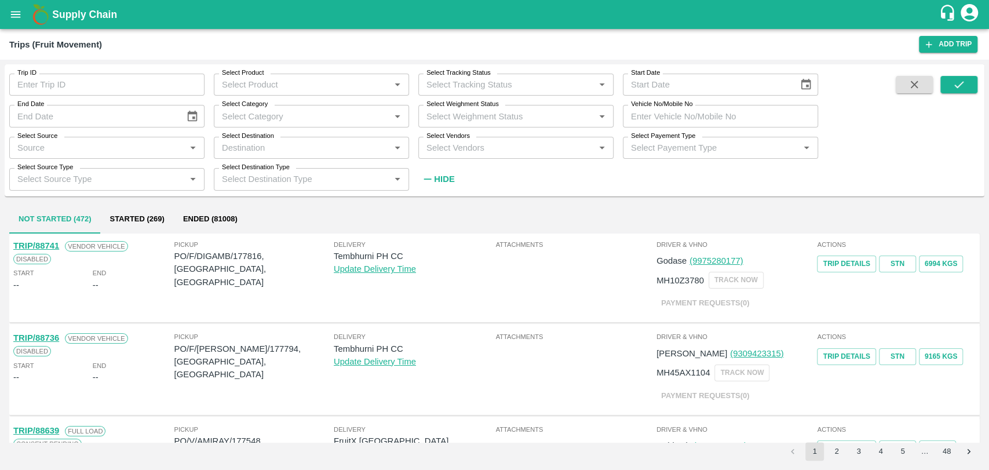
click at [671, 117] on input "Vehicle No/Mobile No" at bounding box center [720, 116] width 195 height 22
paste input "MH19CY9829"
type input "MH19CY9829"
click at [949, 81] on button "submit" at bounding box center [958, 84] width 37 height 17
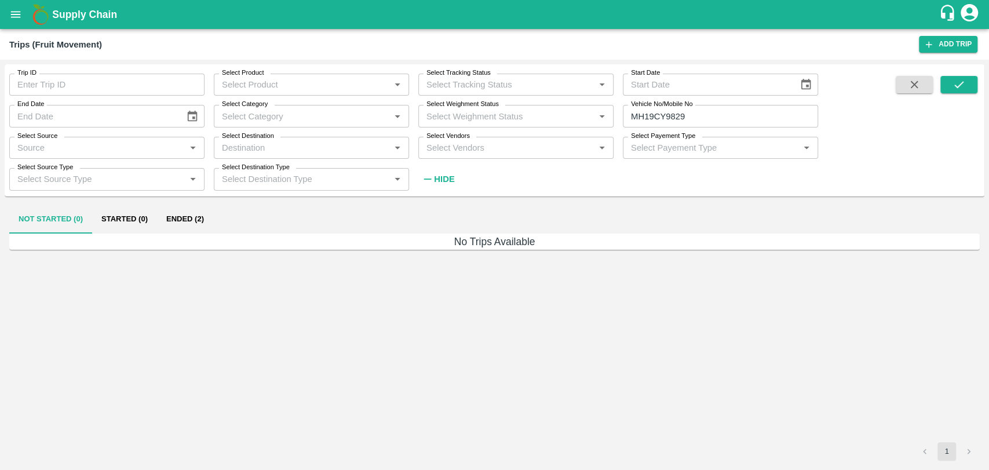
click at [209, 218] on button "Ended (2)" at bounding box center [185, 220] width 56 height 28
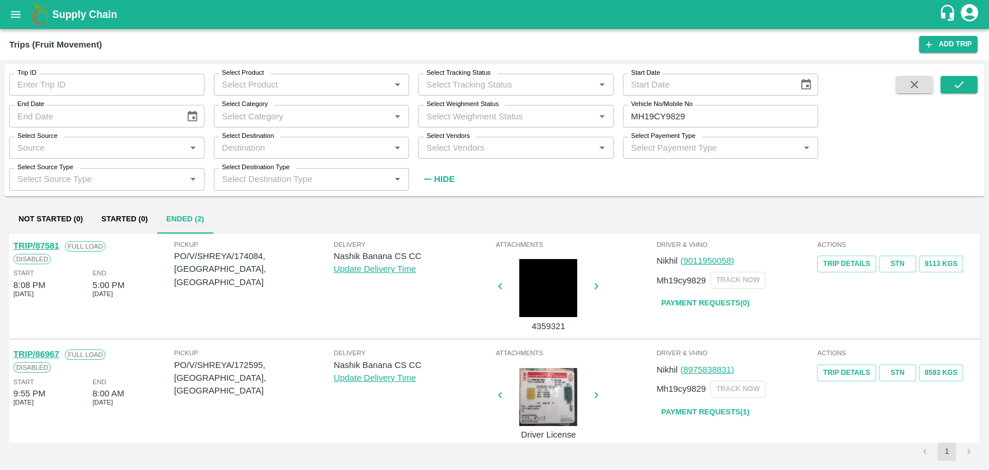
click at [52, 247] on link "TRIP/87581" at bounding box center [36, 245] width 46 height 9
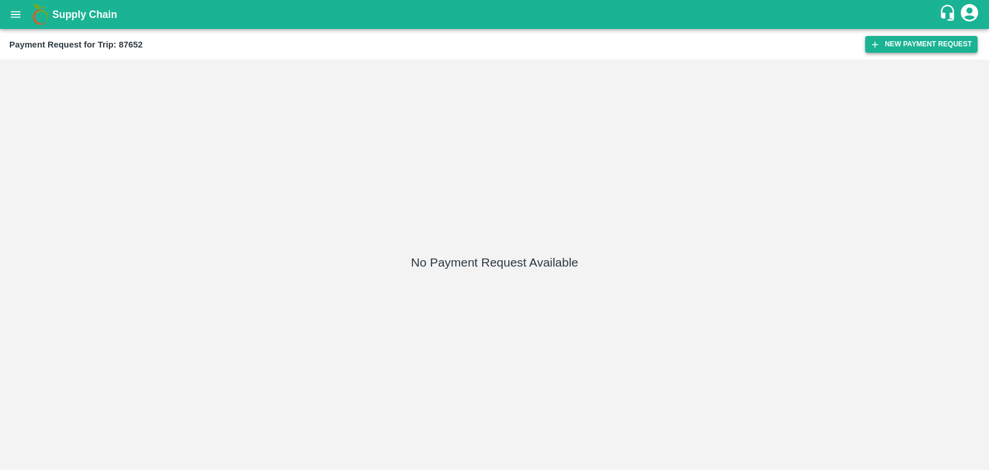
click at [905, 52] on button "New Payment Request" at bounding box center [921, 44] width 112 height 17
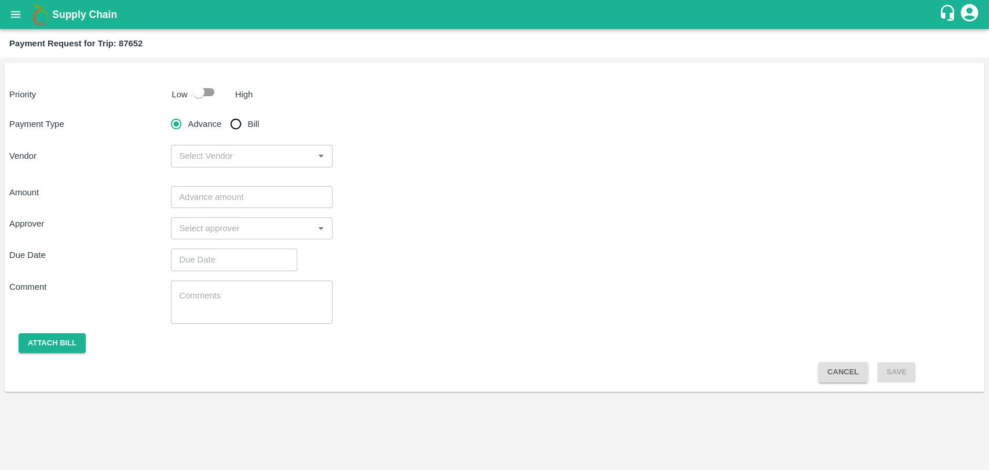
click at [208, 95] on input "checkbox" at bounding box center [199, 92] width 66 height 22
checkbox input "true"
click at [236, 123] on input "Bill" at bounding box center [235, 123] width 23 height 23
radio input "true"
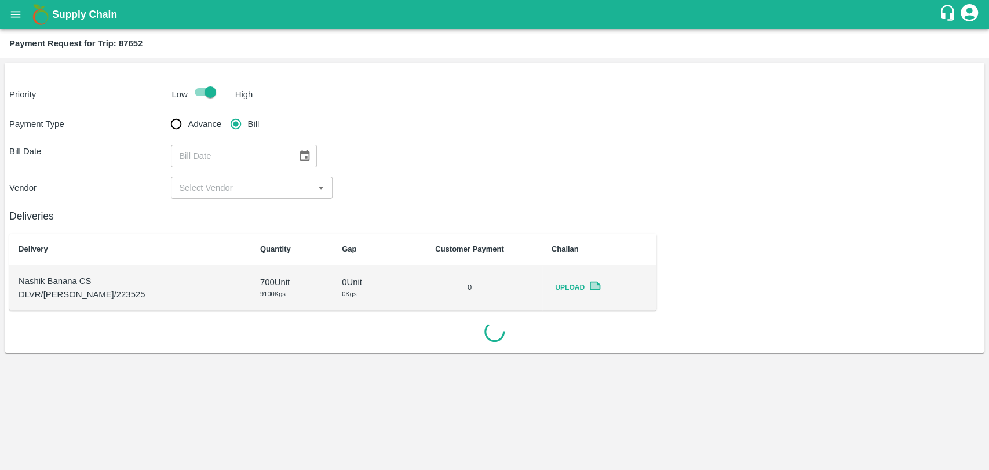
click at [307, 155] on button "Choose date" at bounding box center [305, 156] width 22 height 22
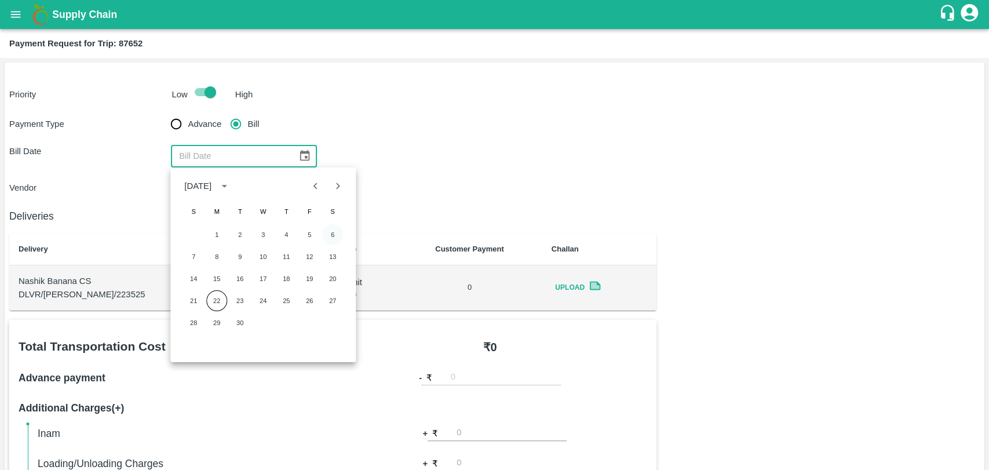
click at [328, 232] on button "6" at bounding box center [332, 234] width 21 height 21
type input "[DATE]"
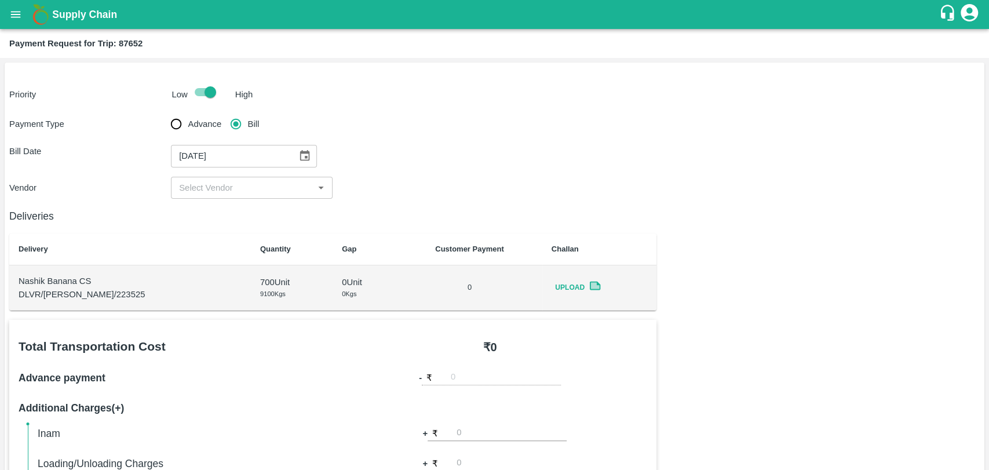
click at [181, 191] on input "input" at bounding box center [242, 187] width 136 height 15
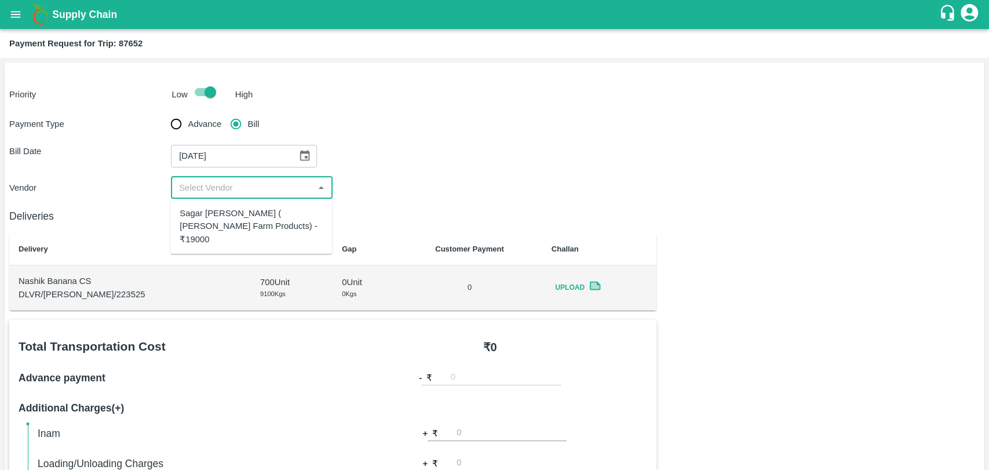
click at [212, 213] on div "Sagar [PERSON_NAME] ( [PERSON_NAME] Farm Products) - ₹19000" at bounding box center [251, 226] width 143 height 39
type input "Sagar [PERSON_NAME] ( [PERSON_NAME] Farm Products) - ₹19000"
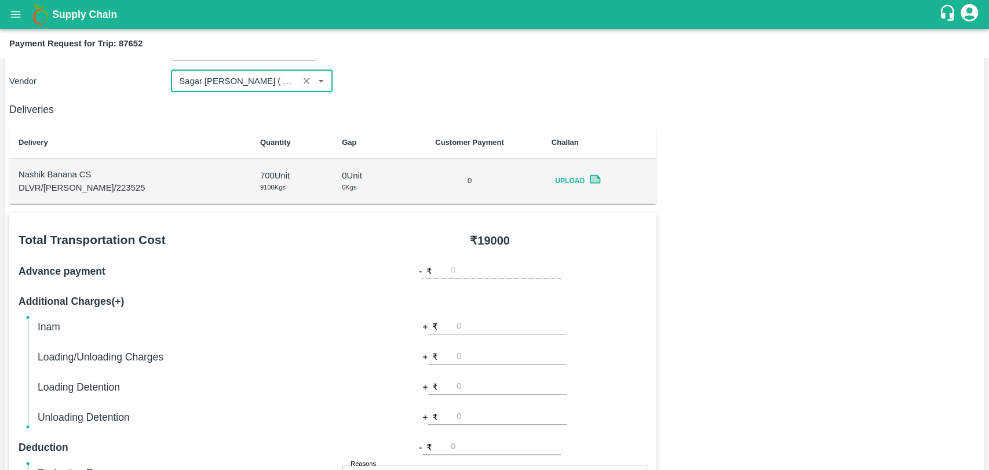
scroll to position [129, 0]
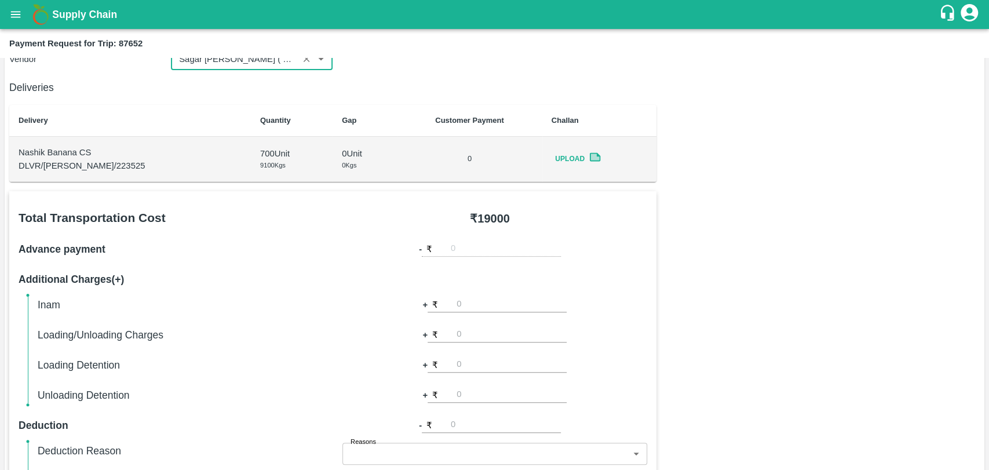
click at [499, 341] on input "number" at bounding box center [511, 335] width 110 height 16
type input "500"
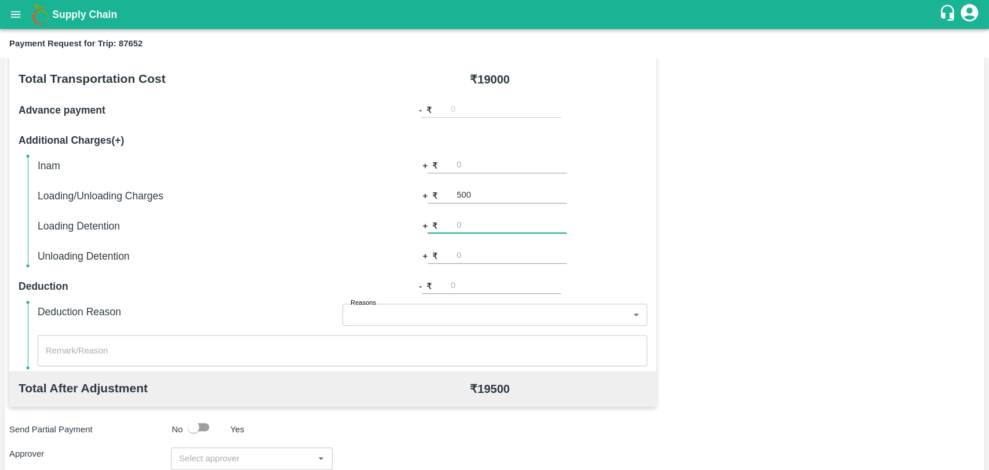
scroll to position [424, 0]
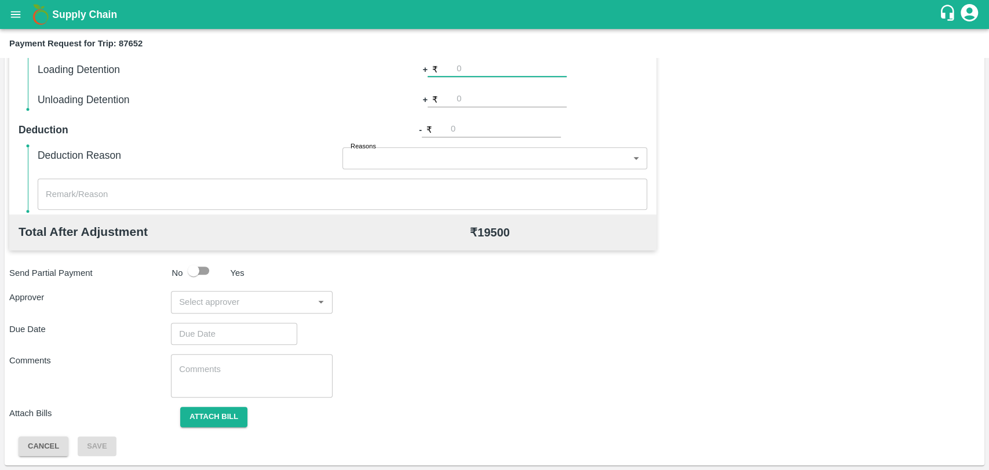
click at [232, 313] on div "Total Transportation Cost ₹ 19000 Advance payment - ₹ Additional Charges(+) Ina…" at bounding box center [494, 176] width 970 height 561
click at [227, 303] on input "input" at bounding box center [242, 301] width 136 height 15
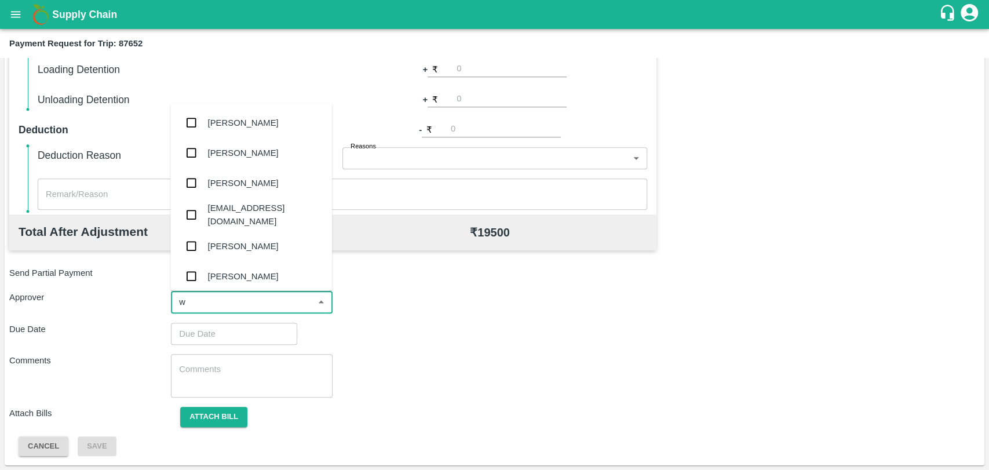
type input "wa"
click at [221, 173] on div "[PERSON_NAME]" at bounding box center [251, 183] width 162 height 30
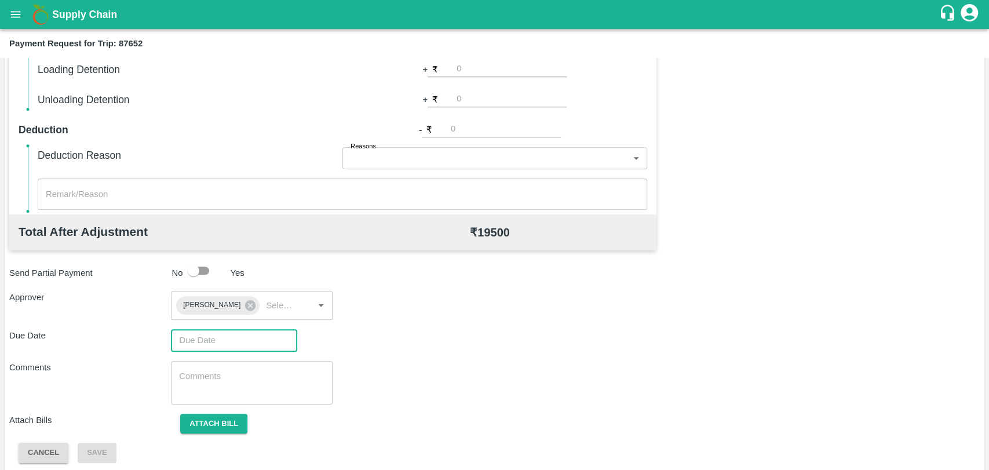
type input "DD/MM/YYYY hh:mm aa"
click at [220, 346] on input "DD/MM/YYYY hh:mm aa" at bounding box center [230, 340] width 118 height 22
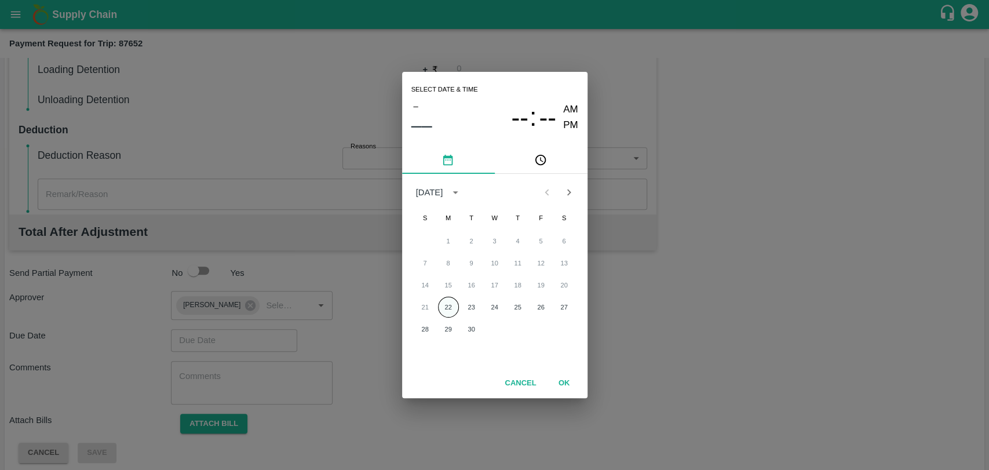
click at [446, 304] on button "22" at bounding box center [448, 307] width 21 height 21
type input "[DATE] 12:00 AM"
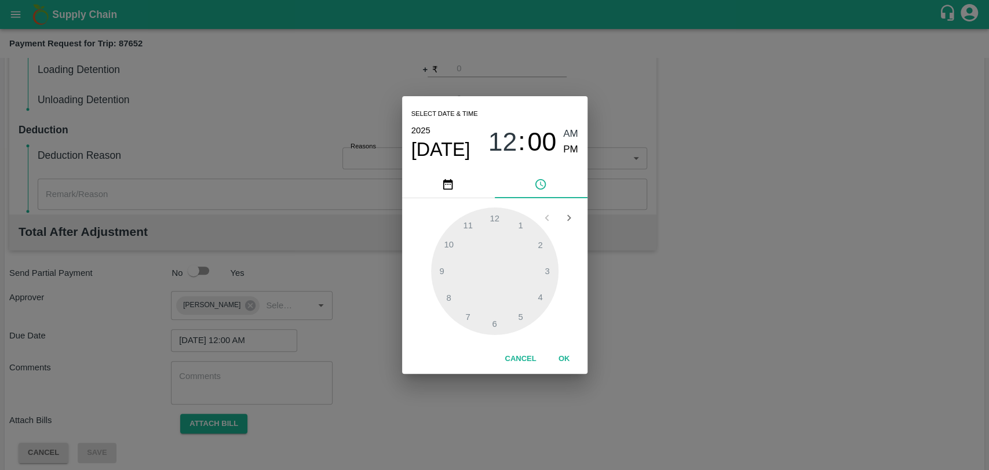
click at [559, 349] on button "OK" at bounding box center [564, 359] width 37 height 20
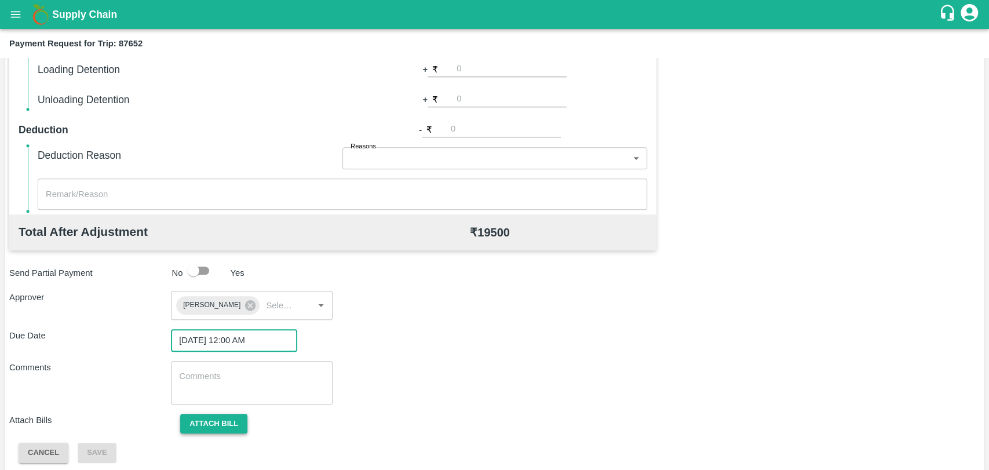
click at [217, 423] on button "Attach bill" at bounding box center [213, 424] width 67 height 20
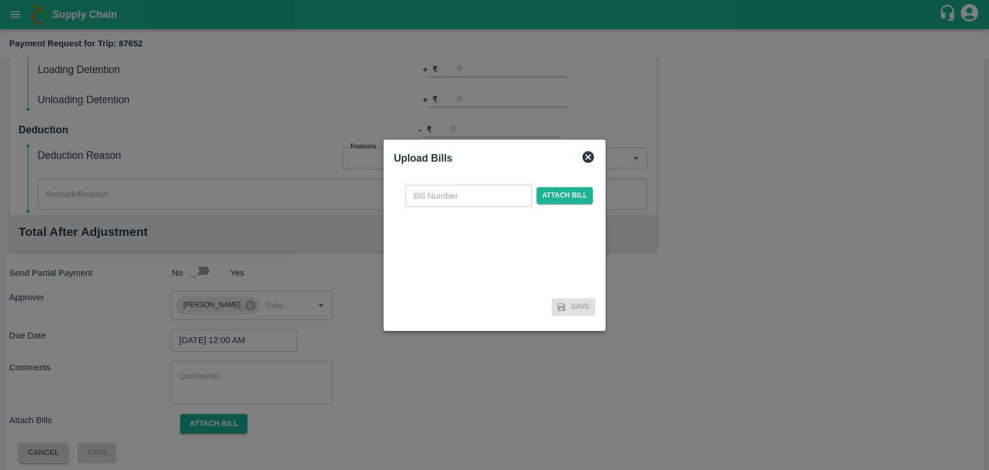
click at [445, 195] on input "text" at bounding box center [468, 196] width 126 height 22
type input "435"
click at [538, 191] on span "Attach bill" at bounding box center [564, 195] width 57 height 17
click at [0, 0] on input "Attach bill" at bounding box center [0, 0] width 0 height 0
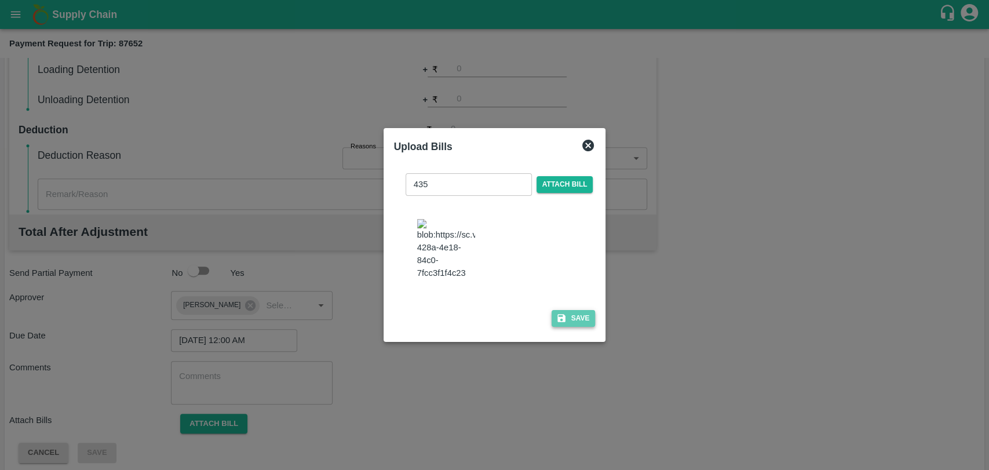
click at [573, 310] on button "Save" at bounding box center [573, 318] width 44 height 17
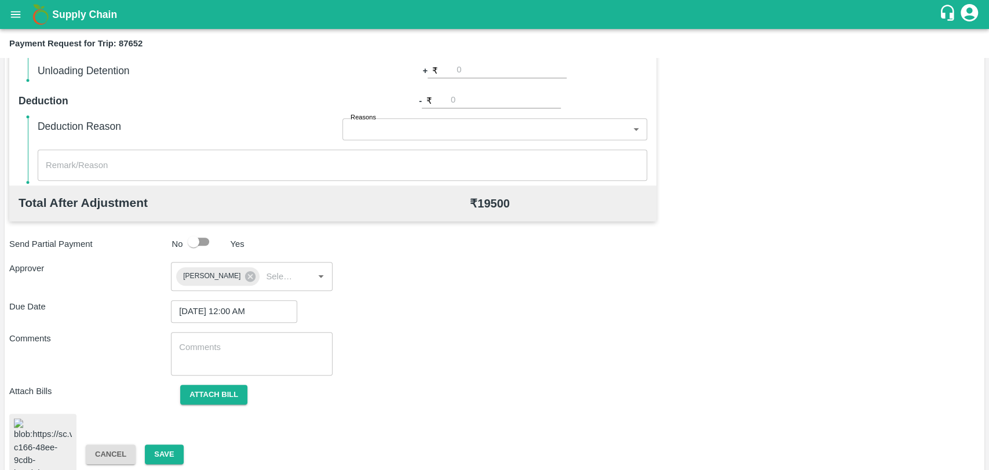
scroll to position [477, 0]
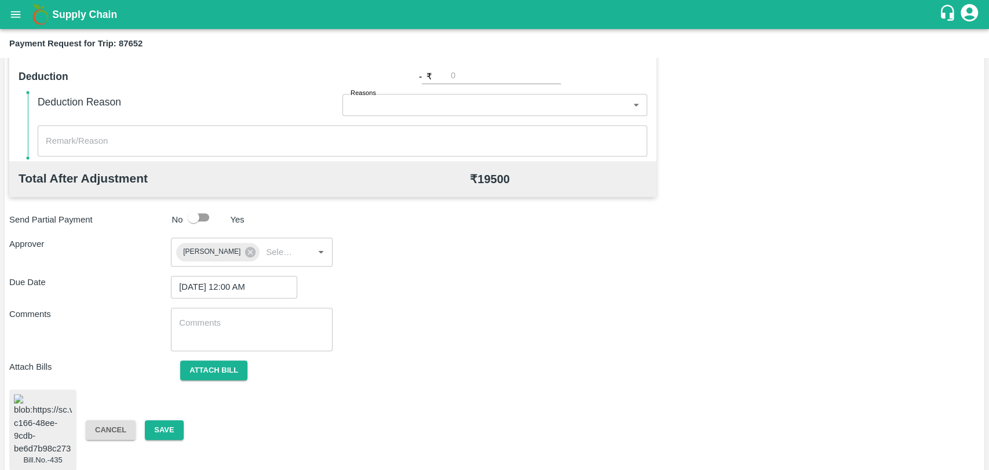
click at [180, 411] on div "Bill.No.-435 Cancel Save" at bounding box center [494, 429] width 970 height 81
click at [175, 420] on button "Save" at bounding box center [164, 430] width 38 height 20
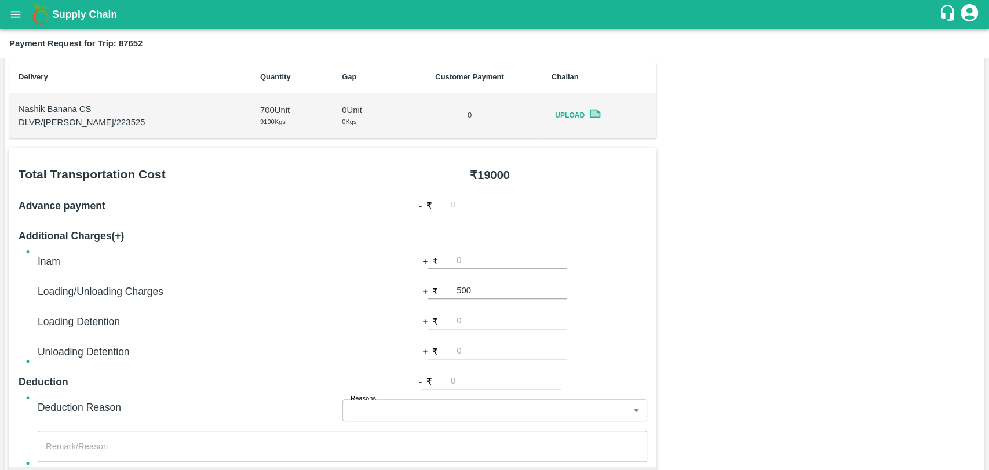
scroll to position [155, 0]
